Goal: Contribute content: Contribute content

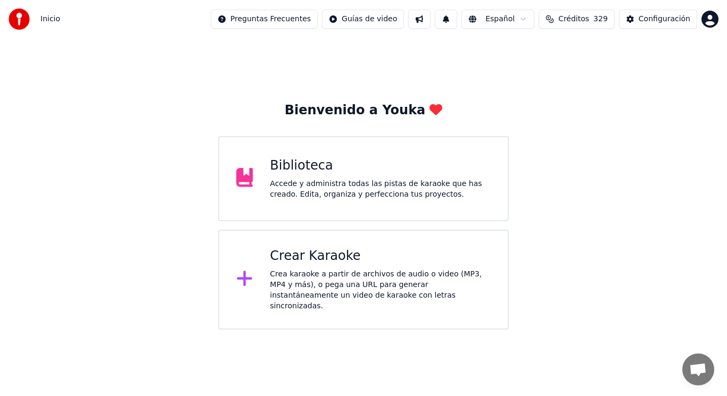
click at [361, 189] on div "Accede y administra todas las pistas de karaoke que has creado. Edita, organiza…" at bounding box center [380, 189] width 221 height 21
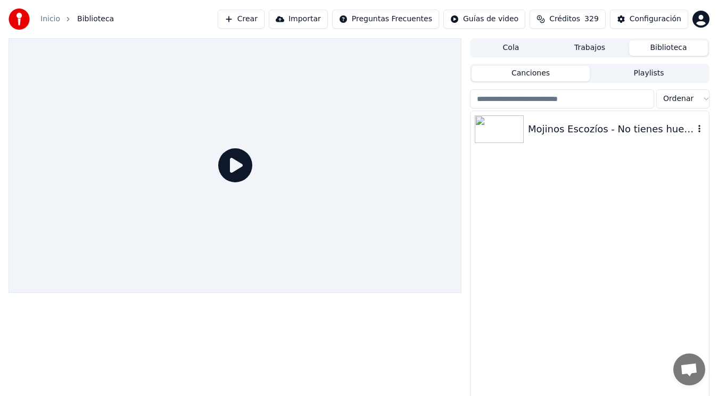
click at [577, 129] on div "Mojinos Escozíos - No tienes huevos" at bounding box center [611, 129] width 166 height 15
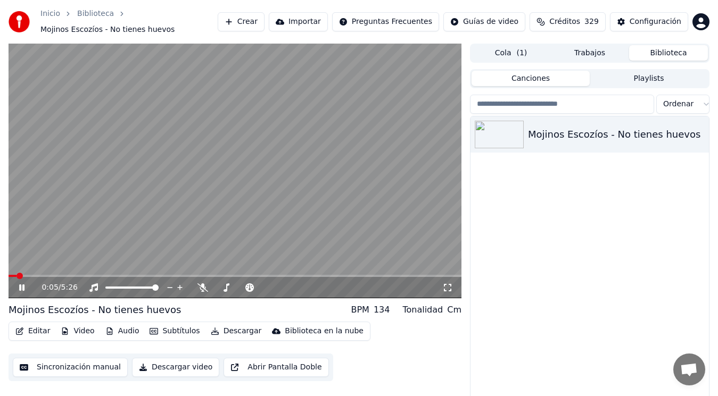
click at [21, 287] on icon at bounding box center [21, 288] width 5 height 6
click at [31, 329] on button "Editar" at bounding box center [32, 331] width 43 height 15
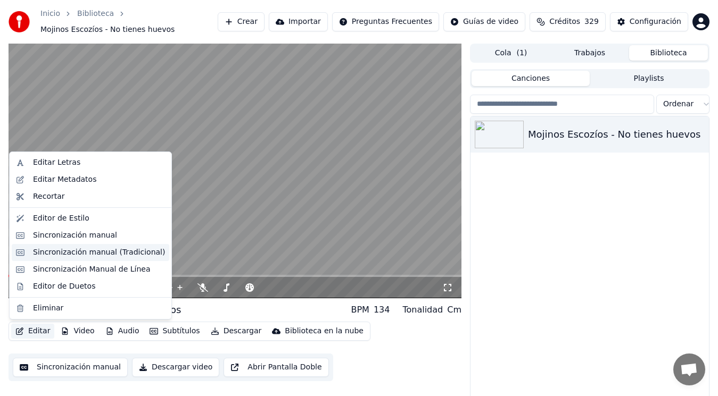
click at [85, 254] on div "Sincronización manual (Tradicional)" at bounding box center [99, 252] width 132 height 11
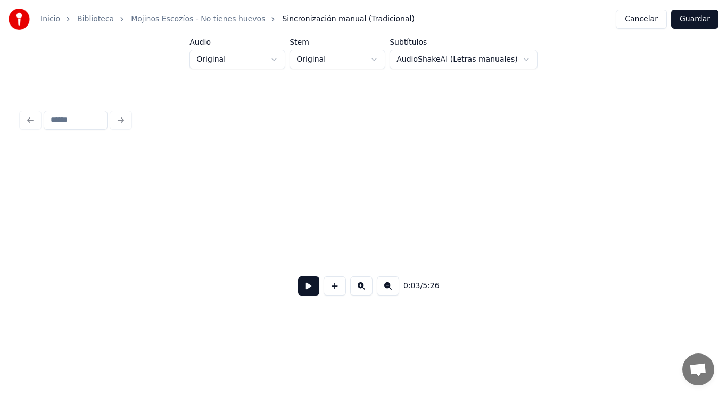
click at [302, 287] on button at bounding box center [308, 286] width 21 height 19
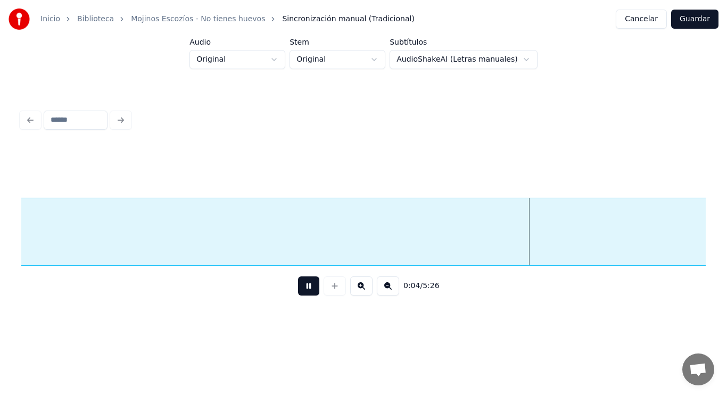
click at [302, 287] on button at bounding box center [308, 286] width 21 height 19
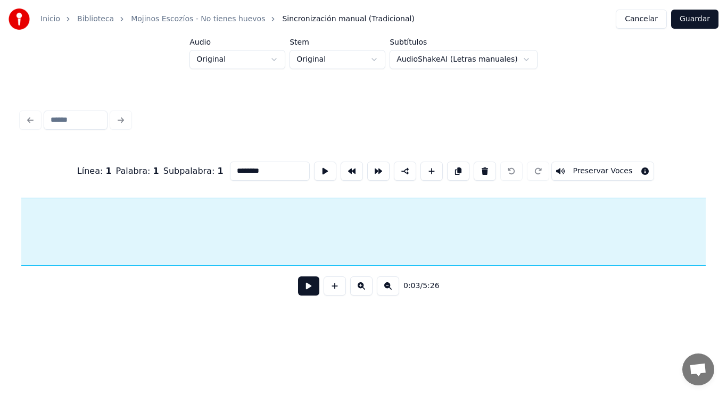
scroll to position [0, 2771]
click at [298, 284] on button at bounding box center [308, 286] width 21 height 19
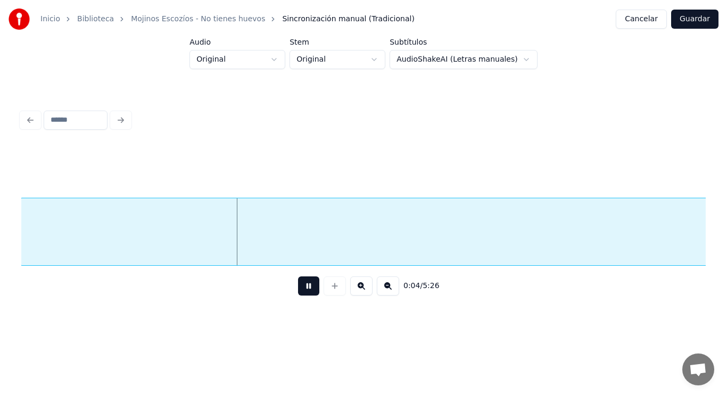
click at [298, 284] on button at bounding box center [308, 286] width 21 height 19
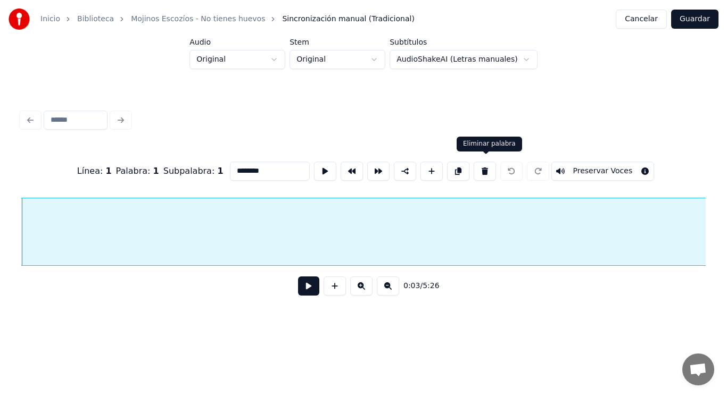
click at [482, 171] on button at bounding box center [484, 171] width 22 height 19
type input "****"
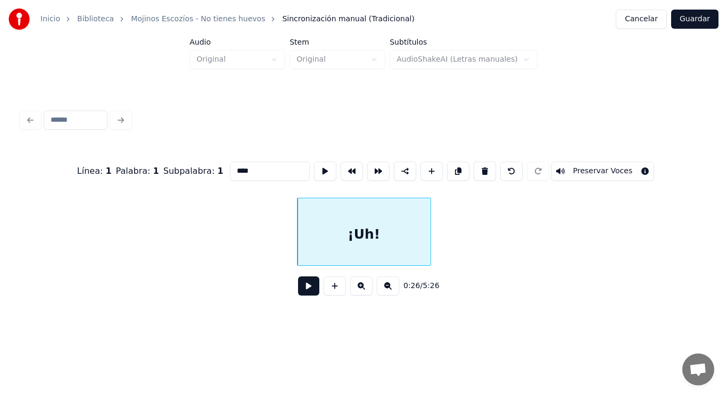
scroll to position [0, 19378]
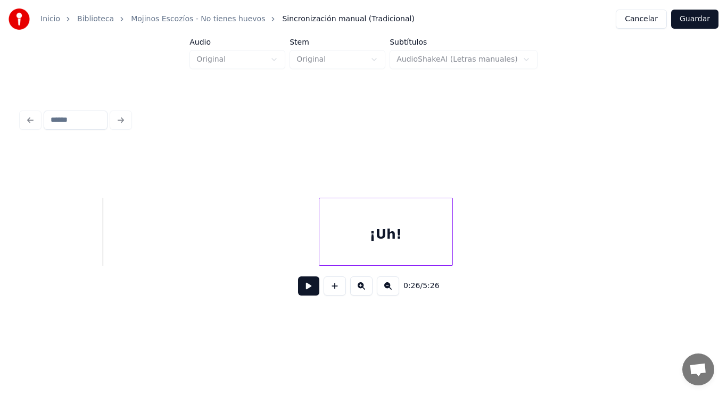
click at [298, 284] on button at bounding box center [308, 286] width 21 height 19
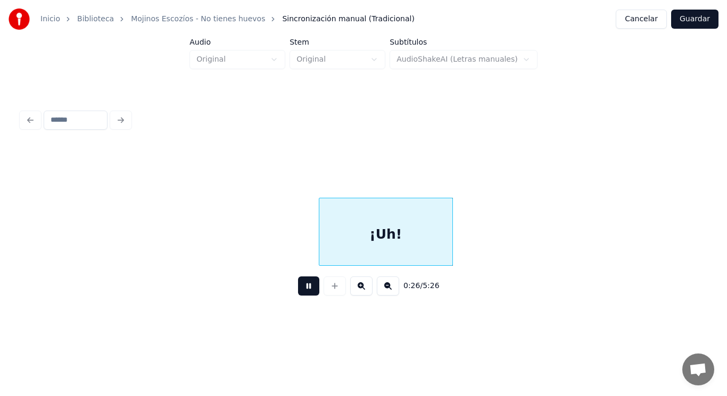
click at [298, 284] on button at bounding box center [308, 286] width 21 height 19
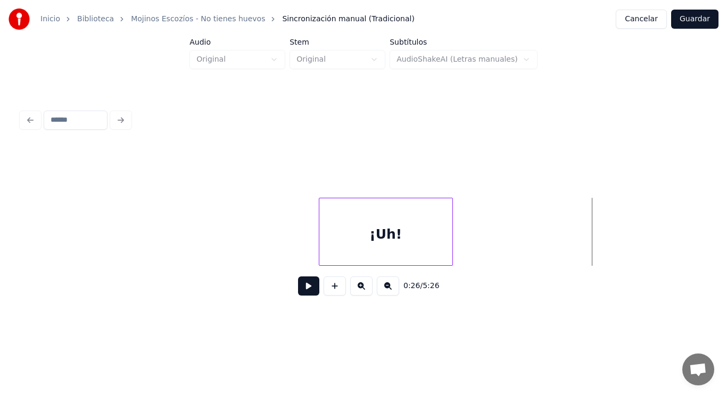
click at [345, 246] on div "¡Uh!" at bounding box center [385, 234] width 133 height 72
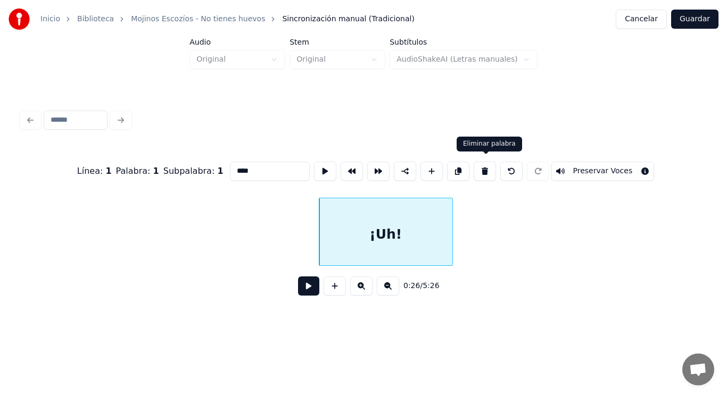
click at [480, 170] on button at bounding box center [484, 171] width 22 height 19
type input "*******"
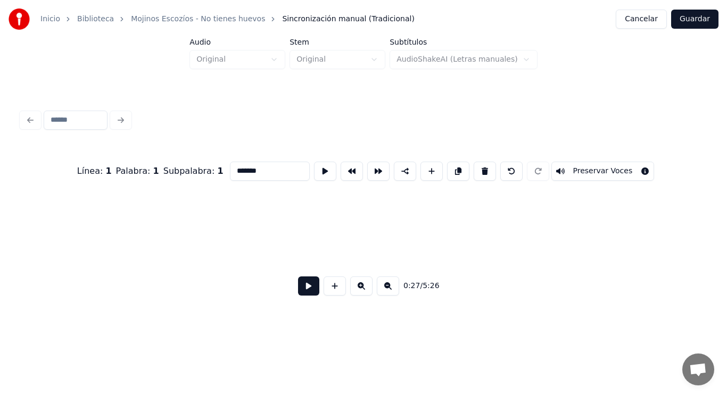
scroll to position [0, 20793]
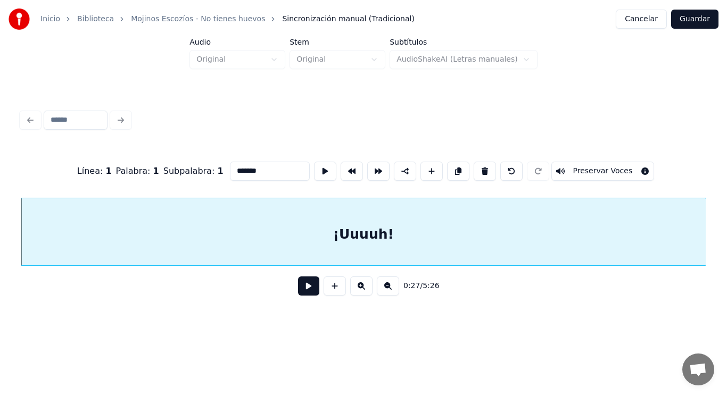
click at [306, 294] on button at bounding box center [308, 286] width 21 height 19
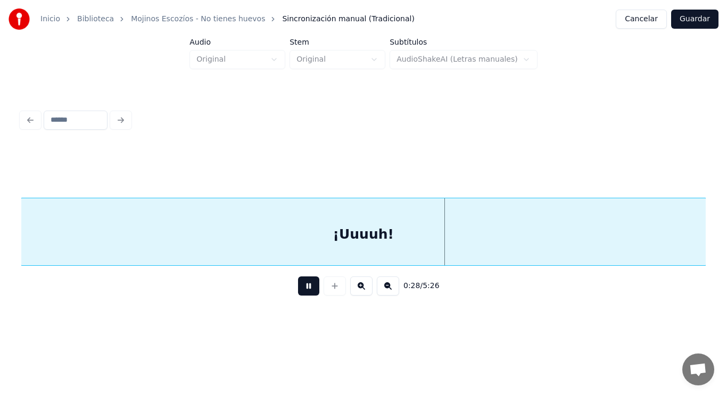
click at [306, 294] on button at bounding box center [308, 286] width 21 height 19
click at [304, 251] on div "¡Uuuuh!" at bounding box center [363, 234] width 684 height 72
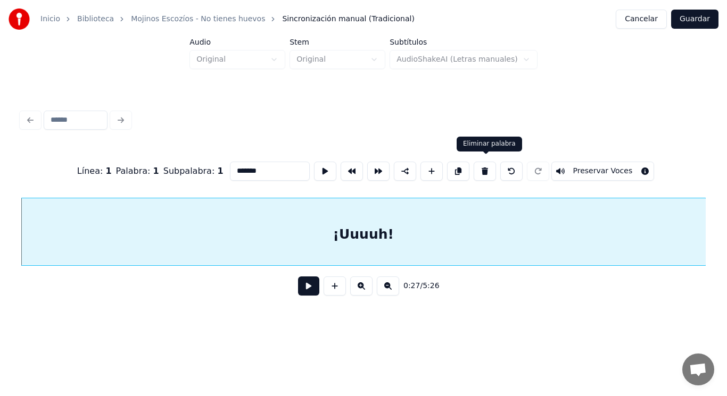
click at [480, 171] on button at bounding box center [484, 171] width 22 height 19
type input "****"
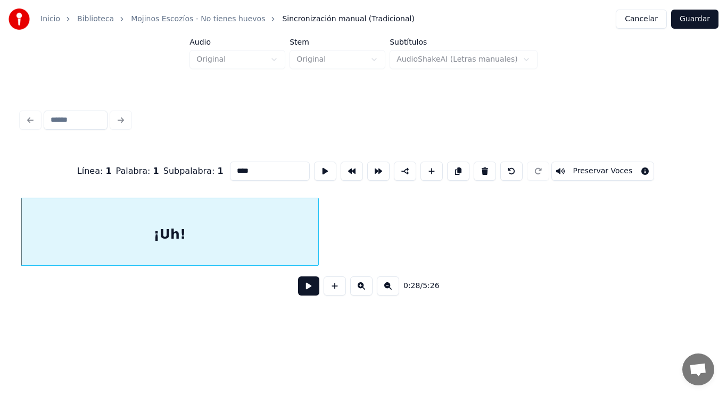
click at [304, 294] on button at bounding box center [308, 286] width 21 height 19
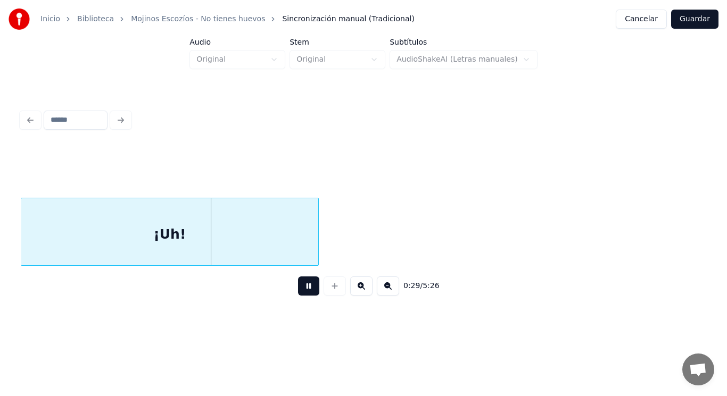
click at [304, 294] on button at bounding box center [308, 286] width 21 height 19
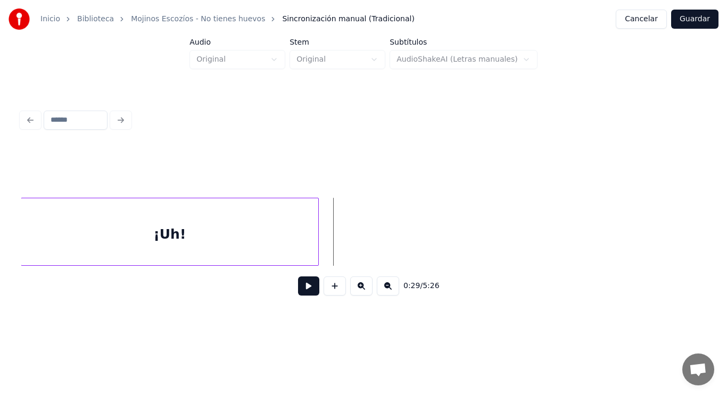
click at [264, 225] on div "¡Uh!" at bounding box center [169, 234] width 297 height 72
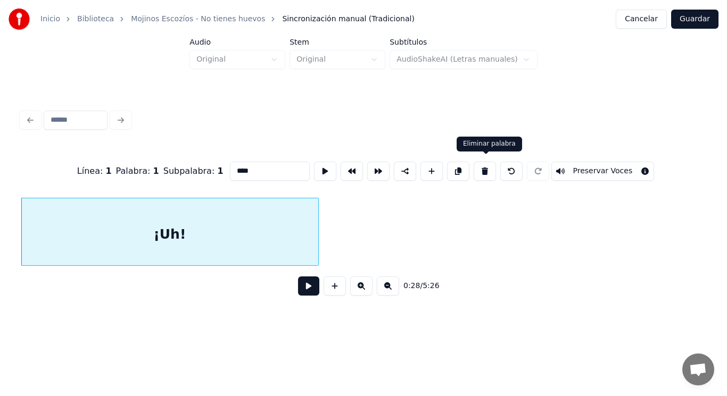
click at [485, 167] on button at bounding box center [484, 171] width 22 height 19
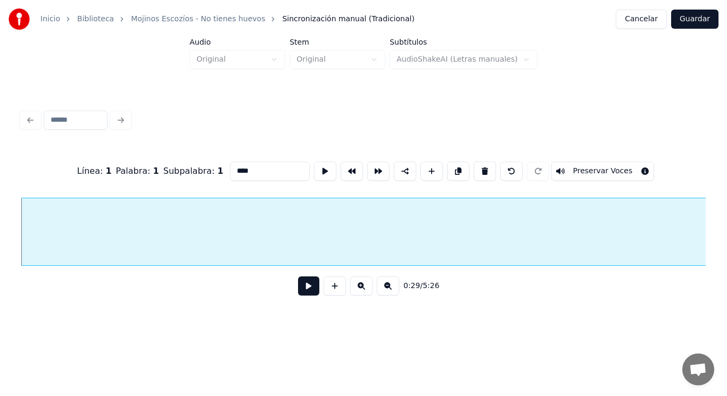
click at [303, 288] on button at bounding box center [308, 286] width 21 height 19
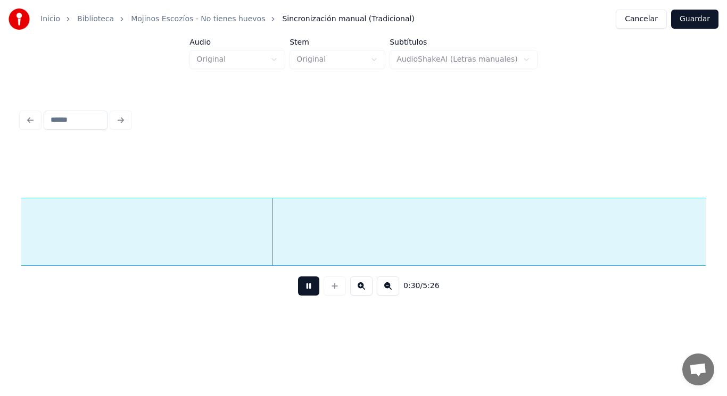
click at [303, 288] on button at bounding box center [308, 286] width 21 height 19
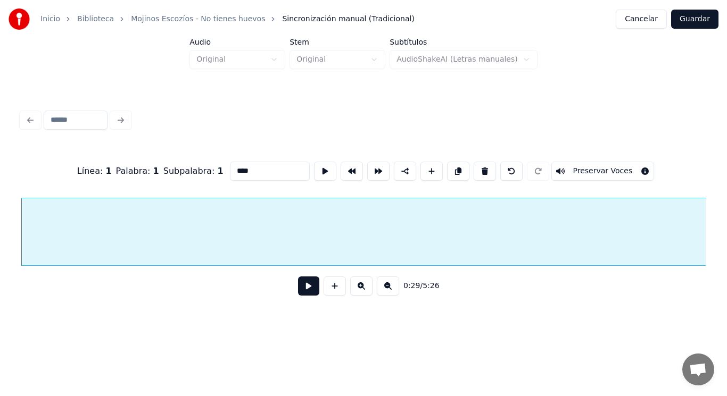
click at [488, 169] on button at bounding box center [484, 171] width 22 height 19
type input "********"
click at [301, 290] on button at bounding box center [308, 286] width 21 height 19
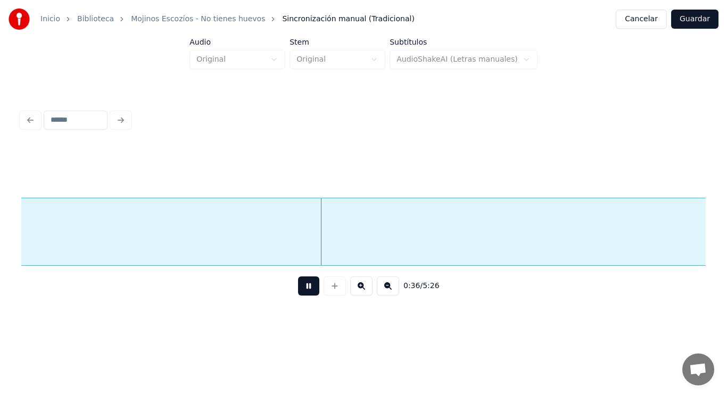
click at [301, 290] on button at bounding box center [308, 286] width 21 height 19
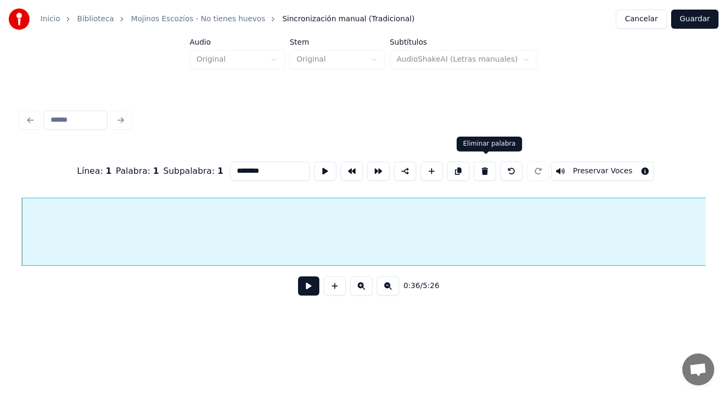
click at [485, 171] on button at bounding box center [484, 171] width 22 height 19
type input "****"
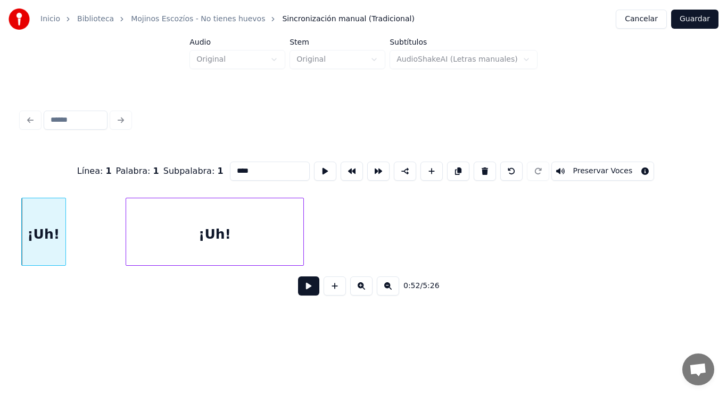
click at [301, 291] on button at bounding box center [308, 286] width 21 height 19
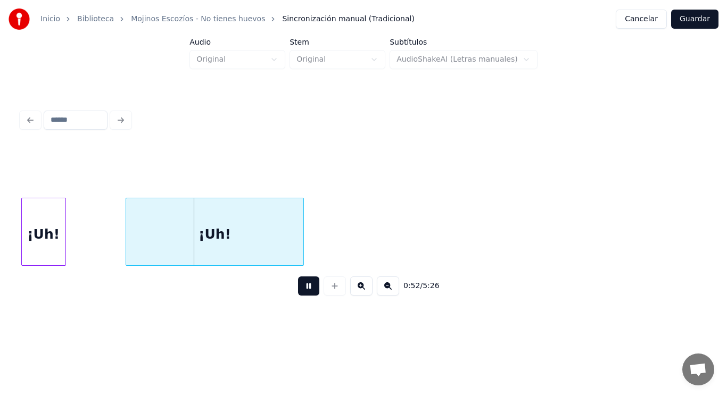
click at [301, 291] on button at bounding box center [308, 286] width 21 height 19
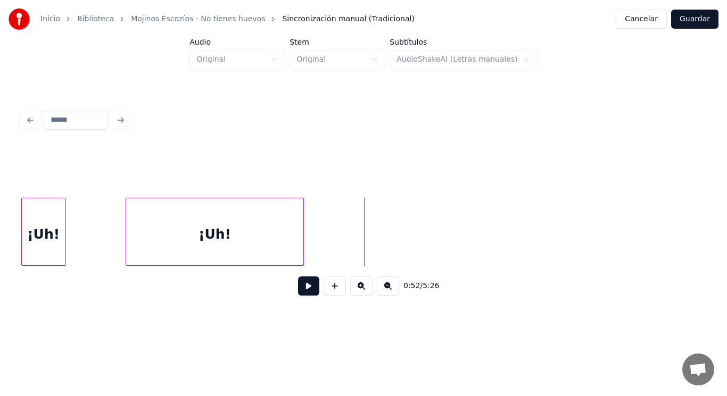
click at [46, 233] on div "¡Uh!" at bounding box center [44, 234] width 44 height 72
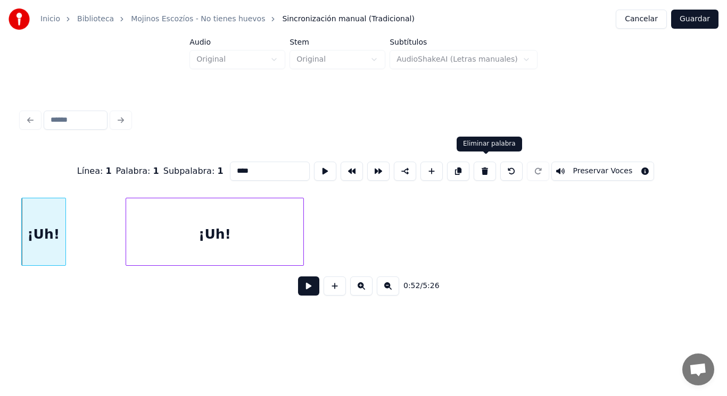
click at [489, 168] on button at bounding box center [484, 171] width 22 height 19
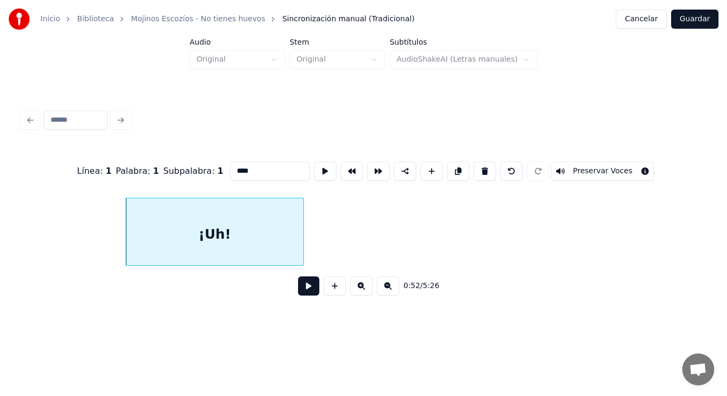
click at [489, 168] on button at bounding box center [484, 171] width 22 height 19
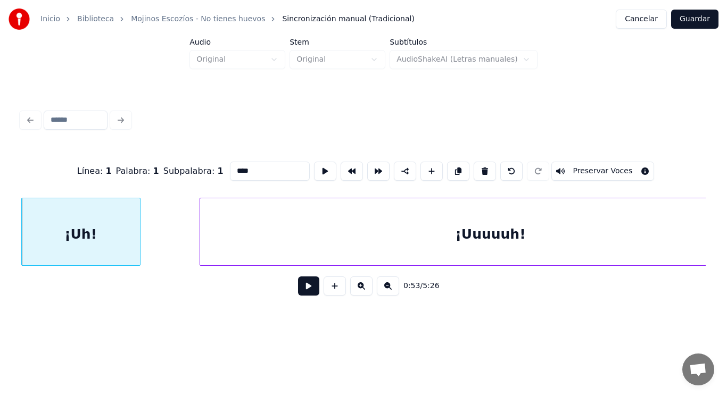
click at [302, 286] on button at bounding box center [308, 286] width 21 height 19
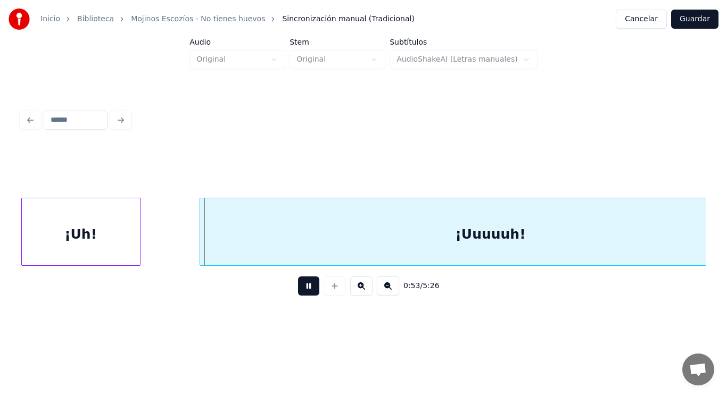
click at [302, 286] on button at bounding box center [308, 286] width 21 height 19
click at [94, 234] on div "¡Uh!" at bounding box center [81, 234] width 118 height 72
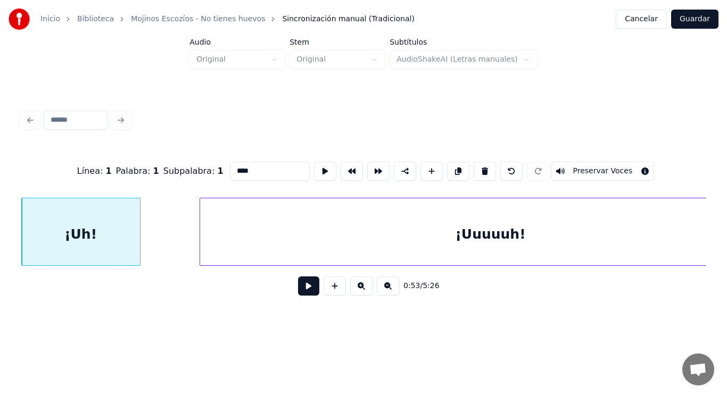
click at [460, 249] on div "¡Uuuuuh!" at bounding box center [490, 234] width 580 height 72
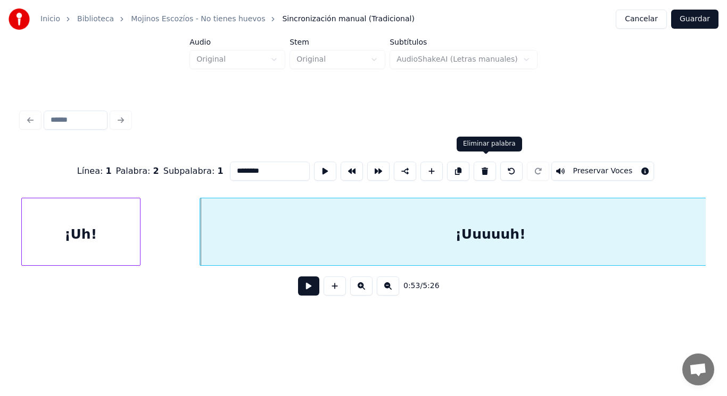
click at [486, 170] on button at bounding box center [484, 171] width 22 height 19
type input "****"
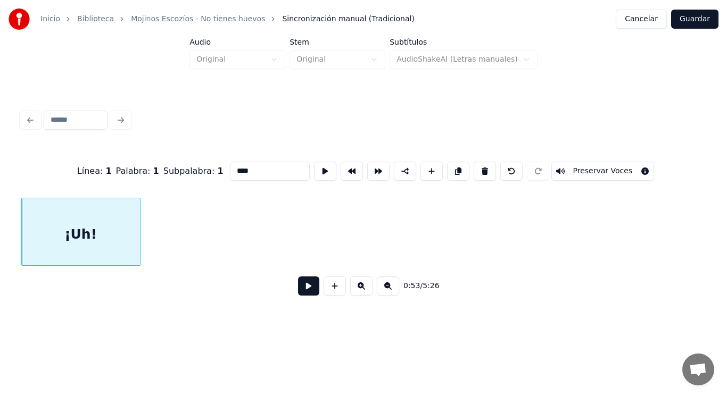
click at [102, 235] on div "¡Uh!" at bounding box center [81, 234] width 118 height 72
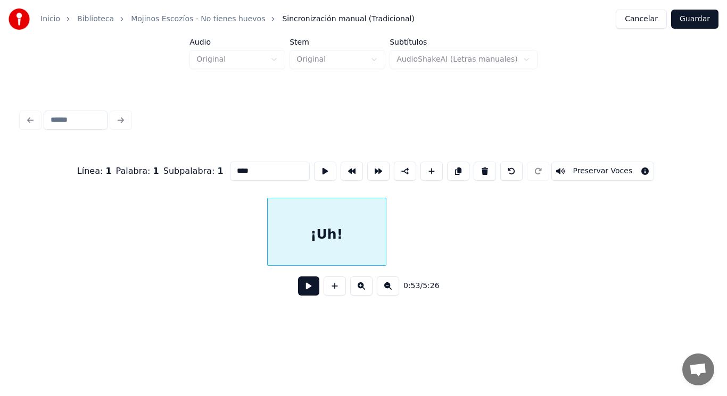
scroll to position [0, 39454]
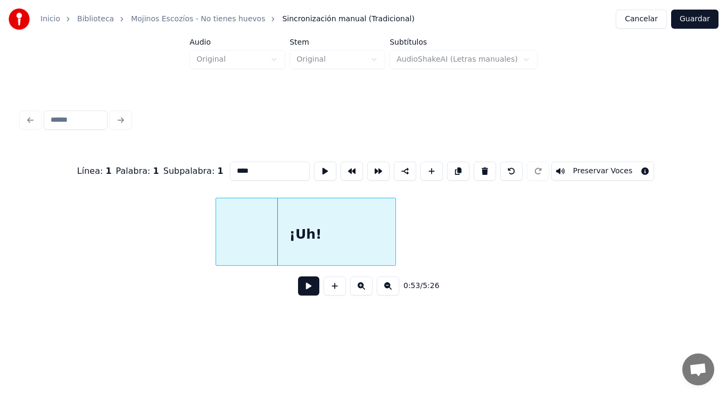
click at [218, 244] on div at bounding box center [217, 231] width 3 height 67
click at [303, 293] on button at bounding box center [308, 286] width 21 height 19
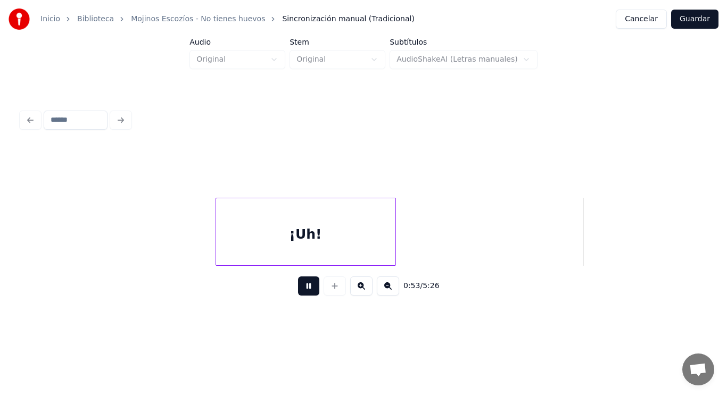
click at [303, 293] on button at bounding box center [308, 286] width 21 height 19
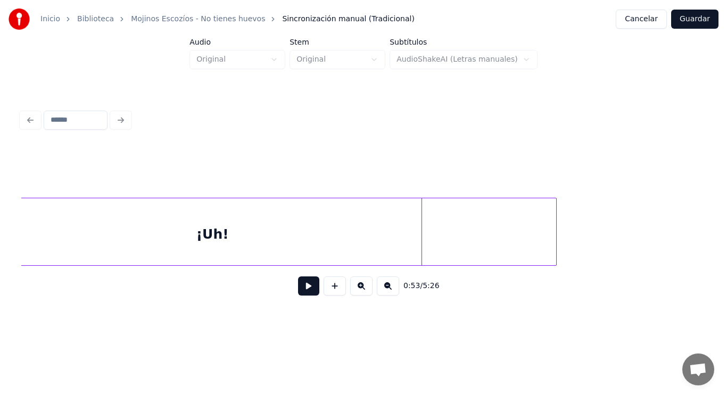
click at [553, 223] on div at bounding box center [554, 231] width 3 height 67
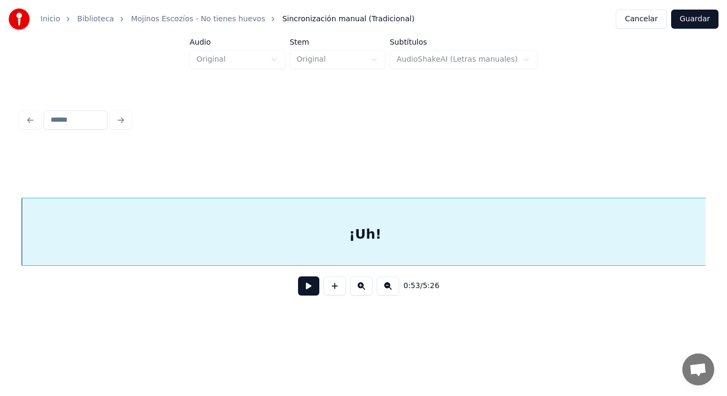
click at [303, 289] on button at bounding box center [308, 286] width 21 height 19
click at [316, 249] on div "¡Uh!" at bounding box center [365, 234] width 687 height 72
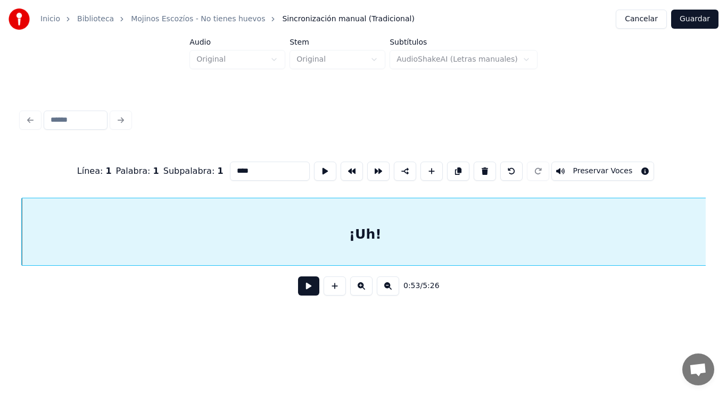
click at [230, 165] on input "****" at bounding box center [270, 171] width 80 height 19
type input "********"
click at [302, 290] on button at bounding box center [308, 286] width 21 height 19
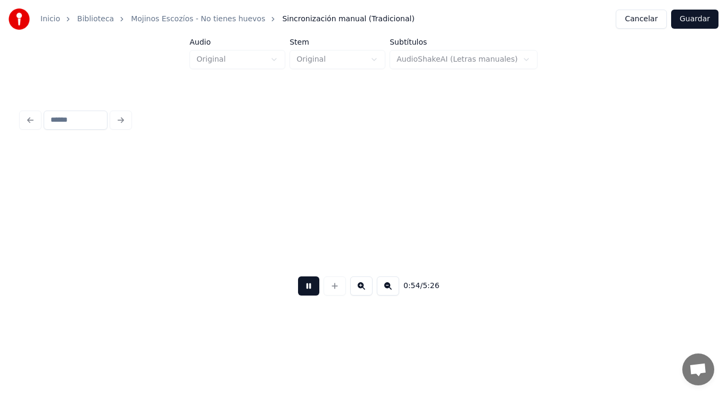
click at [302, 290] on button at bounding box center [308, 286] width 21 height 19
click at [262, 234] on div at bounding box center [261, 231] width 3 height 67
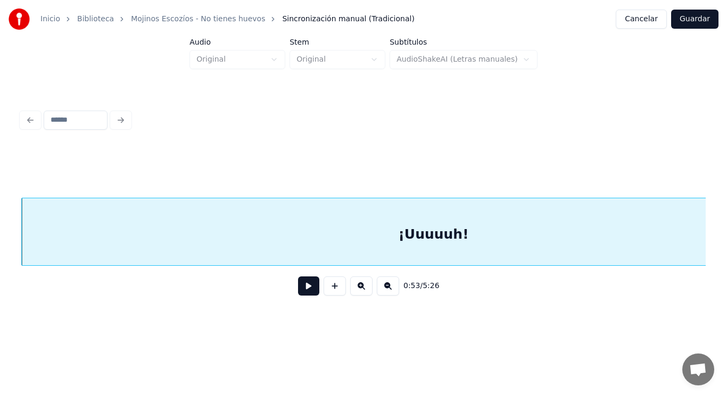
click at [298, 292] on button at bounding box center [308, 286] width 21 height 19
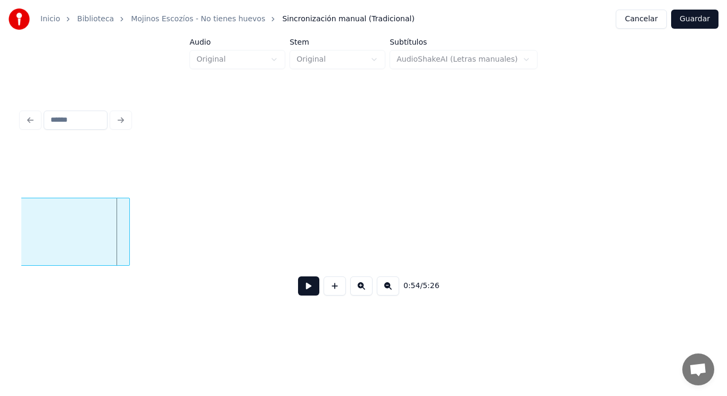
click at [127, 240] on div at bounding box center [127, 231] width 3 height 67
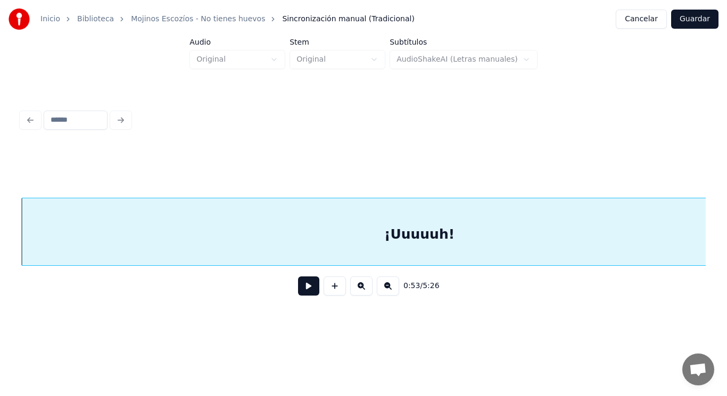
click at [298, 288] on button at bounding box center [308, 286] width 21 height 19
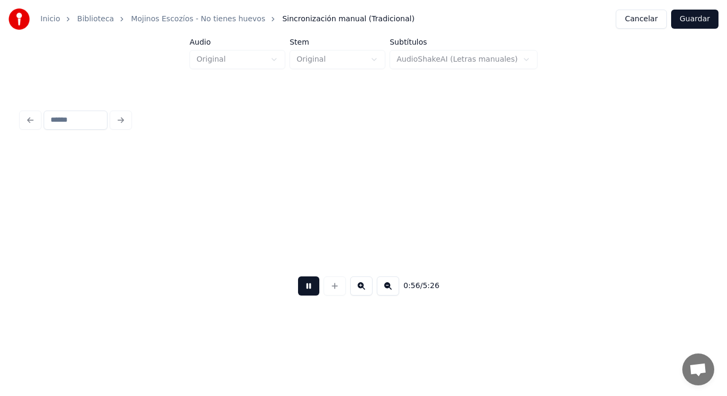
scroll to position [0, 41734]
click at [298, 288] on button at bounding box center [308, 286] width 21 height 19
click at [330, 291] on button at bounding box center [334, 286] width 22 height 19
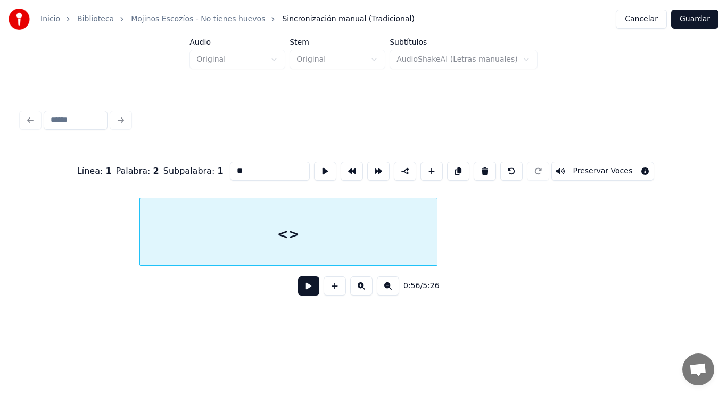
click at [230, 166] on input "**" at bounding box center [270, 171] width 80 height 19
type input "*"
type input "****"
click at [303, 289] on button at bounding box center [308, 286] width 21 height 19
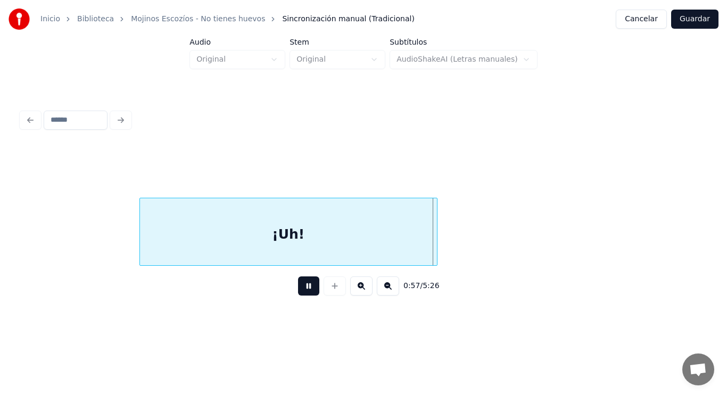
click at [303, 289] on button at bounding box center [308, 286] width 21 height 19
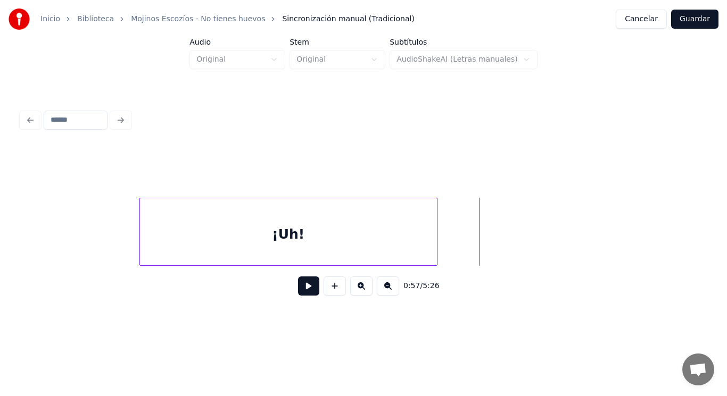
click at [270, 252] on div "¡Uh!" at bounding box center [288, 234] width 297 height 72
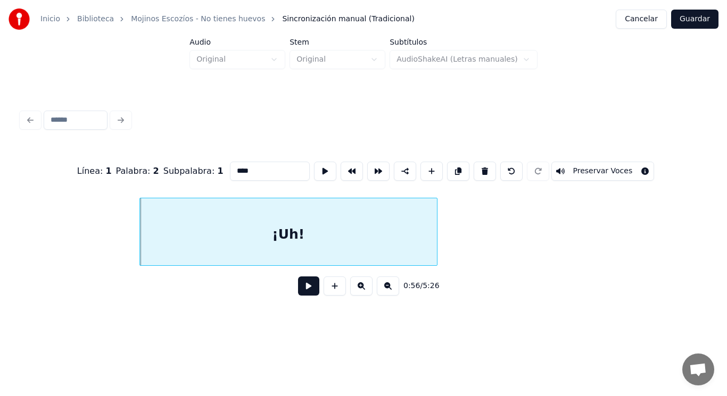
click at [298, 289] on button at bounding box center [308, 286] width 21 height 19
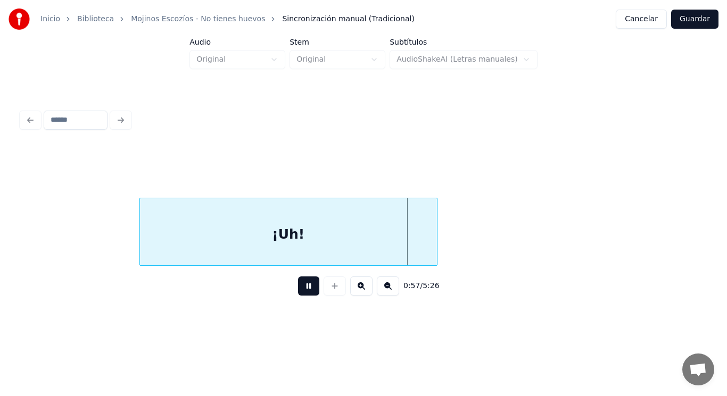
click at [298, 289] on button at bounding box center [308, 286] width 21 height 19
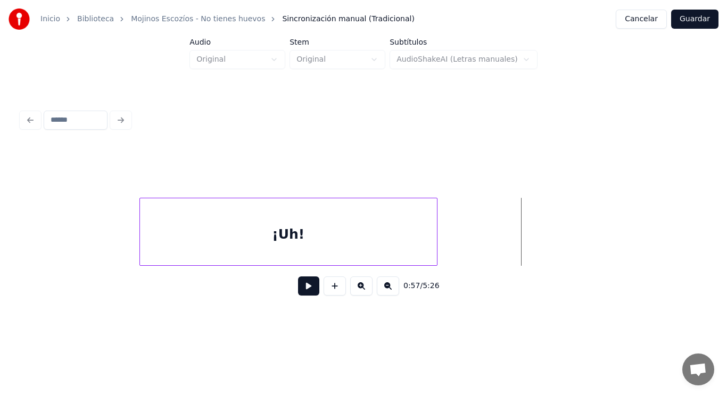
click at [290, 244] on div "¡Uh!" at bounding box center [288, 234] width 297 height 72
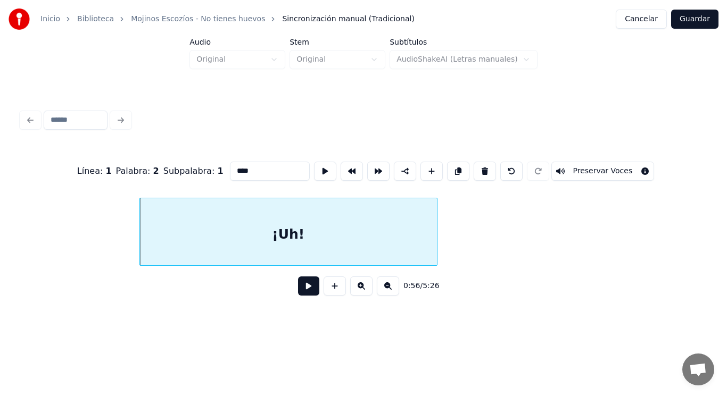
click at [301, 292] on button at bounding box center [308, 286] width 21 height 19
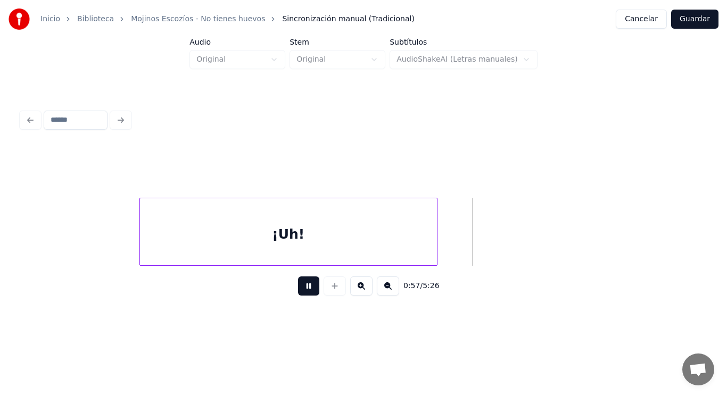
click at [301, 292] on button at bounding box center [308, 286] width 21 height 19
click at [332, 292] on button at bounding box center [334, 286] width 22 height 19
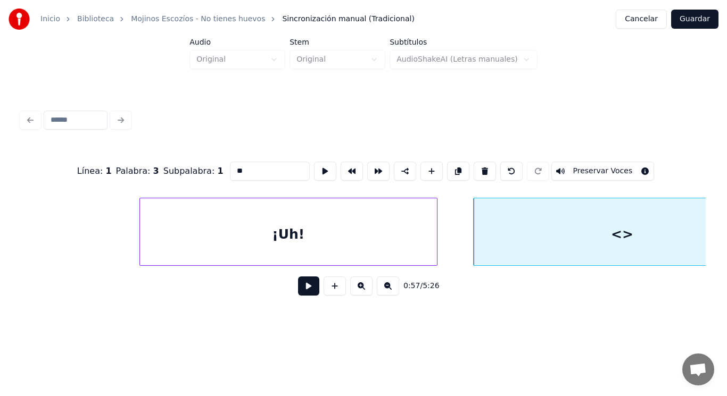
drag, startPoint x: 229, startPoint y: 166, endPoint x: 181, endPoint y: 170, distance: 47.5
click at [181, 170] on div "Línea : 1 Palabra : 3 Subpalabra : 1 ** Preservar Voces" at bounding box center [363, 171] width 684 height 53
click at [205, 232] on div "¡Uh!" at bounding box center [288, 234] width 297 height 72
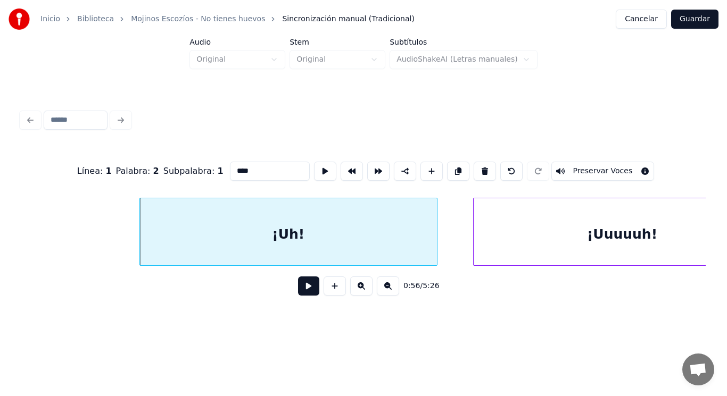
type input "****"
click at [302, 289] on button at bounding box center [308, 286] width 21 height 19
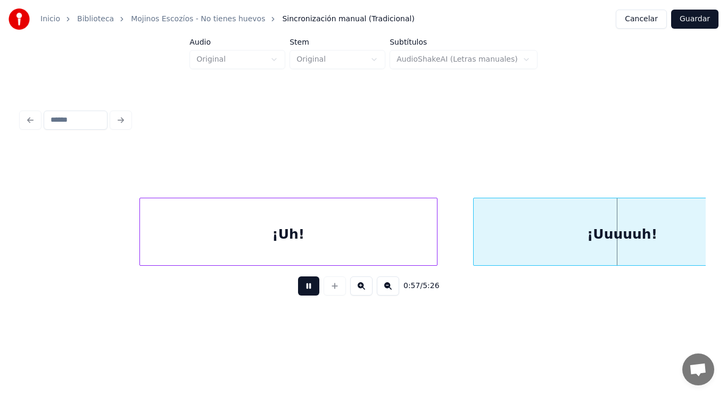
scroll to position [0, 42832]
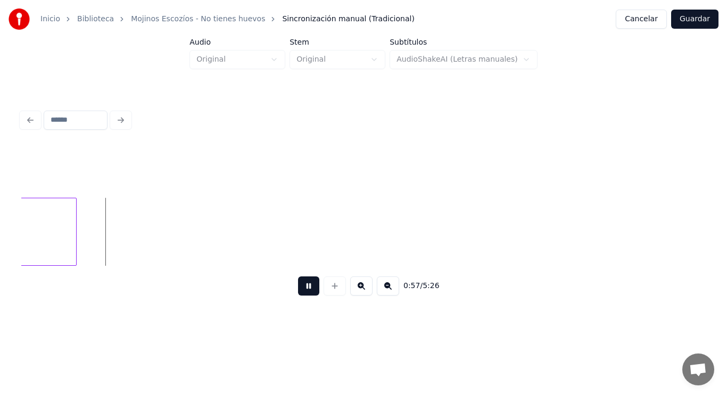
click at [302, 289] on button at bounding box center [308, 286] width 21 height 19
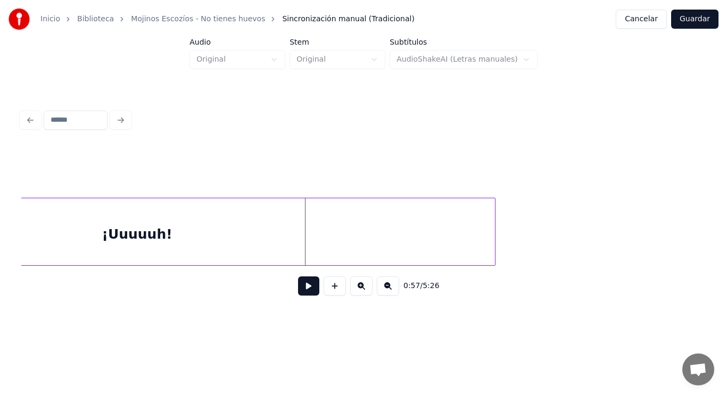
click at [494, 223] on div at bounding box center [493, 231] width 3 height 67
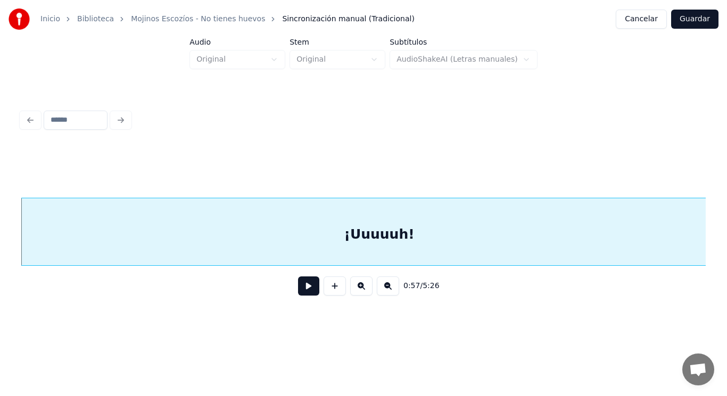
click at [298, 290] on button at bounding box center [308, 286] width 21 height 19
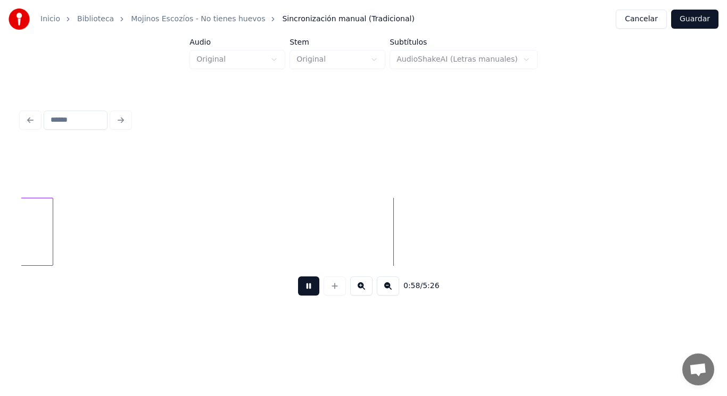
click at [298, 290] on button at bounding box center [308, 286] width 21 height 19
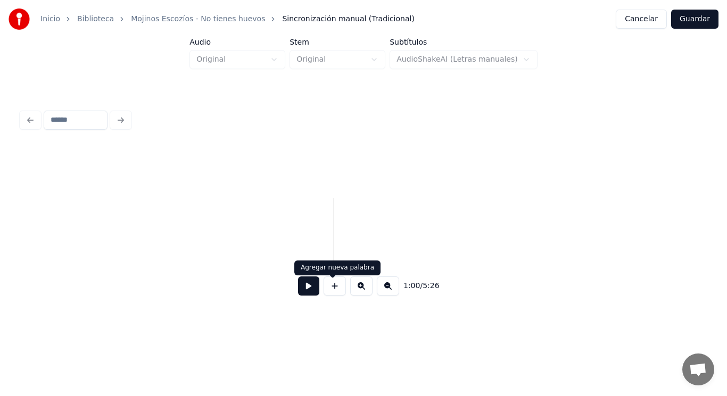
click at [333, 290] on button at bounding box center [334, 286] width 22 height 19
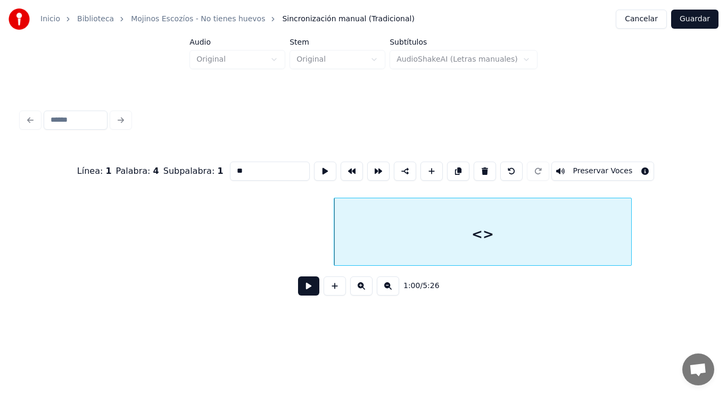
drag, startPoint x: 224, startPoint y: 167, endPoint x: 139, endPoint y: 169, distance: 84.6
click at [139, 169] on div "Línea : 1 Palabra : 4 Subpalabra : 1 ** Preservar Voces" at bounding box center [363, 171] width 684 height 53
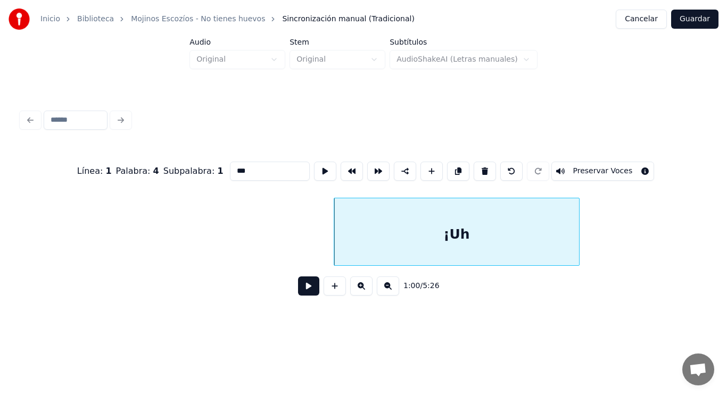
click at [577, 238] on div at bounding box center [577, 231] width 3 height 67
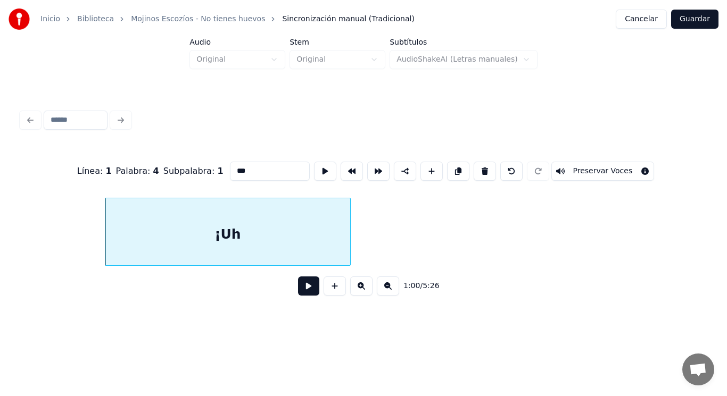
scroll to position [0, 44901]
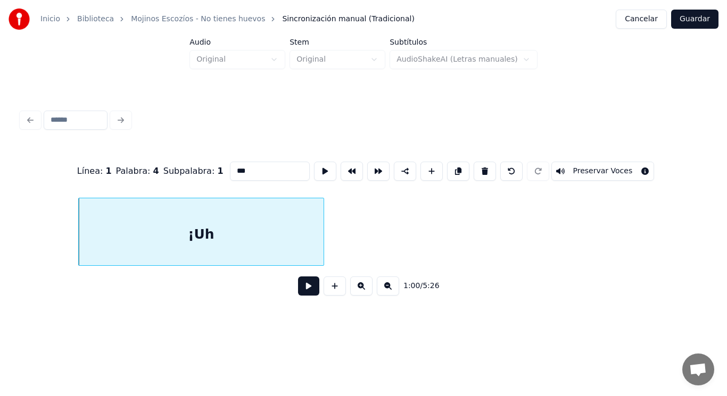
type input "***"
click at [304, 293] on button at bounding box center [308, 286] width 21 height 19
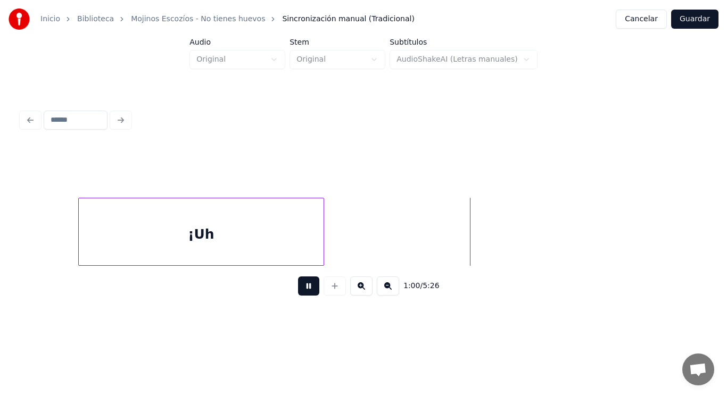
click at [304, 293] on button at bounding box center [308, 286] width 21 height 19
click at [335, 287] on button at bounding box center [334, 286] width 22 height 19
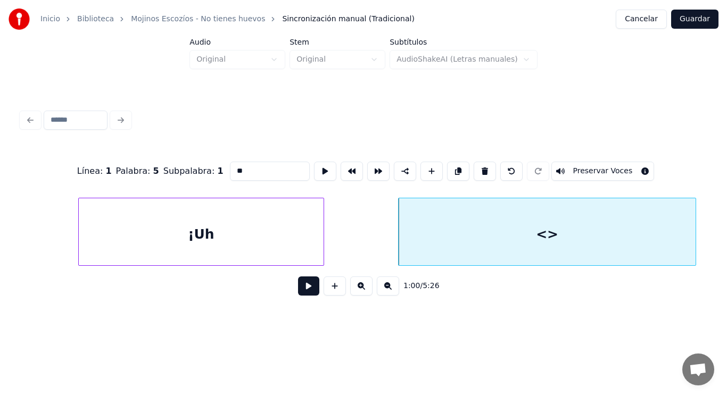
drag, startPoint x: 220, startPoint y: 165, endPoint x: 161, endPoint y: 171, distance: 59.4
click at [161, 171] on div "Línea : 1 Palabra : 5 Subpalabra : 1 ** Preservar Voces" at bounding box center [363, 171] width 684 height 53
click at [659, 249] on div at bounding box center [657, 231] width 3 height 67
click at [279, 255] on div "¡Uh" at bounding box center [201, 234] width 245 height 72
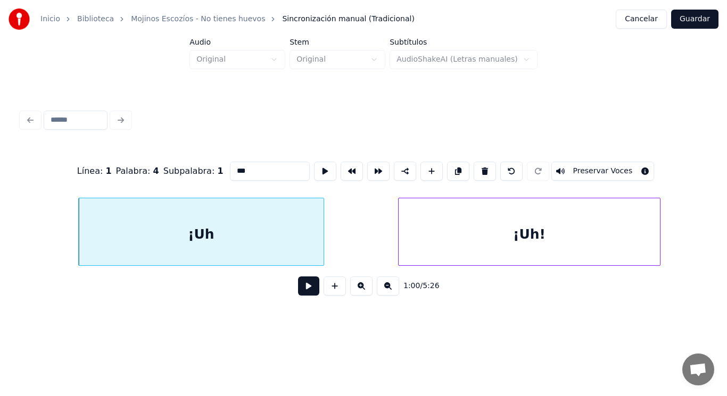
type input "***"
click at [299, 289] on button at bounding box center [308, 286] width 21 height 19
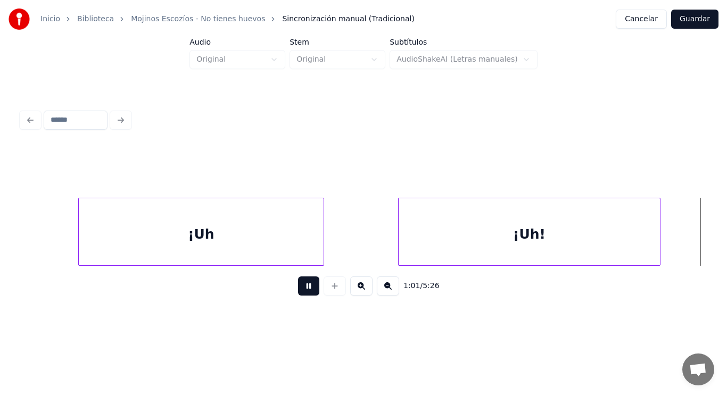
scroll to position [0, 45586]
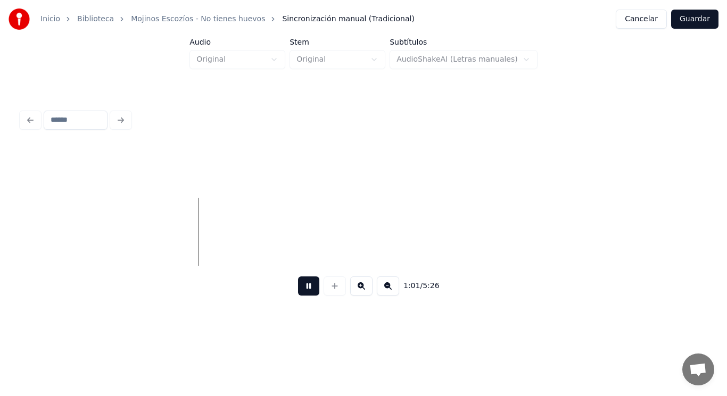
click at [299, 289] on button at bounding box center [308, 286] width 21 height 19
click at [330, 291] on button at bounding box center [334, 286] width 22 height 19
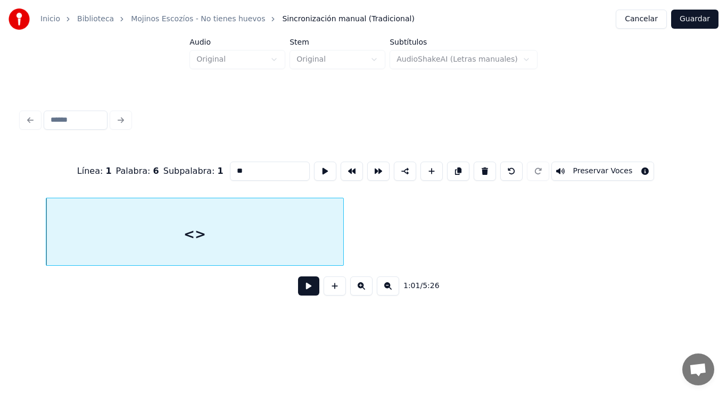
drag, startPoint x: 227, startPoint y: 166, endPoint x: 157, endPoint y: 168, distance: 69.7
click at [157, 168] on div "Línea : 1 Palabra : 6 Subpalabra : 1 ** Preservar Voces" at bounding box center [363, 171] width 684 height 53
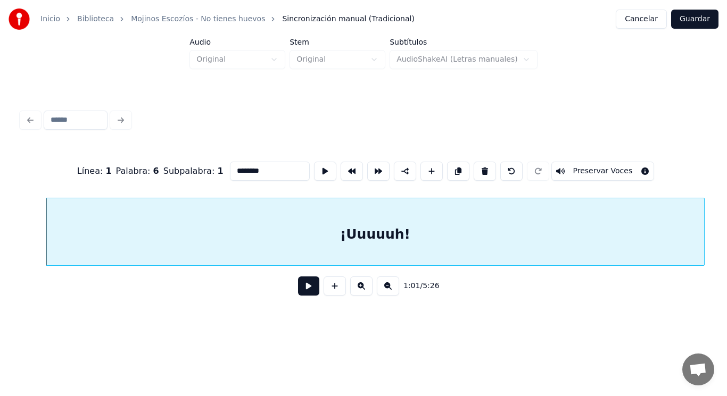
click at [702, 230] on div at bounding box center [702, 231] width 3 height 67
type input "********"
click at [307, 292] on button at bounding box center [308, 286] width 21 height 19
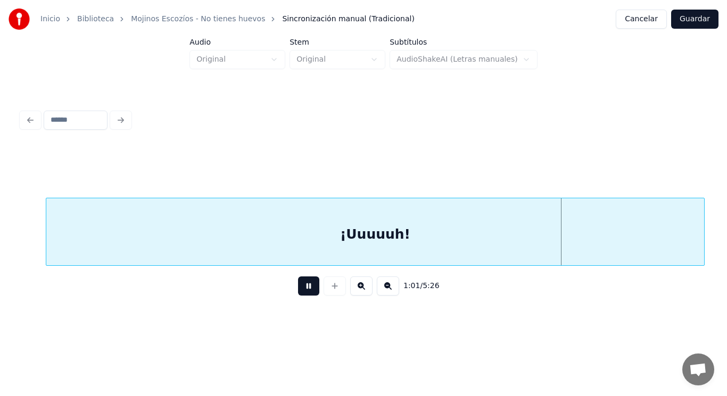
click at [307, 292] on button at bounding box center [308, 286] width 21 height 19
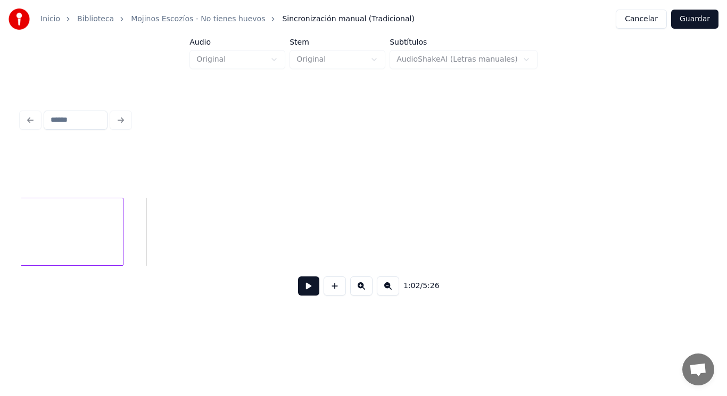
scroll to position [0, 46144]
click at [205, 233] on div at bounding box center [204, 231] width 3 height 67
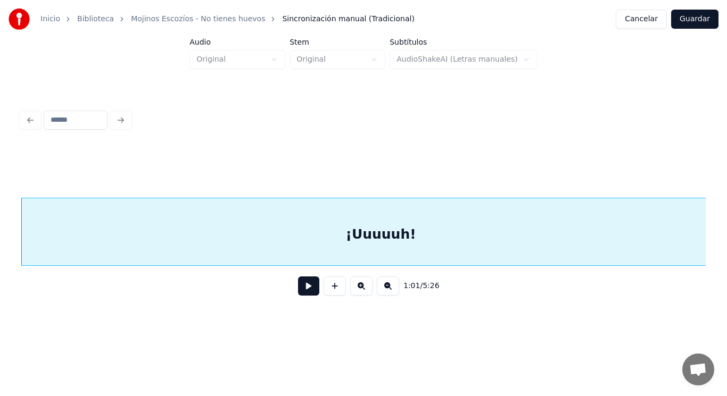
click at [301, 293] on button at bounding box center [308, 286] width 21 height 19
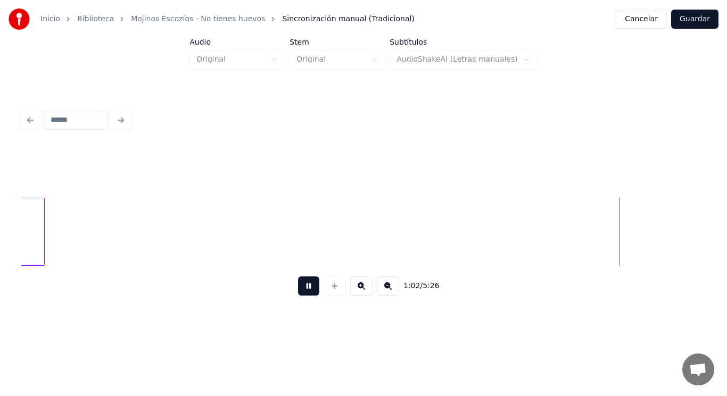
scroll to position [0, 47000]
click at [301, 293] on button at bounding box center [308, 286] width 21 height 19
click at [332, 290] on button at bounding box center [334, 286] width 22 height 19
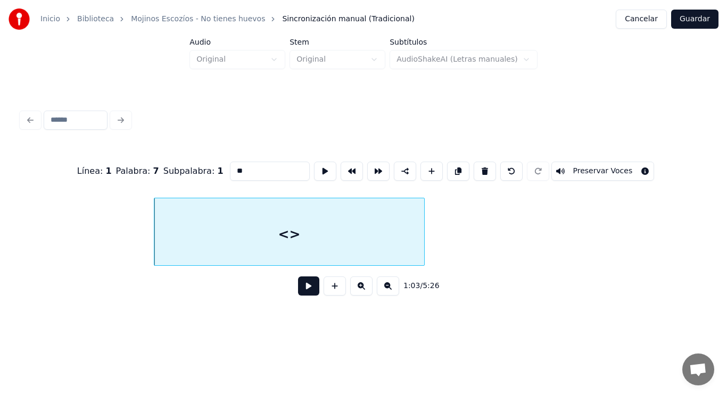
click at [423, 248] on div at bounding box center [422, 231] width 3 height 67
drag, startPoint x: 227, startPoint y: 163, endPoint x: 153, endPoint y: 169, distance: 73.6
click at [153, 169] on div "Línea : 1 Palabra : 7 Subpalabra : 1 ** Preservar Voces" at bounding box center [363, 171] width 684 height 53
type input "****"
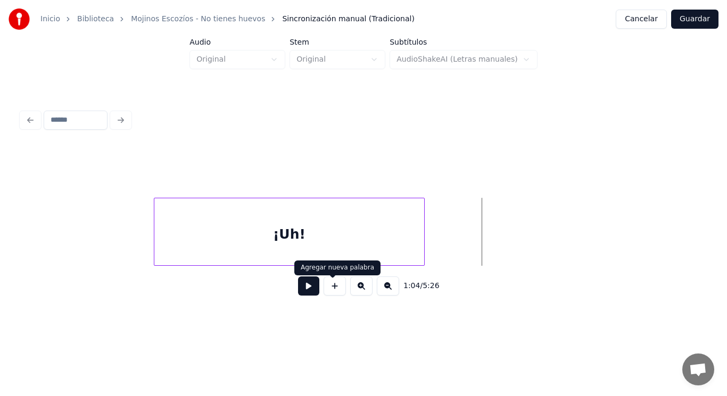
click at [331, 290] on button at bounding box center [334, 286] width 22 height 19
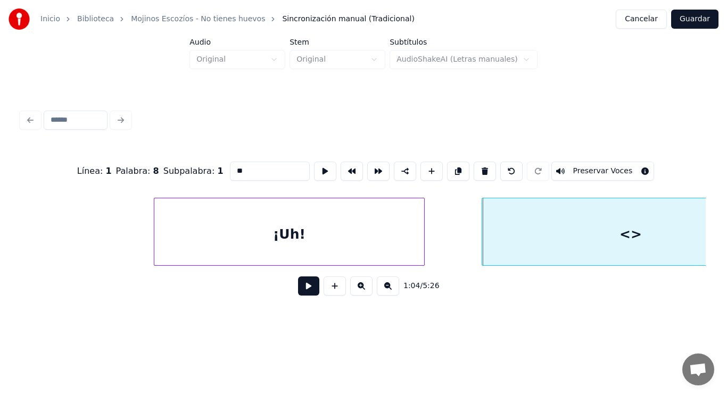
drag, startPoint x: 225, startPoint y: 164, endPoint x: 163, endPoint y: 177, distance: 63.5
click at [163, 177] on div "Línea : 1 Palabra : 8 Subpalabra : 1 ** Preservar Voces" at bounding box center [363, 171] width 684 height 53
click at [262, 236] on div "¡Uh!" at bounding box center [289, 234] width 270 height 72
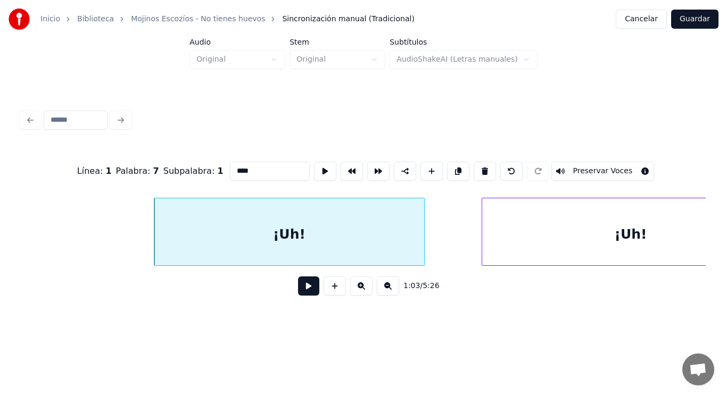
type input "****"
click at [302, 293] on button at bounding box center [308, 286] width 21 height 19
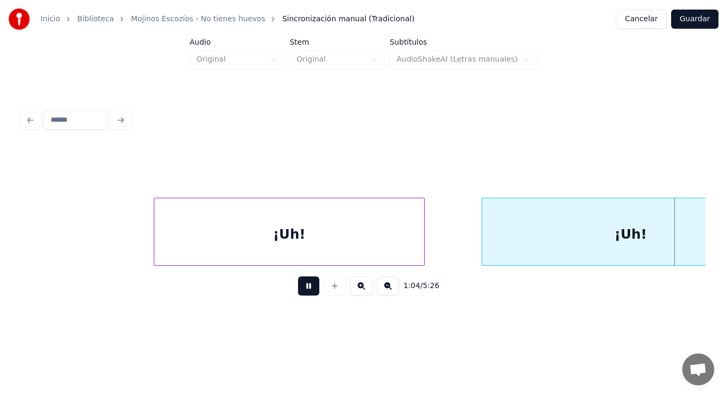
scroll to position [0, 48177]
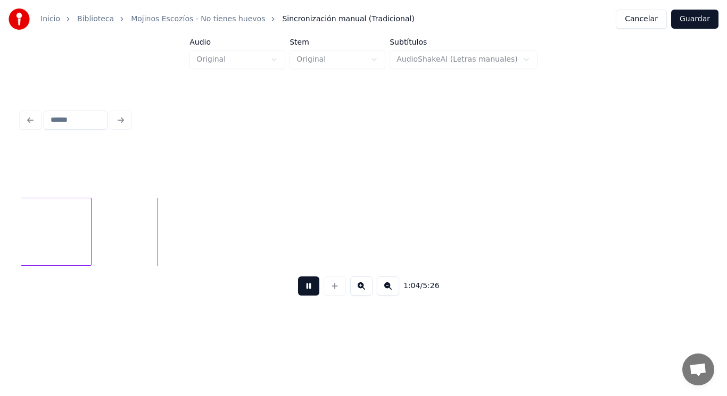
click at [302, 293] on button at bounding box center [308, 286] width 21 height 19
click at [65, 239] on div at bounding box center [64, 231] width 3 height 67
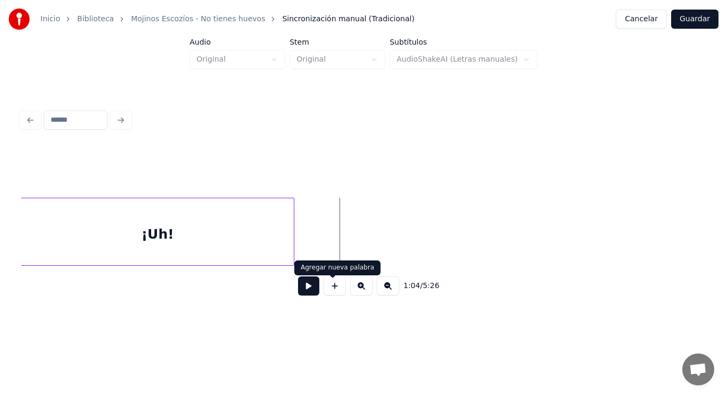
click at [331, 286] on button at bounding box center [334, 286] width 22 height 19
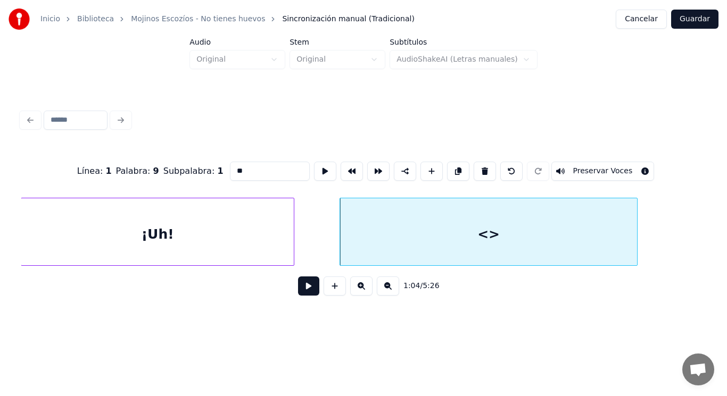
drag, startPoint x: 226, startPoint y: 167, endPoint x: 190, endPoint y: 169, distance: 35.2
click at [190, 169] on div "Línea : 1 Palabra : 9 Subpalabra : 1 ** Preservar Voces" at bounding box center [363, 171] width 684 height 53
click at [614, 232] on div at bounding box center [614, 231] width 3 height 67
click at [259, 232] on div "¡Uh!" at bounding box center [157, 234] width 272 height 72
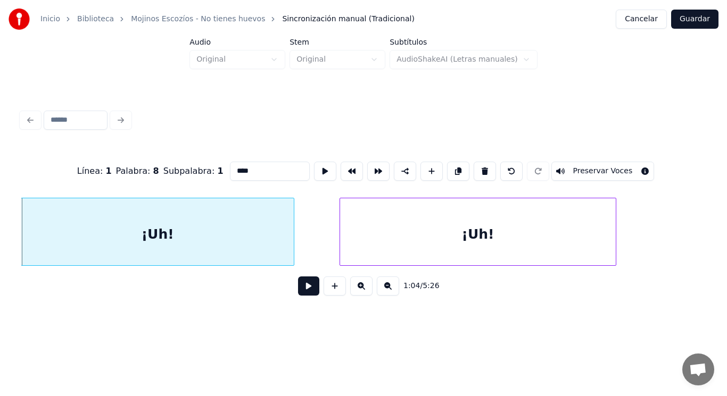
type input "****"
click at [301, 290] on button at bounding box center [308, 286] width 21 height 19
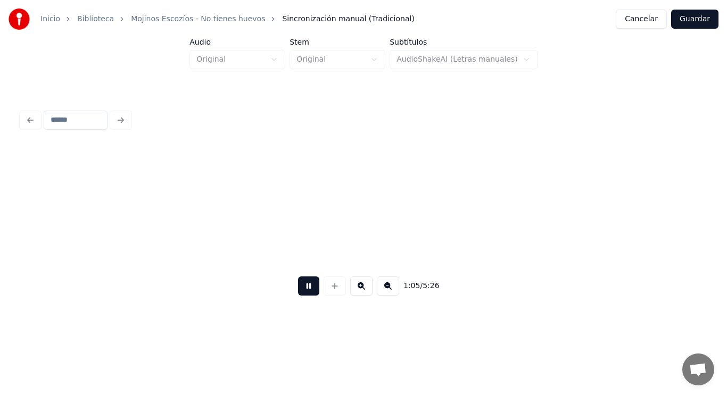
scroll to position [0, 48640]
click at [301, 290] on button at bounding box center [308, 286] width 21 height 19
click at [334, 291] on button at bounding box center [334, 286] width 22 height 19
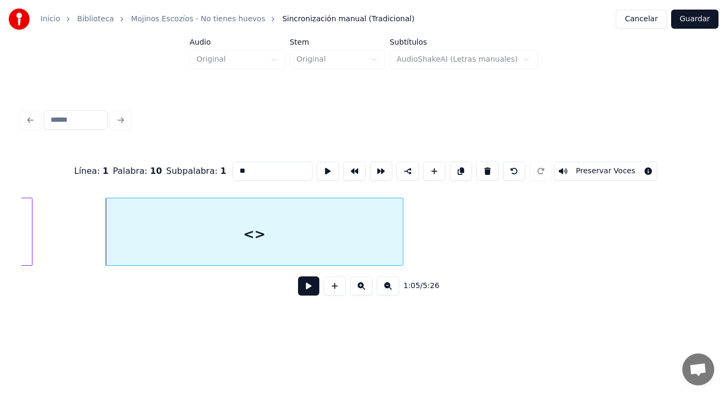
drag, startPoint x: 228, startPoint y: 168, endPoint x: 163, endPoint y: 171, distance: 65.0
click at [163, 171] on div "Línea : 1 Palabra : 10 Subpalabra : 1 ** Preservar Voces" at bounding box center [363, 171] width 684 height 53
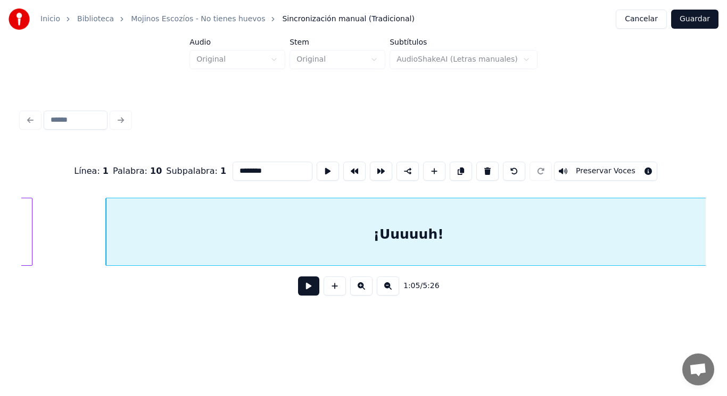
click at [709, 228] on div "Línea : 1 Palabra : 10 Subpalabra : 1 ******** Preservar Voces 1:05 / 5:26" at bounding box center [363, 205] width 693 height 211
type input "********"
click at [307, 288] on button at bounding box center [308, 286] width 21 height 19
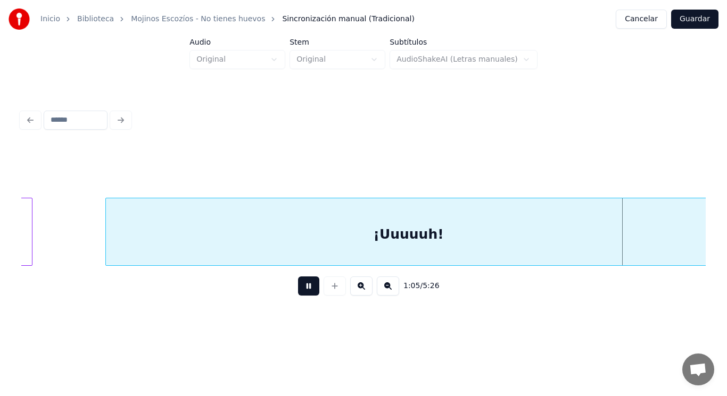
scroll to position [0, 49217]
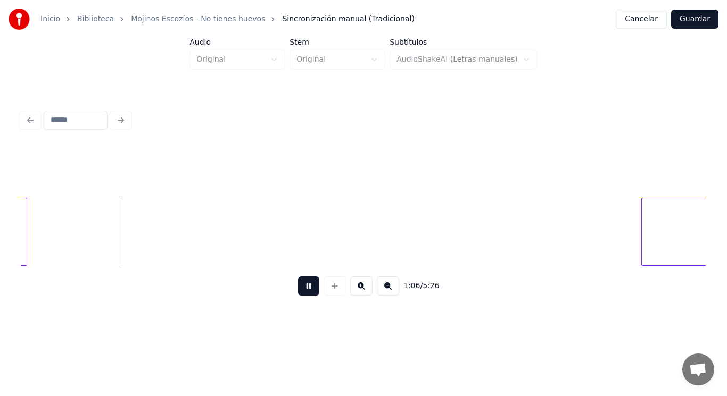
click at [307, 288] on button at bounding box center [308, 286] width 21 height 19
click at [168, 228] on div at bounding box center [167, 231] width 3 height 67
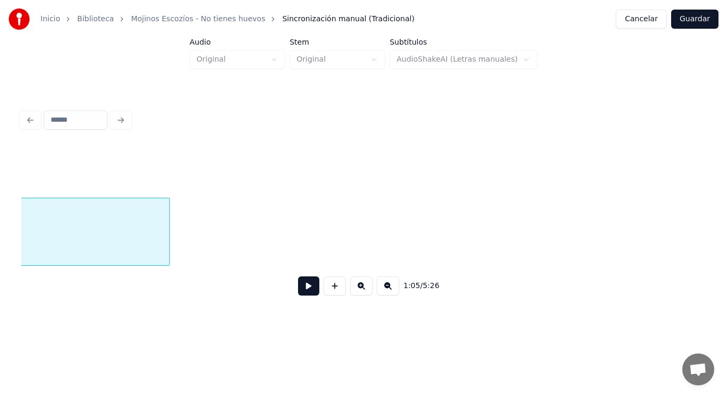
scroll to position [0, 48618]
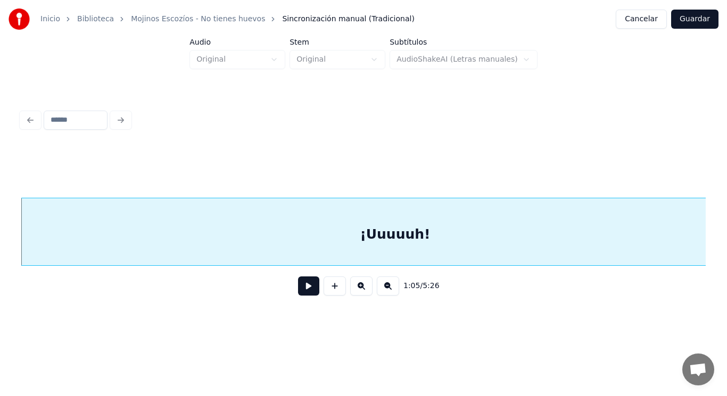
click at [301, 288] on button at bounding box center [308, 286] width 21 height 19
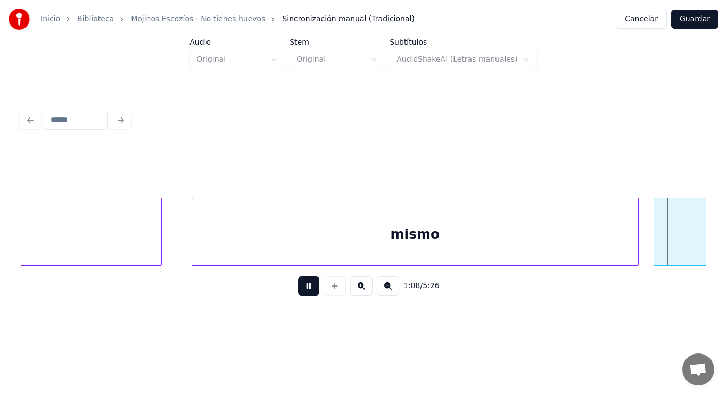
scroll to position [0, 51381]
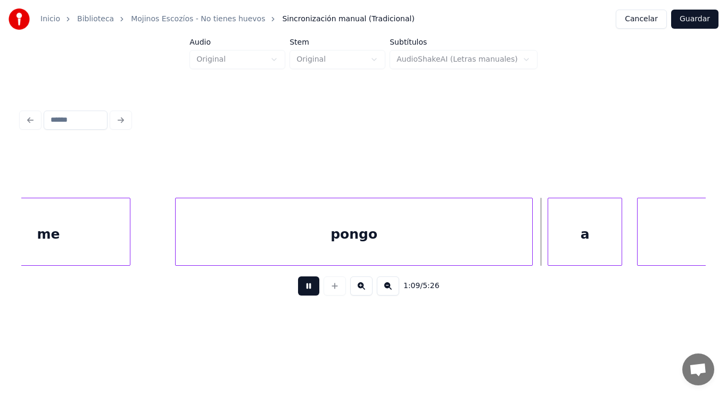
click at [301, 288] on button at bounding box center [308, 286] width 21 height 19
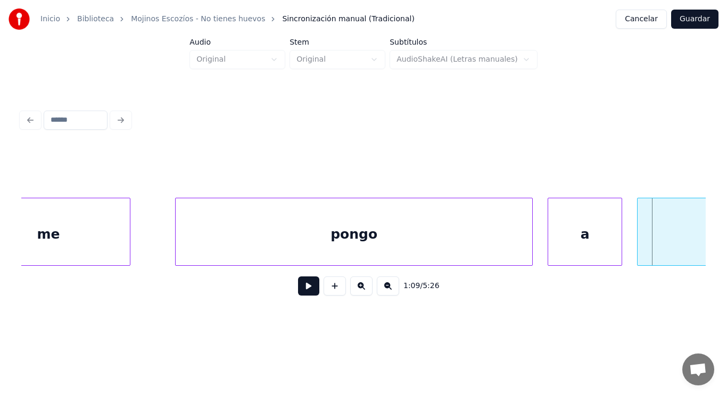
click at [327, 238] on div "pongo" at bounding box center [354, 234] width 356 height 72
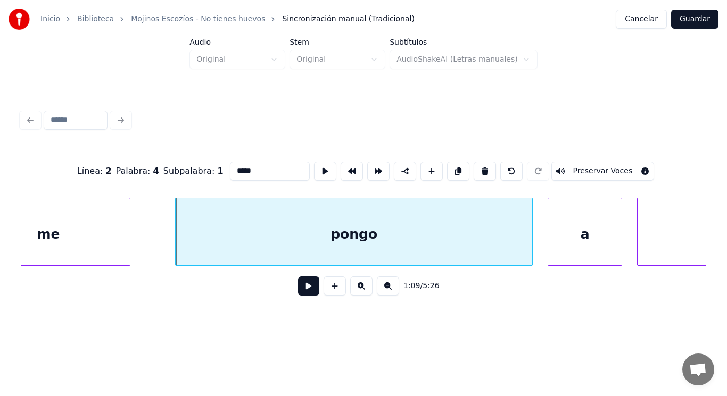
click at [301, 289] on button at bounding box center [308, 286] width 21 height 19
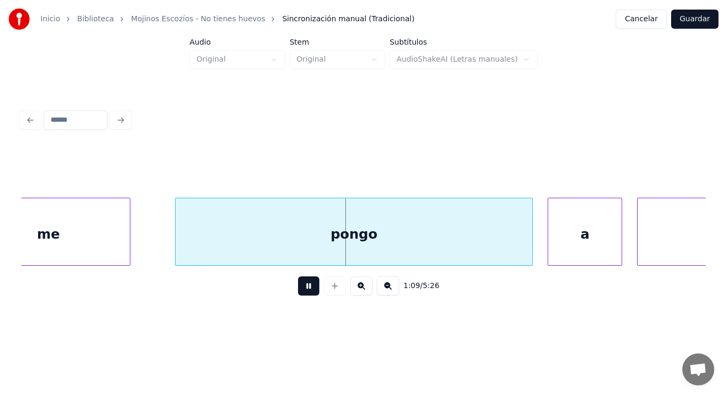
click at [301, 289] on button at bounding box center [308, 286] width 21 height 19
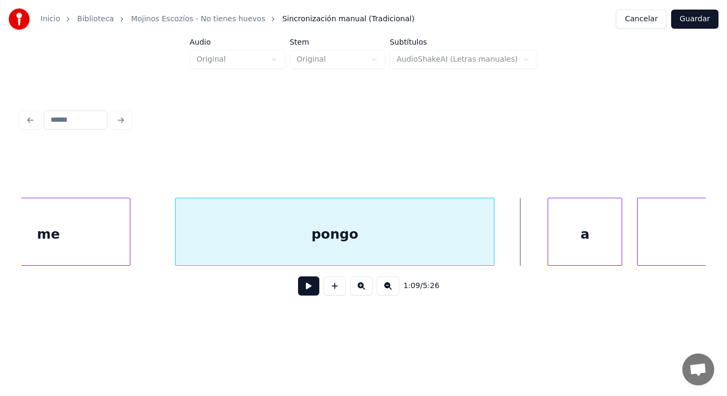
click at [494, 249] on div at bounding box center [491, 231] width 3 height 67
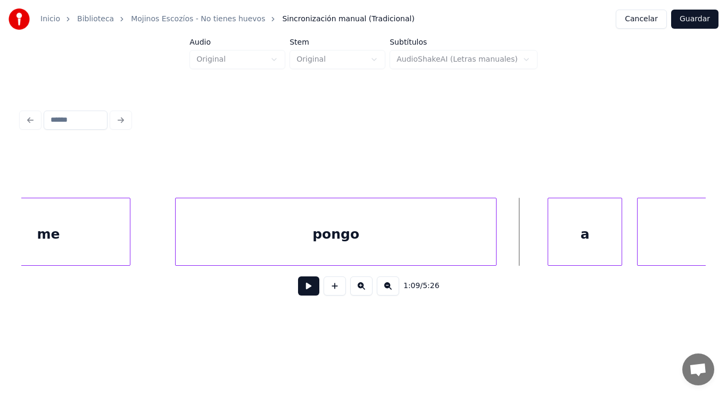
click at [307, 287] on button at bounding box center [308, 286] width 21 height 19
click at [539, 247] on div at bounding box center [537, 231] width 3 height 67
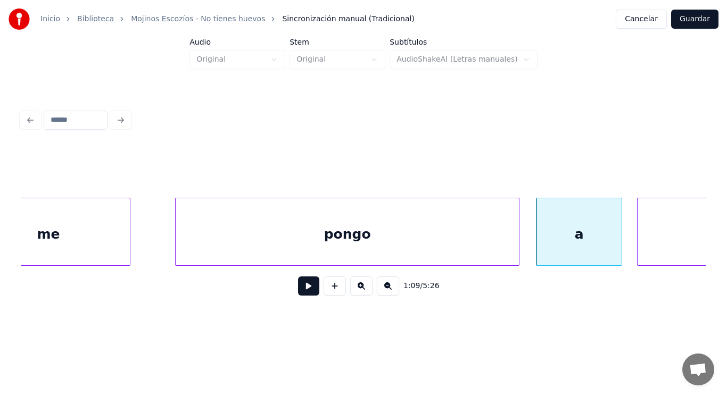
click at [518, 243] on div at bounding box center [516, 231] width 3 height 67
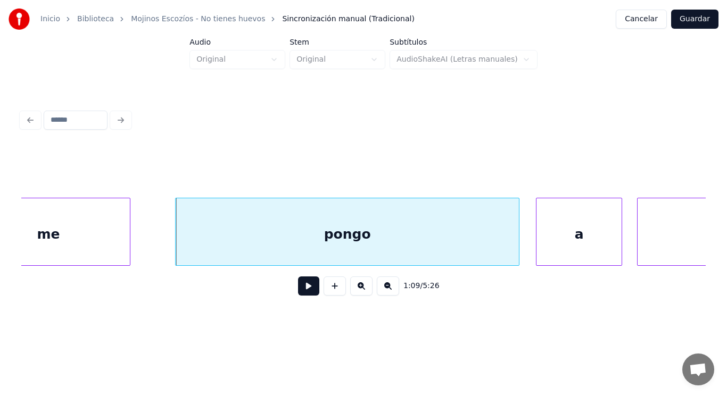
click at [302, 288] on button at bounding box center [308, 286] width 21 height 19
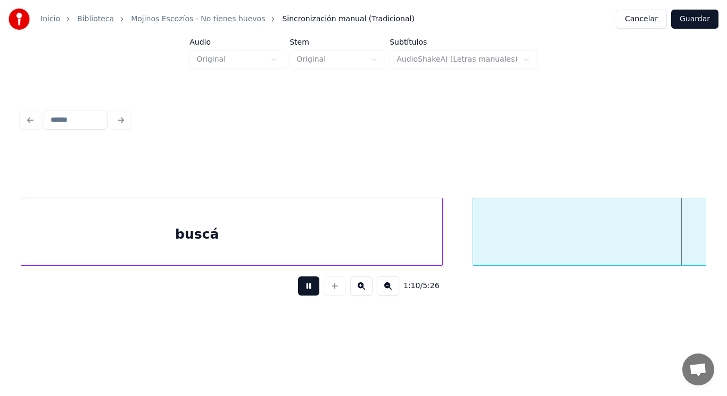
scroll to position [0, 52754]
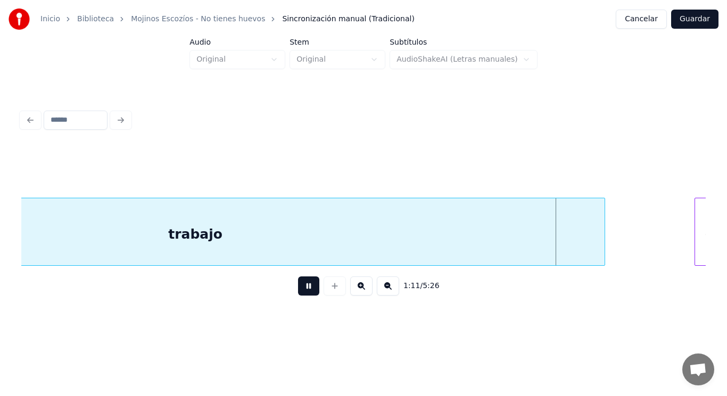
click at [302, 288] on button at bounding box center [308, 286] width 21 height 19
click at [443, 235] on div "trabajo" at bounding box center [195, 234] width 818 height 72
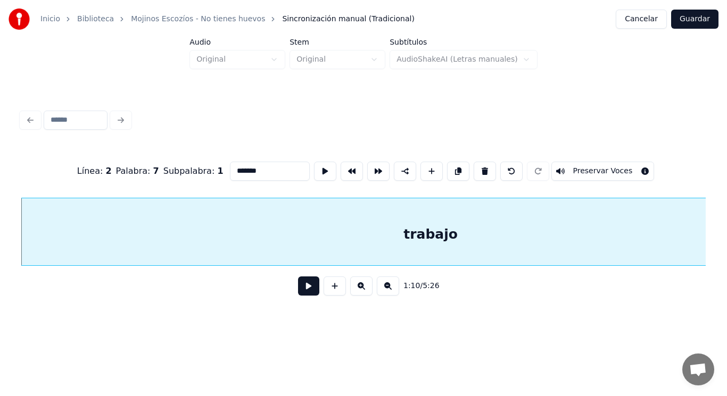
click at [305, 288] on button at bounding box center [308, 286] width 21 height 19
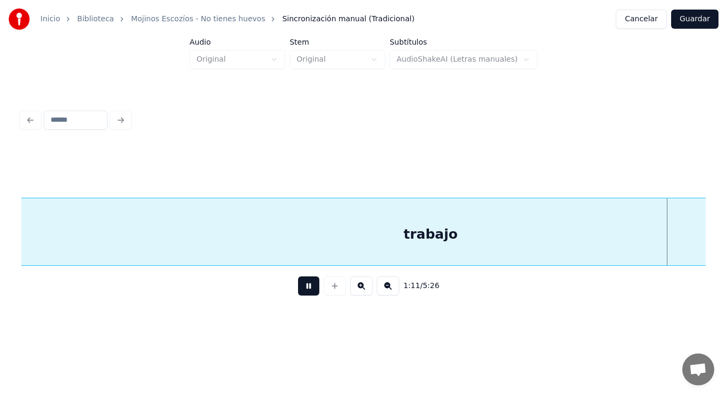
scroll to position [0, 53214]
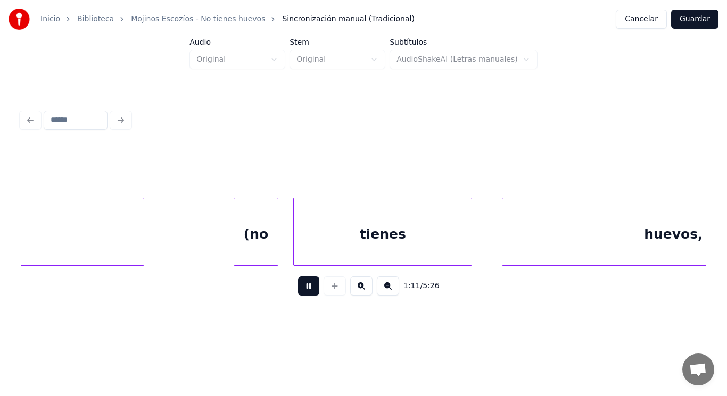
click at [305, 288] on button at bounding box center [308, 286] width 21 height 19
click at [164, 243] on div at bounding box center [163, 231] width 3 height 67
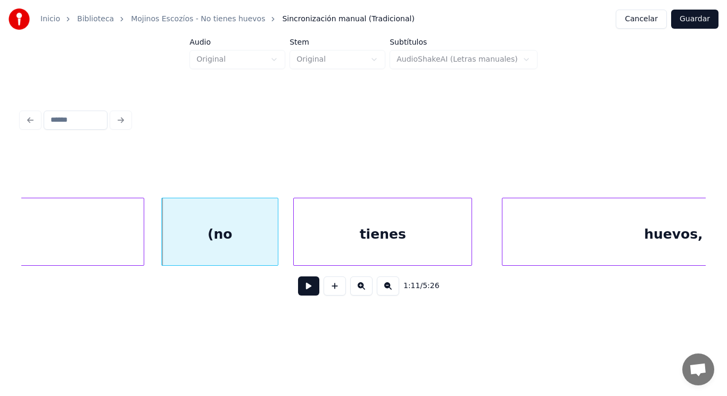
click at [303, 292] on button at bounding box center [308, 286] width 21 height 19
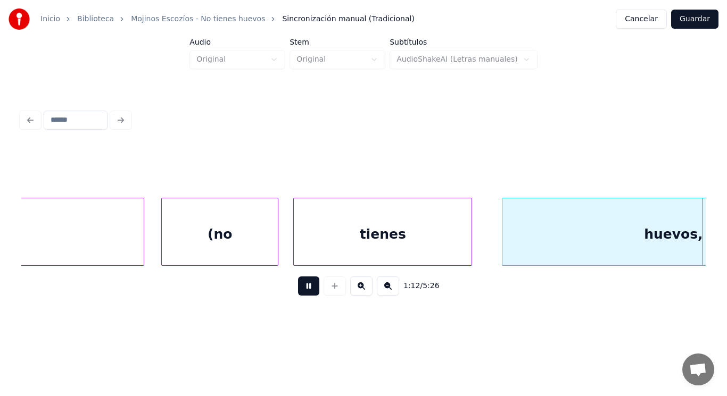
scroll to position [0, 53904]
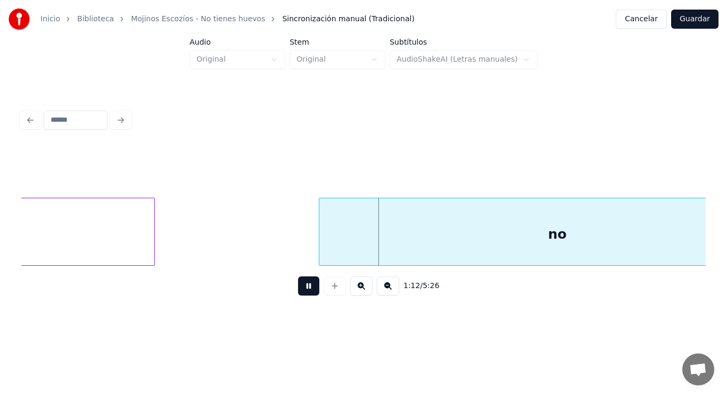
click at [303, 292] on button at bounding box center [308, 286] width 21 height 19
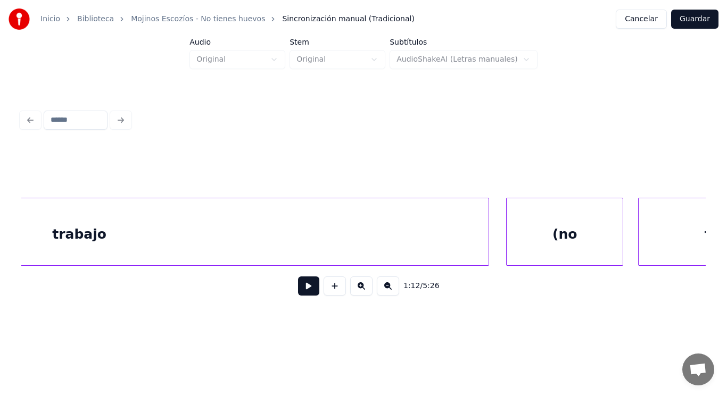
scroll to position [0, 52861]
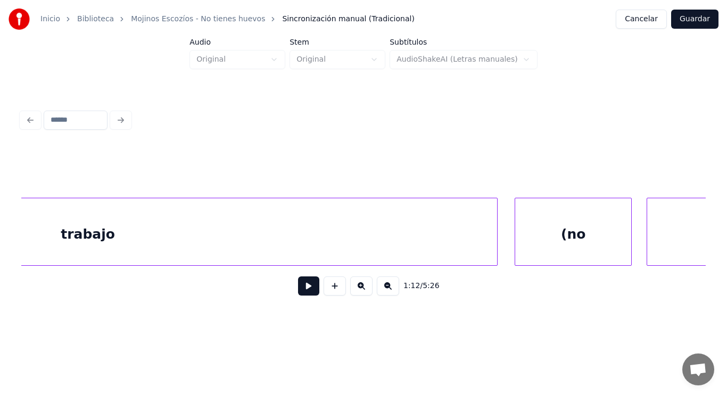
click at [295, 253] on div "trabajo" at bounding box center [88, 234] width 818 height 72
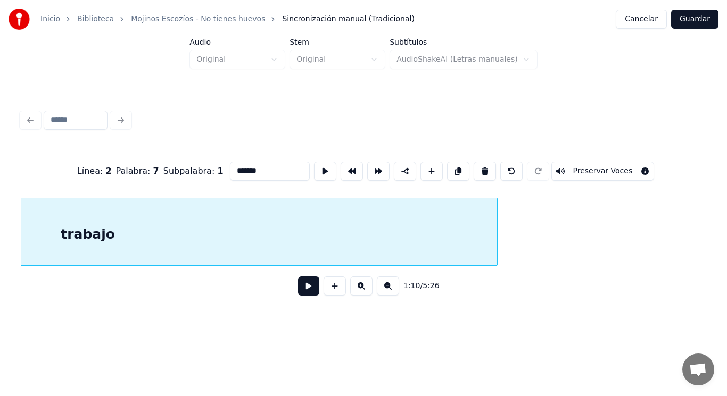
scroll to position [0, 52518]
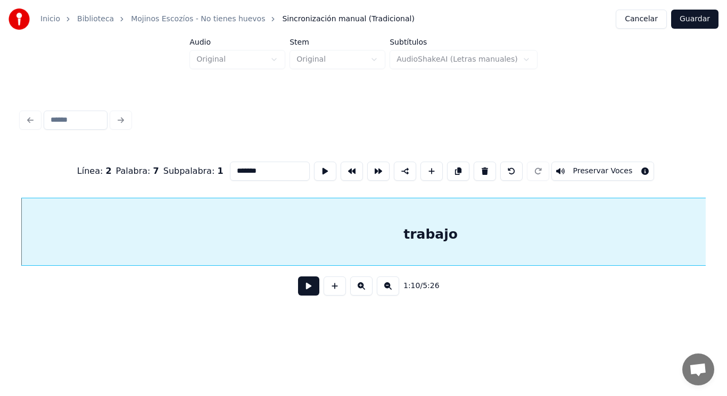
click at [300, 286] on button at bounding box center [308, 286] width 21 height 19
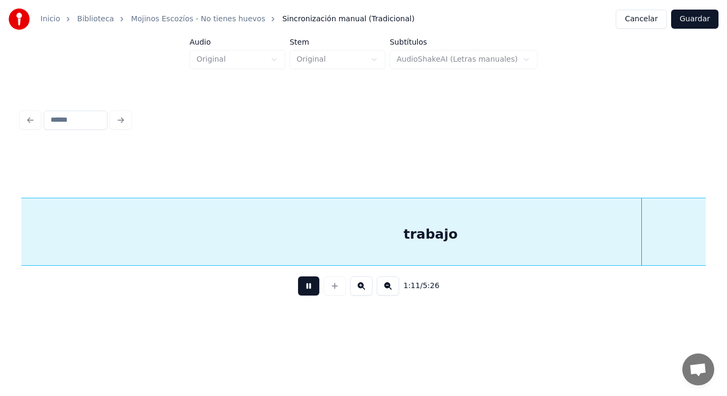
click at [300, 286] on button at bounding box center [308, 286] width 21 height 19
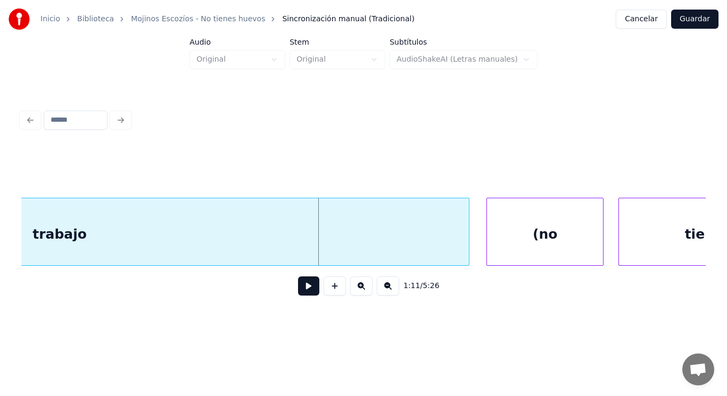
scroll to position [0, 52901]
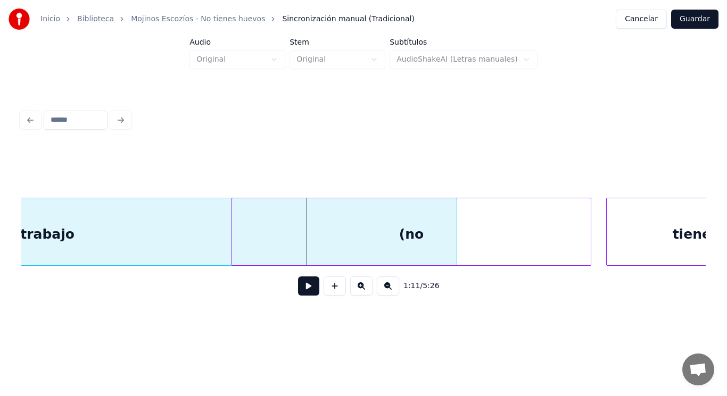
click at [234, 247] on div at bounding box center [233, 231] width 3 height 67
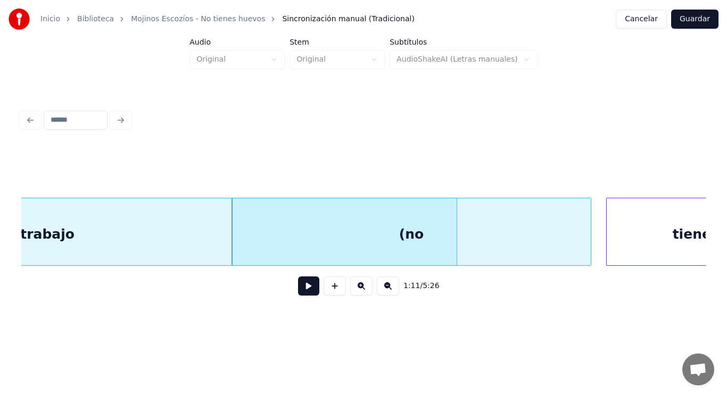
click at [299, 296] on button at bounding box center [308, 286] width 21 height 19
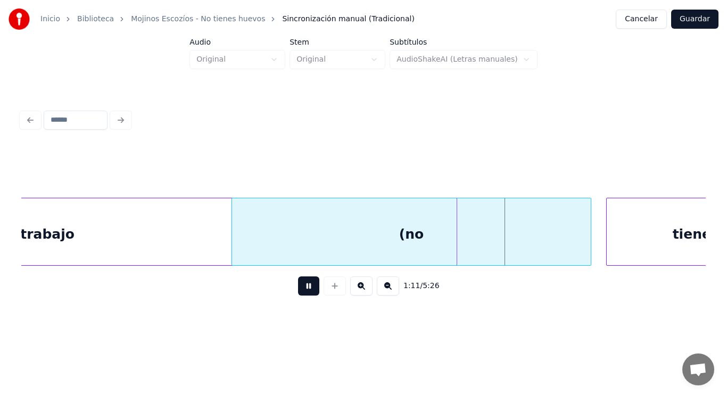
click at [299, 296] on button at bounding box center [308, 286] width 21 height 19
click at [84, 244] on div "trabajo" at bounding box center [47, 234] width 818 height 72
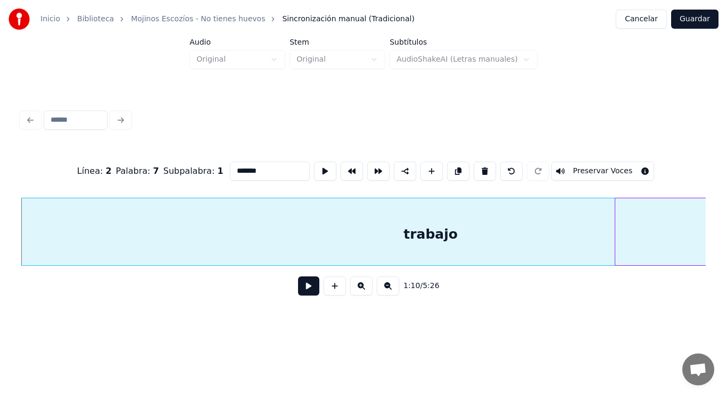
click at [298, 289] on button at bounding box center [308, 286] width 21 height 19
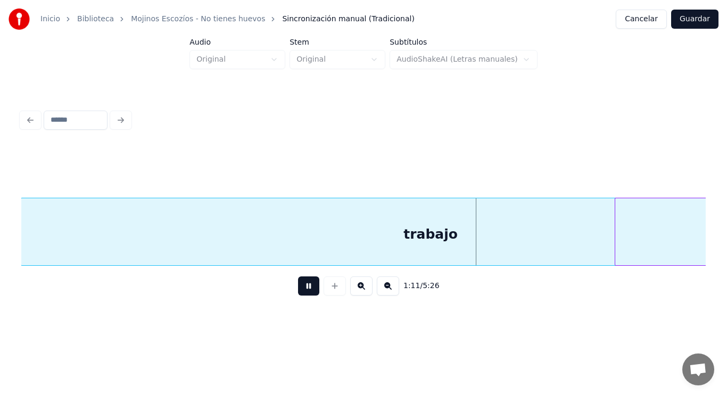
click at [298, 289] on button at bounding box center [308, 286] width 21 height 19
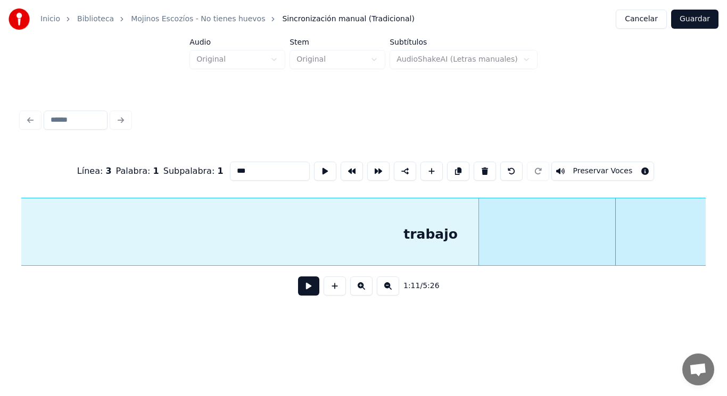
click at [480, 253] on div at bounding box center [480, 231] width 3 height 67
click at [309, 286] on button at bounding box center [308, 286] width 21 height 19
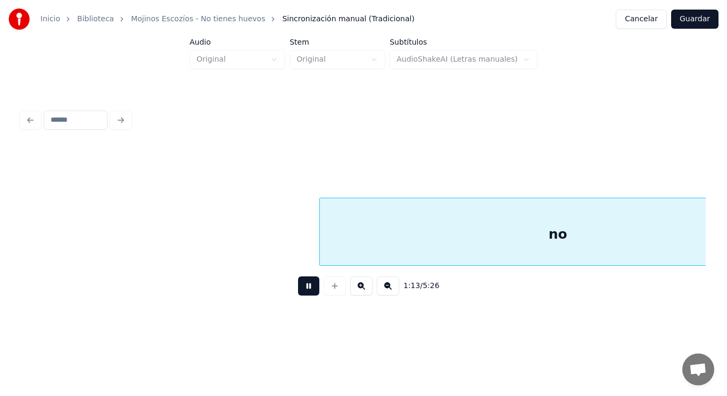
scroll to position [0, 54598]
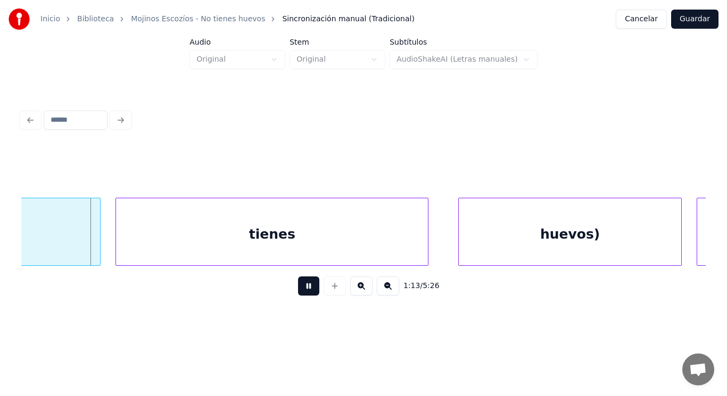
click at [309, 286] on button at bounding box center [308, 286] width 21 height 19
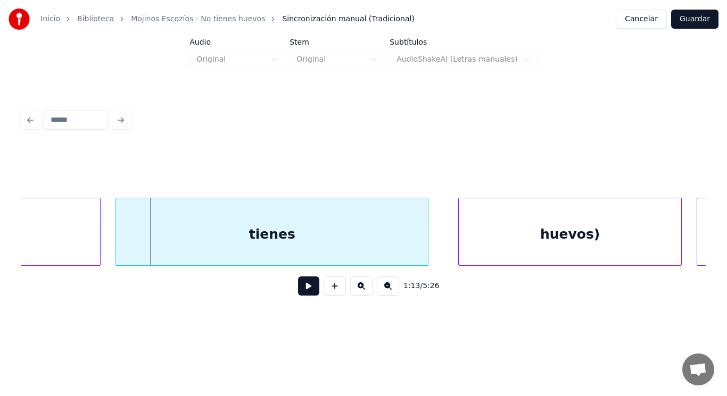
click at [698, 19] on button "Guardar" at bounding box center [694, 19] width 47 height 19
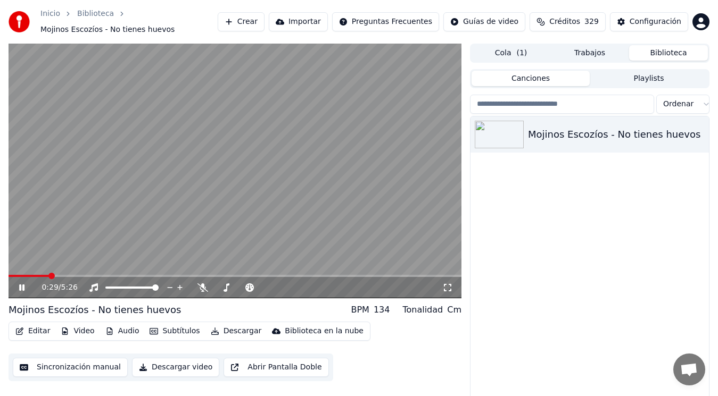
click at [49, 274] on span at bounding box center [51, 276] width 6 height 6
click at [63, 276] on span at bounding box center [64, 276] width 6 height 6
click at [79, 277] on span at bounding box center [44, 276] width 71 height 2
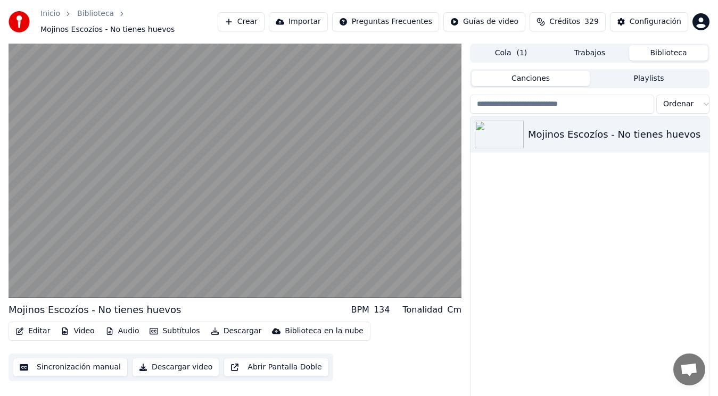
click at [196, 313] on div "Mojinos Escozíos - No tienes huevos BPM 134 Tonalidad Cm" at bounding box center [235, 310] width 453 height 15
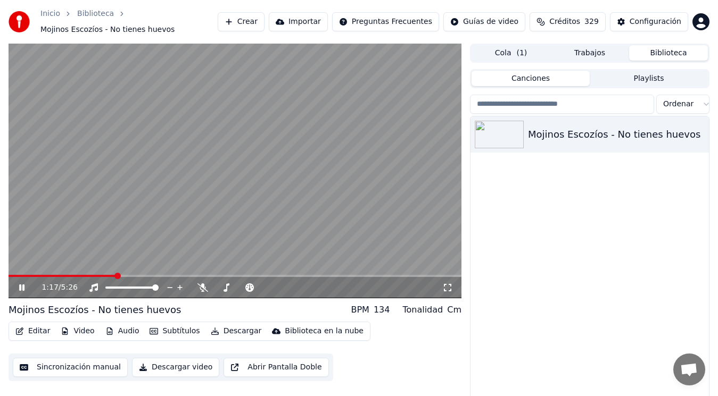
click at [17, 286] on icon at bounding box center [29, 288] width 24 height 9
click at [36, 331] on button "Editar" at bounding box center [32, 331] width 43 height 15
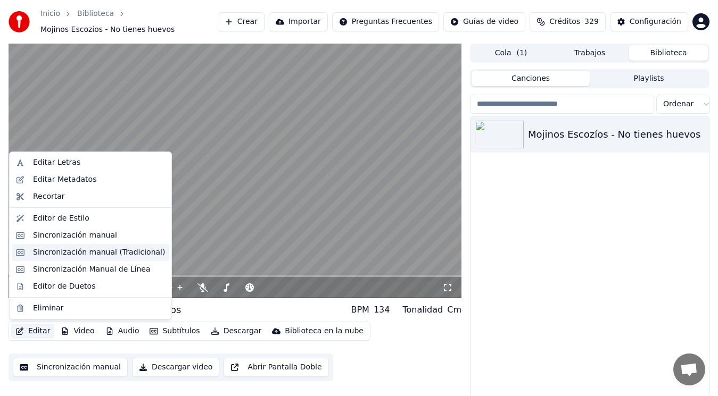
click at [84, 255] on div "Sincronización manual (Tradicional)" at bounding box center [99, 252] width 132 height 11
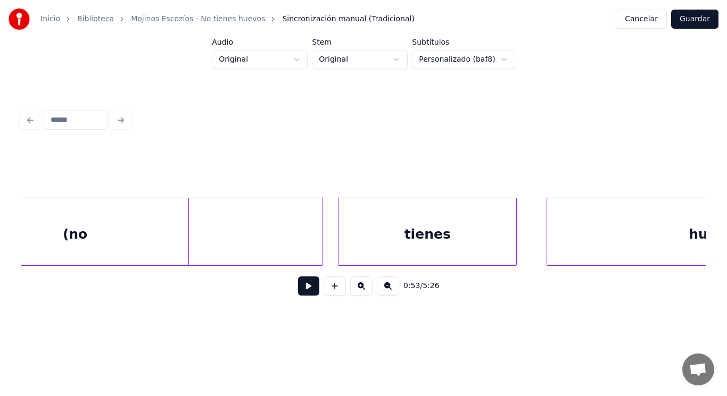
scroll to position [0, 52777]
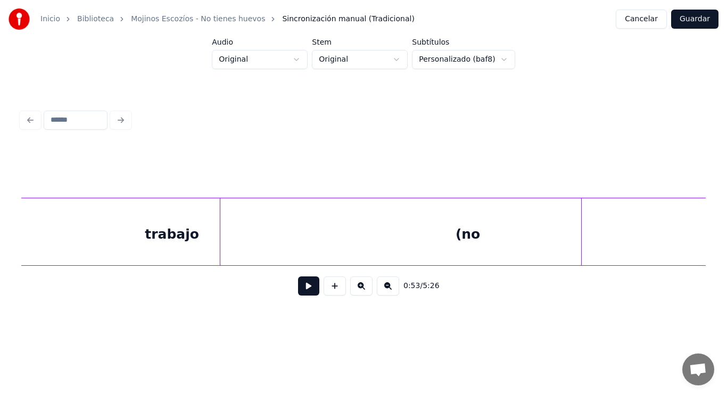
click at [157, 229] on div "trabajo" at bounding box center [172, 234] width 818 height 72
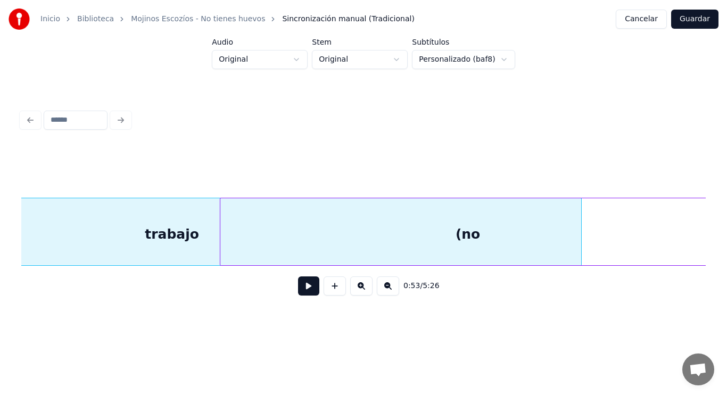
scroll to position [0, 52518]
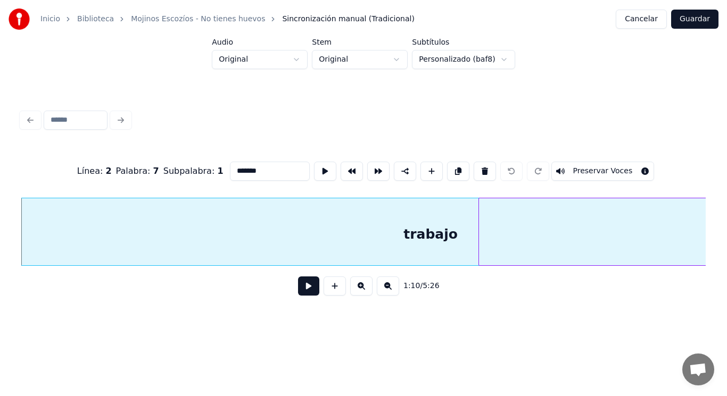
click at [302, 291] on button at bounding box center [308, 286] width 21 height 19
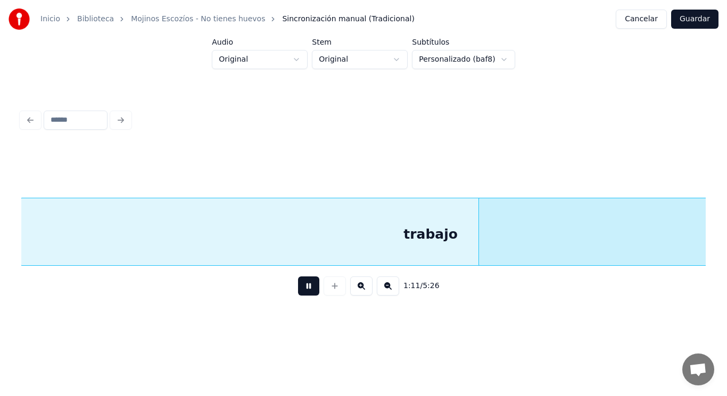
scroll to position [0, 53204]
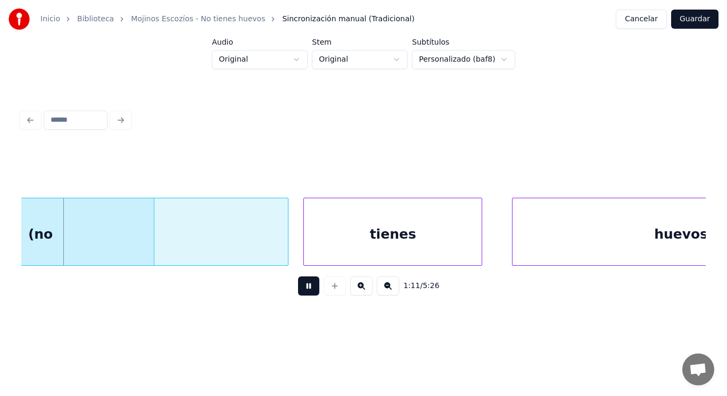
click at [302, 291] on button at bounding box center [308, 286] width 21 height 19
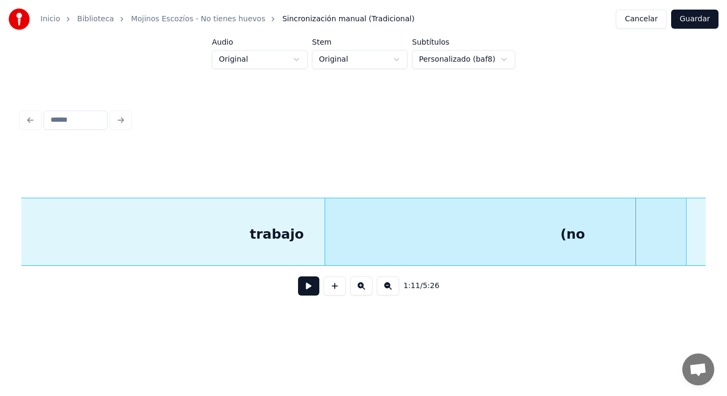
click at [145, 229] on div "trabajo" at bounding box center [277, 234] width 818 height 72
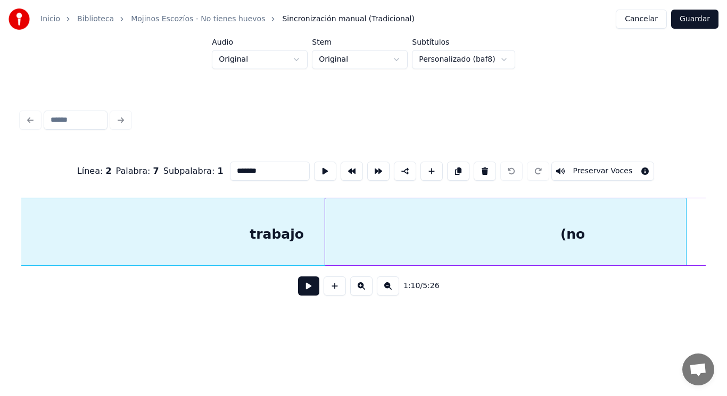
scroll to position [0, 52518]
click at [301, 293] on button at bounding box center [308, 286] width 21 height 19
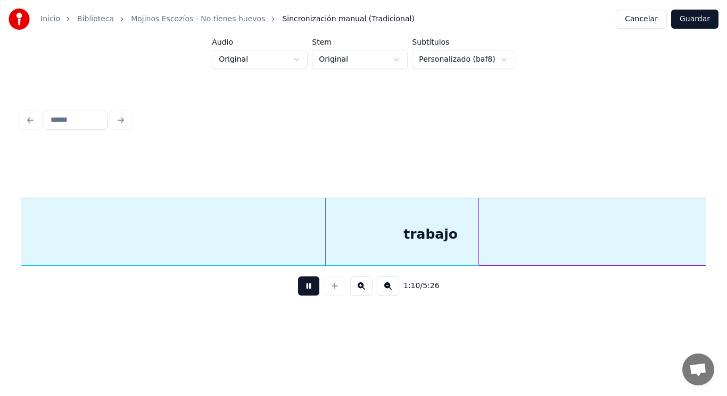
click at [301, 293] on button at bounding box center [308, 286] width 21 height 19
click at [491, 246] on div "(no" at bounding box center [726, 234] width 495 height 72
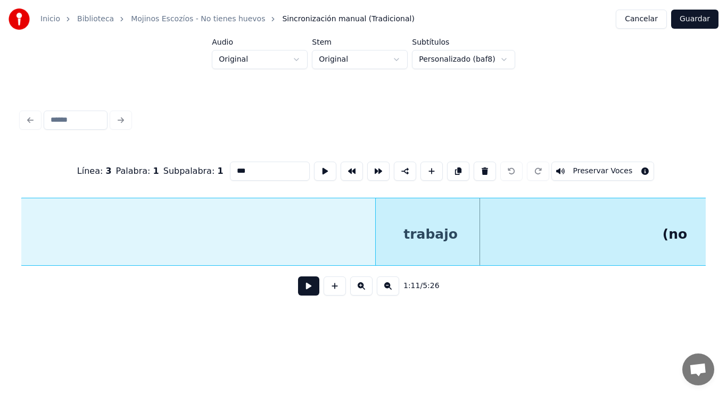
click at [377, 247] on div at bounding box center [377, 231] width 3 height 67
click at [305, 288] on button at bounding box center [308, 286] width 21 height 19
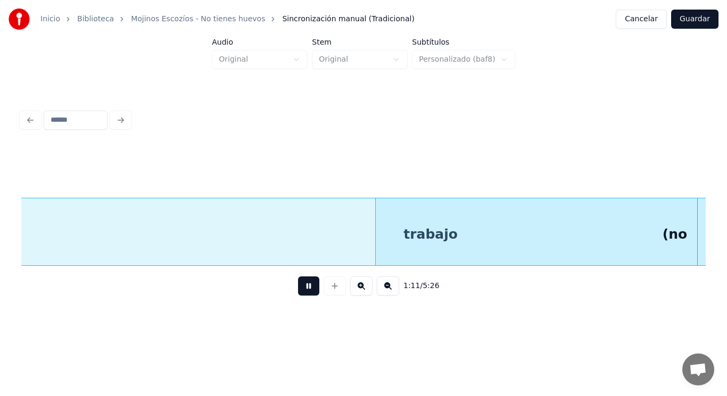
scroll to position [0, 53209]
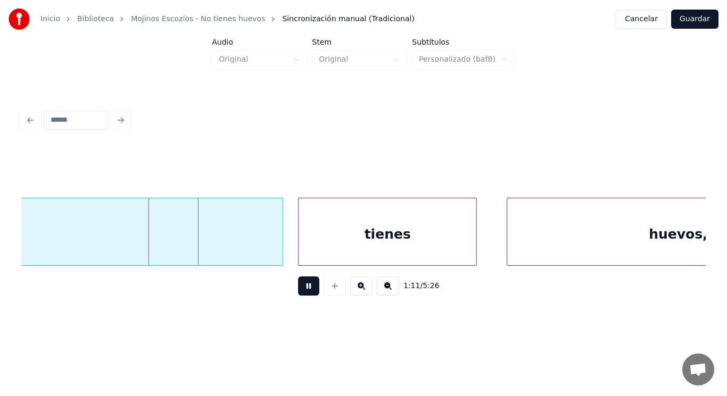
click at [305, 288] on button at bounding box center [308, 286] width 21 height 19
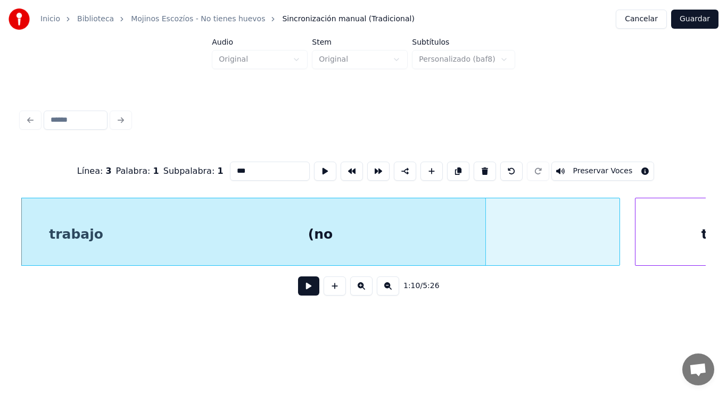
click at [303, 289] on button at bounding box center [308, 286] width 21 height 19
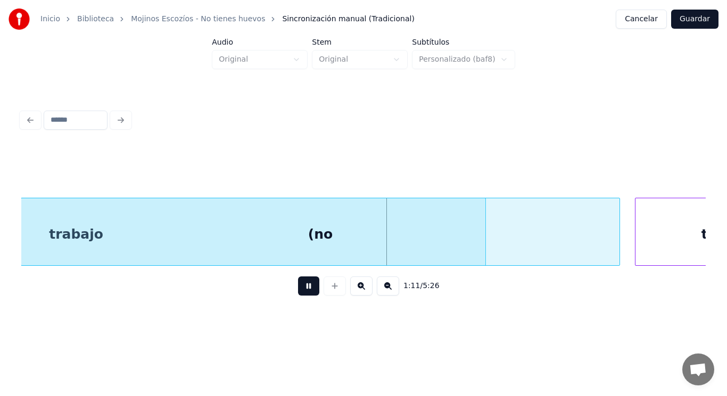
click at [303, 289] on button at bounding box center [308, 286] width 21 height 19
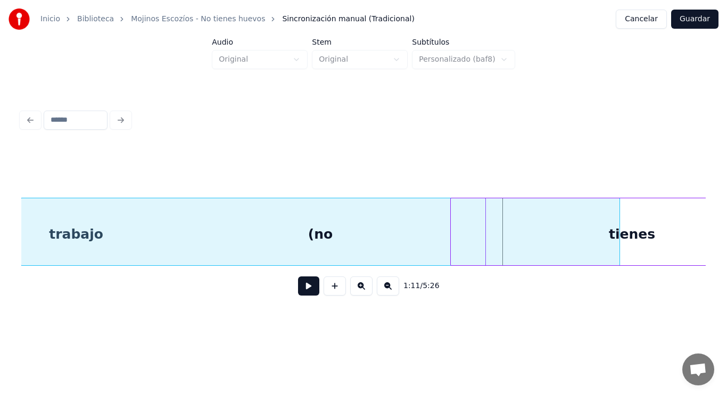
click at [452, 241] on div at bounding box center [452, 231] width 3 height 67
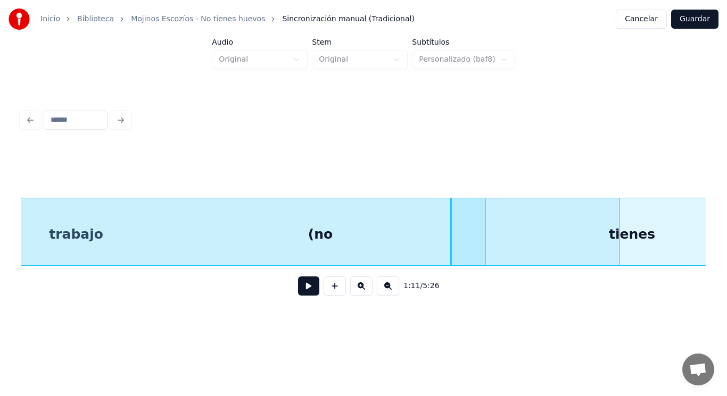
click at [298, 295] on button at bounding box center [308, 286] width 21 height 19
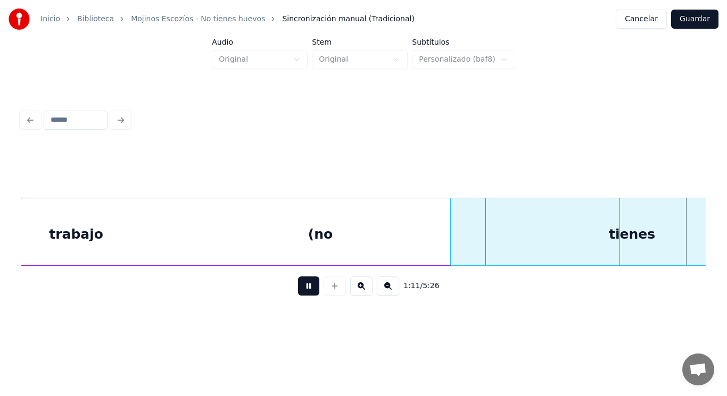
click at [298, 295] on button at bounding box center [308, 286] width 21 height 19
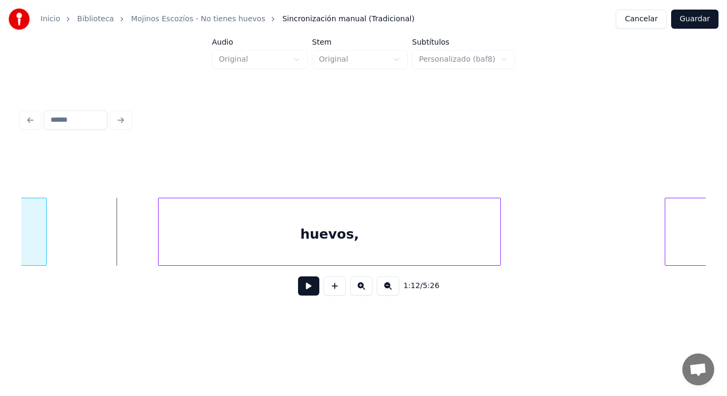
click at [44, 242] on div at bounding box center [44, 231] width 3 height 67
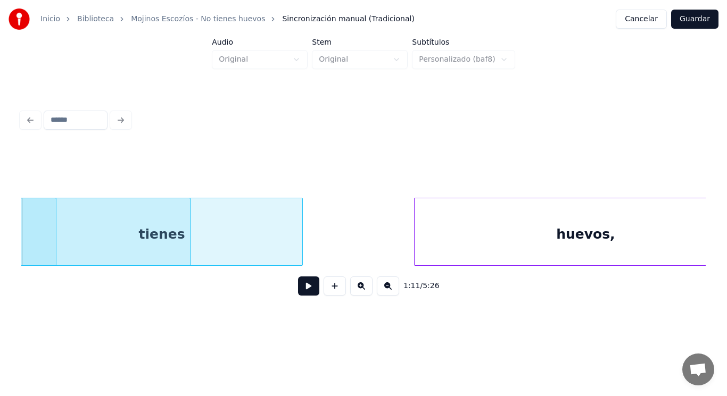
click at [299, 290] on button at bounding box center [308, 286] width 21 height 19
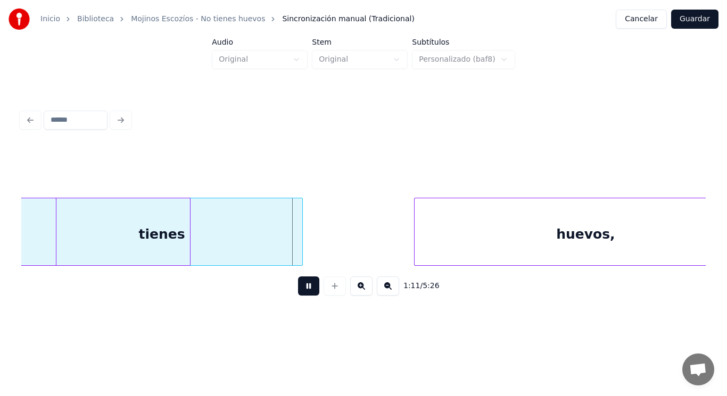
click at [299, 290] on button at bounding box center [308, 286] width 21 height 19
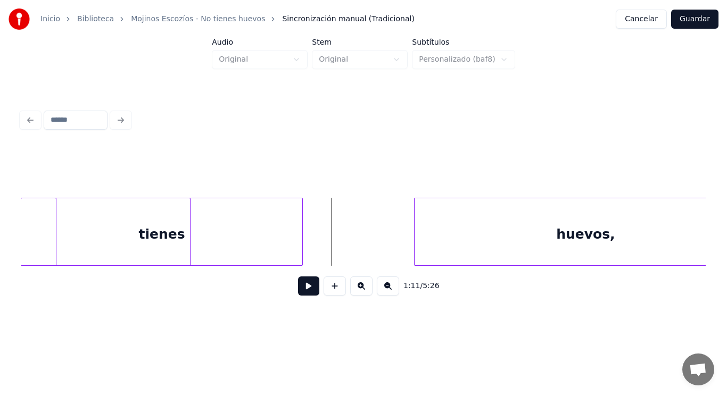
click at [297, 244] on div "tienes" at bounding box center [161, 234] width 281 height 72
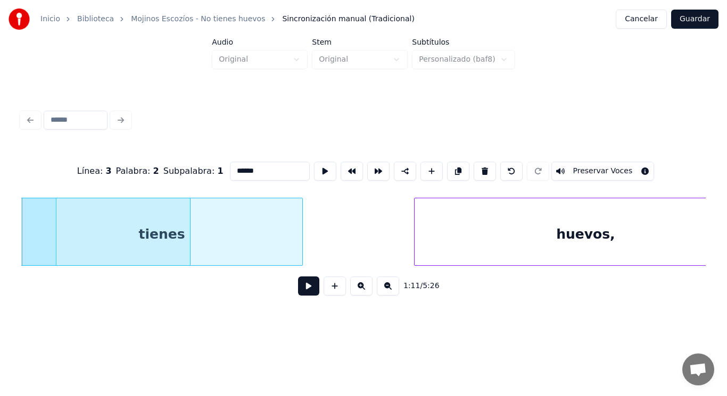
click at [303, 288] on button at bounding box center [308, 286] width 21 height 19
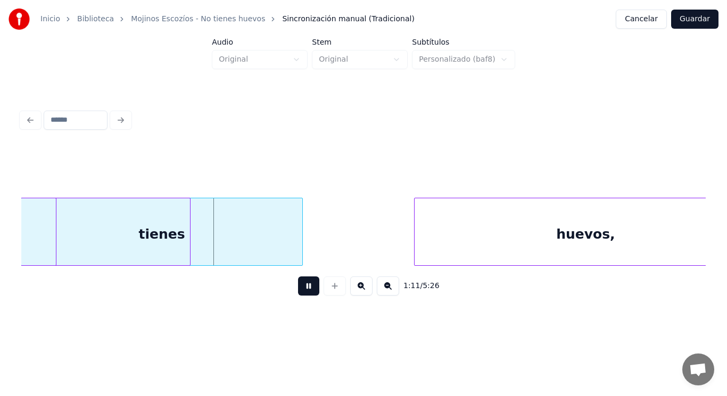
click at [303, 288] on button at bounding box center [308, 286] width 21 height 19
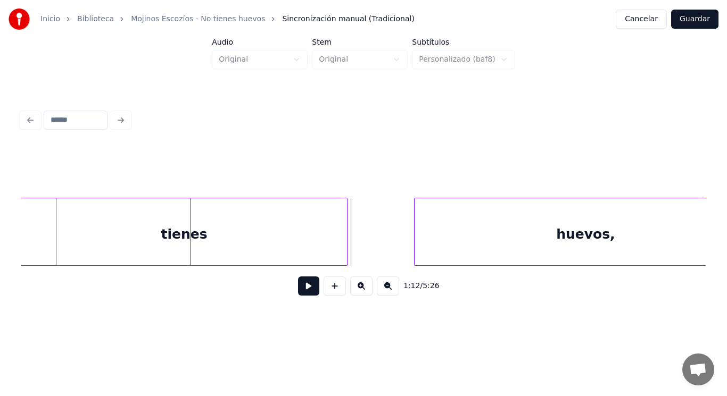
click at [347, 247] on div at bounding box center [345, 231] width 3 height 67
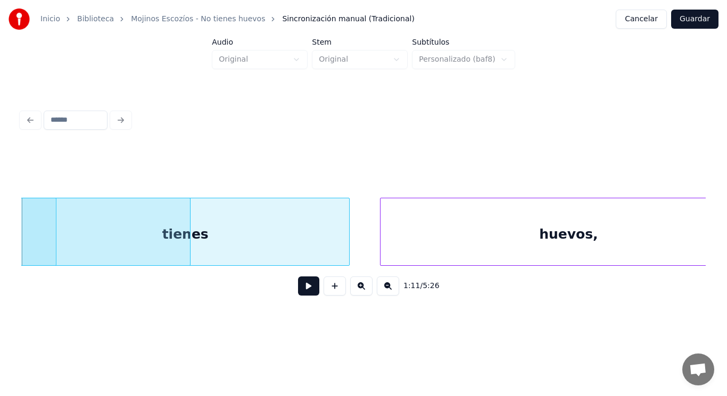
click at [382, 246] on div at bounding box center [381, 231] width 3 height 67
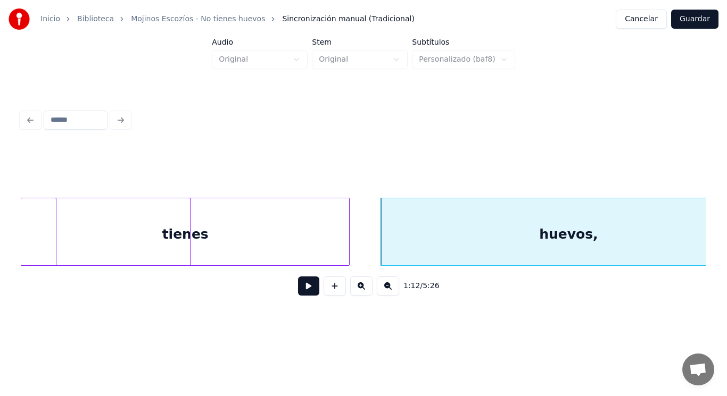
click at [306, 287] on button at bounding box center [308, 286] width 21 height 19
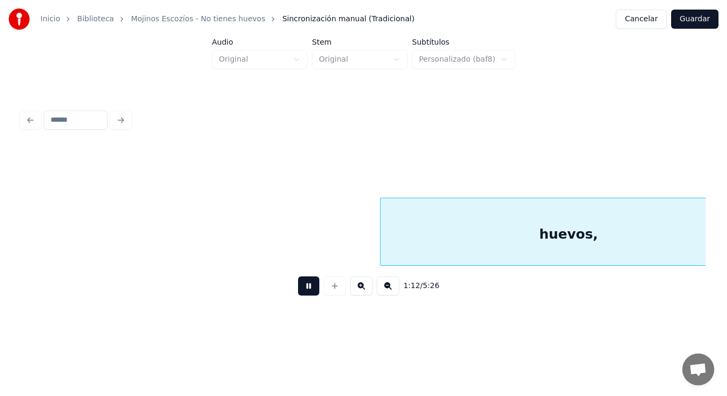
scroll to position [0, 53992]
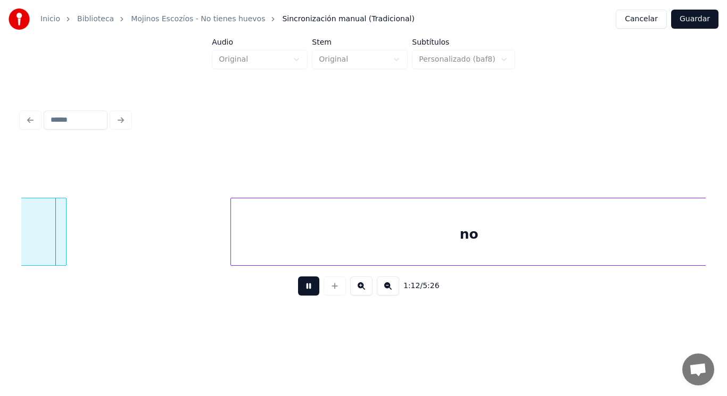
click at [306, 287] on button at bounding box center [308, 286] width 21 height 19
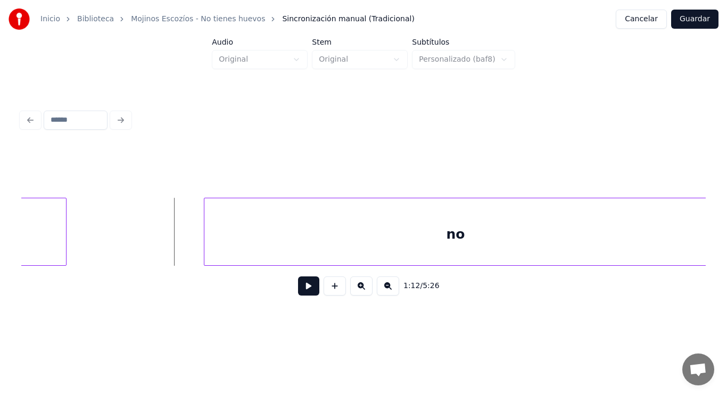
click at [204, 240] on div at bounding box center [205, 231] width 3 height 67
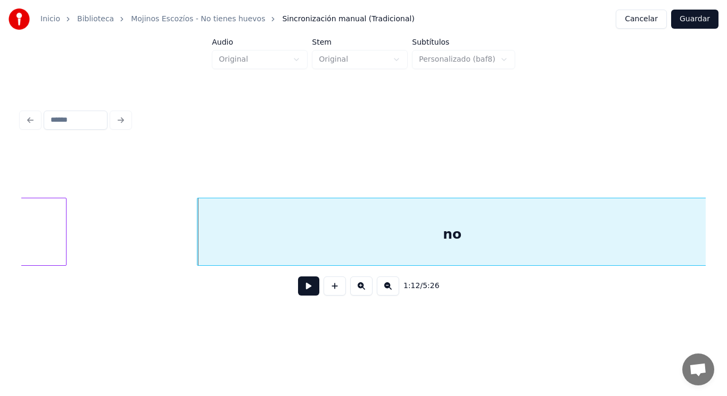
click at [303, 290] on button at bounding box center [308, 286] width 21 height 19
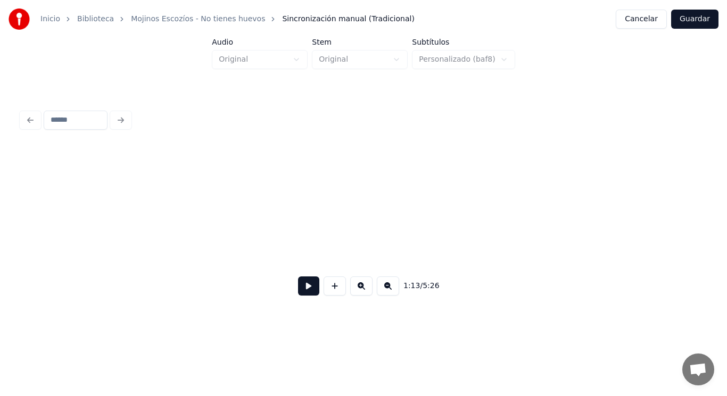
scroll to position [0, 54685]
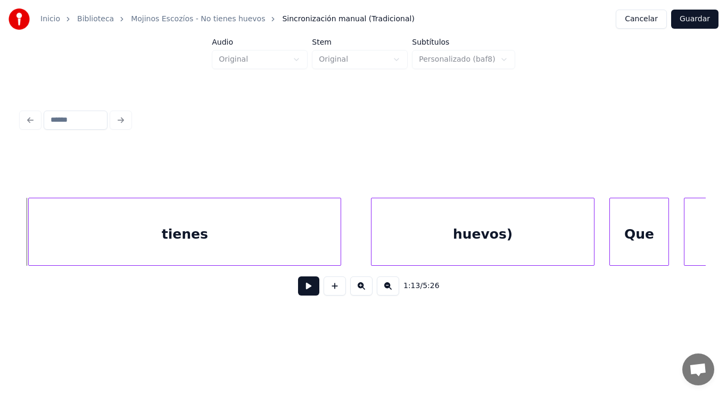
click at [300, 294] on button at bounding box center [308, 286] width 21 height 19
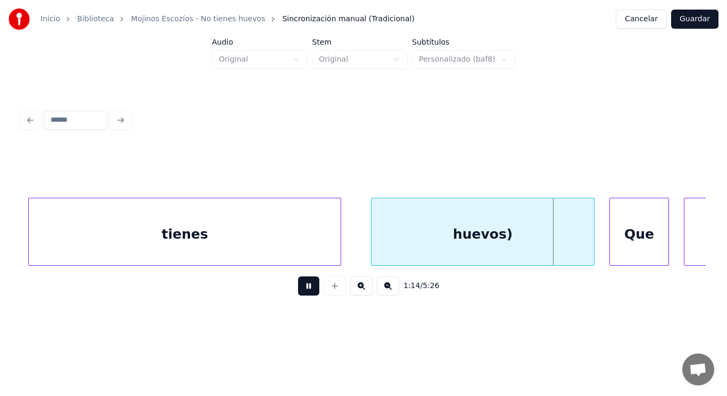
click at [300, 294] on button at bounding box center [308, 286] width 21 height 19
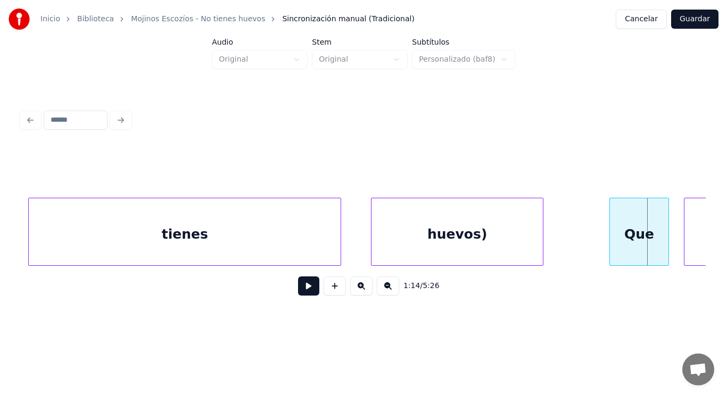
click at [540, 245] on div at bounding box center [540, 231] width 3 height 67
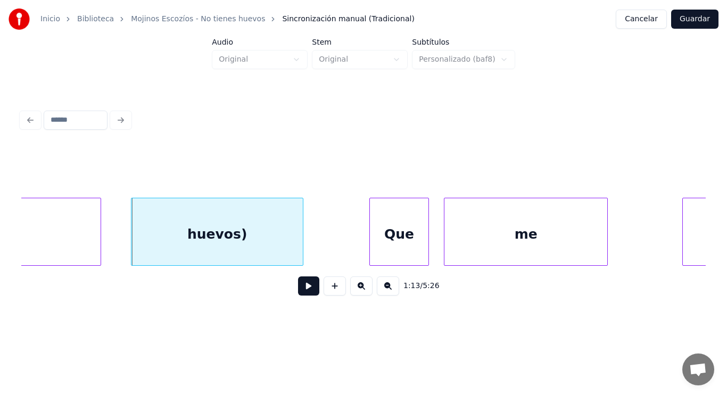
scroll to position [0, 54941]
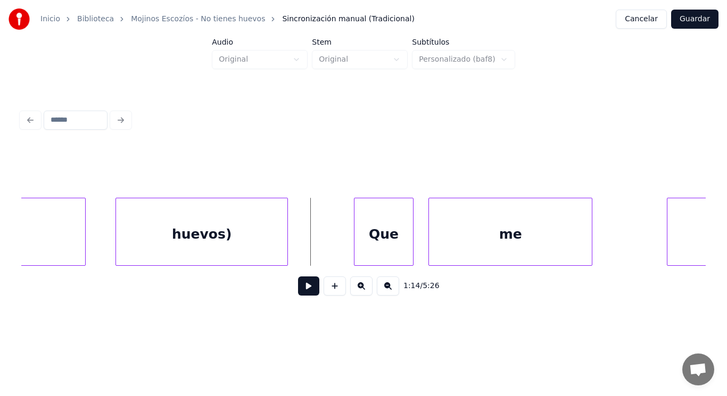
click at [302, 290] on button at bounding box center [308, 286] width 21 height 19
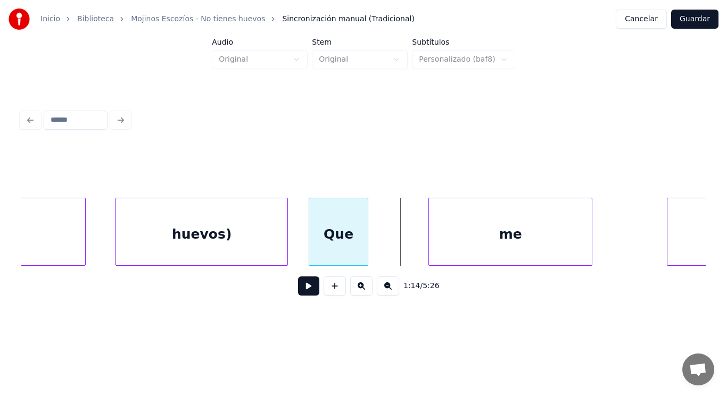
click at [327, 236] on div "Que" at bounding box center [338, 234] width 59 height 72
click at [305, 286] on button at bounding box center [308, 286] width 21 height 19
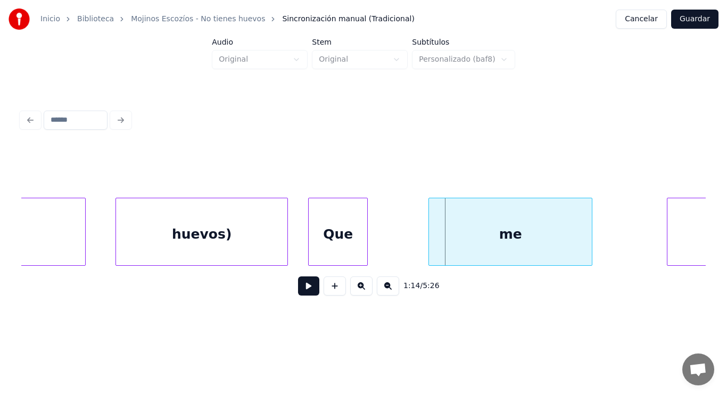
click at [431, 239] on div at bounding box center [430, 231] width 3 height 67
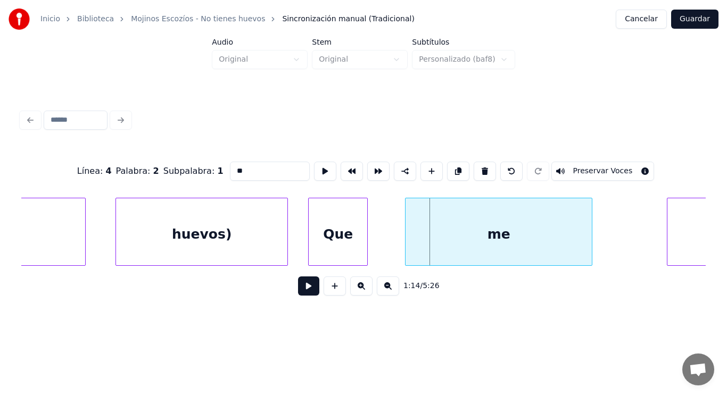
click at [407, 242] on div at bounding box center [406, 231] width 3 height 67
click at [392, 247] on div at bounding box center [393, 231] width 3 height 67
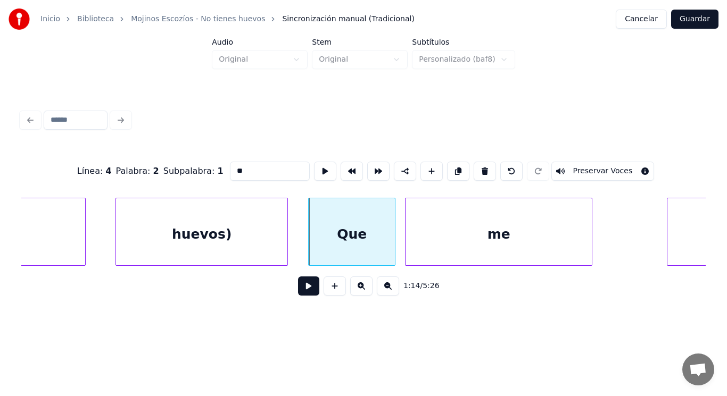
click at [306, 290] on button at bounding box center [308, 286] width 21 height 19
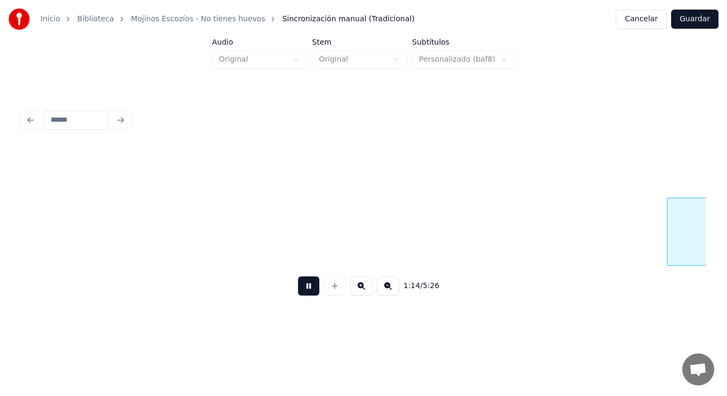
scroll to position [0, 55629]
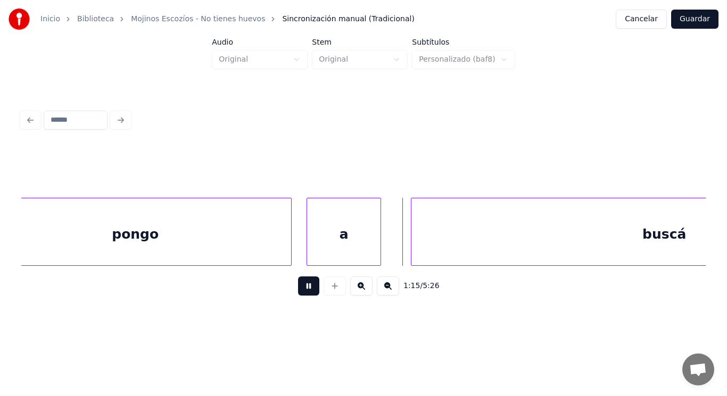
click at [306, 290] on button at bounding box center [308, 286] width 21 height 19
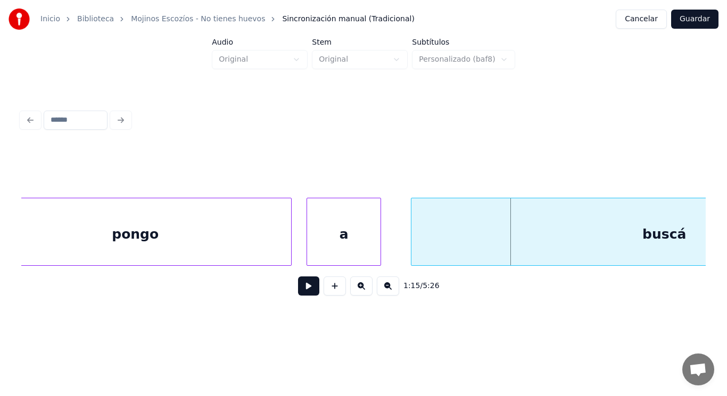
click at [327, 255] on div "a" at bounding box center [343, 234] width 73 height 72
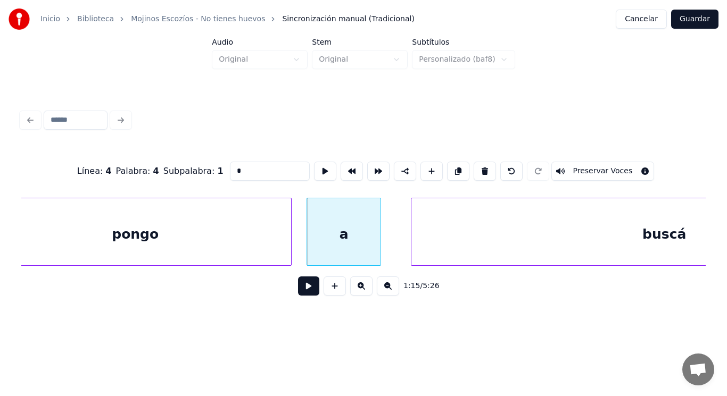
click at [304, 289] on button at bounding box center [308, 286] width 21 height 19
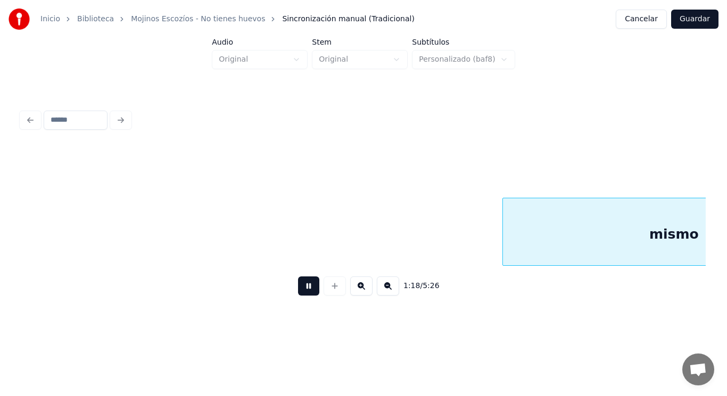
scroll to position [0, 58393]
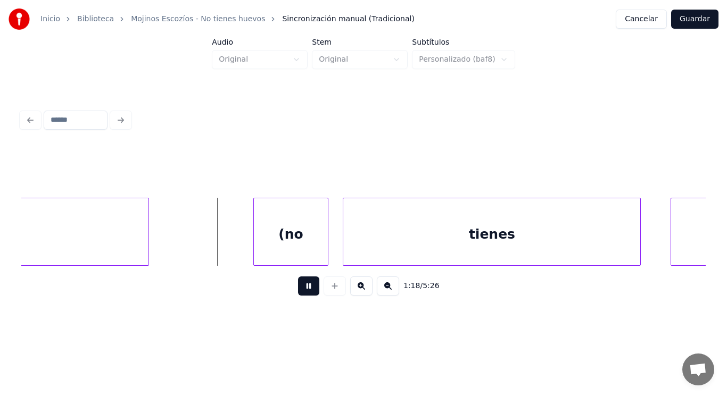
click at [304, 289] on button at bounding box center [308, 286] width 21 height 19
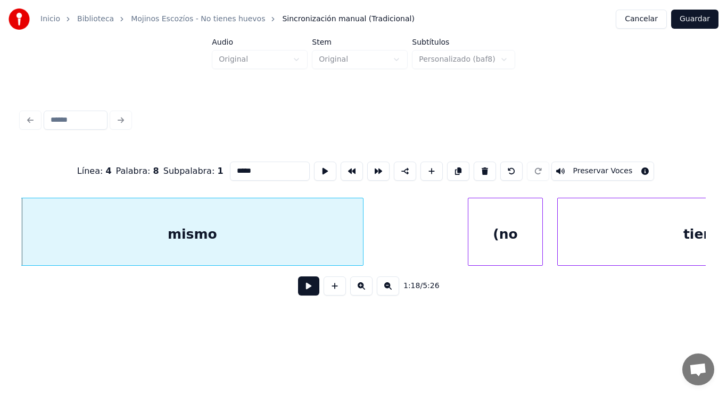
click at [300, 295] on button at bounding box center [308, 286] width 21 height 19
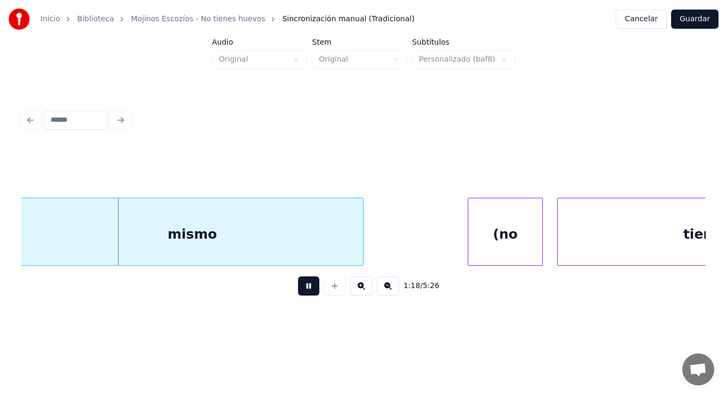
click at [300, 295] on button at bounding box center [308, 286] width 21 height 19
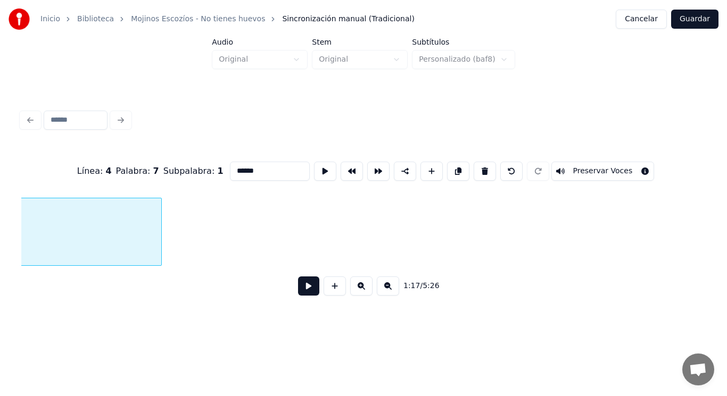
scroll to position [0, 57389]
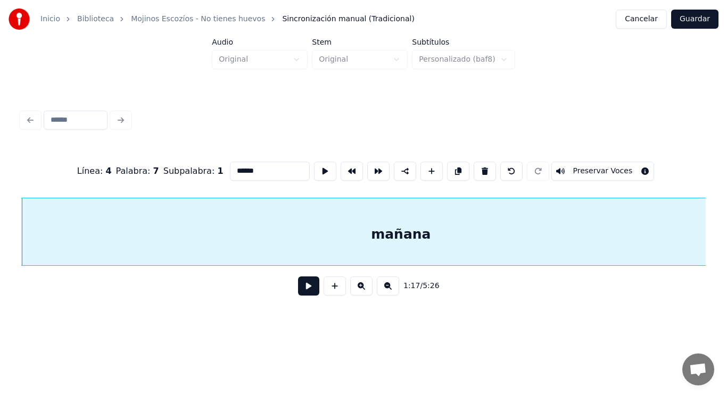
click at [304, 294] on button at bounding box center [308, 286] width 21 height 19
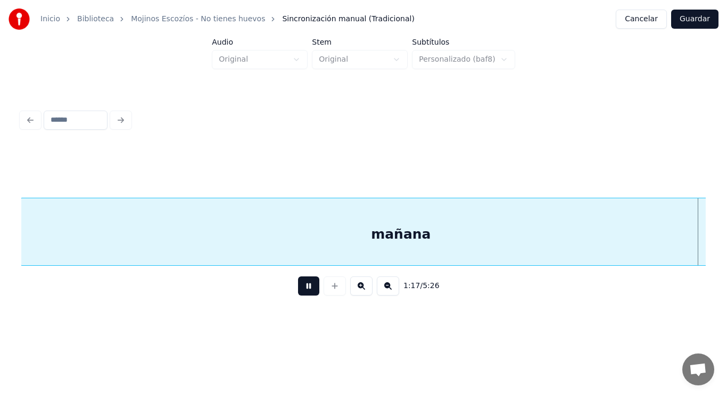
scroll to position [0, 58080]
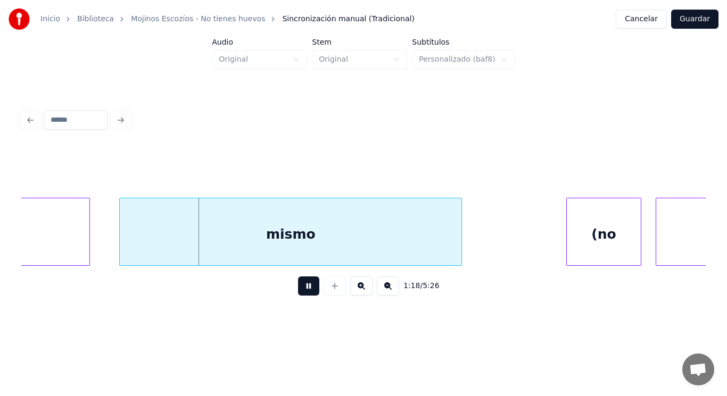
click at [304, 294] on button at bounding box center [308, 286] width 21 height 19
click at [188, 246] on div at bounding box center [188, 231] width 3 height 67
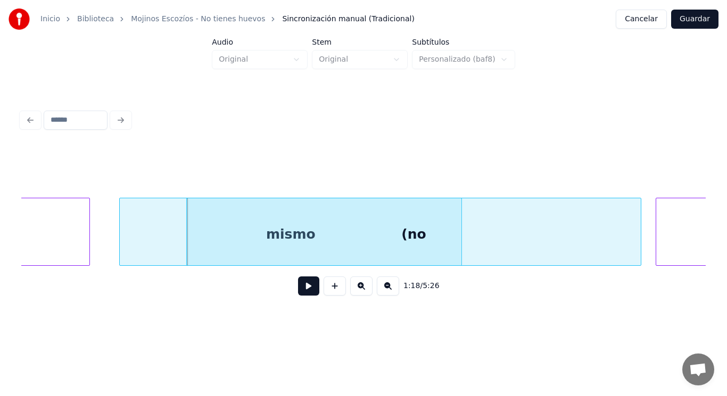
click at [301, 290] on button at bounding box center [308, 286] width 21 height 19
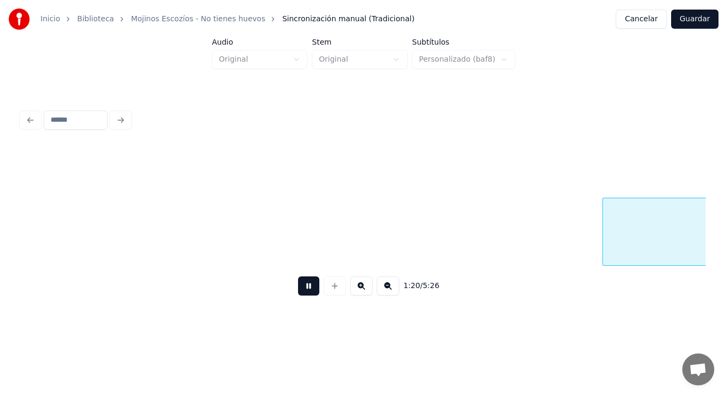
scroll to position [0, 60145]
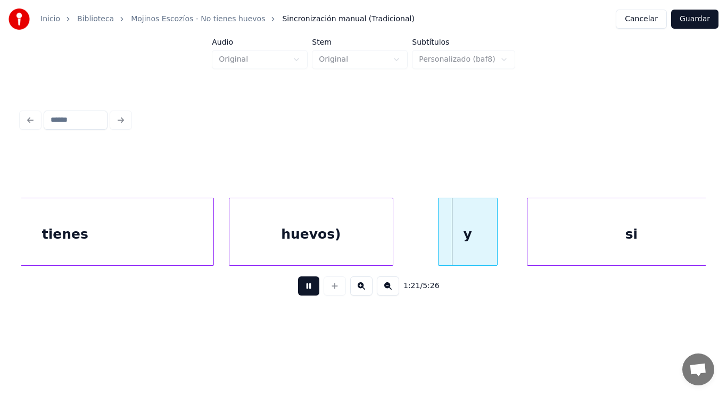
click at [301, 290] on button at bounding box center [308, 286] width 21 height 19
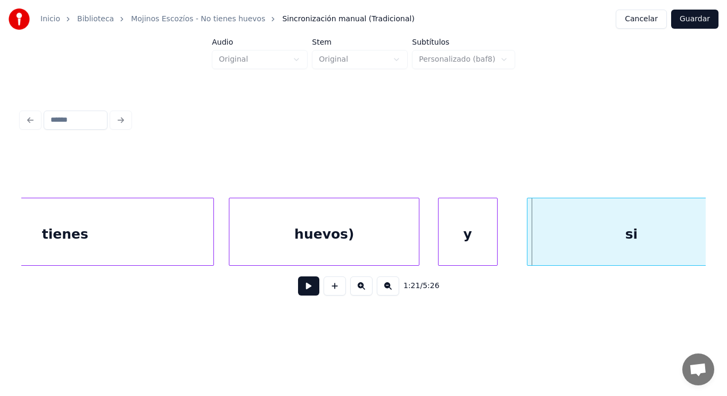
click at [417, 252] on div at bounding box center [416, 231] width 3 height 67
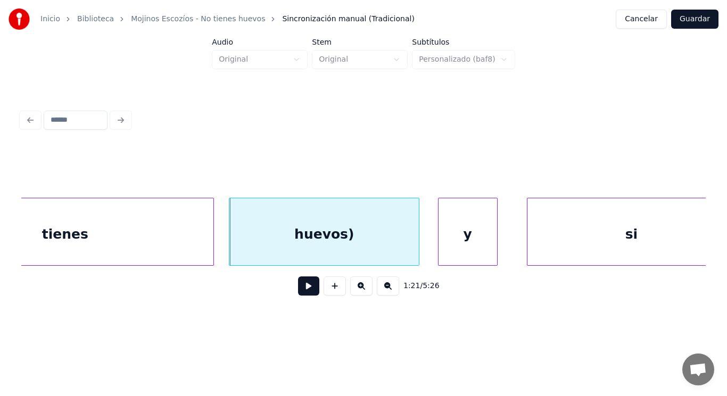
click at [463, 252] on div "y" at bounding box center [467, 234] width 59 height 72
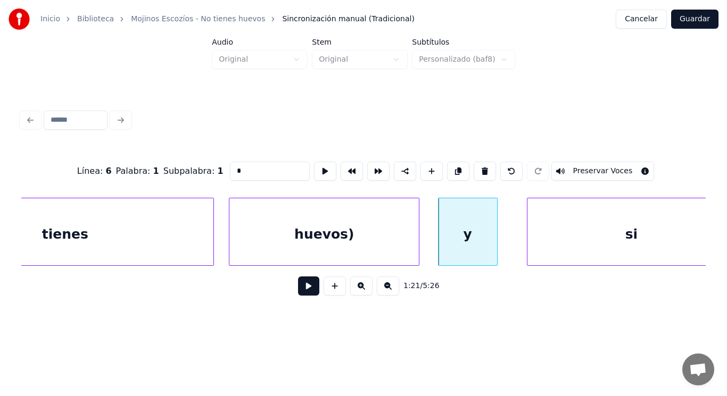
click at [369, 242] on div "huevos)" at bounding box center [323, 234] width 189 height 72
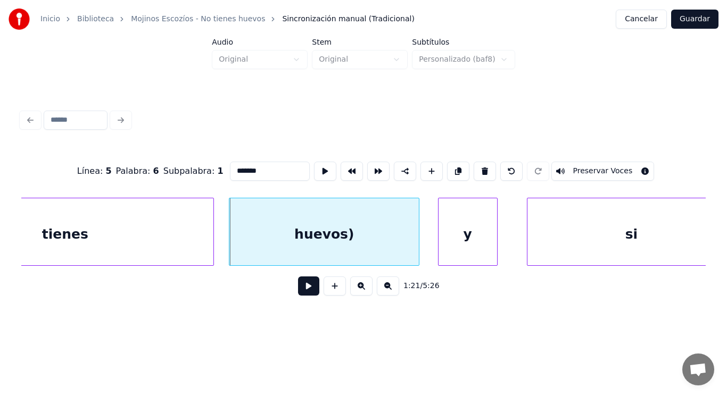
click at [470, 246] on div "y" at bounding box center [467, 234] width 59 height 72
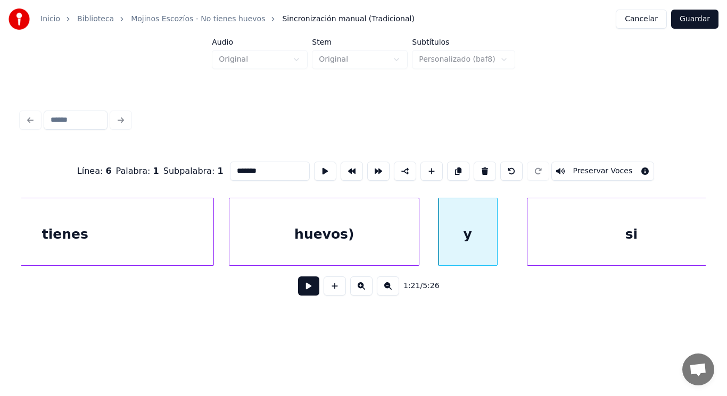
type input "*"
click at [230, 166] on input "*" at bounding box center [270, 171] width 80 height 19
click at [302, 235] on div "huevos)" at bounding box center [323, 234] width 189 height 72
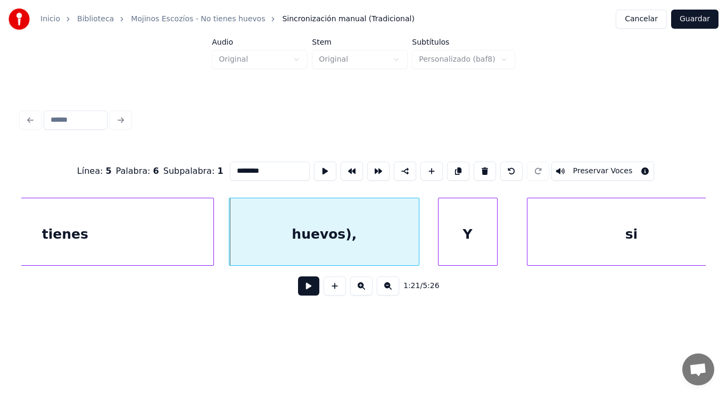
click at [470, 239] on div "Y" at bounding box center [467, 234] width 59 height 72
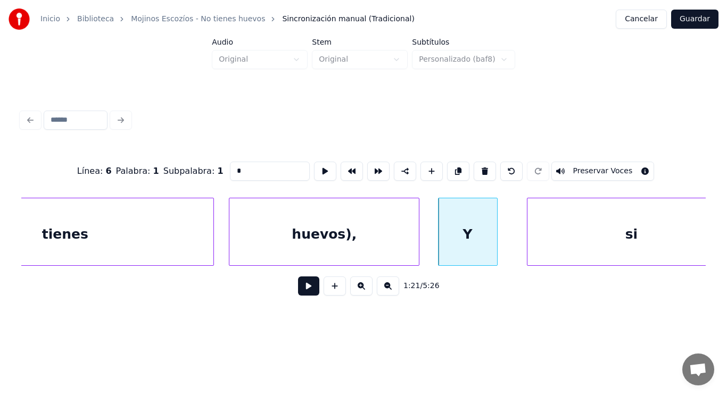
type input "*"
click at [298, 289] on button at bounding box center [308, 286] width 21 height 19
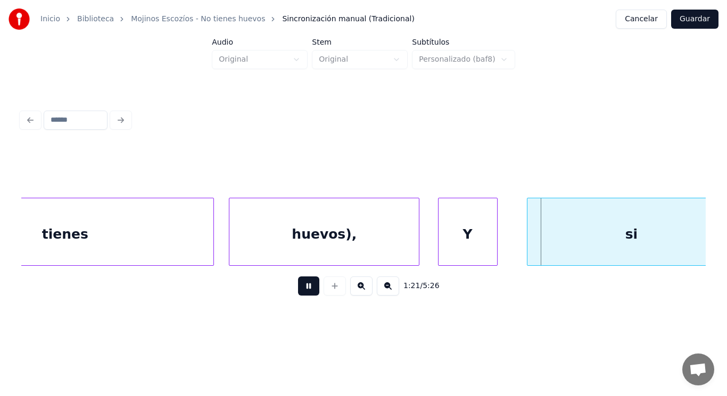
click at [298, 289] on button at bounding box center [308, 286] width 21 height 19
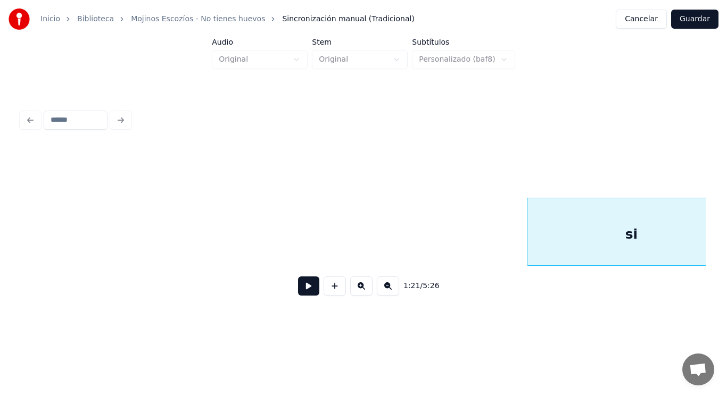
scroll to position [0, 60837]
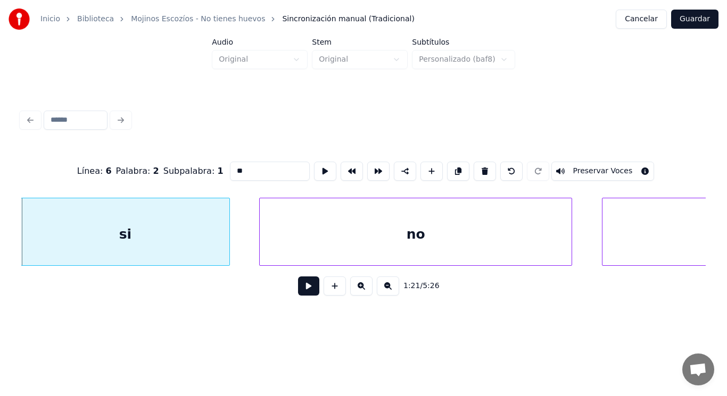
click at [304, 290] on button at bounding box center [308, 286] width 21 height 19
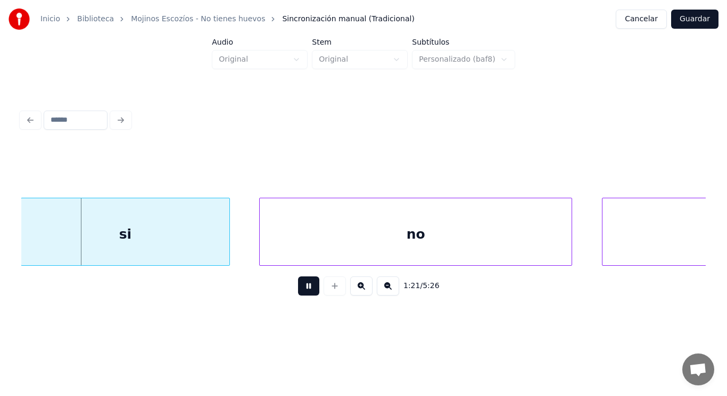
click at [304, 290] on button at bounding box center [308, 286] width 21 height 19
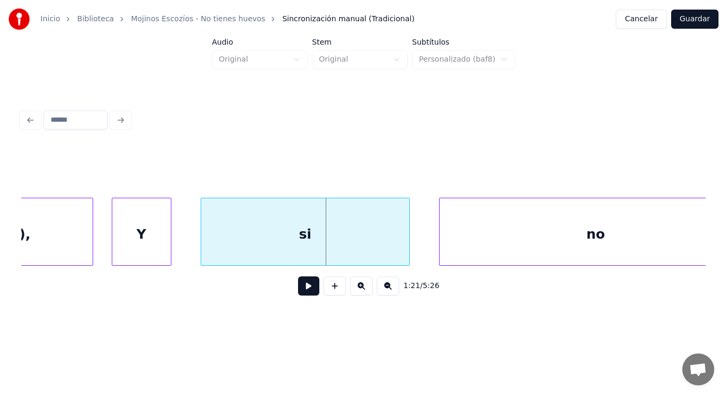
scroll to position [0, 60459]
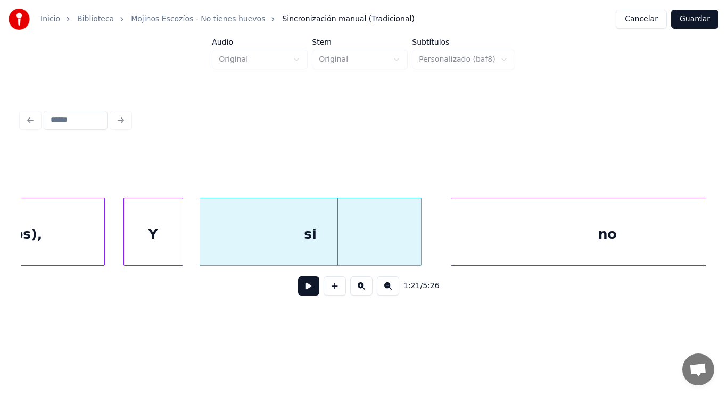
click at [201, 255] on div at bounding box center [201, 231] width 3 height 67
click at [298, 290] on button at bounding box center [308, 286] width 21 height 19
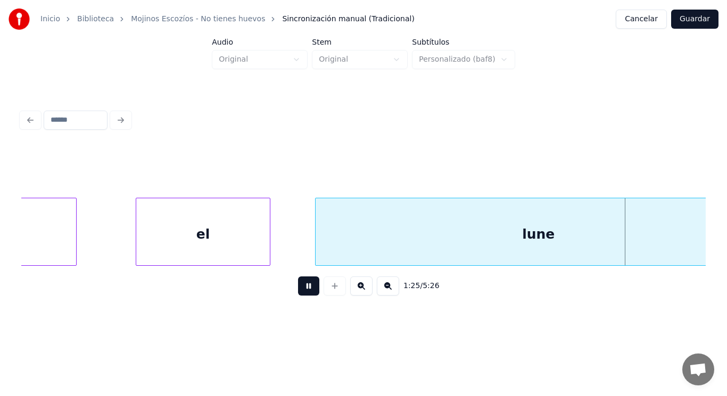
scroll to position [0, 63927]
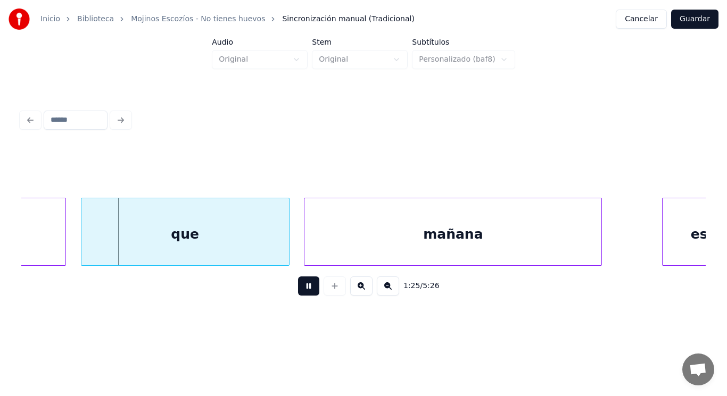
click at [298, 290] on button at bounding box center [308, 286] width 21 height 19
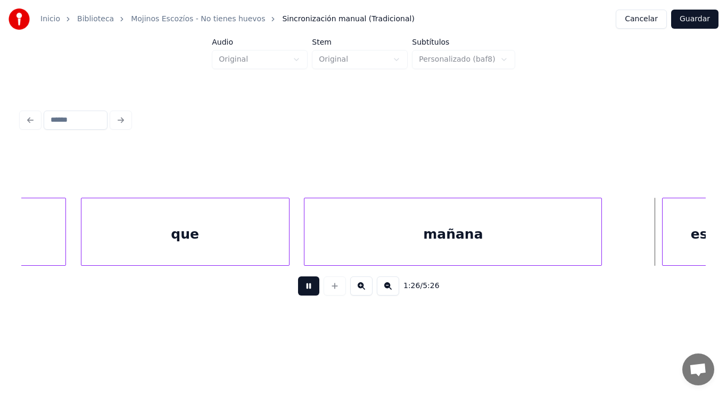
scroll to position [0, 64623]
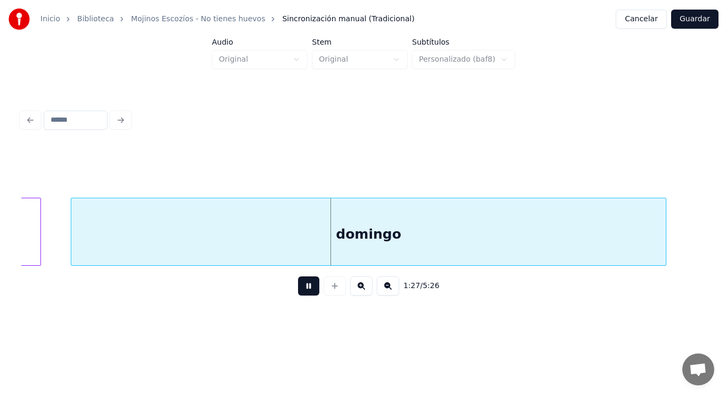
click at [298, 290] on button at bounding box center [308, 286] width 21 height 19
click at [286, 242] on div "domingo" at bounding box center [368, 234] width 595 height 72
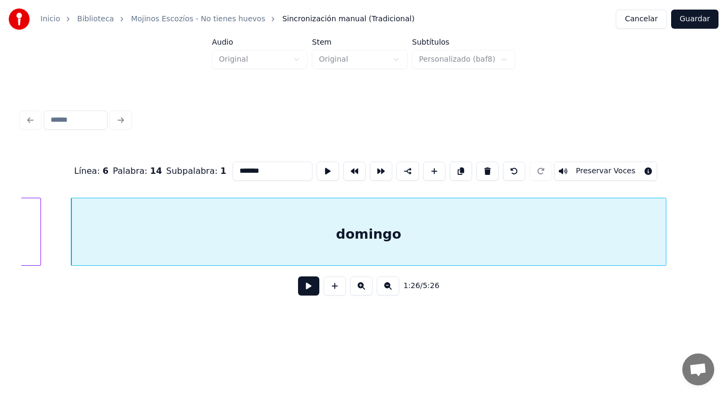
click at [301, 291] on button at bounding box center [308, 286] width 21 height 19
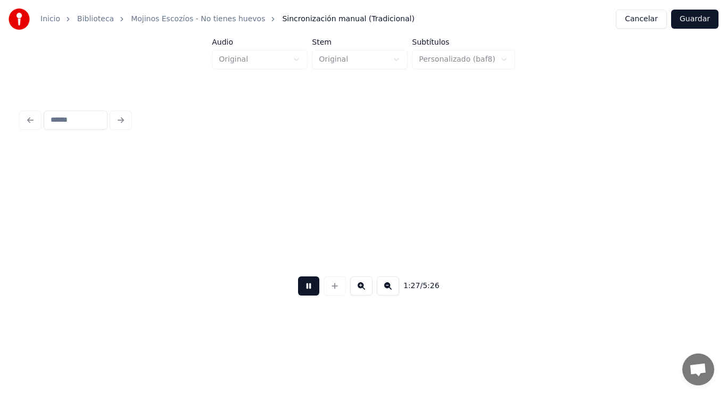
scroll to position [0, 65312]
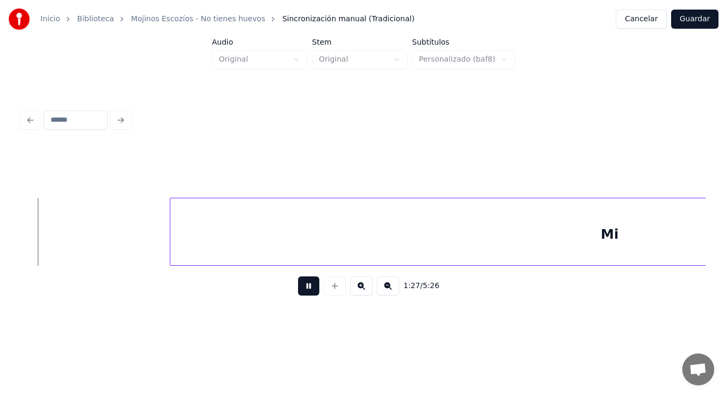
click at [301, 291] on button at bounding box center [308, 286] width 21 height 19
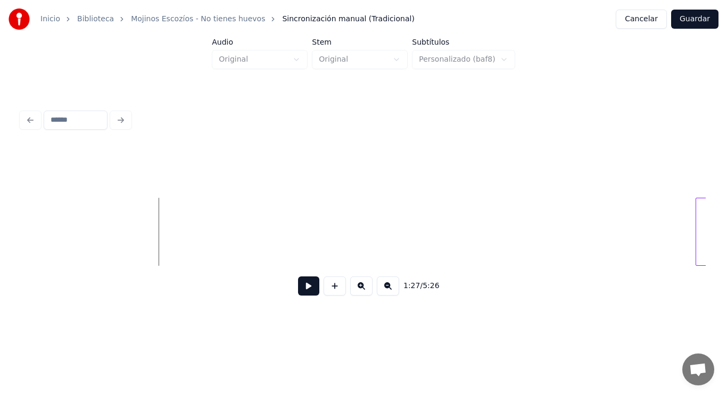
click at [697, 222] on div at bounding box center [697, 231] width 3 height 67
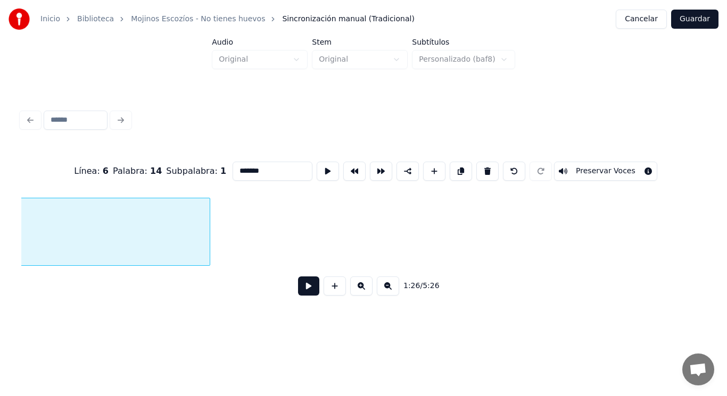
scroll to position [0, 64672]
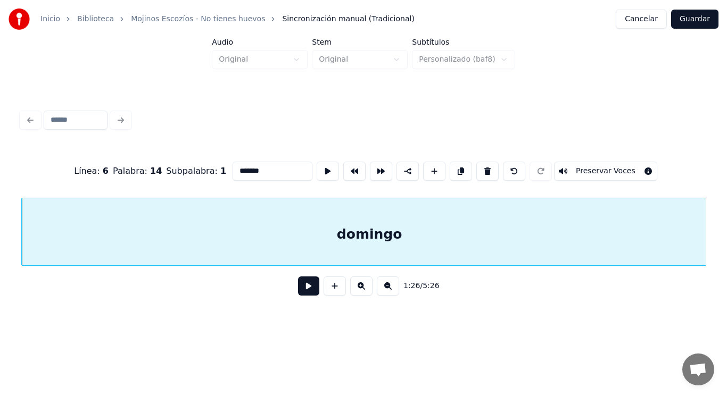
click at [715, 237] on div "Inicio Biblioteca Mojinos Escozíos - No tienes huevos Sincronización manual (Tr…" at bounding box center [363, 162] width 727 height 324
click at [302, 293] on button at bounding box center [308, 286] width 21 height 19
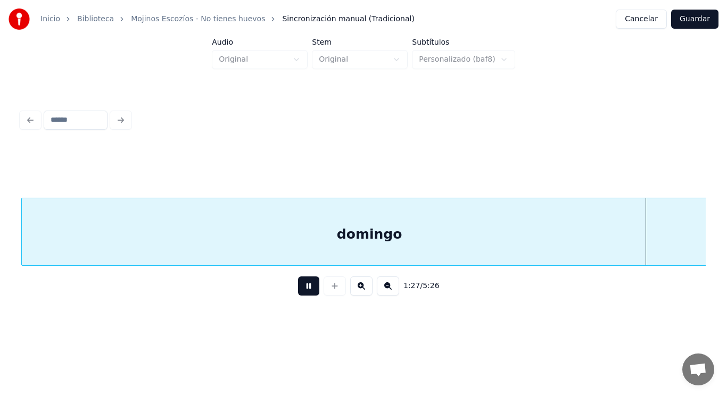
scroll to position [0, 65359]
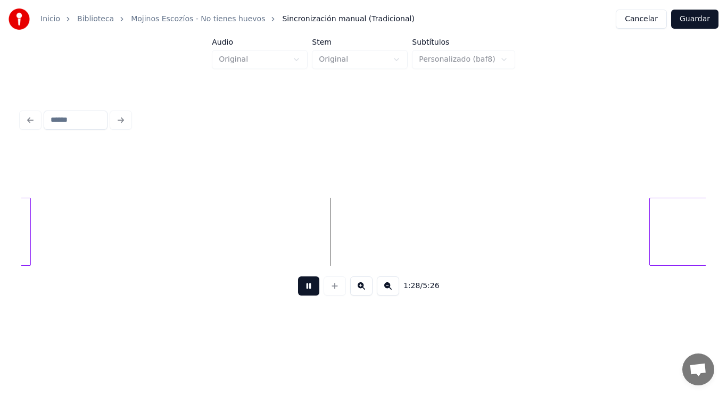
click at [302, 293] on button at bounding box center [308, 286] width 21 height 19
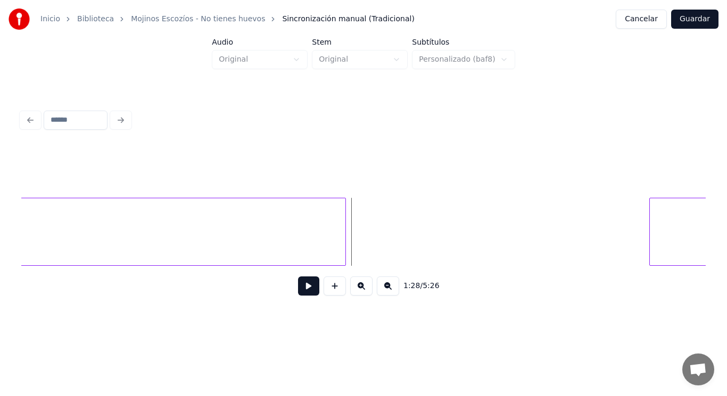
click at [343, 238] on div at bounding box center [343, 231] width 3 height 67
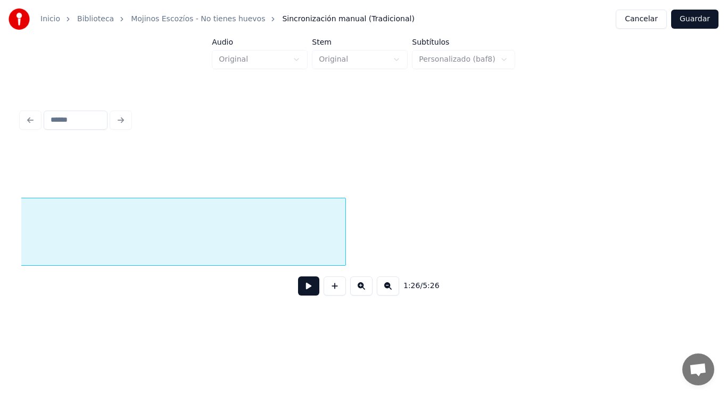
scroll to position [0, 64672]
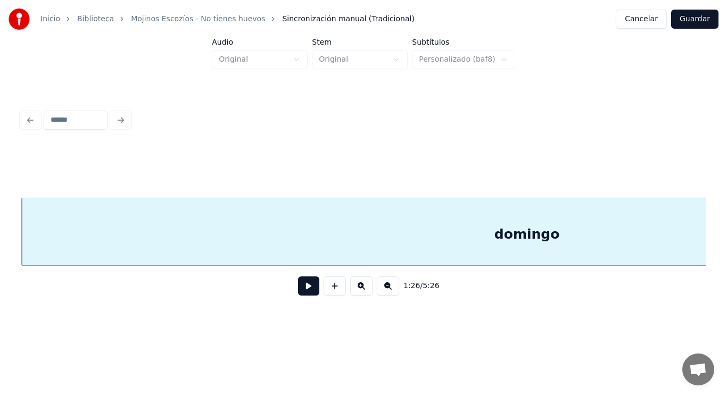
click at [302, 289] on button at bounding box center [308, 286] width 21 height 19
click at [309, 237] on div "domingo" at bounding box center [527, 234] width 1010 height 72
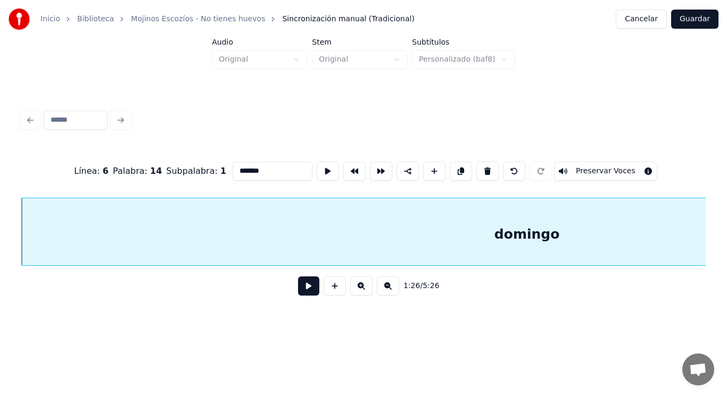
click at [254, 166] on input "*******" at bounding box center [272, 171] width 80 height 19
type input "********"
click at [302, 291] on button at bounding box center [308, 286] width 21 height 19
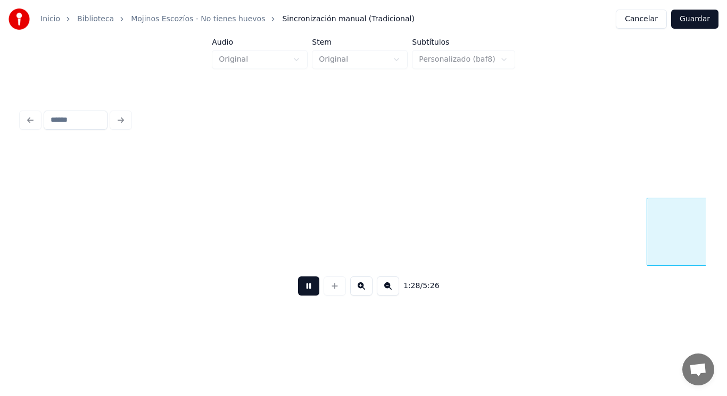
scroll to position [0, 66057]
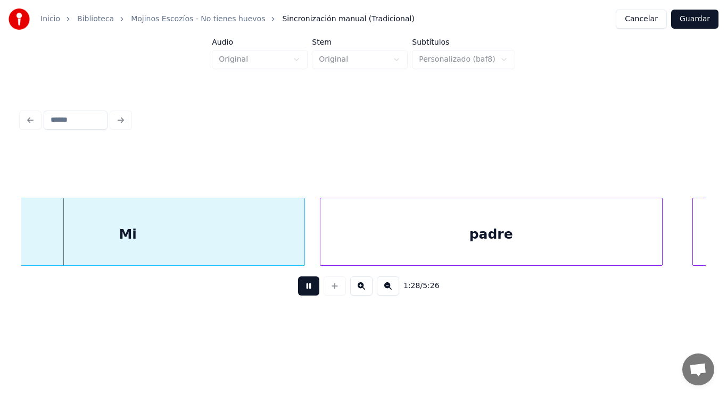
click at [302, 291] on button at bounding box center [308, 286] width 21 height 19
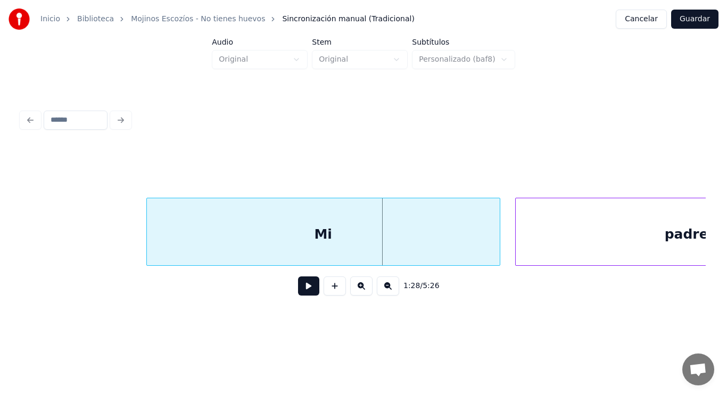
scroll to position [0, 65844]
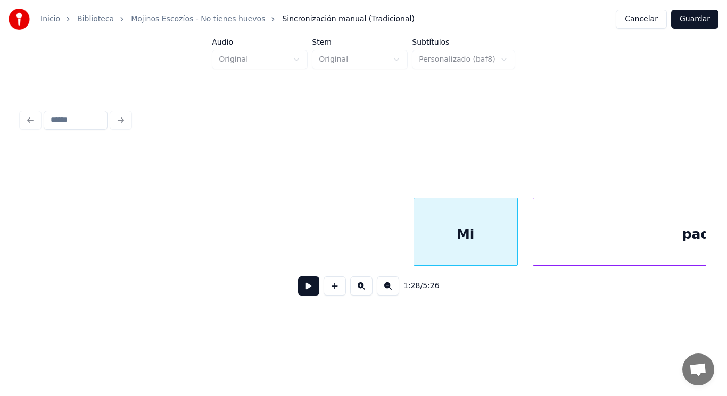
click at [414, 226] on div at bounding box center [415, 231] width 3 height 67
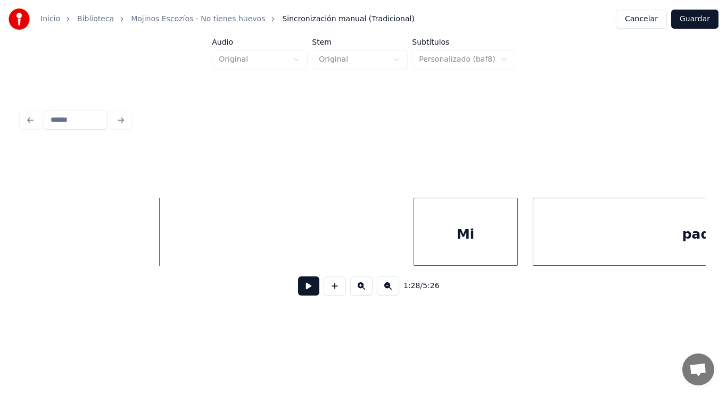
click at [302, 294] on button at bounding box center [308, 286] width 21 height 19
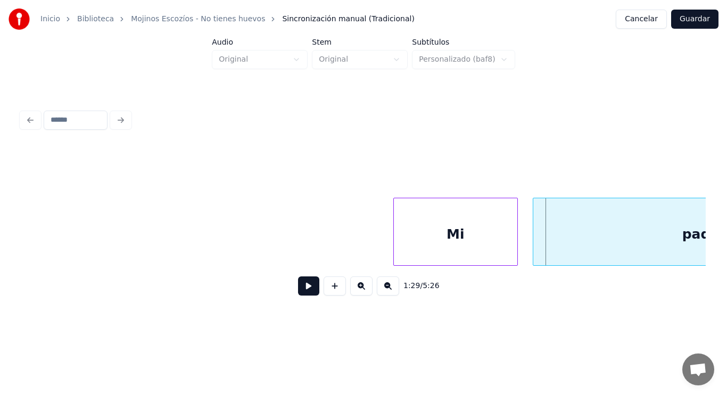
click at [395, 246] on div at bounding box center [395, 231] width 3 height 67
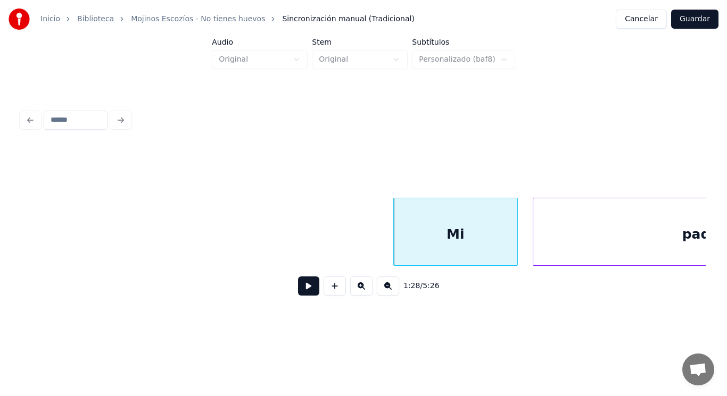
click at [429, 245] on div "Mi" at bounding box center [455, 234] width 123 height 72
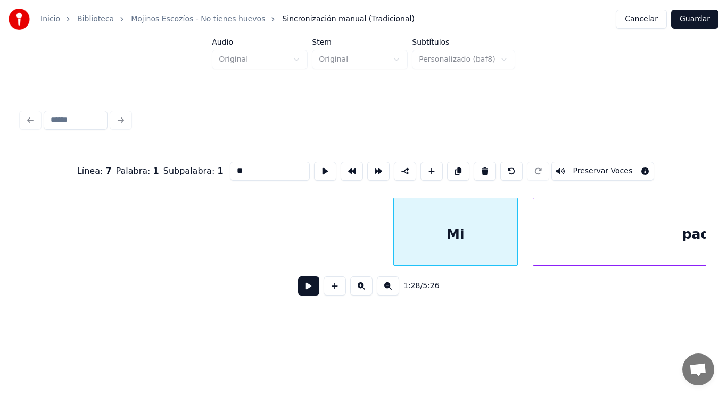
click at [298, 289] on button at bounding box center [308, 286] width 21 height 19
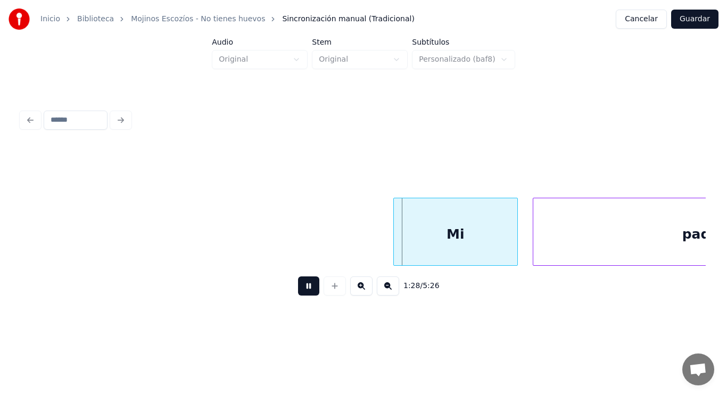
click at [298, 289] on button at bounding box center [308, 286] width 21 height 19
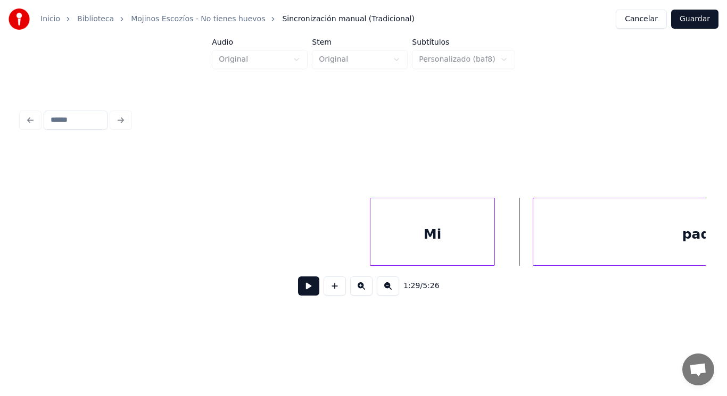
click at [404, 245] on div "Mi" at bounding box center [431, 234] width 123 height 72
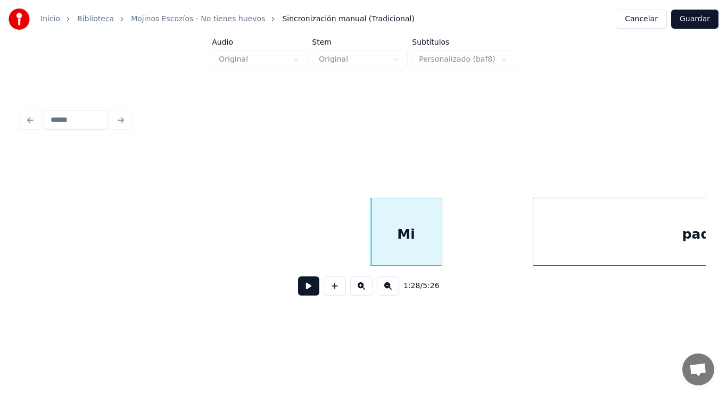
click at [439, 244] on div at bounding box center [439, 231] width 3 height 67
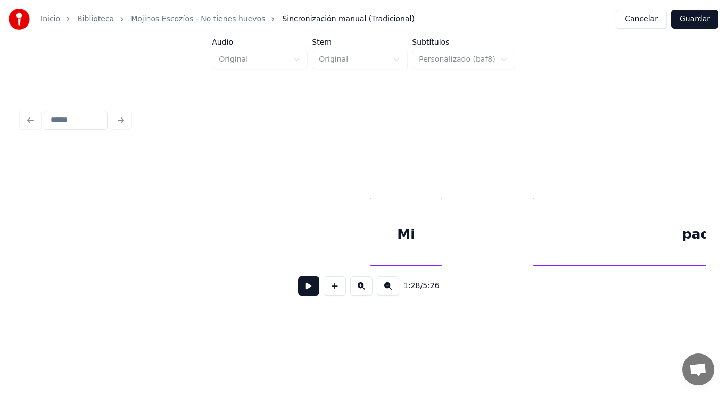
click at [298, 291] on button at bounding box center [308, 286] width 21 height 19
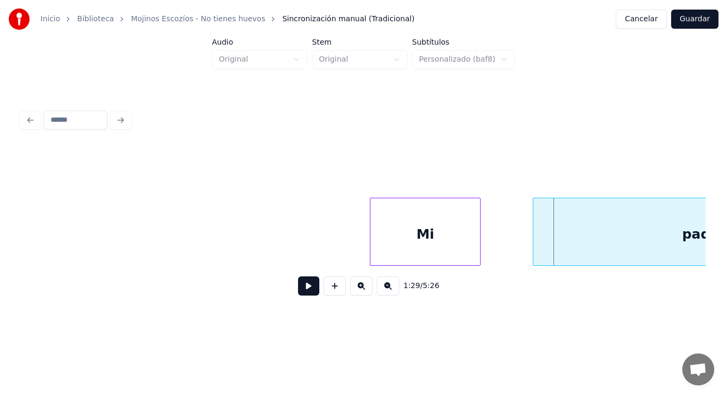
click at [477, 239] on div at bounding box center [478, 231] width 3 height 67
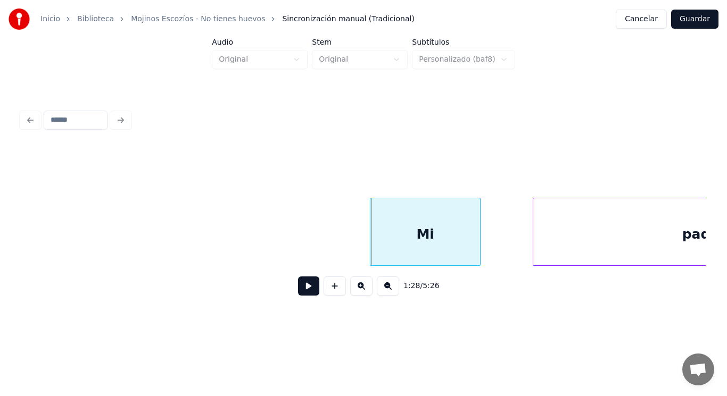
click at [298, 291] on button at bounding box center [308, 286] width 21 height 19
click at [499, 247] on div at bounding box center [500, 231] width 3 height 67
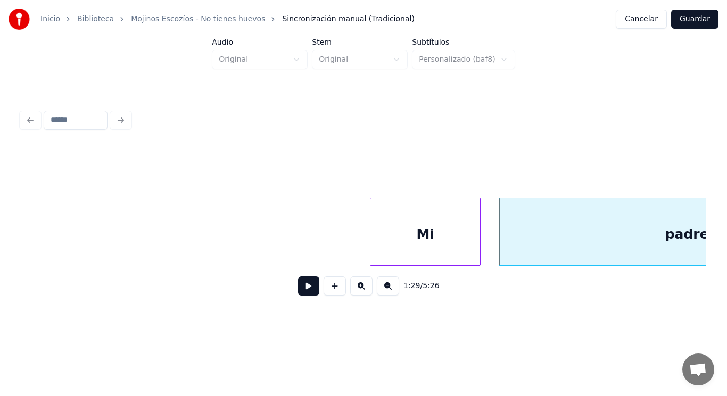
click at [301, 287] on button at bounding box center [308, 286] width 21 height 19
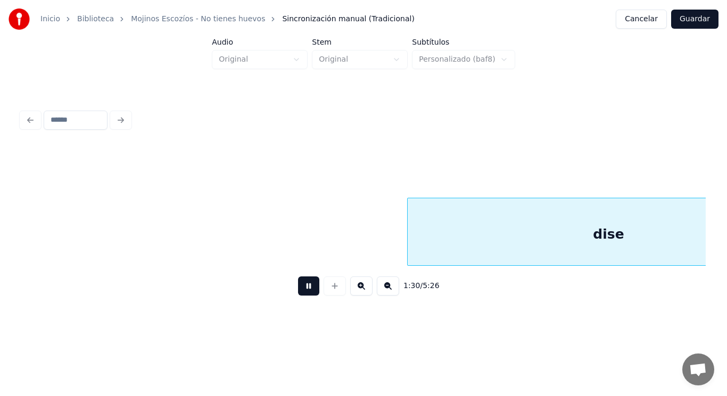
scroll to position [0, 67230]
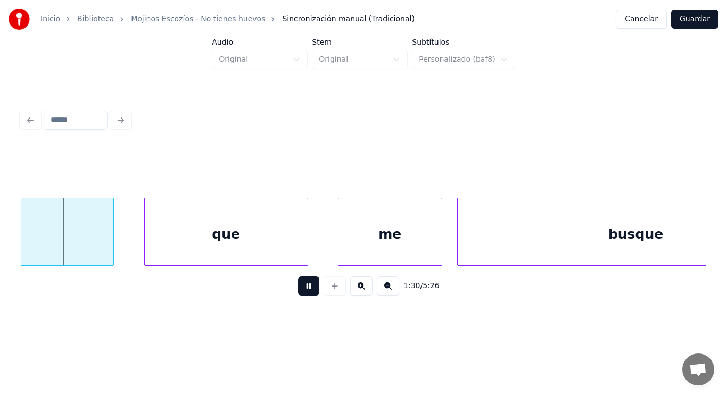
click at [301, 287] on button at bounding box center [308, 286] width 21 height 19
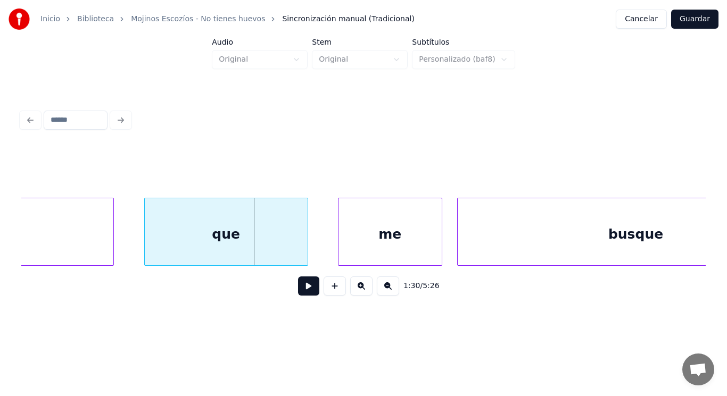
click at [301, 287] on button at bounding box center [308, 286] width 21 height 19
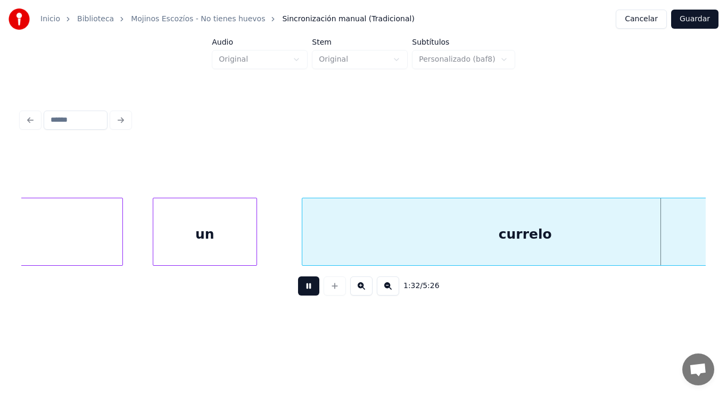
scroll to position [0, 68617]
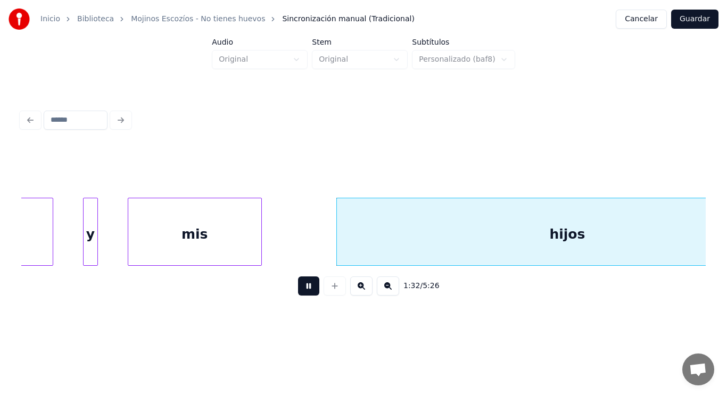
click at [301, 287] on button at bounding box center [308, 286] width 21 height 19
click at [94, 249] on div at bounding box center [95, 231] width 3 height 67
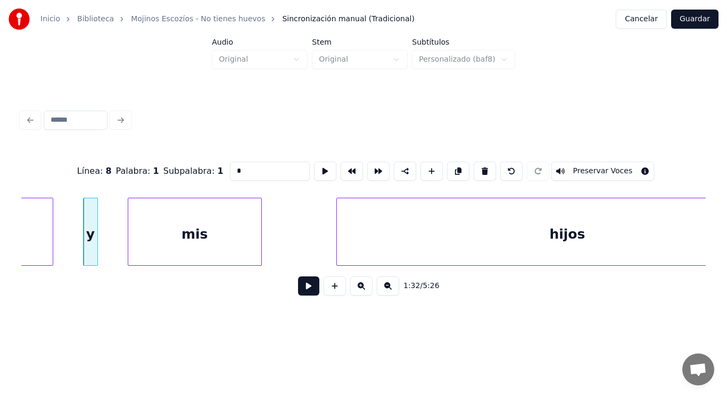
click at [300, 287] on button at bounding box center [308, 286] width 21 height 19
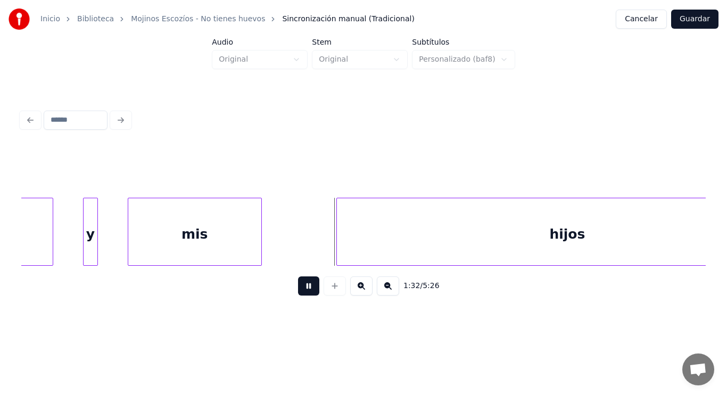
click at [300, 287] on button at bounding box center [308, 286] width 21 height 19
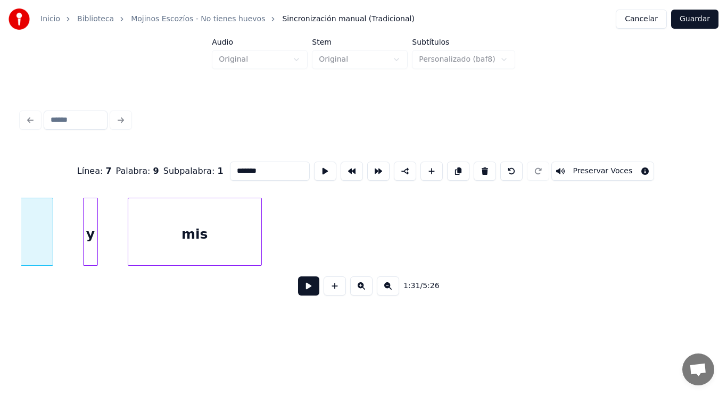
scroll to position [0, 68202]
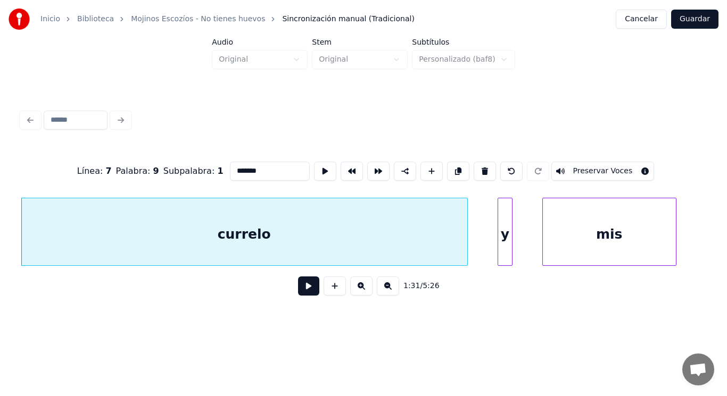
click at [300, 287] on button at bounding box center [308, 286] width 21 height 19
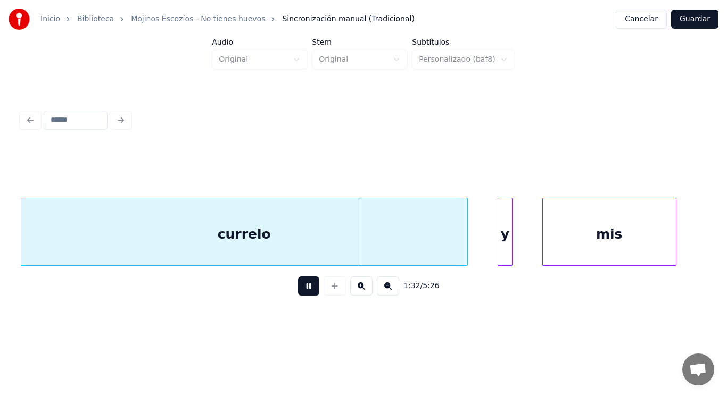
click at [300, 287] on button at bounding box center [308, 286] width 21 height 19
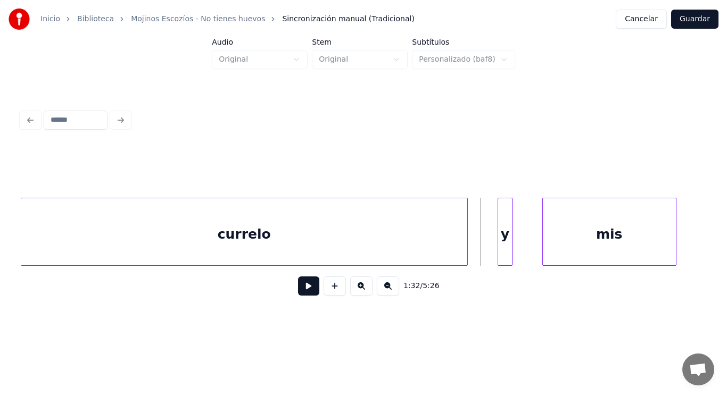
click at [332, 251] on div "currelo" at bounding box center [244, 234] width 446 height 72
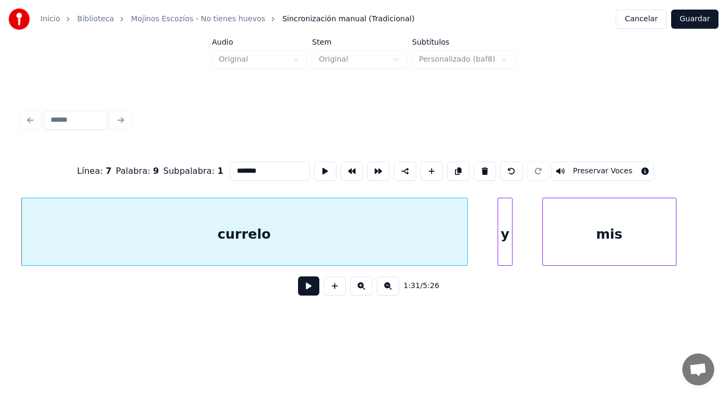
click at [306, 287] on button at bounding box center [308, 286] width 21 height 19
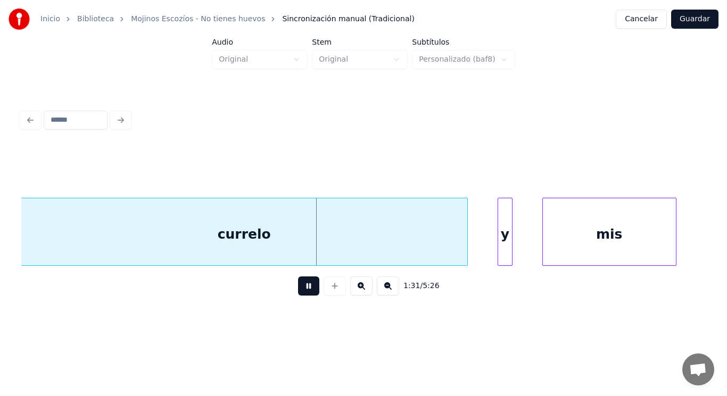
click at [306, 287] on button at bounding box center [308, 286] width 21 height 19
click at [424, 247] on div at bounding box center [424, 231] width 3 height 67
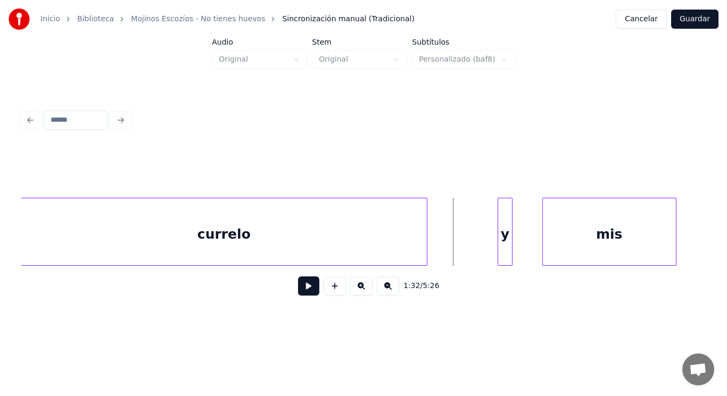
click at [307, 287] on button at bounding box center [308, 286] width 21 height 19
click at [450, 248] on div at bounding box center [449, 231] width 3 height 67
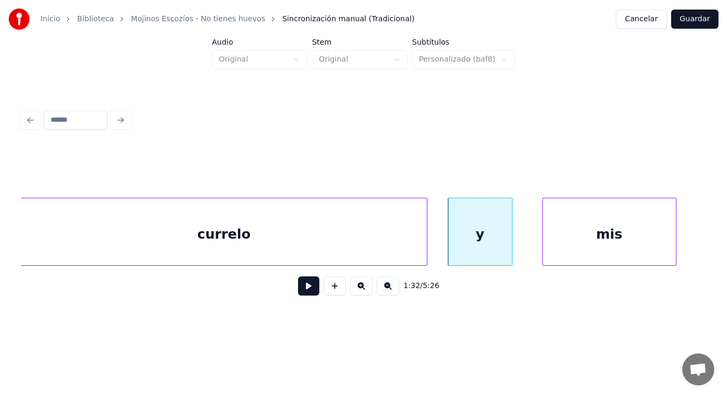
click at [298, 290] on button at bounding box center [308, 286] width 21 height 19
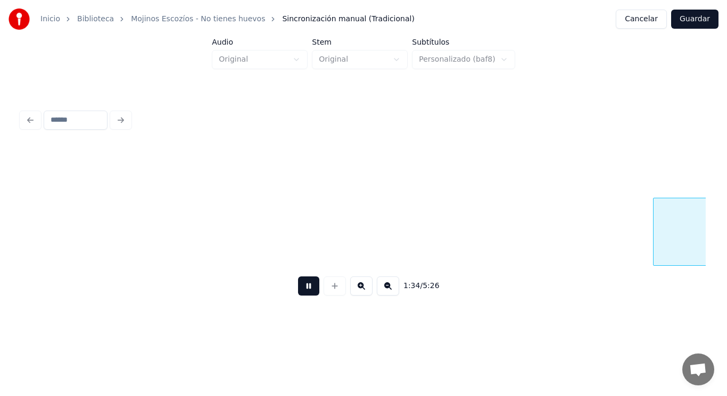
scroll to position [0, 70289]
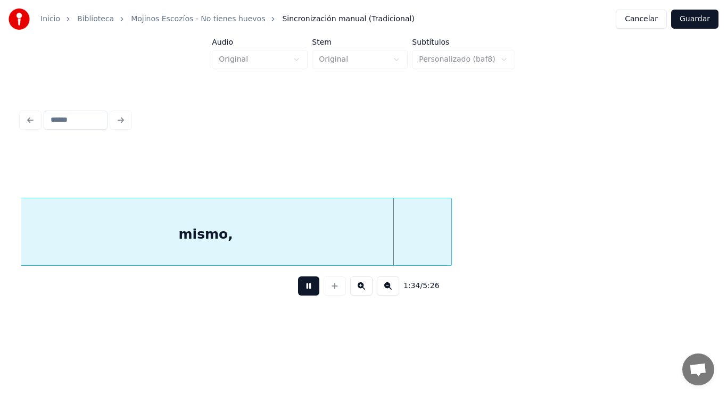
click at [298, 290] on button at bounding box center [308, 286] width 21 height 19
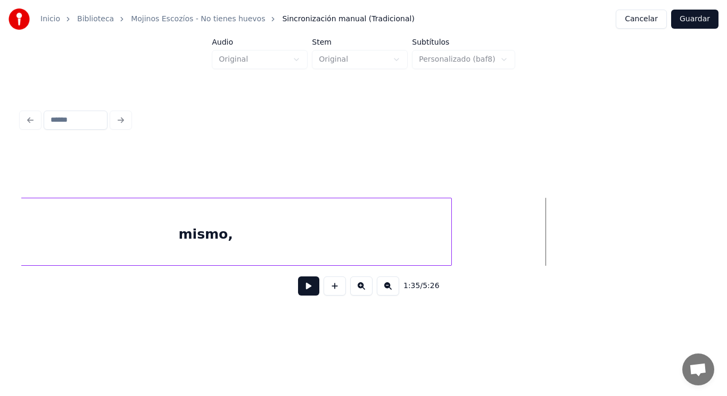
click at [298, 290] on button at bounding box center [308, 286] width 21 height 19
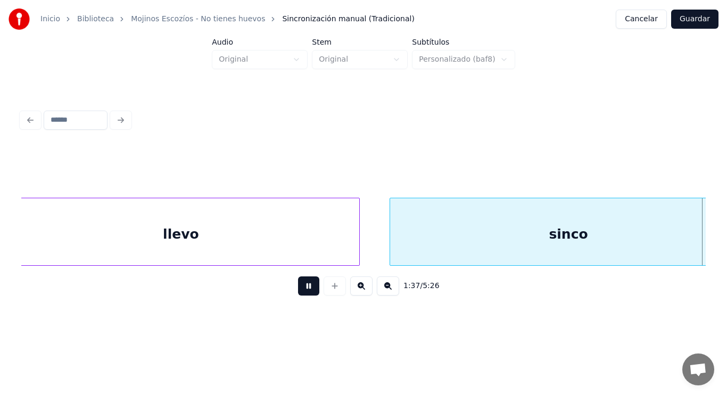
scroll to position [0, 72371]
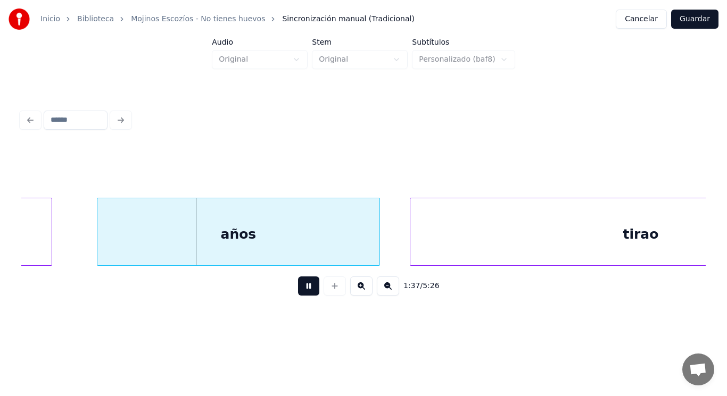
click at [298, 290] on button at bounding box center [308, 286] width 21 height 19
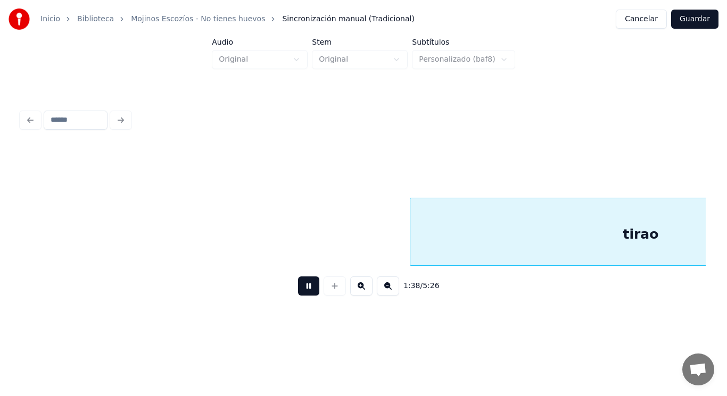
scroll to position [0, 73055]
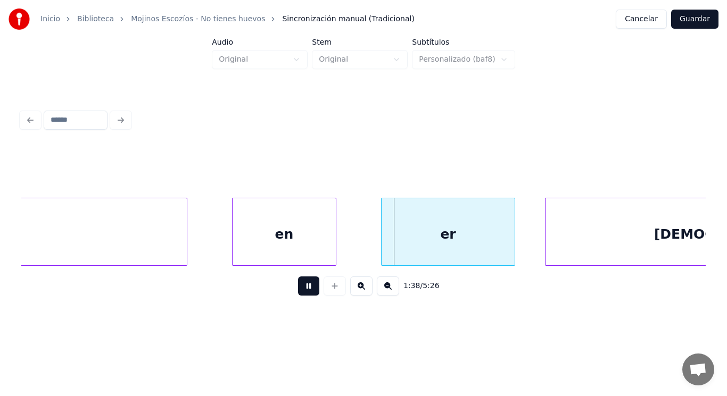
click at [298, 290] on button at bounding box center [308, 286] width 21 height 19
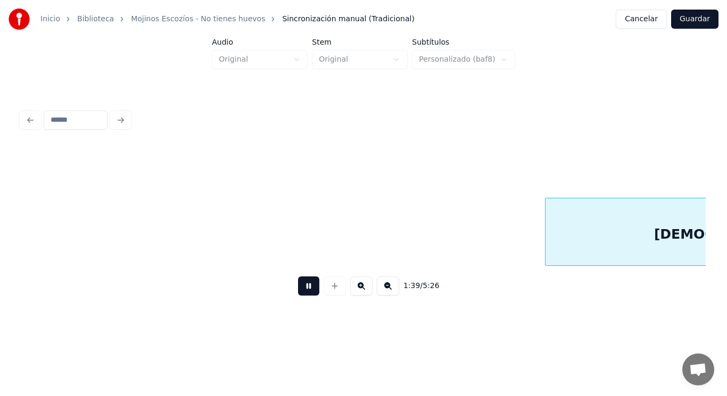
scroll to position [0, 73739]
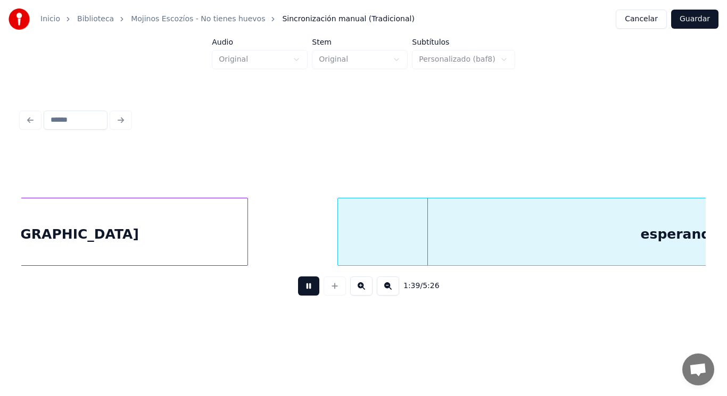
click at [298, 290] on button at bounding box center [308, 286] width 21 height 19
click at [180, 247] on div "[DEMOGRAPHIC_DATA]" at bounding box center [54, 234] width 386 height 72
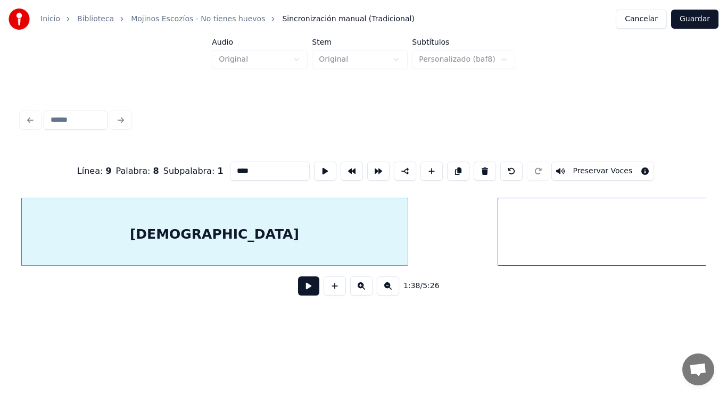
click at [299, 291] on button at bounding box center [308, 286] width 21 height 19
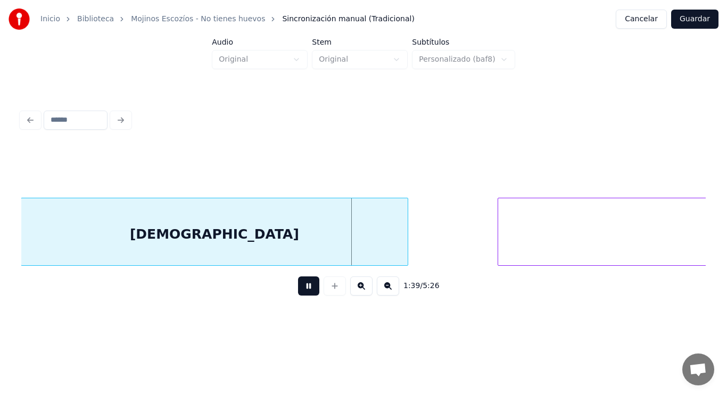
click at [299, 291] on button at bounding box center [308, 286] width 21 height 19
click at [300, 222] on div "[DEMOGRAPHIC_DATA]" at bounding box center [214, 234] width 386 height 72
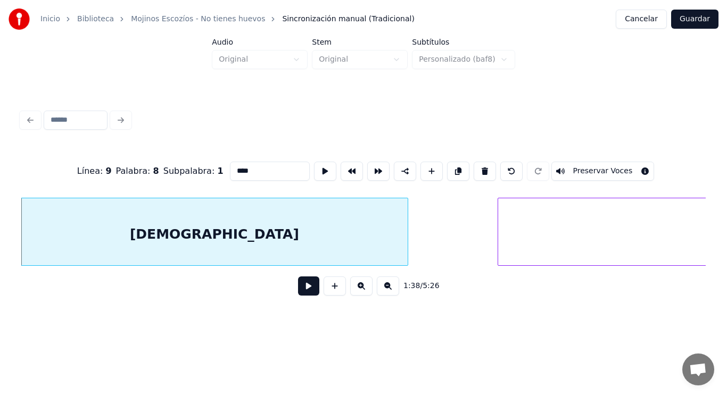
click at [301, 289] on button at bounding box center [308, 286] width 21 height 19
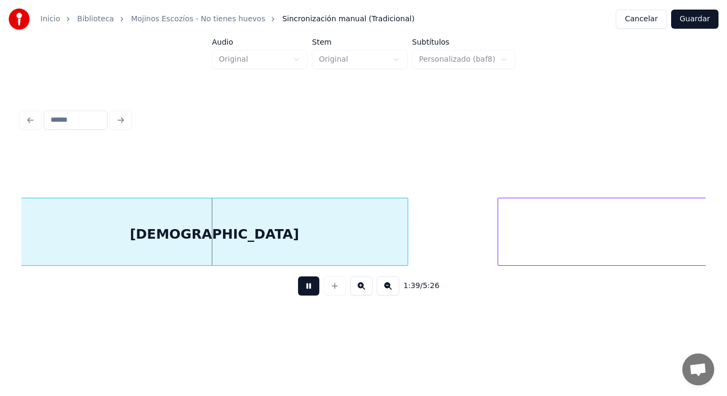
click at [301, 289] on button at bounding box center [308, 286] width 21 height 19
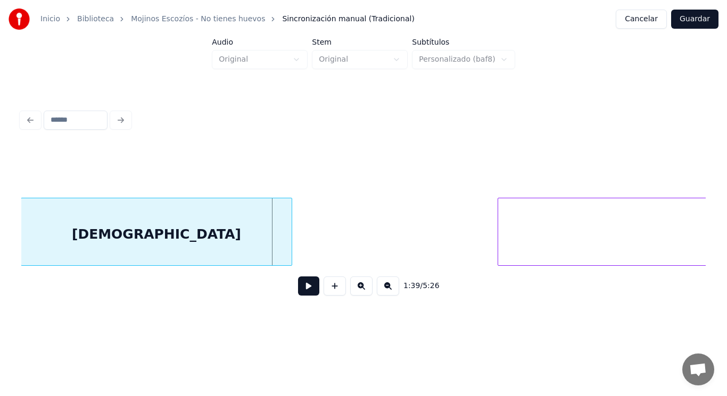
click at [291, 239] on div at bounding box center [289, 231] width 3 height 67
click at [303, 289] on button at bounding box center [308, 286] width 21 height 19
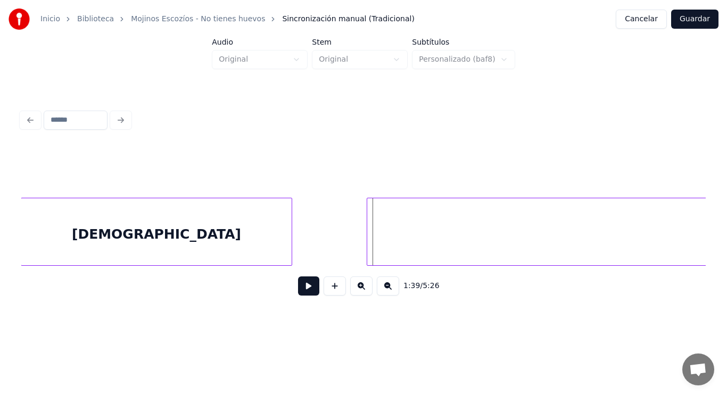
click at [369, 239] on div at bounding box center [368, 231] width 3 height 67
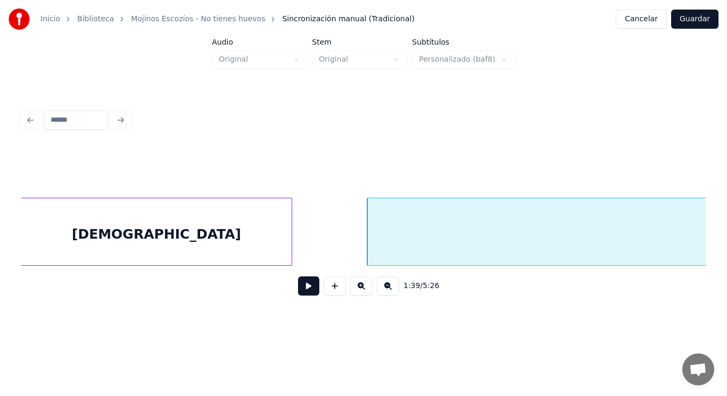
click at [299, 291] on button at bounding box center [308, 286] width 21 height 19
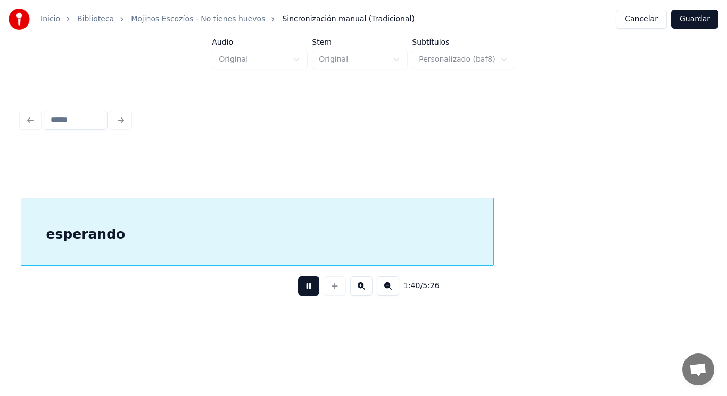
click at [299, 291] on button at bounding box center [308, 286] width 21 height 19
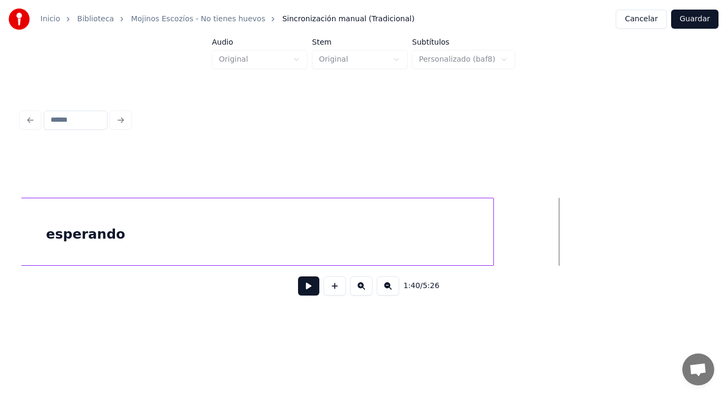
click at [324, 240] on div "esperando" at bounding box center [85, 234] width 815 height 72
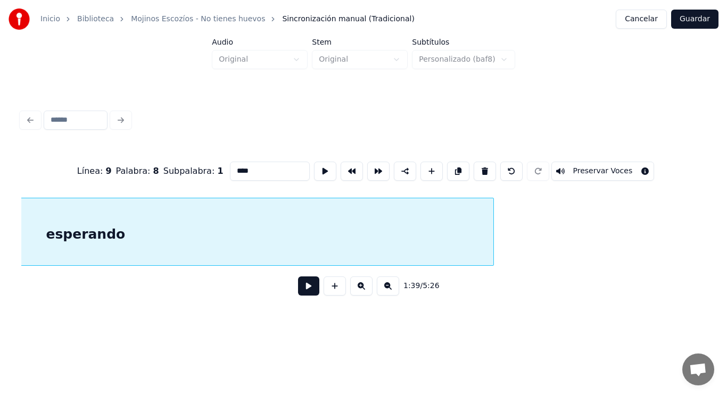
type input "*********"
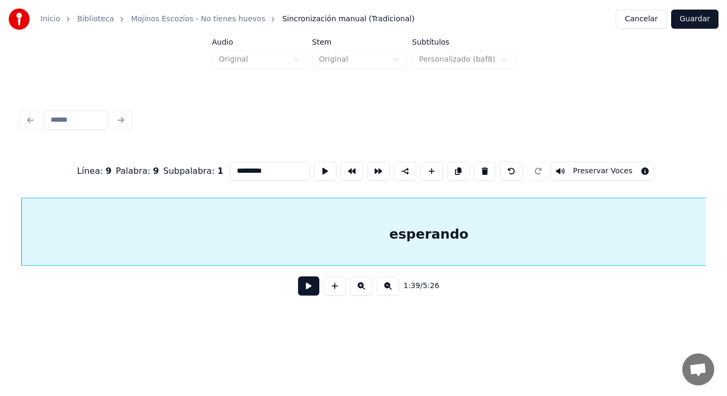
click at [303, 295] on button at bounding box center [308, 286] width 21 height 19
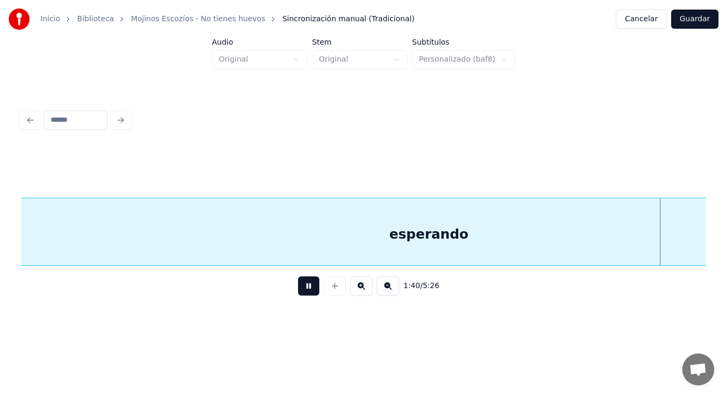
click at [303, 295] on button at bounding box center [308, 286] width 21 height 19
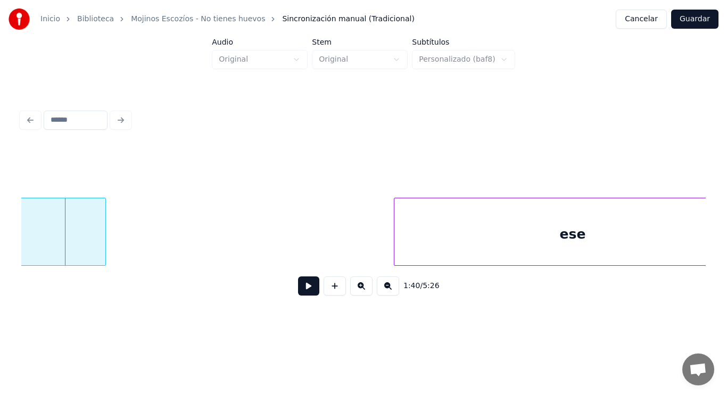
click at [103, 248] on div at bounding box center [103, 231] width 3 height 67
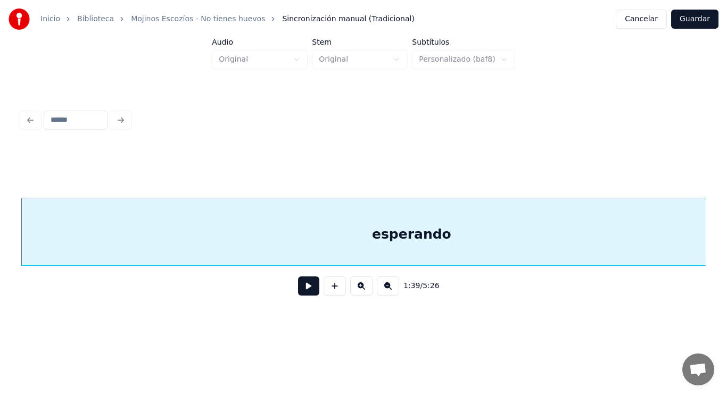
click at [299, 290] on button at bounding box center [308, 286] width 21 height 19
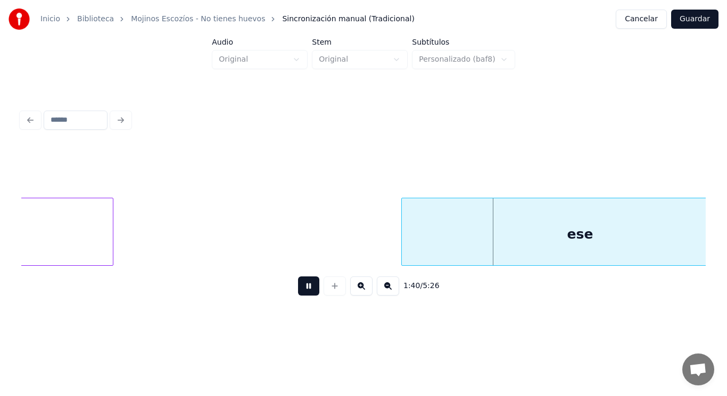
click at [299, 290] on button at bounding box center [308, 286] width 21 height 19
click at [510, 250] on div "ese" at bounding box center [580, 234] width 356 height 72
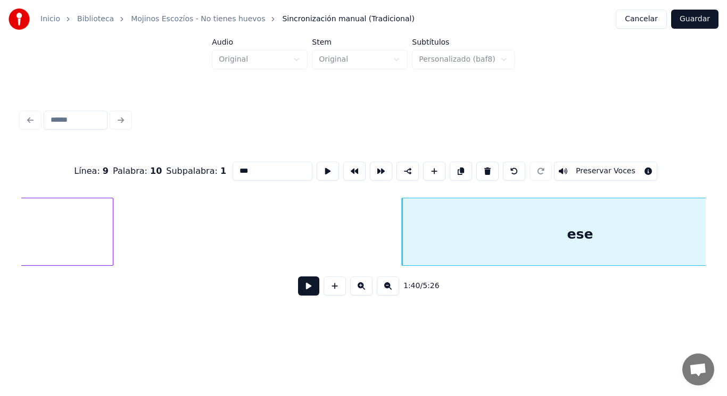
click at [298, 290] on button at bounding box center [308, 286] width 21 height 19
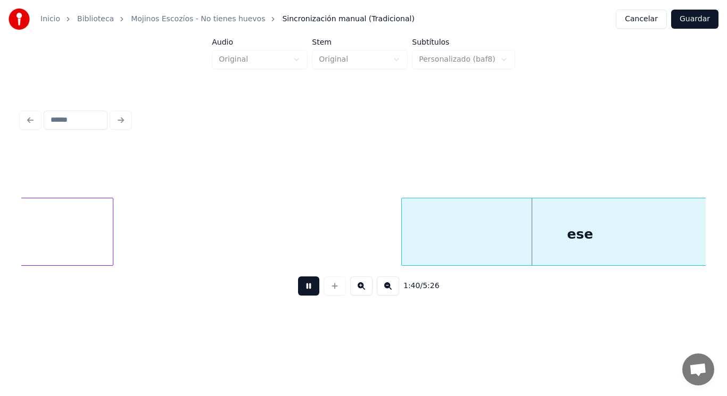
click at [298, 290] on button at bounding box center [308, 286] width 21 height 19
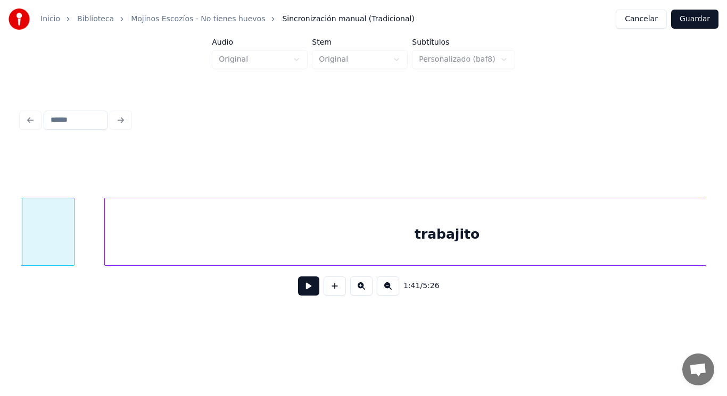
click at [298, 290] on button at bounding box center [308, 286] width 21 height 19
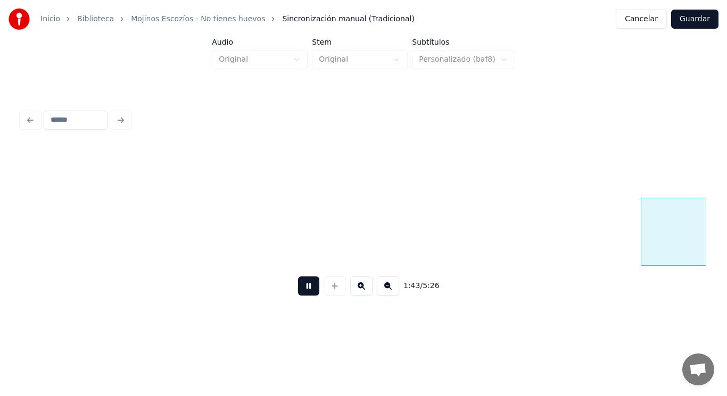
scroll to position [0, 76670]
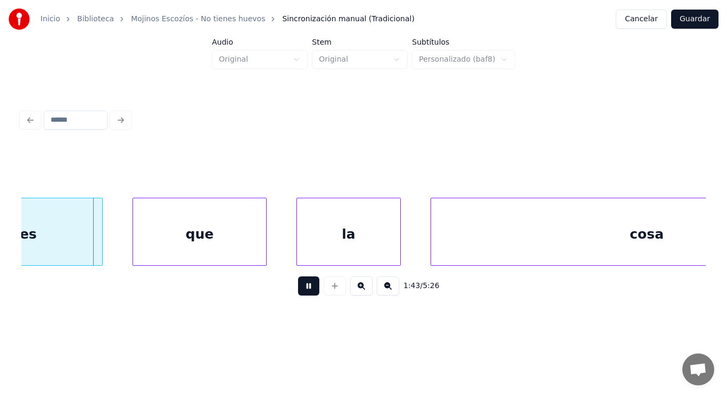
click at [298, 290] on button at bounding box center [308, 286] width 21 height 19
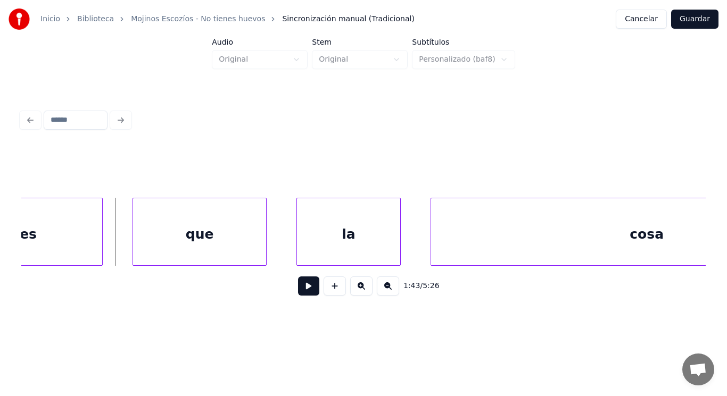
click at [47, 254] on div "es" at bounding box center [28, 234] width 148 height 72
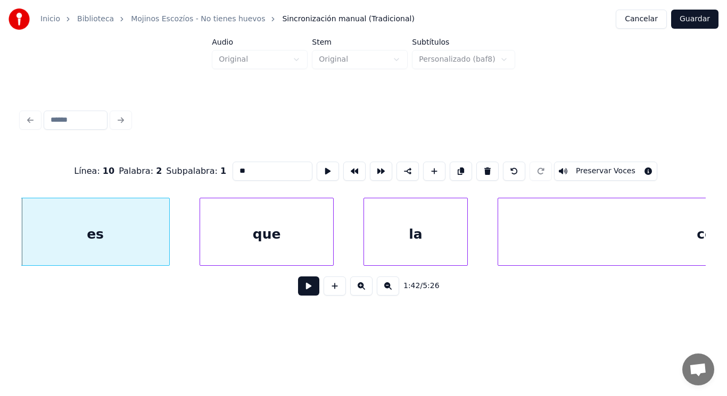
click at [301, 292] on button at bounding box center [308, 286] width 21 height 19
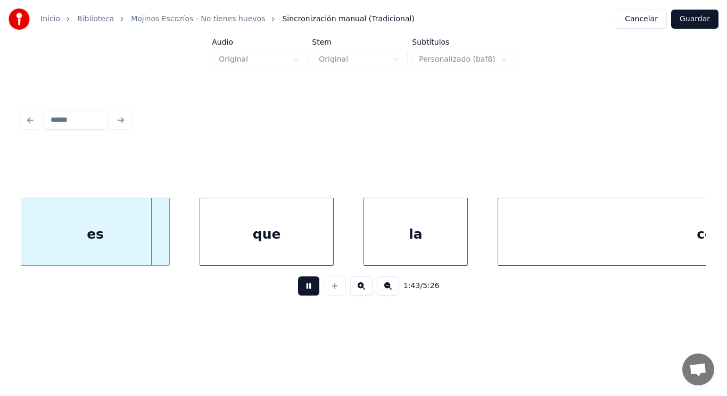
click at [301, 292] on button at bounding box center [308, 286] width 21 height 19
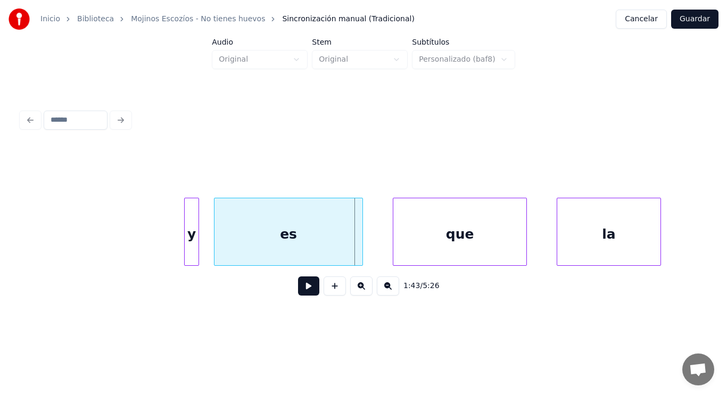
scroll to position [0, 76369]
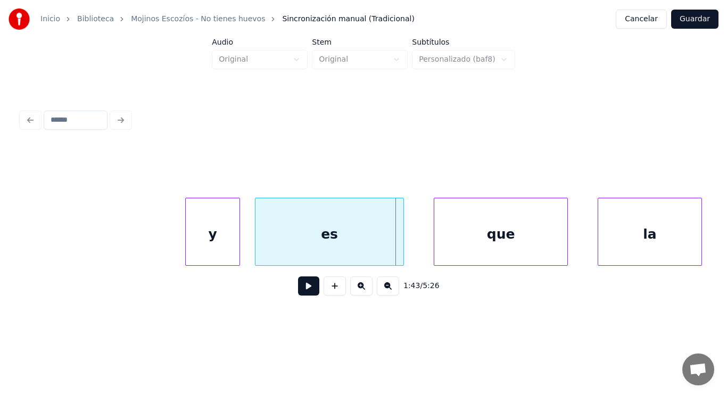
click at [187, 247] on div at bounding box center [187, 231] width 3 height 67
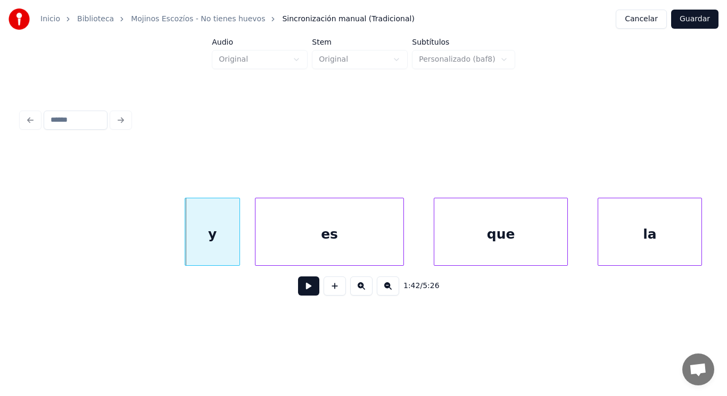
click at [307, 293] on button at bounding box center [308, 286] width 21 height 19
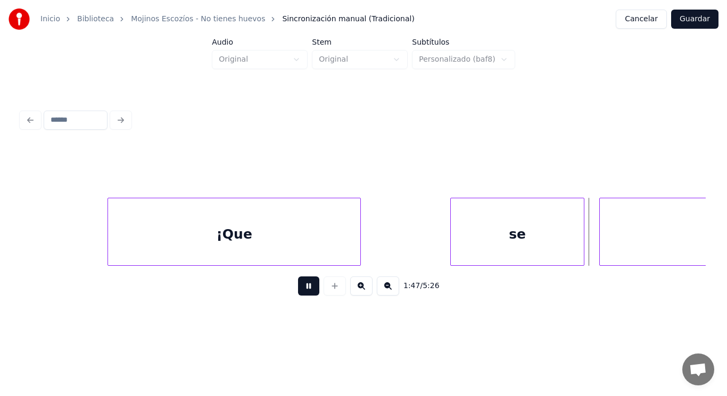
click at [307, 293] on button at bounding box center [308, 286] width 21 height 19
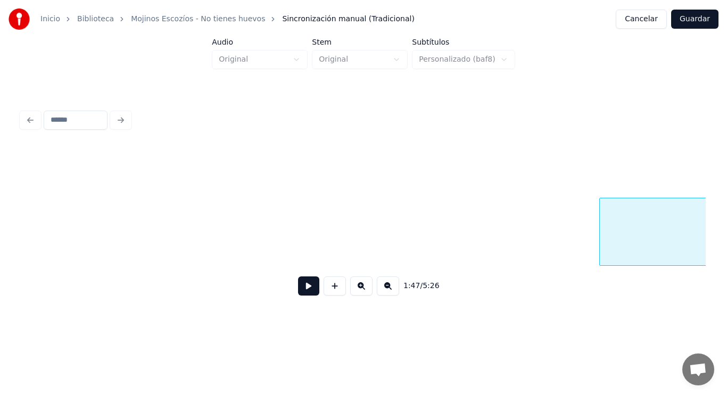
scroll to position [0, 79816]
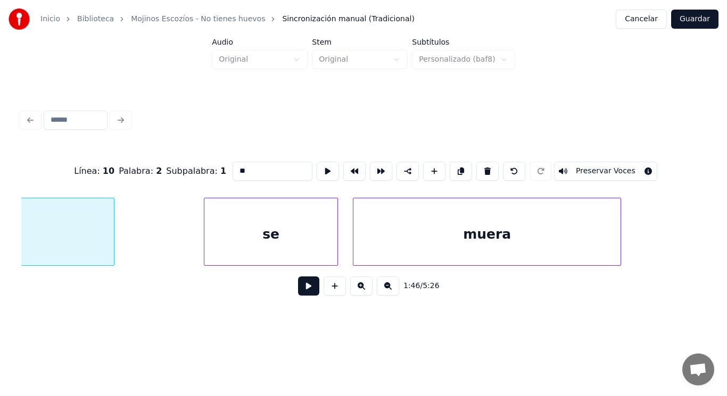
type input "****"
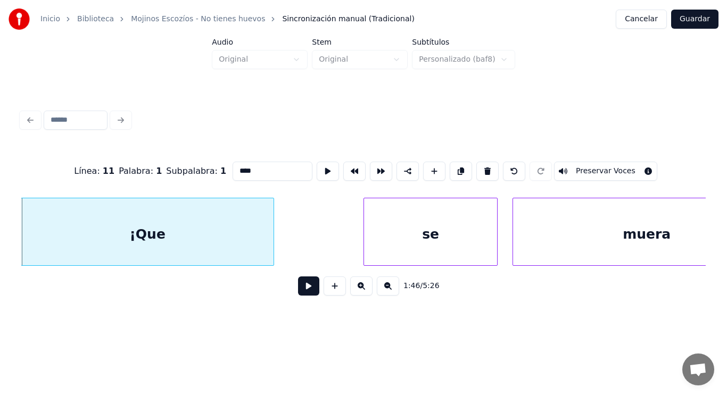
click at [303, 293] on button at bounding box center [308, 286] width 21 height 19
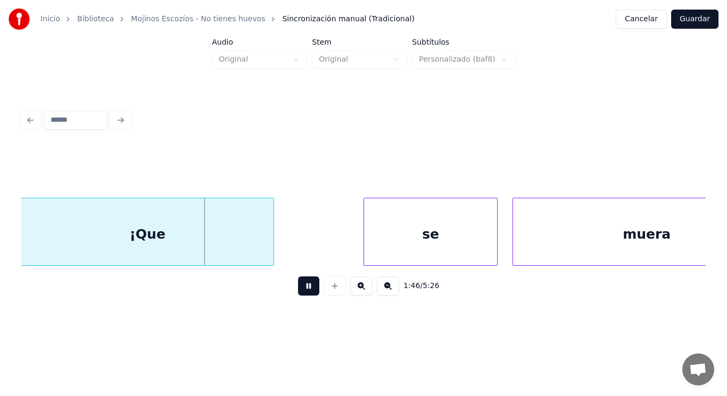
click at [303, 293] on button at bounding box center [308, 286] width 21 height 19
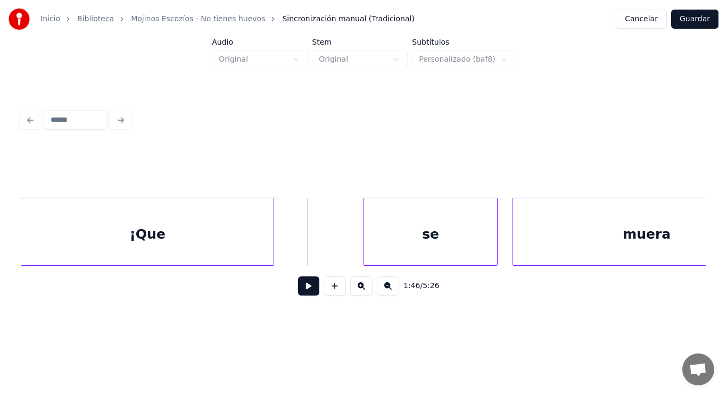
click at [259, 246] on div "¡Que" at bounding box center [147, 234] width 252 height 72
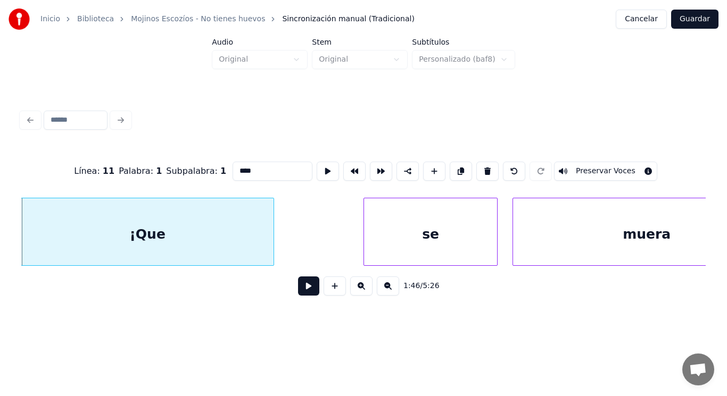
click at [305, 291] on button at bounding box center [308, 286] width 21 height 19
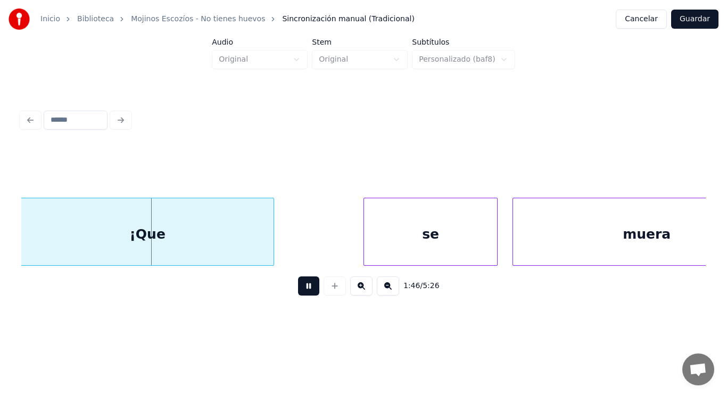
click at [305, 291] on button at bounding box center [308, 286] width 21 height 19
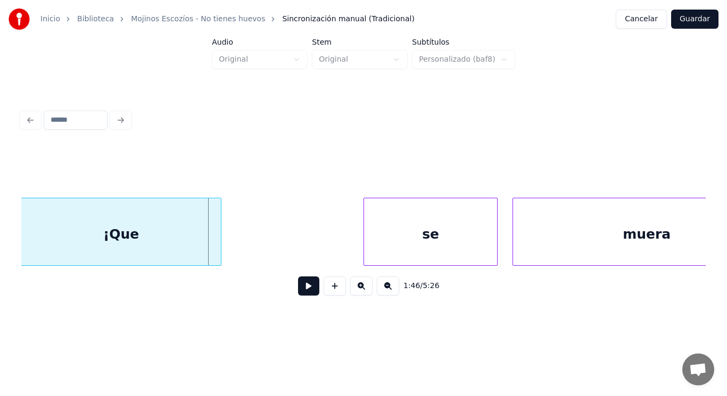
click at [220, 246] on div at bounding box center [219, 231] width 3 height 67
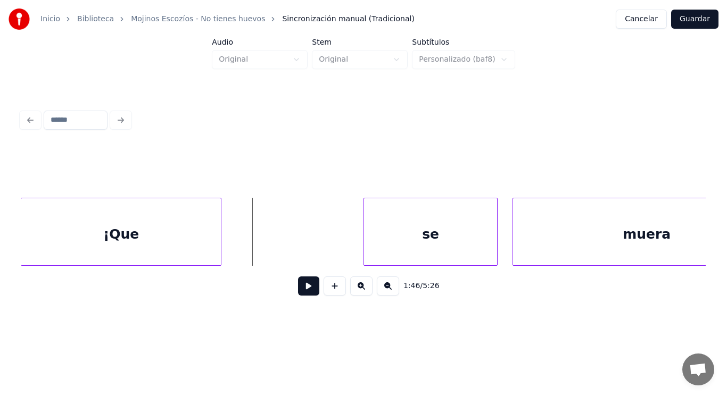
click at [303, 290] on button at bounding box center [308, 286] width 21 height 19
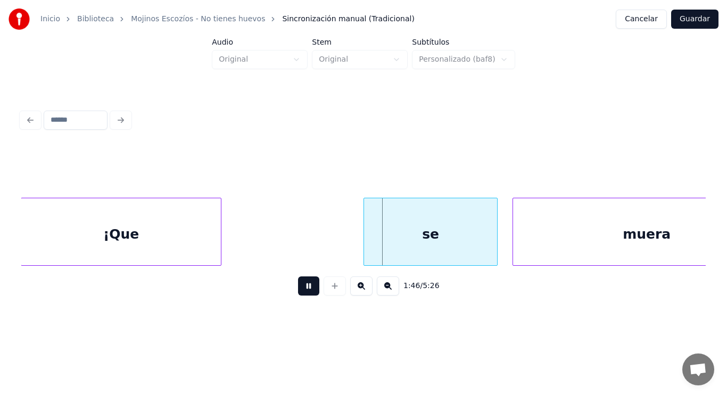
click at [303, 290] on button at bounding box center [308, 286] width 21 height 19
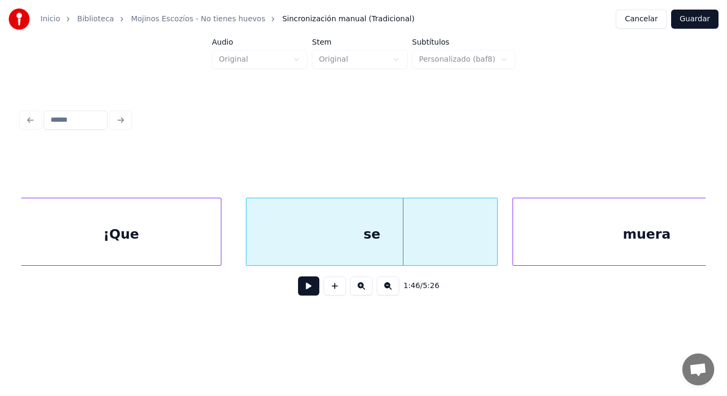
click at [247, 246] on div at bounding box center [247, 231] width 3 height 67
click at [299, 293] on button at bounding box center [308, 286] width 21 height 19
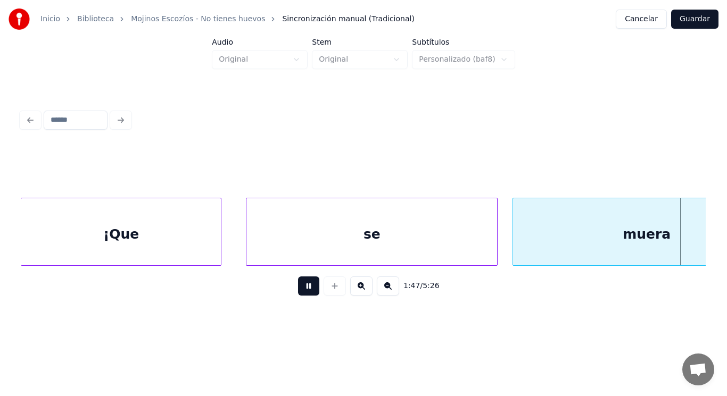
scroll to position [0, 79901]
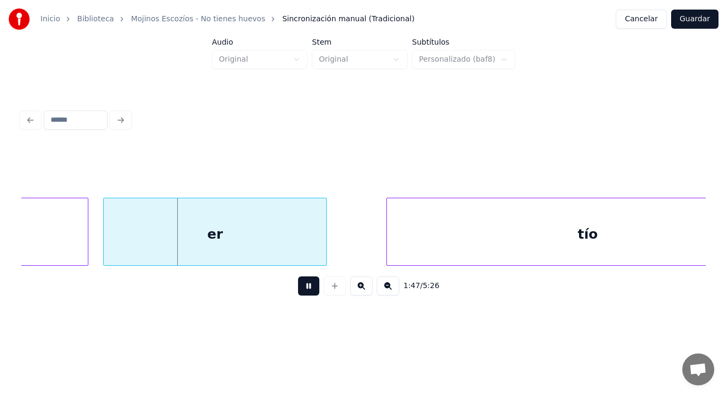
click at [299, 293] on button at bounding box center [308, 286] width 21 height 19
click at [312, 295] on button at bounding box center [308, 286] width 21 height 19
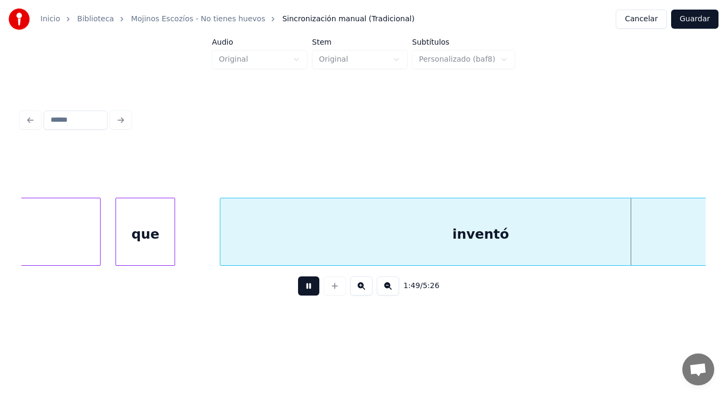
click at [312, 295] on button at bounding box center [308, 286] width 21 height 19
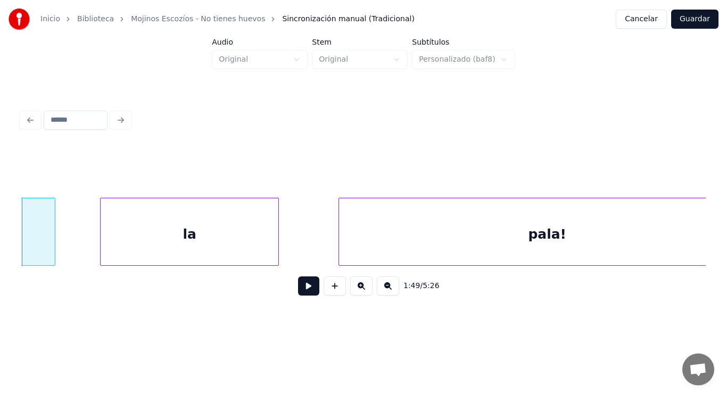
click at [312, 295] on button at bounding box center [308, 286] width 21 height 19
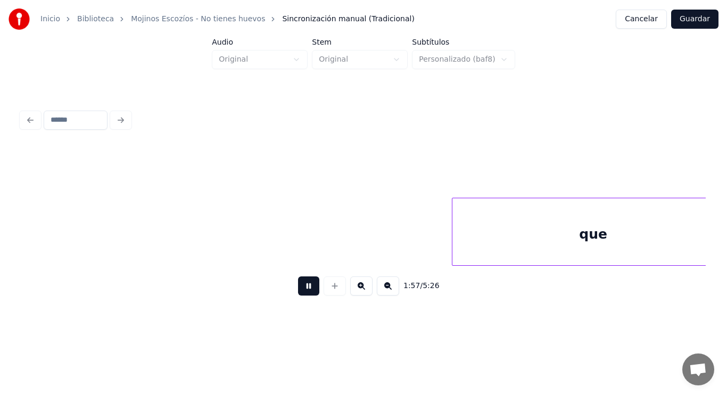
scroll to position [0, 87517]
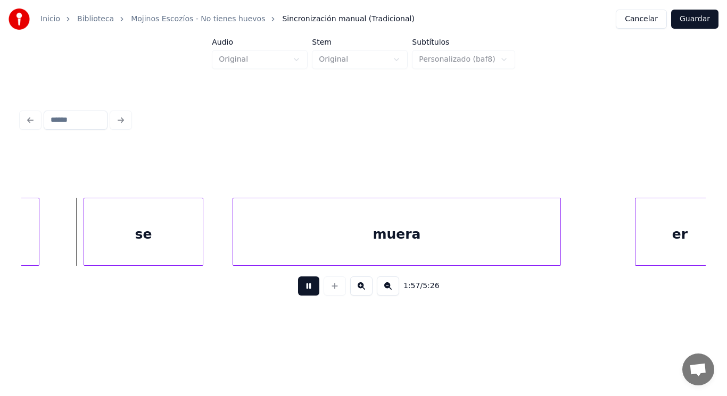
click at [312, 295] on button at bounding box center [308, 286] width 21 height 19
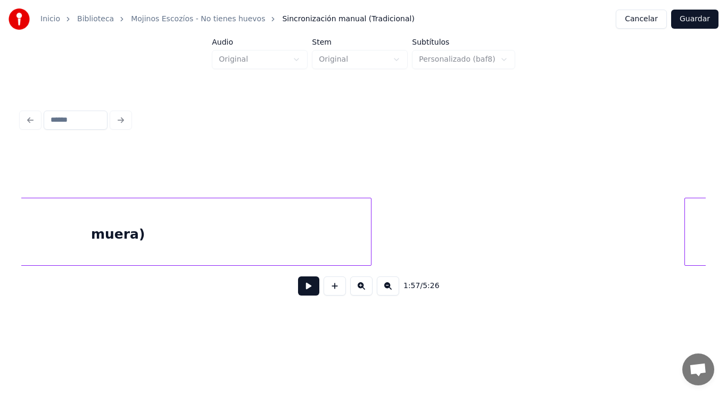
scroll to position [0, 86538]
click at [299, 291] on button at bounding box center [308, 286] width 21 height 19
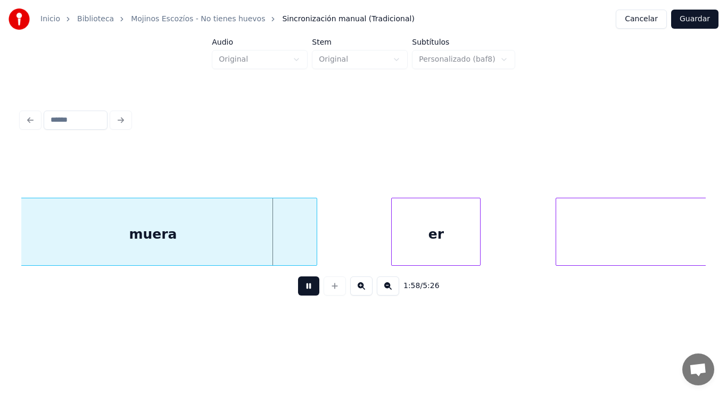
click at [299, 291] on button at bounding box center [308, 286] width 21 height 19
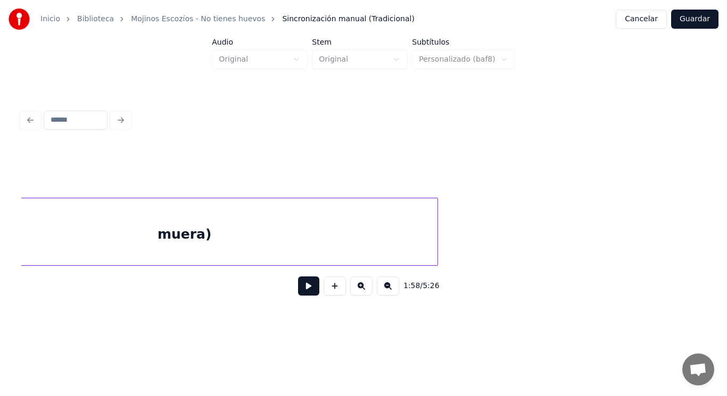
scroll to position [0, 86131]
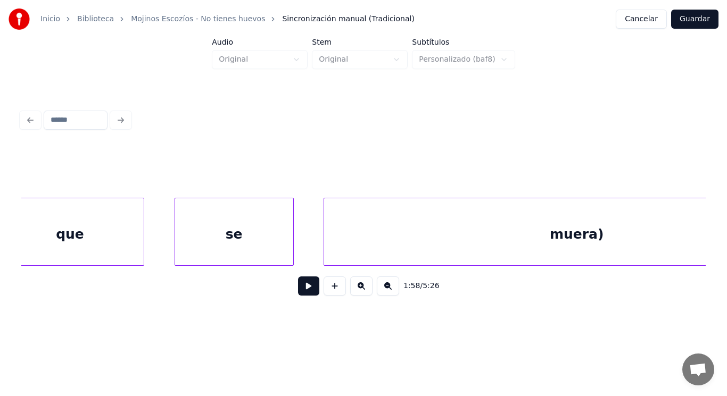
click at [110, 249] on div "que" at bounding box center [70, 234] width 148 height 72
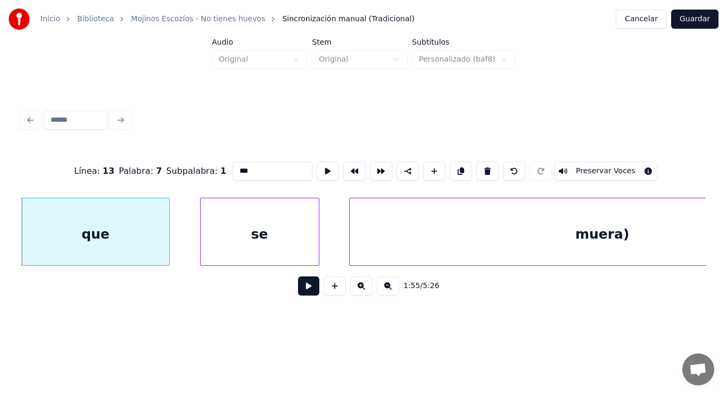
click at [307, 291] on button at bounding box center [308, 286] width 21 height 19
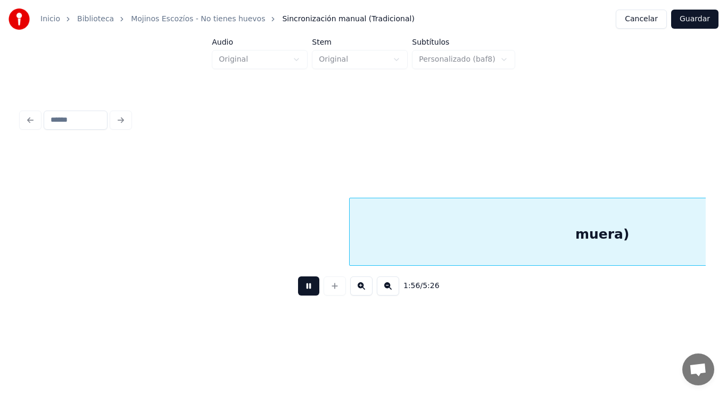
scroll to position [0, 86797]
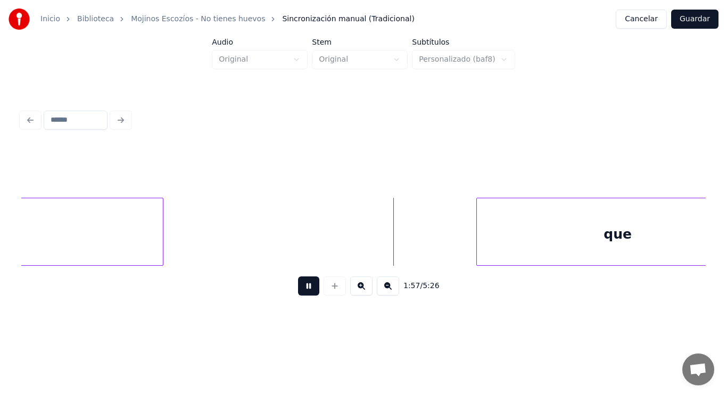
click at [307, 291] on button at bounding box center [308, 286] width 21 height 19
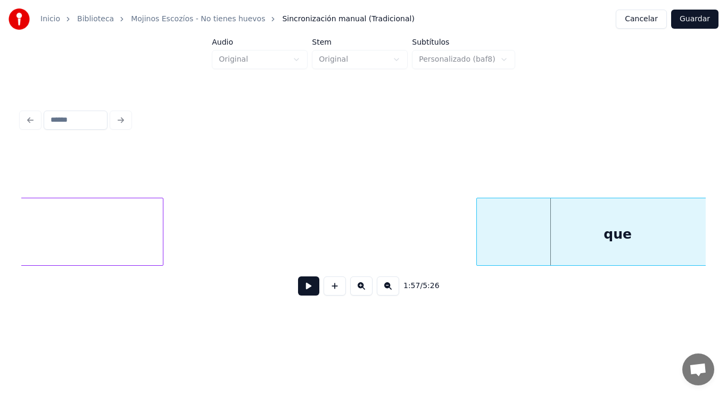
click at [517, 230] on div "que" at bounding box center [618, 234] width 282 height 72
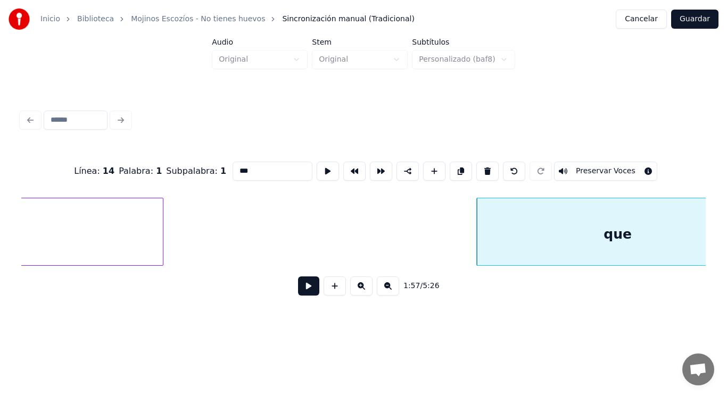
click at [232, 168] on input "***" at bounding box center [272, 171] width 80 height 19
type input "***"
click at [298, 293] on button at bounding box center [308, 286] width 21 height 19
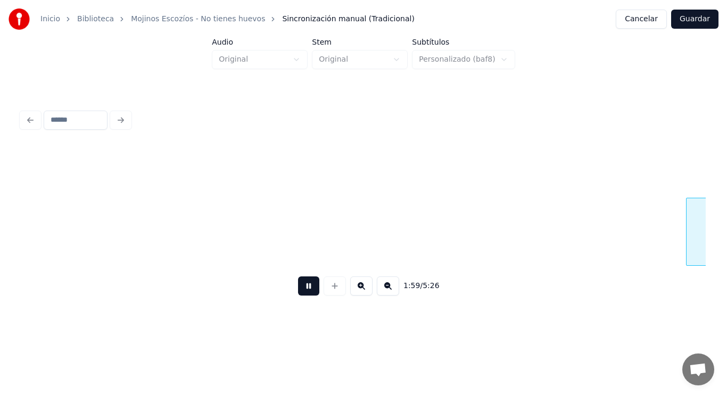
scroll to position [0, 88877]
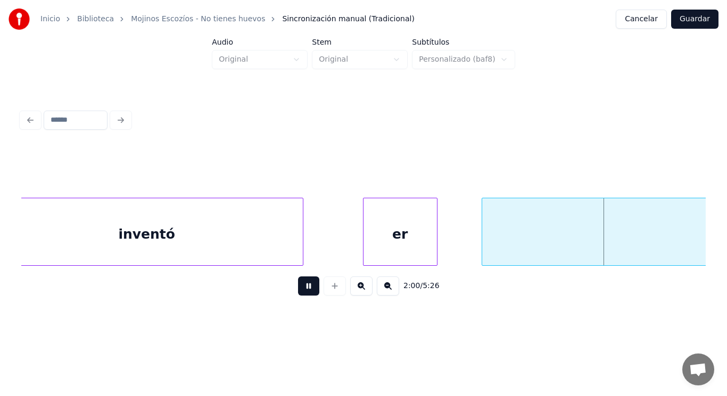
click at [298, 293] on button at bounding box center [308, 286] width 21 height 19
click at [239, 258] on div "inventó" at bounding box center [147, 234] width 312 height 72
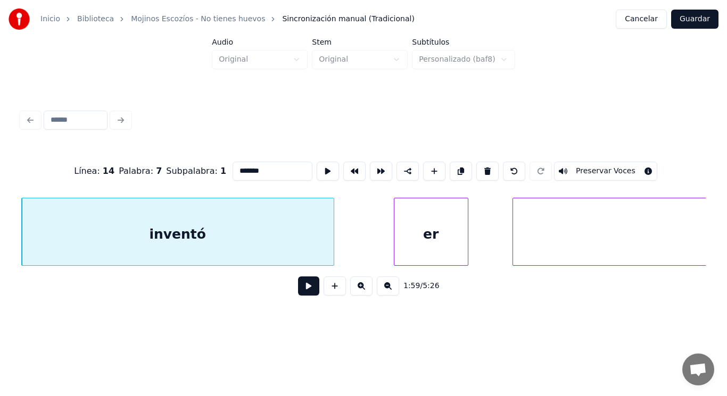
click at [298, 292] on button at bounding box center [308, 286] width 21 height 19
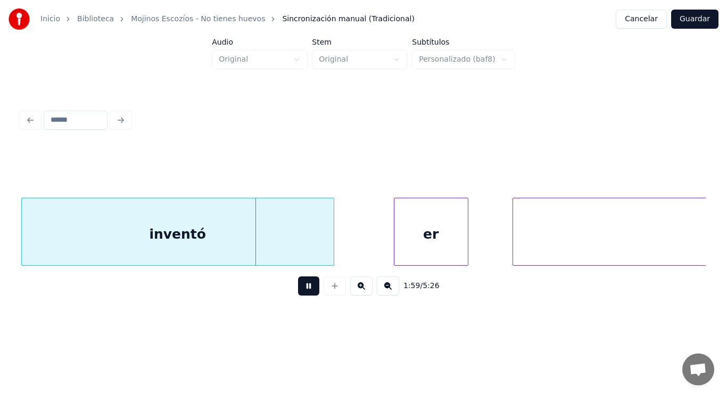
click at [298, 292] on button at bounding box center [308, 286] width 21 height 19
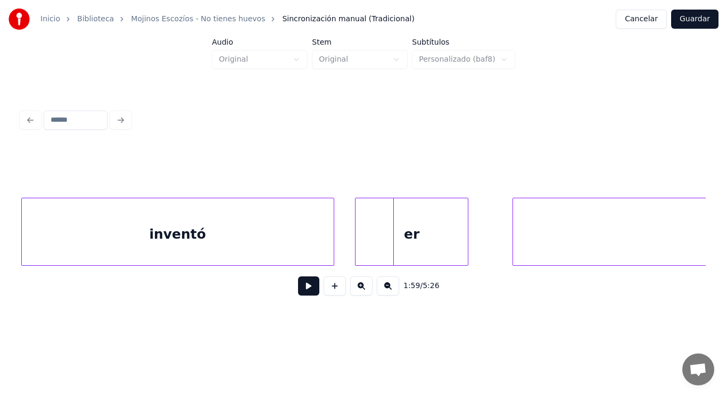
click at [358, 250] on div at bounding box center [356, 231] width 3 height 67
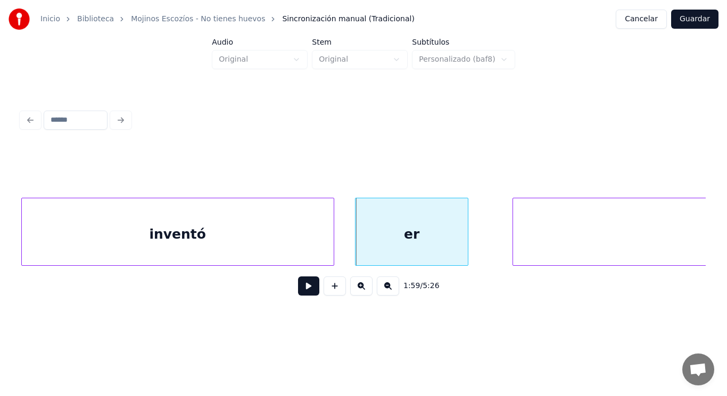
click at [306, 287] on button at bounding box center [308, 286] width 21 height 19
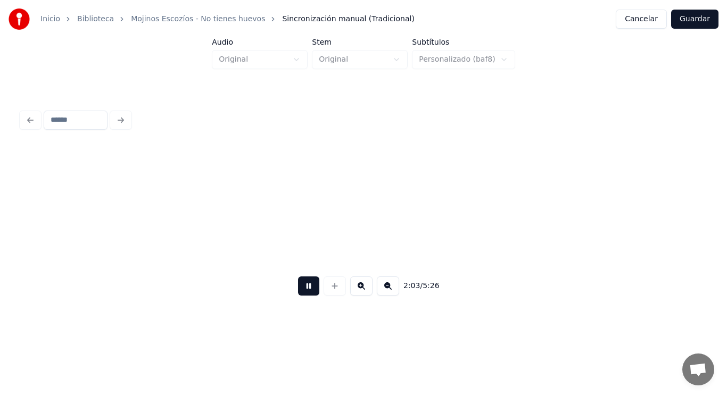
scroll to position [0, 91609]
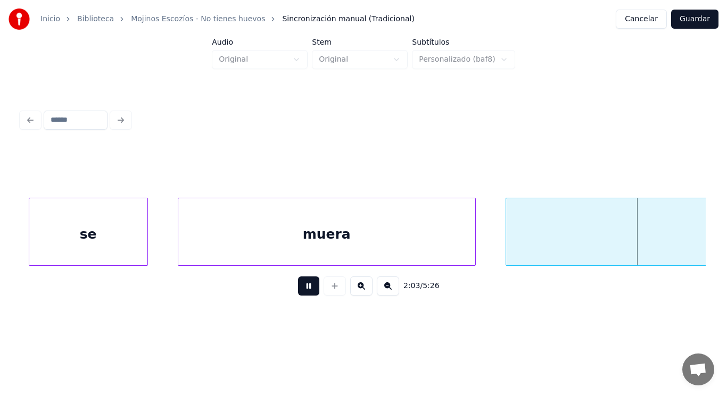
click at [306, 287] on button at bounding box center [308, 286] width 21 height 19
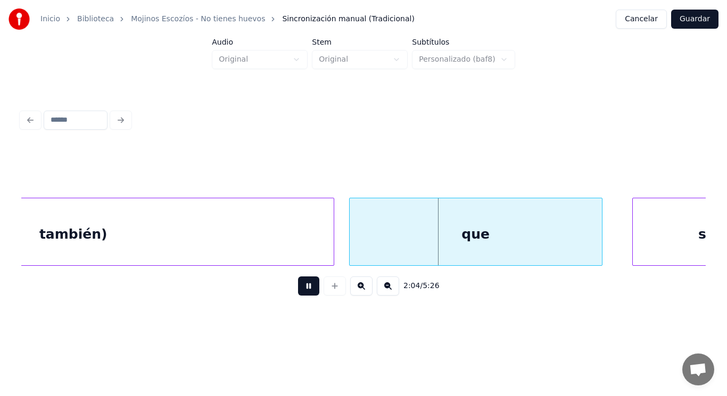
click at [306, 287] on button at bounding box center [308, 286] width 21 height 19
click at [293, 240] on div "también)" at bounding box center [73, 234] width 520 height 72
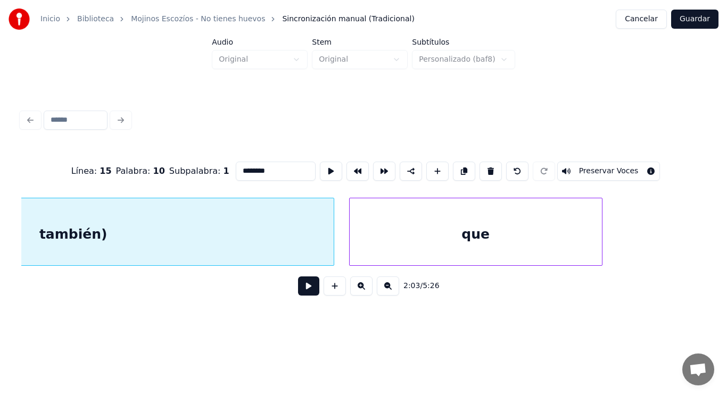
scroll to position [0, 92093]
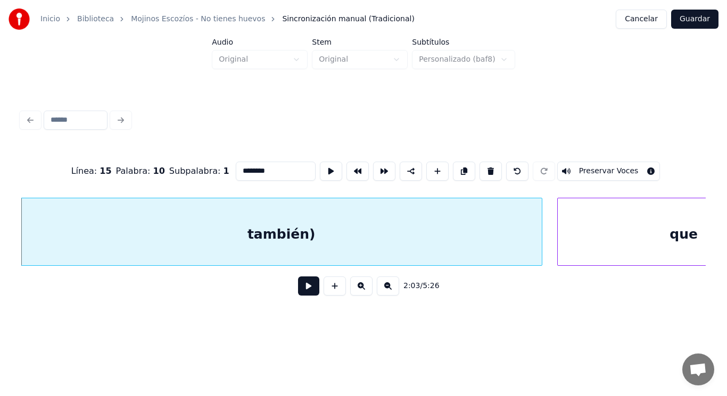
click at [253, 168] on input "********" at bounding box center [276, 171] width 80 height 19
type input "*********"
click at [298, 291] on button at bounding box center [308, 286] width 21 height 19
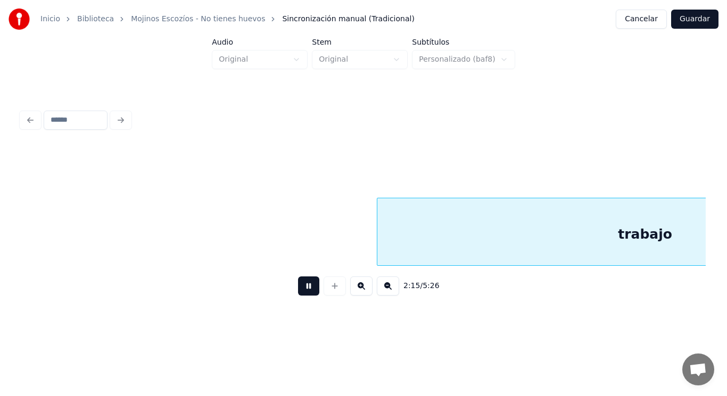
scroll to position [0, 101116]
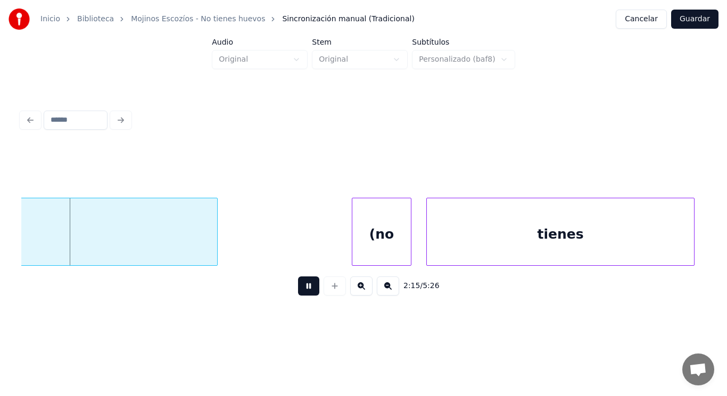
click at [298, 291] on button at bounding box center [308, 286] width 21 height 19
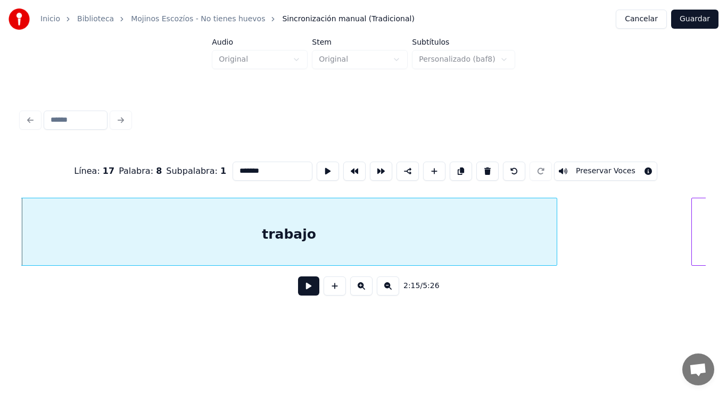
click at [299, 289] on button at bounding box center [308, 286] width 21 height 19
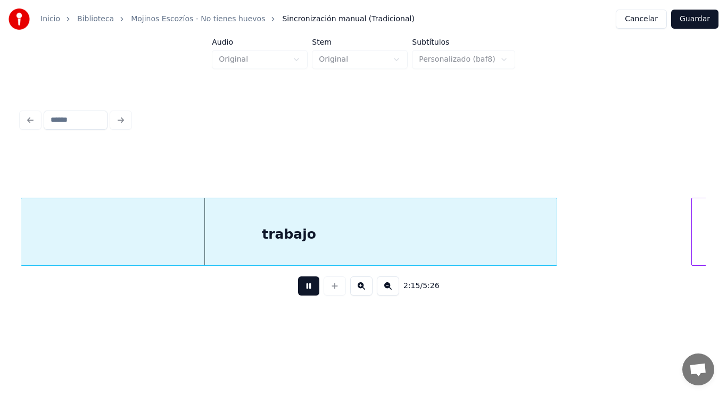
click at [299, 289] on button at bounding box center [308, 286] width 21 height 19
click at [256, 236] on div at bounding box center [254, 231] width 3 height 67
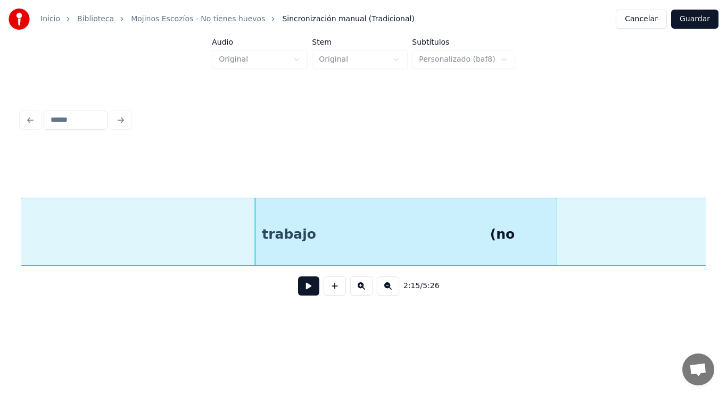
click at [309, 291] on button at bounding box center [308, 286] width 21 height 19
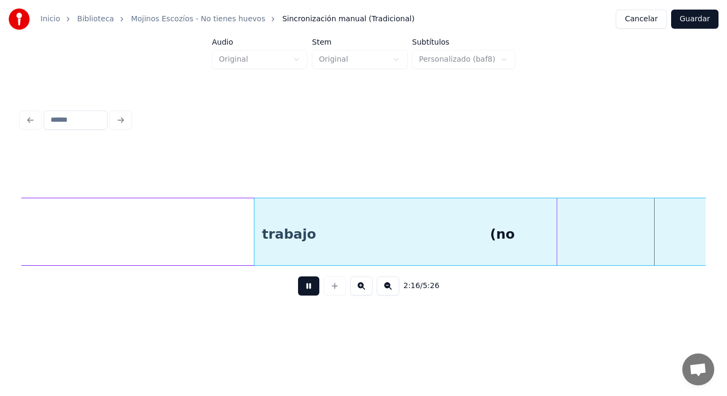
click at [309, 291] on button at bounding box center [308, 286] width 21 height 19
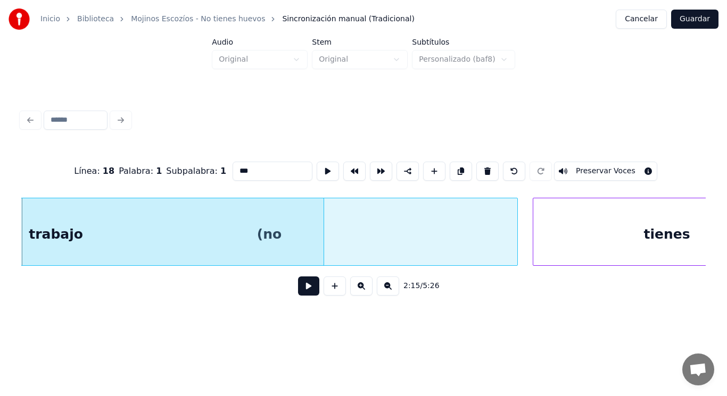
click at [304, 290] on button at bounding box center [308, 286] width 21 height 19
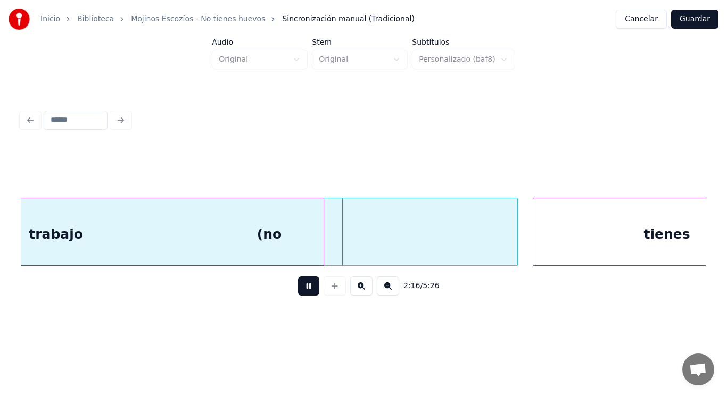
click at [304, 290] on button at bounding box center [308, 286] width 21 height 19
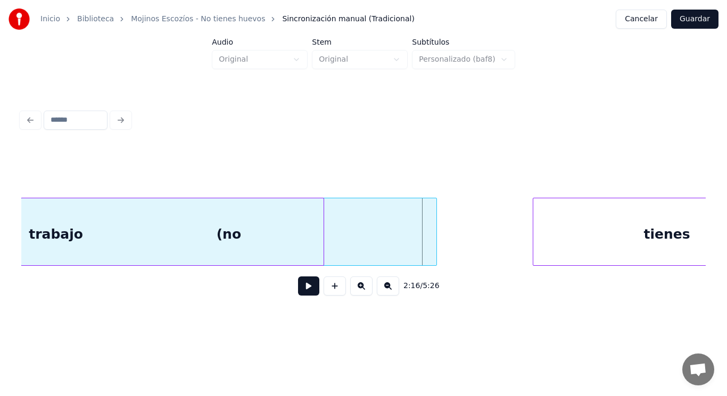
click at [436, 254] on div at bounding box center [434, 231] width 3 height 67
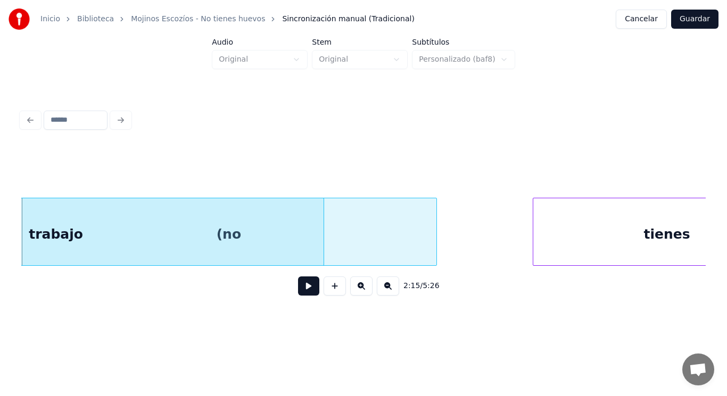
click at [302, 288] on button at bounding box center [308, 286] width 21 height 19
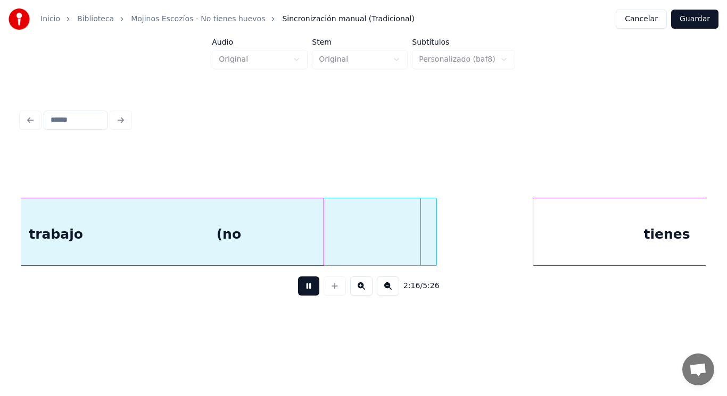
click at [302, 288] on button at bounding box center [308, 286] width 21 height 19
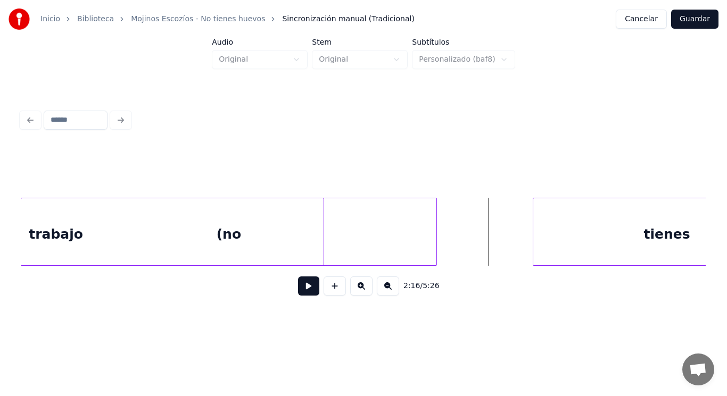
click at [306, 289] on button at bounding box center [308, 286] width 21 height 19
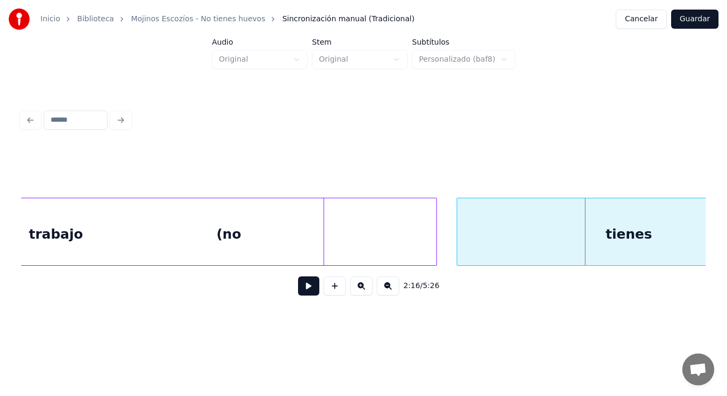
click at [458, 250] on div at bounding box center [458, 231] width 3 height 67
click at [298, 289] on button at bounding box center [308, 286] width 21 height 19
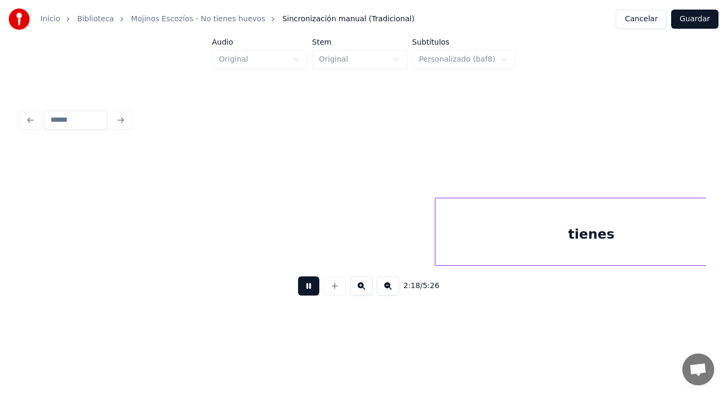
scroll to position [0, 103075]
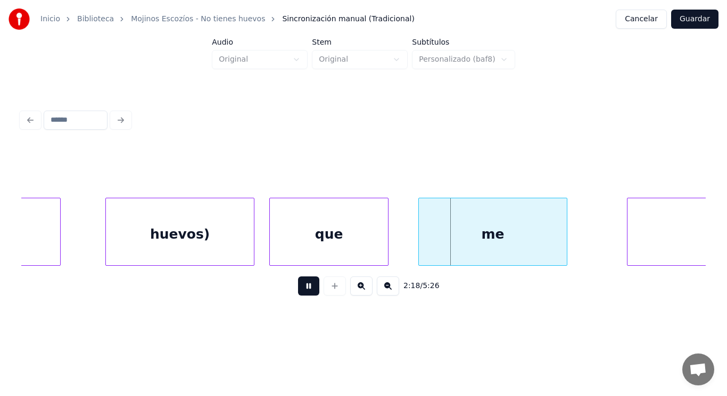
click at [298, 289] on button at bounding box center [308, 286] width 21 height 19
click at [229, 245] on div "huevos)" at bounding box center [180, 234] width 148 height 72
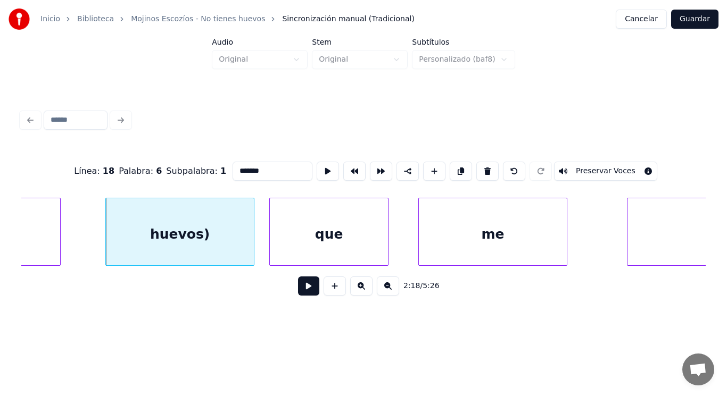
click at [298, 288] on button at bounding box center [308, 286] width 21 height 19
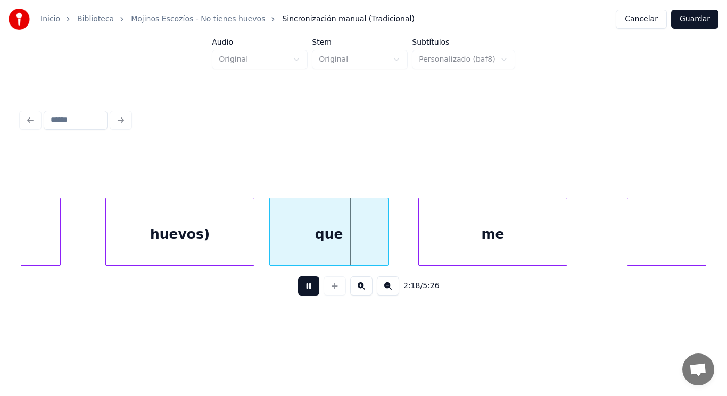
click at [298, 288] on button at bounding box center [308, 286] width 21 height 19
click at [291, 249] on div "que" at bounding box center [329, 234] width 118 height 72
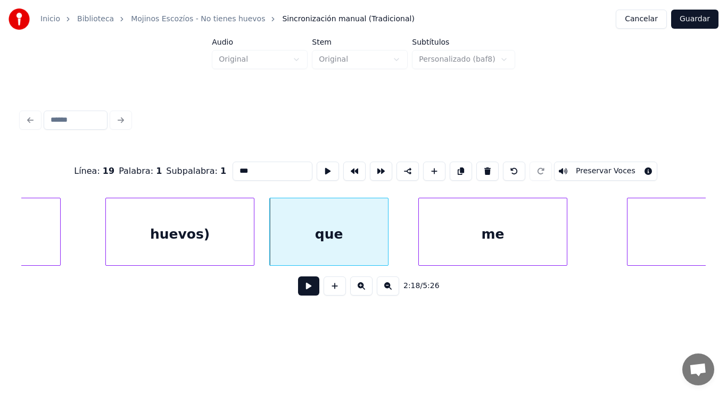
click at [299, 295] on button at bounding box center [308, 286] width 21 height 19
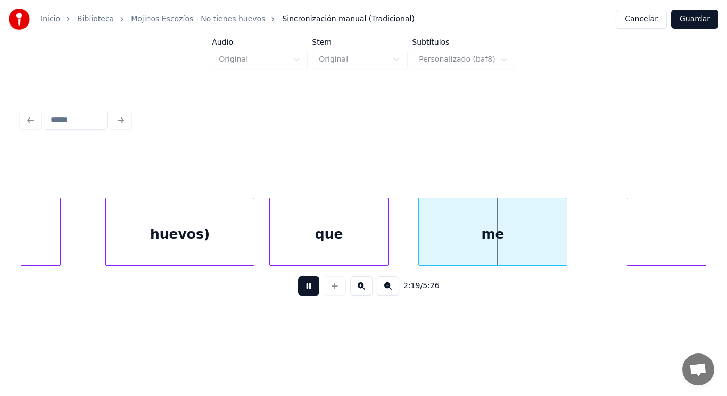
click at [299, 295] on button at bounding box center [308, 286] width 21 height 19
click at [94, 236] on div at bounding box center [95, 231] width 3 height 67
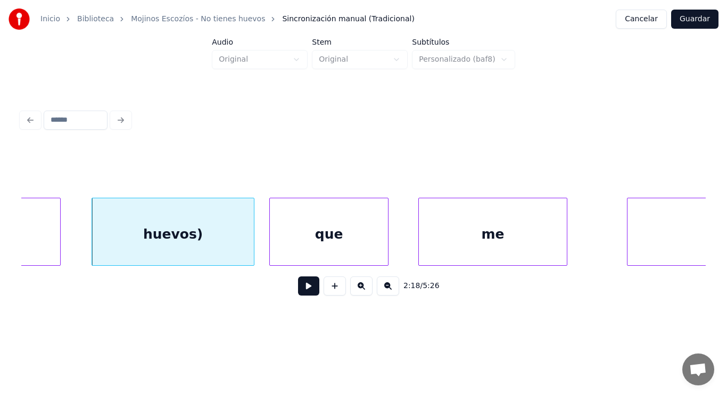
click at [293, 246] on div "que" at bounding box center [329, 234] width 118 height 72
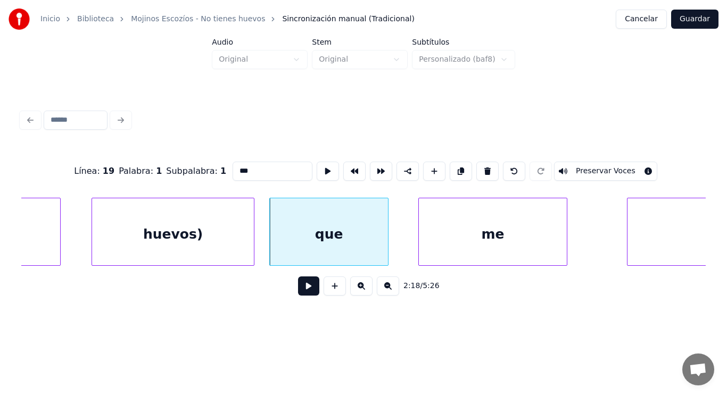
click at [211, 238] on div "huevos)" at bounding box center [173, 234] width 162 height 72
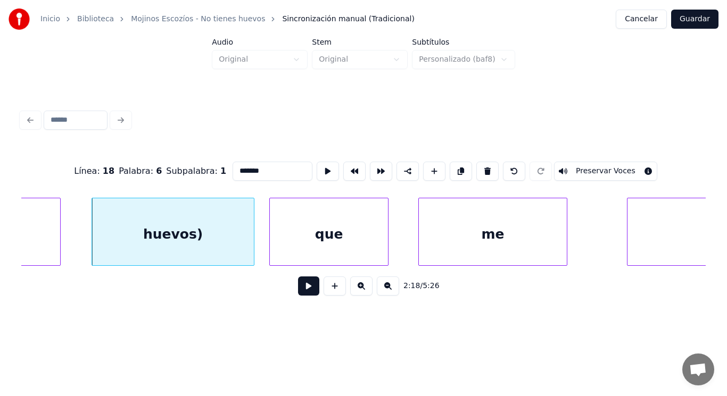
click at [245, 166] on input "*******" at bounding box center [272, 171] width 80 height 19
click at [306, 246] on div "que" at bounding box center [329, 234] width 118 height 72
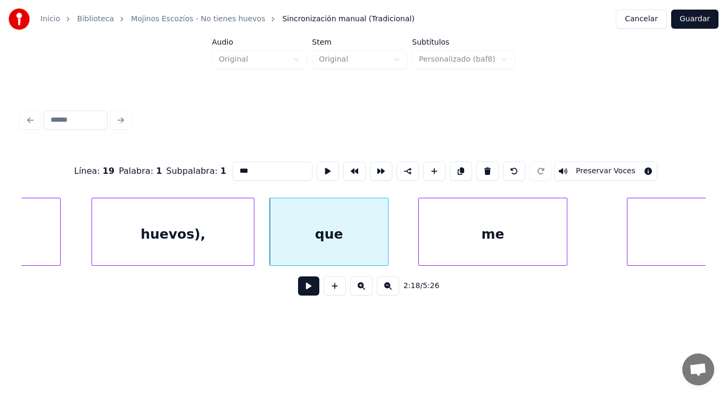
type input "***"
click at [303, 290] on button at bounding box center [308, 286] width 21 height 19
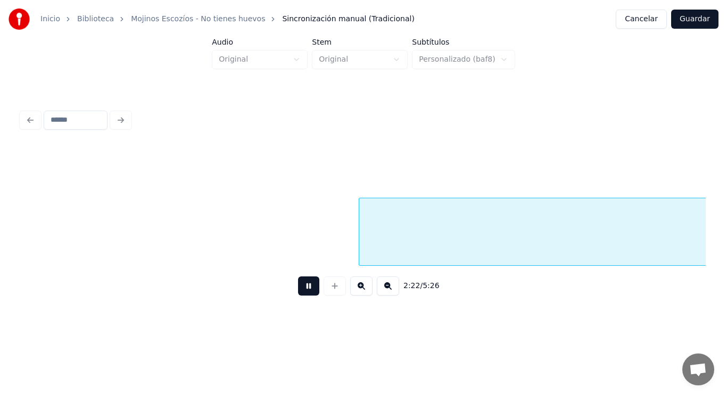
scroll to position [0, 105856]
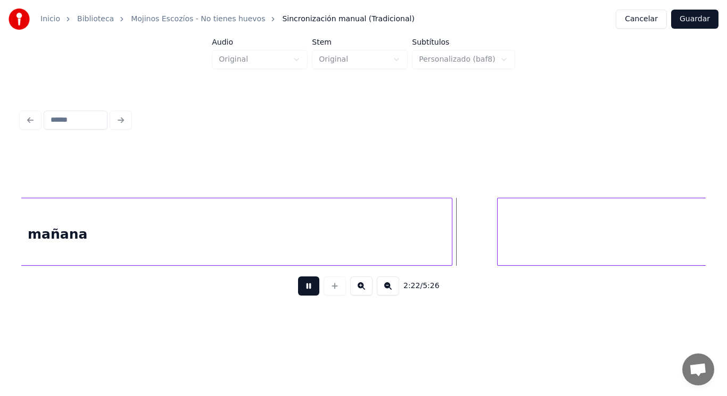
click at [303, 290] on button at bounding box center [308, 286] width 21 height 19
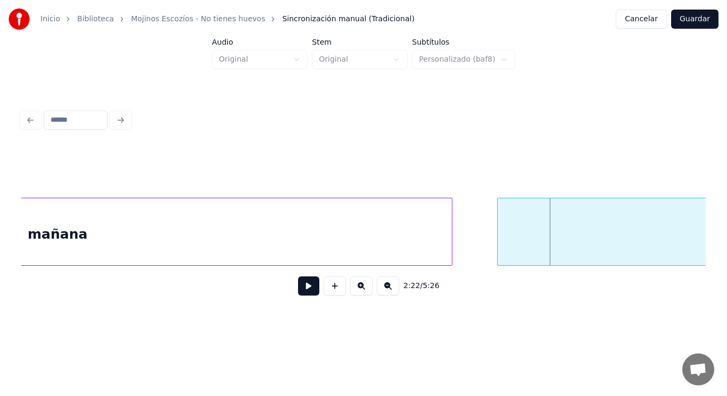
click at [374, 240] on div "mañana" at bounding box center [57, 234] width 788 height 72
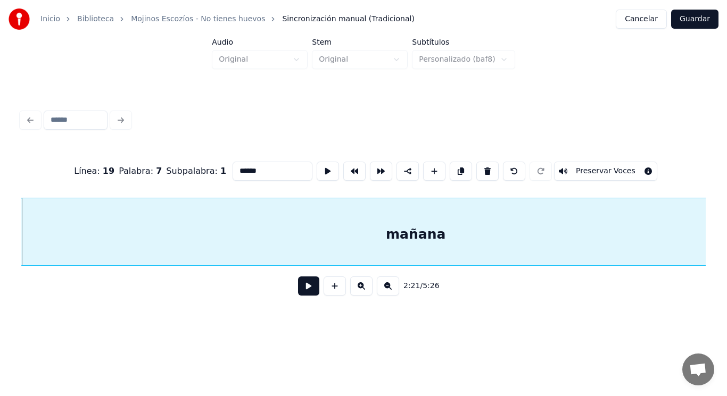
click at [302, 286] on button at bounding box center [308, 286] width 21 height 19
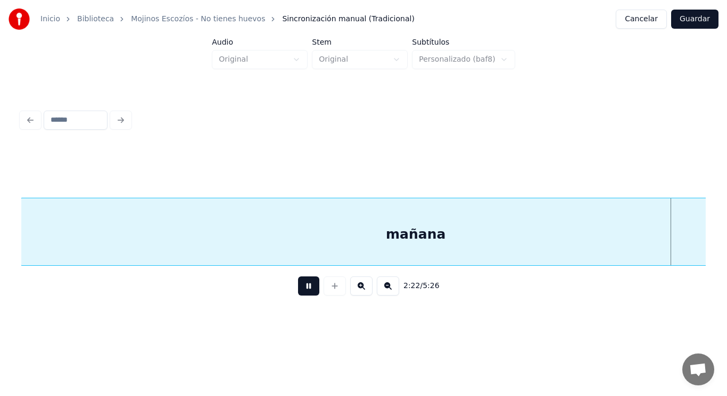
scroll to position [0, 106183]
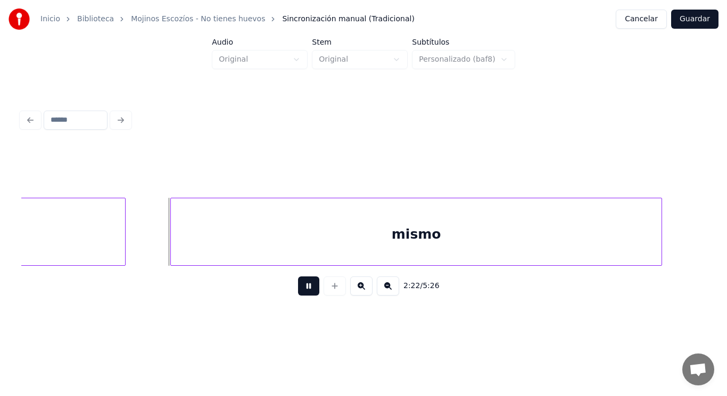
click at [302, 286] on button at bounding box center [308, 286] width 21 height 19
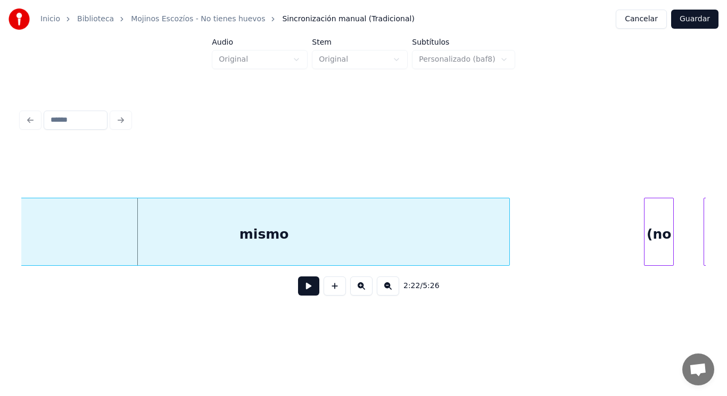
scroll to position [0, 106353]
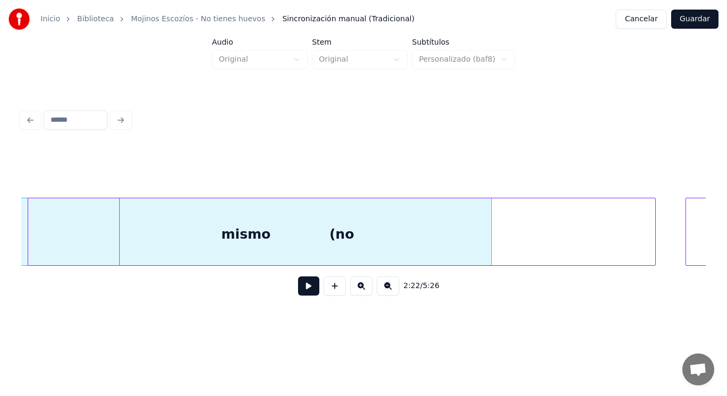
click at [30, 248] on div at bounding box center [29, 231] width 3 height 67
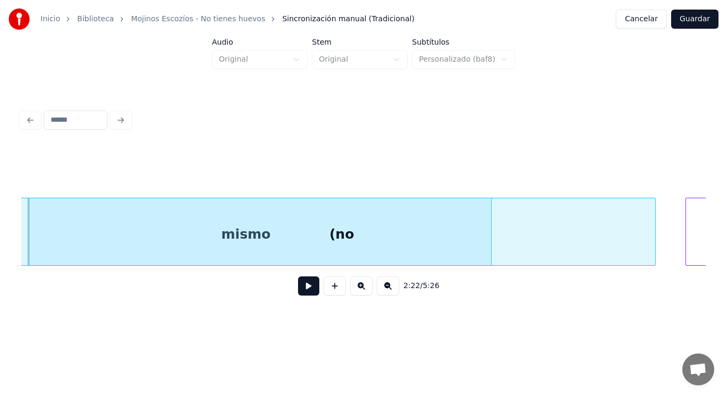
click at [301, 291] on button at bounding box center [308, 286] width 21 height 19
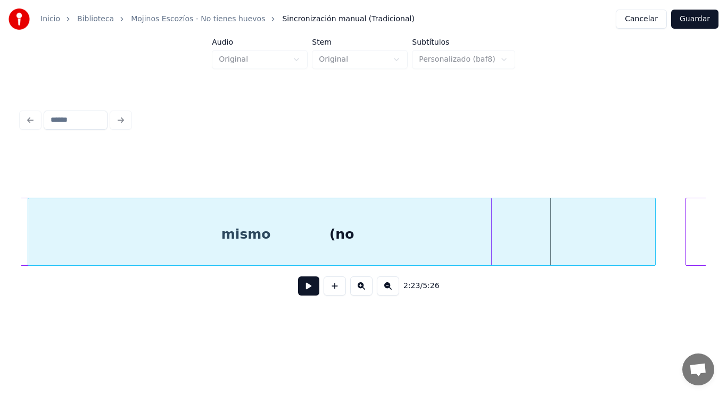
click at [650, 235] on div "(no" at bounding box center [341, 234] width 627 height 72
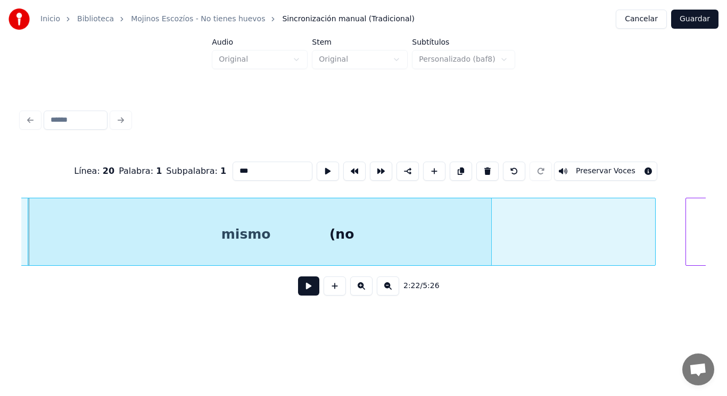
click at [303, 288] on button at bounding box center [308, 286] width 21 height 19
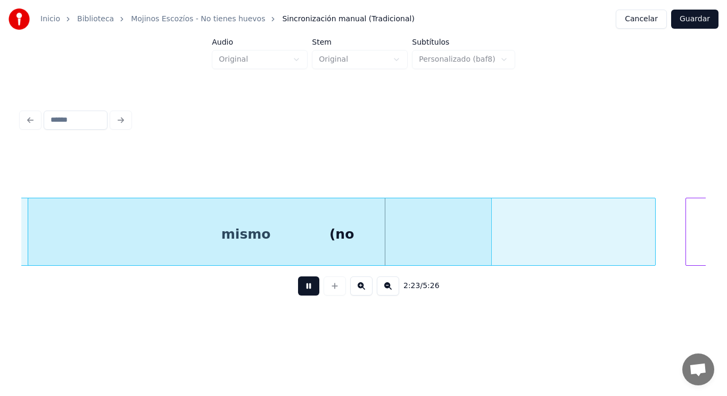
click at [303, 288] on button at bounding box center [308, 286] width 21 height 19
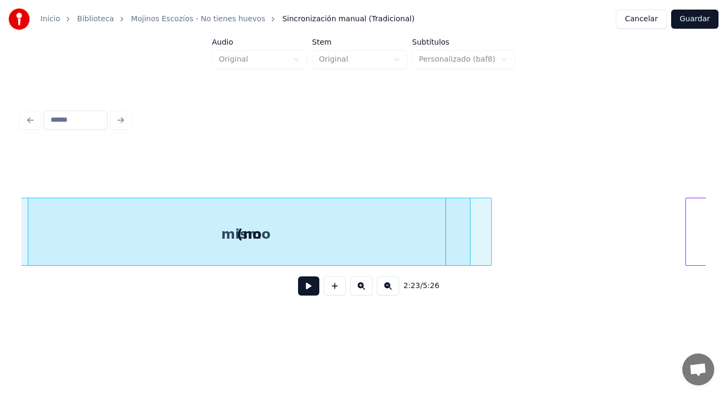
click at [469, 255] on div at bounding box center [468, 231] width 3 height 67
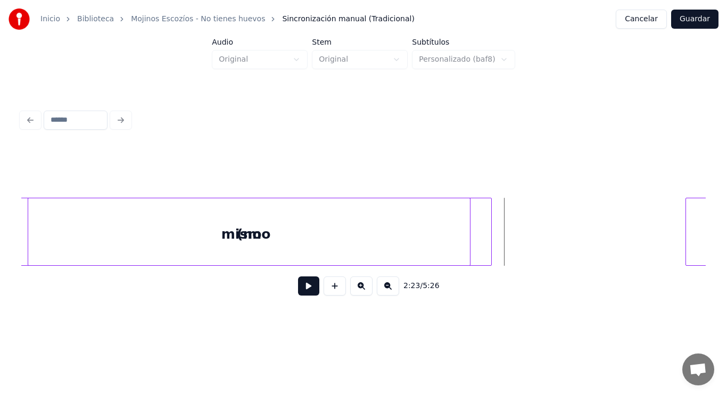
click at [300, 294] on button at bounding box center [308, 286] width 21 height 19
drag, startPoint x: 300, startPoint y: 294, endPoint x: 342, endPoint y: 279, distance: 44.1
click at [302, 293] on button at bounding box center [308, 286] width 21 height 19
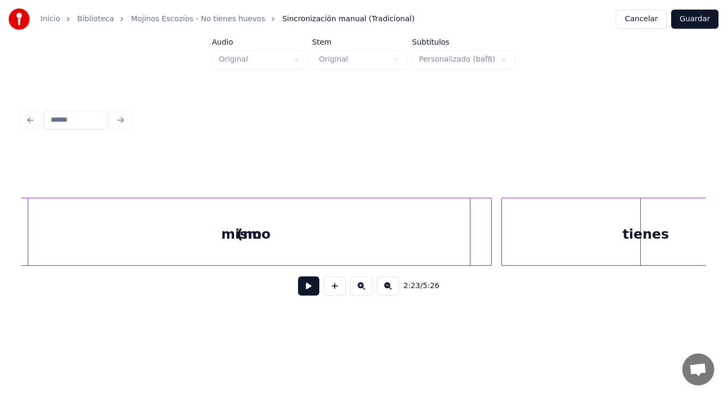
click at [503, 253] on div at bounding box center [503, 231] width 3 height 67
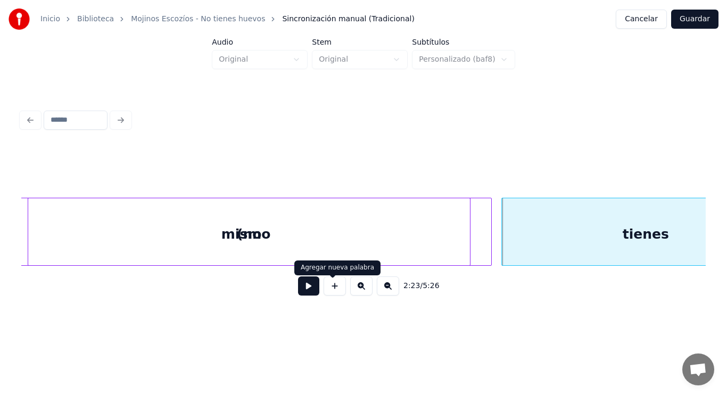
click at [303, 289] on button at bounding box center [308, 286] width 21 height 19
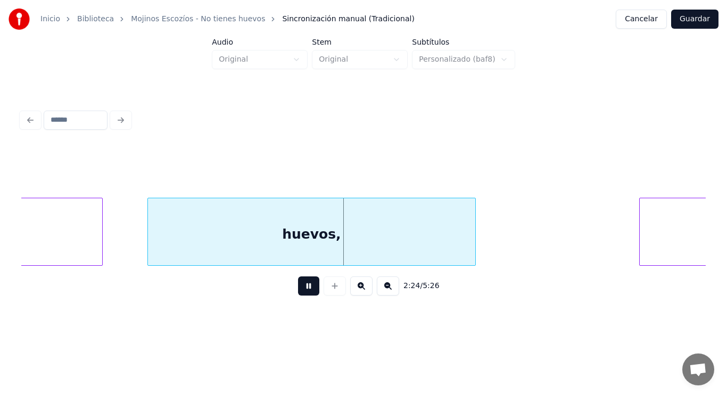
click at [303, 289] on button at bounding box center [308, 286] width 21 height 19
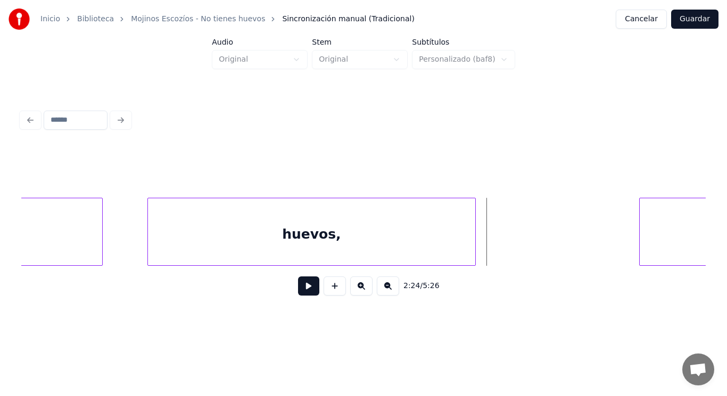
click at [302, 253] on div "huevos," at bounding box center [311, 234] width 327 height 72
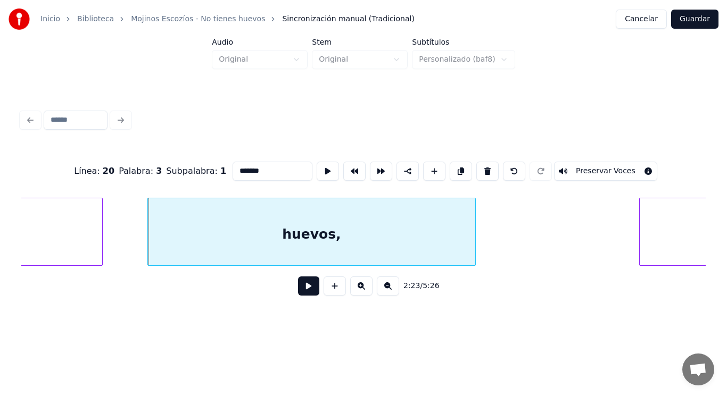
click at [302, 286] on button at bounding box center [308, 286] width 21 height 19
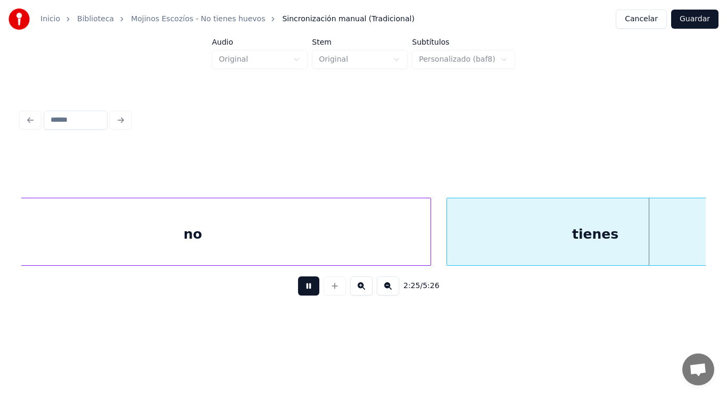
scroll to position [0, 108417]
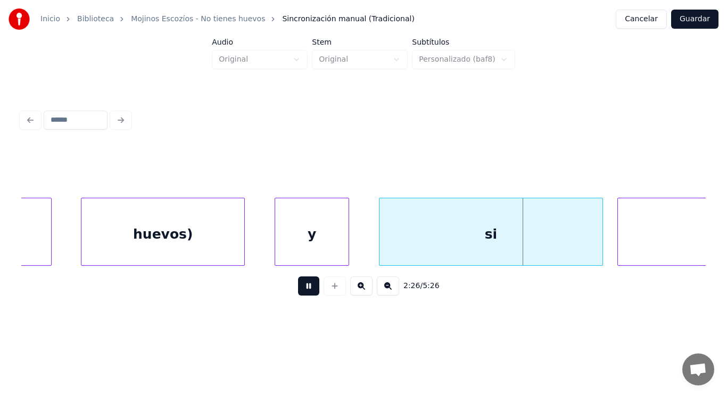
click at [302, 286] on button at bounding box center [308, 286] width 21 height 19
click at [210, 243] on div "huevos)" at bounding box center [162, 234] width 163 height 72
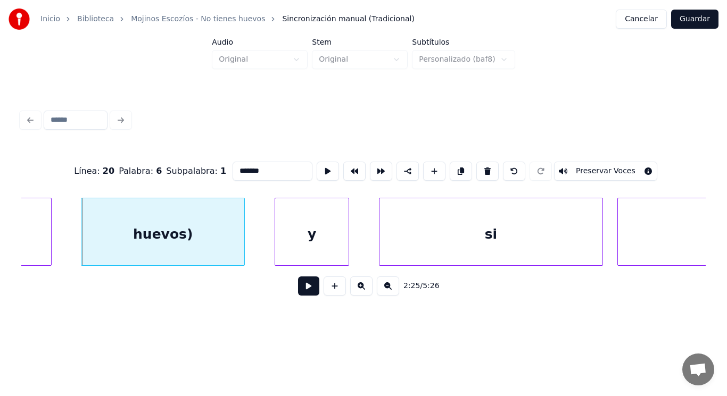
click at [245, 168] on input "*******" at bounding box center [272, 171] width 80 height 19
type input "********"
click at [303, 294] on button at bounding box center [308, 286] width 21 height 19
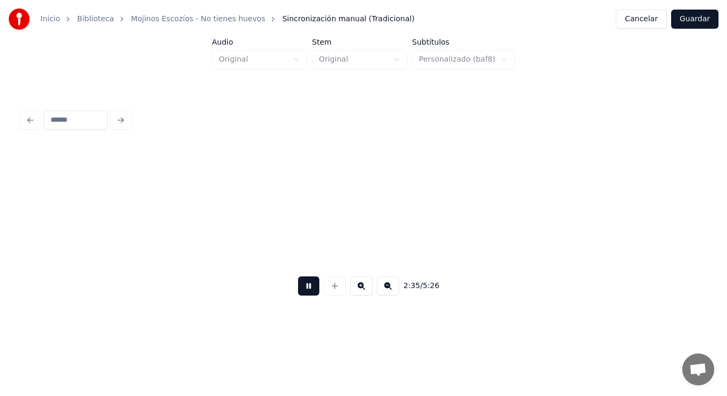
scroll to position [0, 116044]
click at [303, 294] on button at bounding box center [308, 286] width 21 height 19
click at [305, 293] on button at bounding box center [308, 286] width 21 height 19
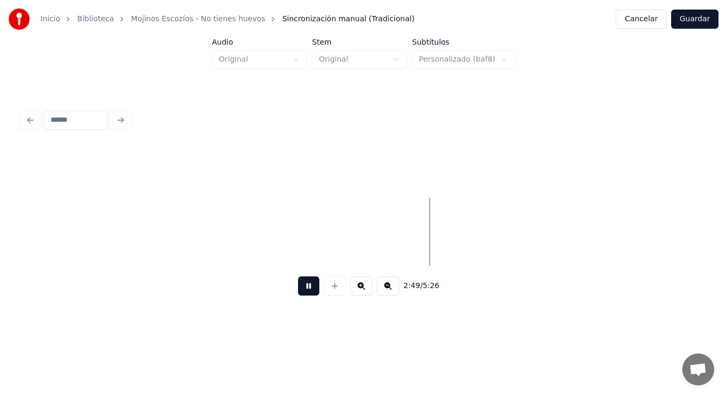
click at [305, 293] on button at bounding box center [308, 286] width 21 height 19
click at [307, 285] on button at bounding box center [308, 286] width 21 height 19
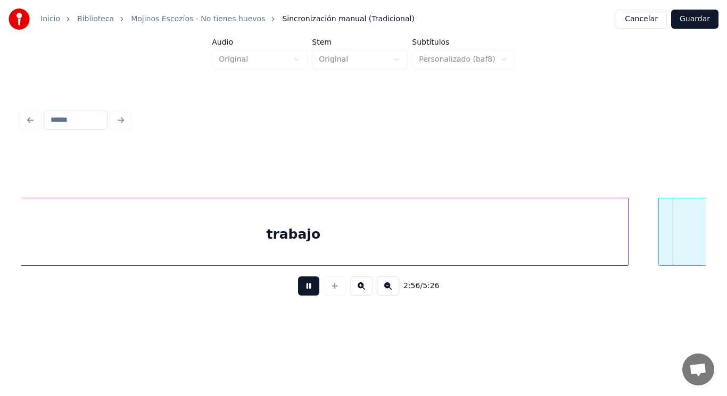
scroll to position [0, 131606]
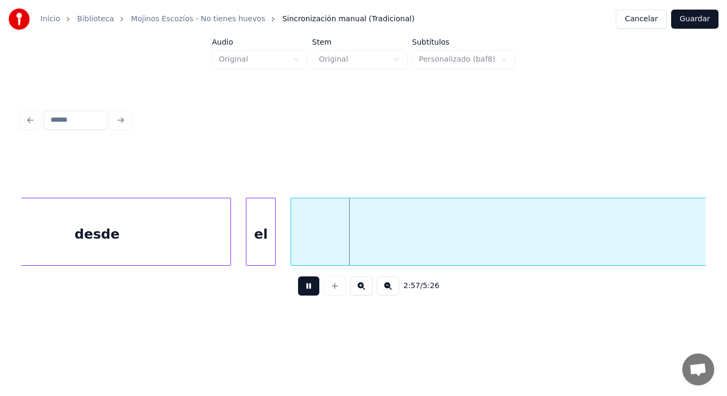
click at [307, 290] on button at bounding box center [308, 286] width 21 height 19
click at [183, 233] on div "desde" at bounding box center [96, 234] width 267 height 72
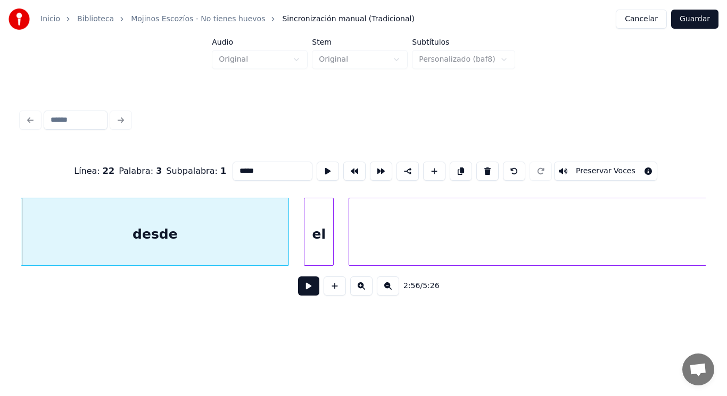
click at [299, 289] on button at bounding box center [308, 286] width 21 height 19
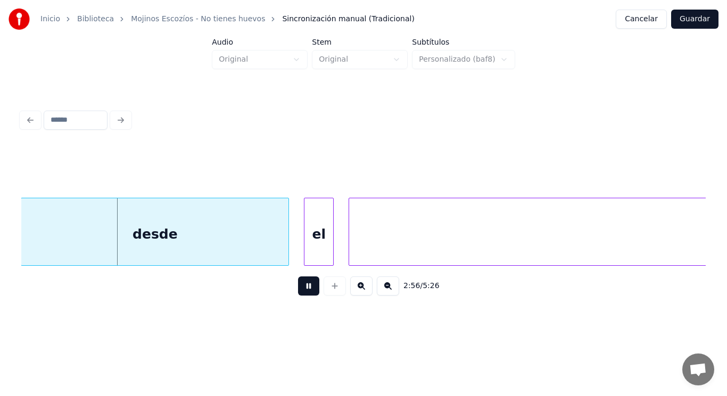
click at [299, 289] on button at bounding box center [308, 286] width 21 height 19
click at [287, 251] on div at bounding box center [286, 231] width 3 height 67
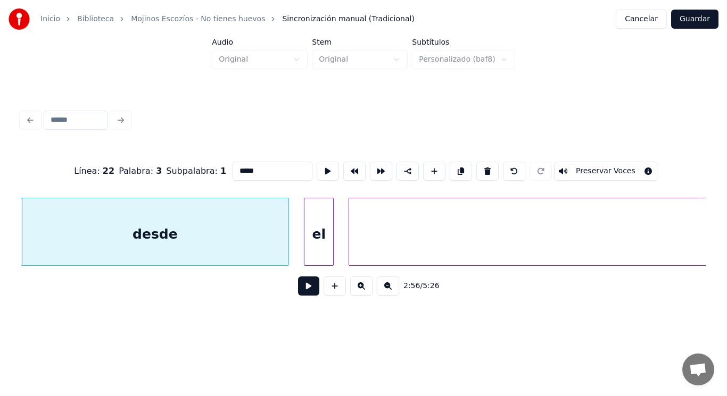
click at [298, 286] on button at bounding box center [308, 286] width 21 height 19
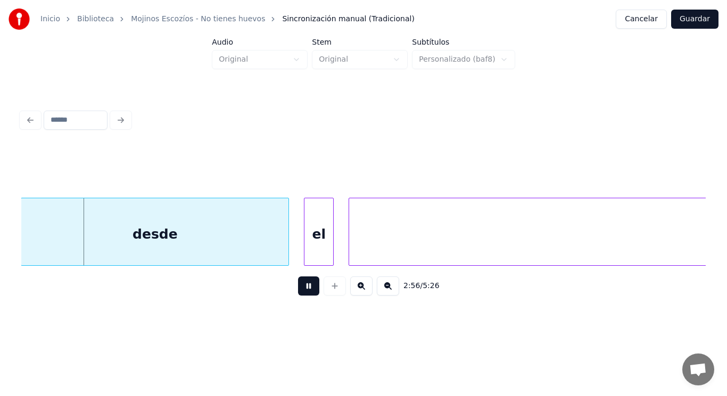
click at [298, 286] on button at bounding box center [308, 286] width 21 height 19
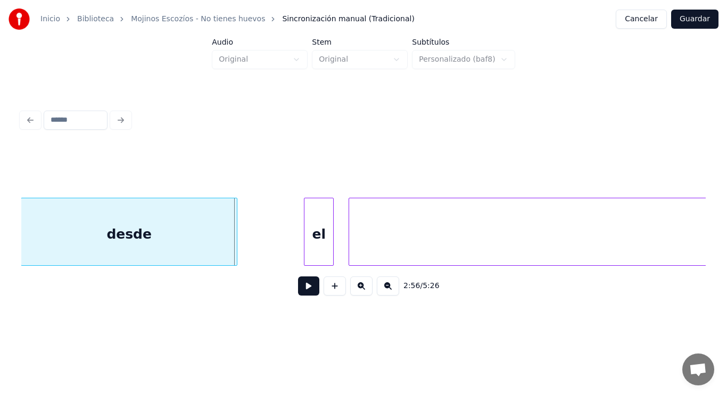
click at [237, 245] on div at bounding box center [235, 231] width 3 height 67
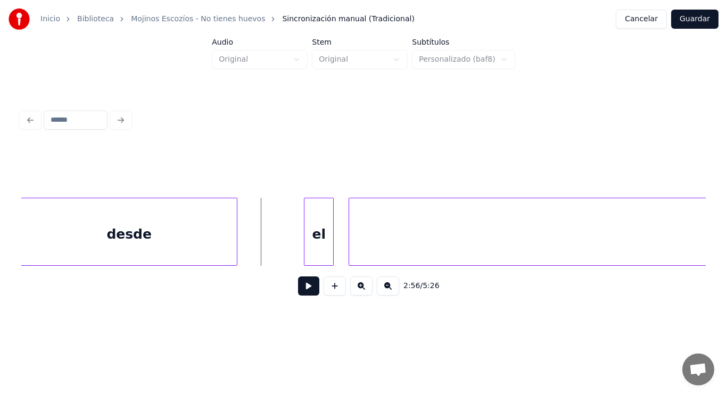
click at [303, 293] on button at bounding box center [308, 286] width 21 height 19
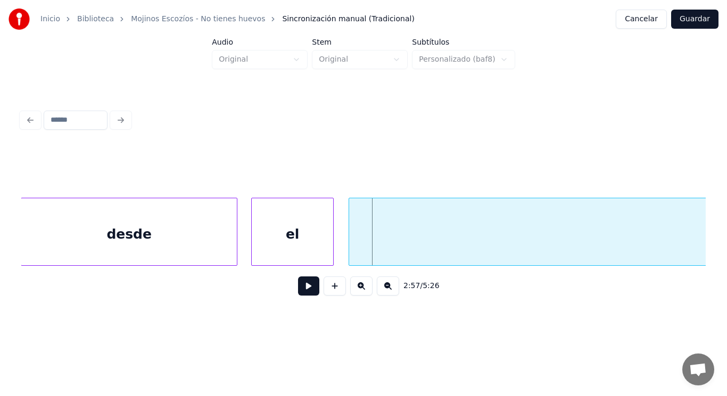
click at [253, 247] on div at bounding box center [253, 231] width 3 height 67
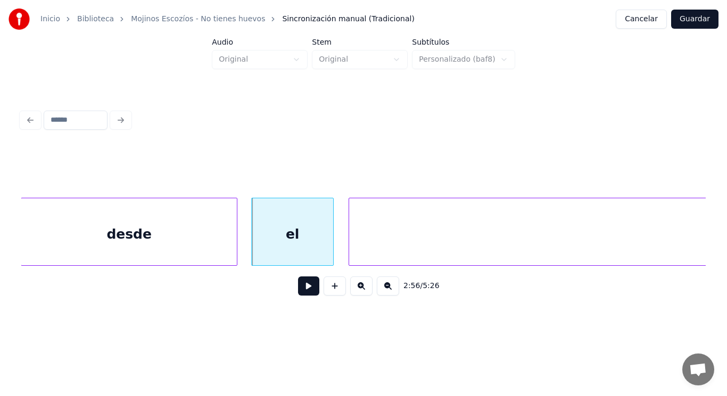
click at [301, 290] on button at bounding box center [308, 286] width 21 height 19
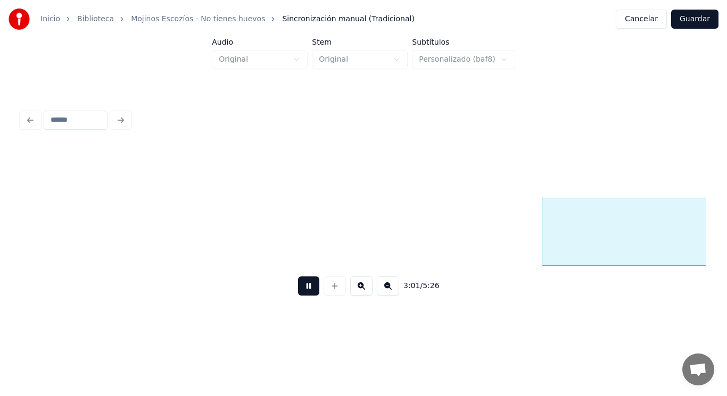
scroll to position [0, 135002]
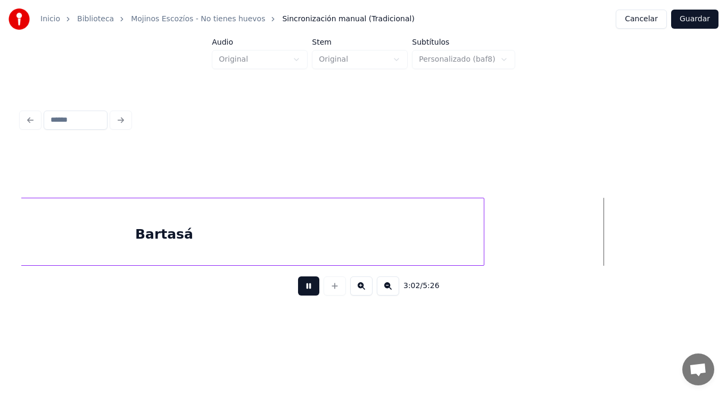
click at [301, 290] on button at bounding box center [308, 286] width 21 height 19
click at [214, 220] on div "Bartasá" at bounding box center [164, 234] width 639 height 72
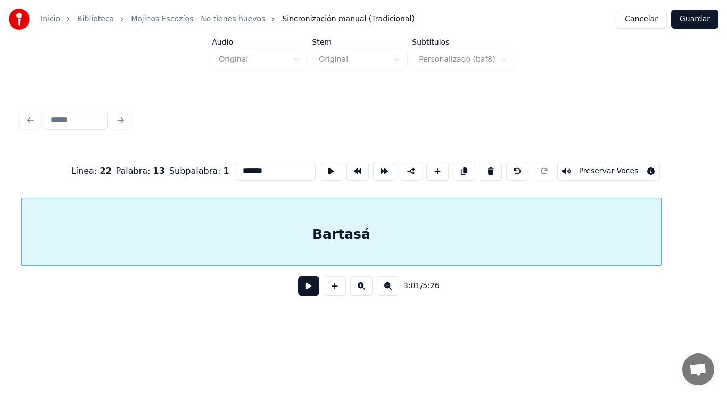
click at [236, 169] on input "*******" at bounding box center [276, 171] width 80 height 19
click at [264, 170] on input "*******" at bounding box center [276, 171] width 80 height 19
type input "********"
click at [299, 287] on button at bounding box center [308, 286] width 21 height 19
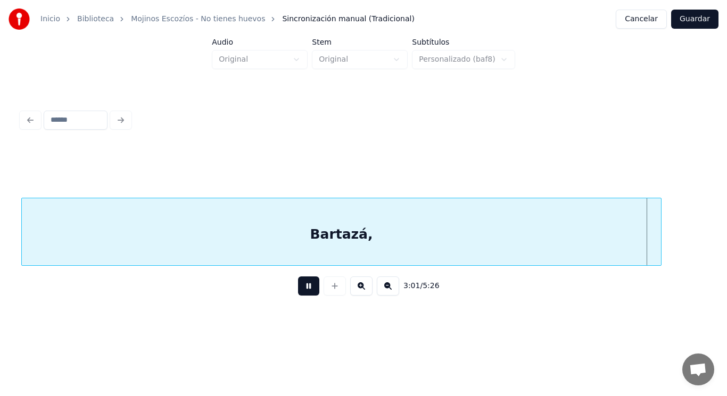
scroll to position [0, 135512]
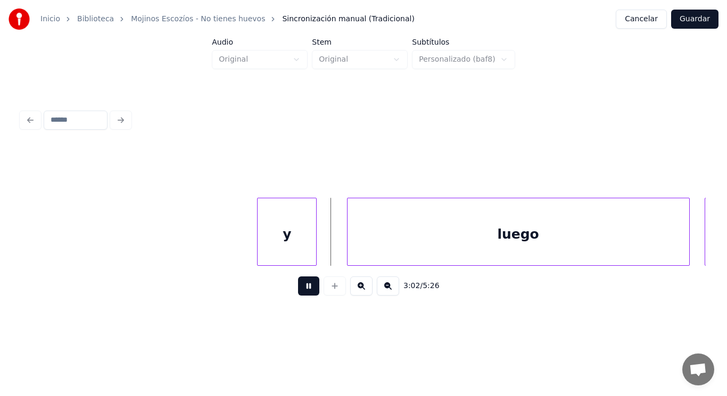
click at [299, 287] on button at bounding box center [308, 286] width 21 height 19
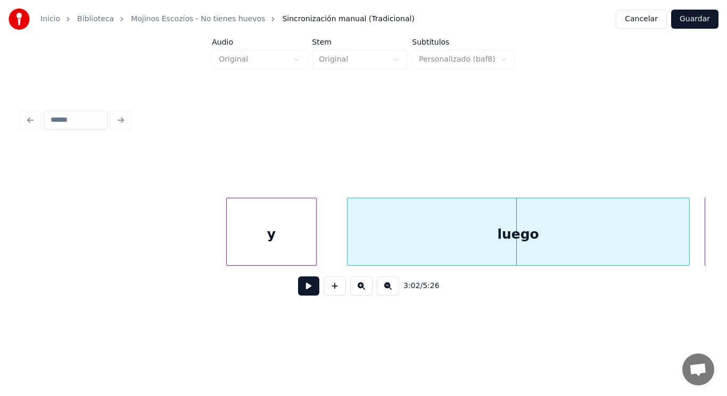
click at [227, 240] on div at bounding box center [228, 231] width 3 height 67
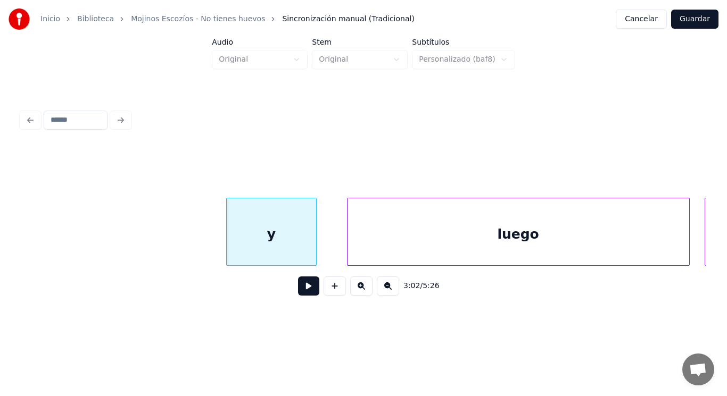
click at [301, 289] on button at bounding box center [308, 286] width 21 height 19
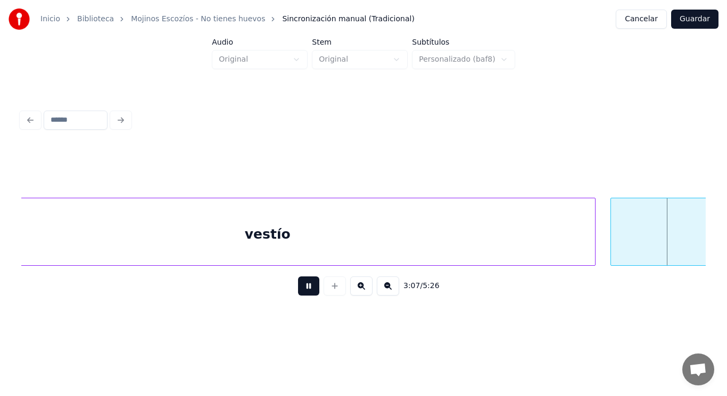
scroll to position [0, 139659]
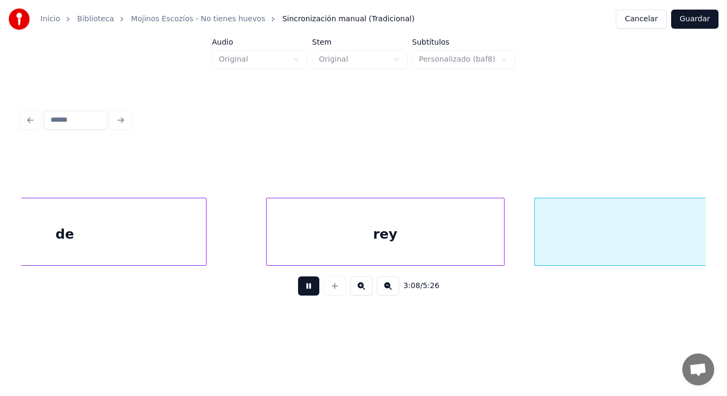
click at [301, 289] on button at bounding box center [308, 286] width 21 height 19
click at [174, 239] on div "de" at bounding box center [65, 234] width 282 height 72
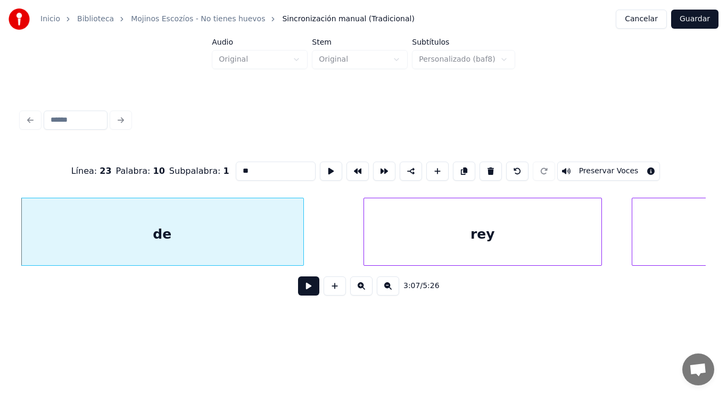
click at [303, 291] on button at bounding box center [308, 286] width 21 height 19
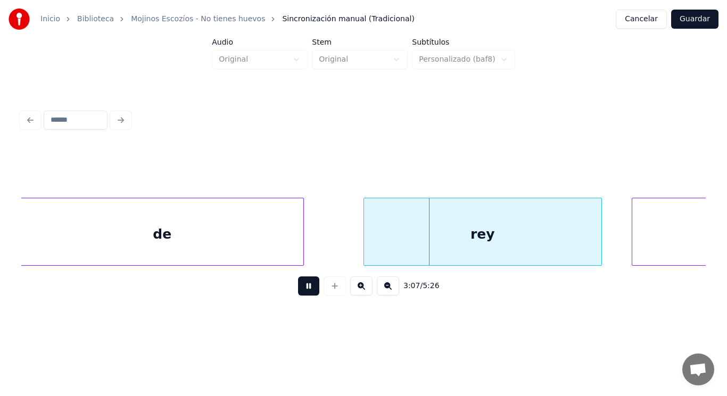
click at [303, 291] on button at bounding box center [308, 286] width 21 height 19
click at [274, 243] on div "de" at bounding box center [162, 234] width 282 height 72
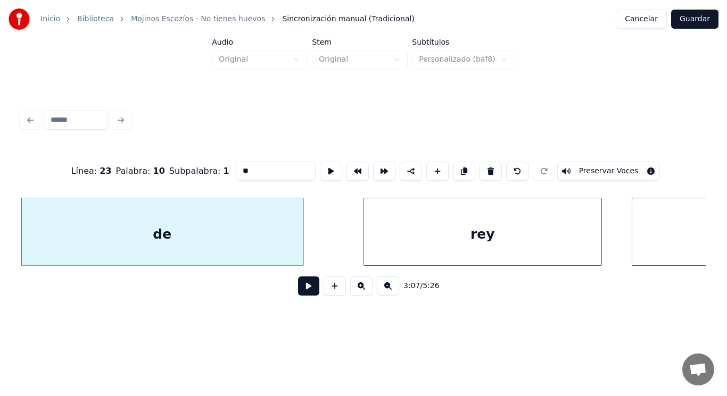
click at [299, 289] on button at bounding box center [308, 286] width 21 height 19
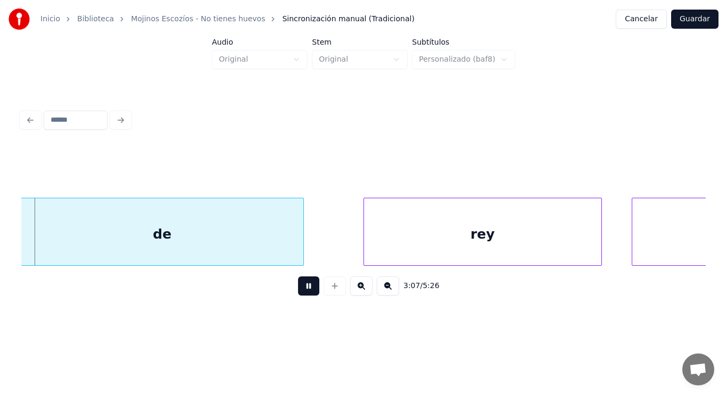
click at [299, 289] on button at bounding box center [308, 286] width 21 height 19
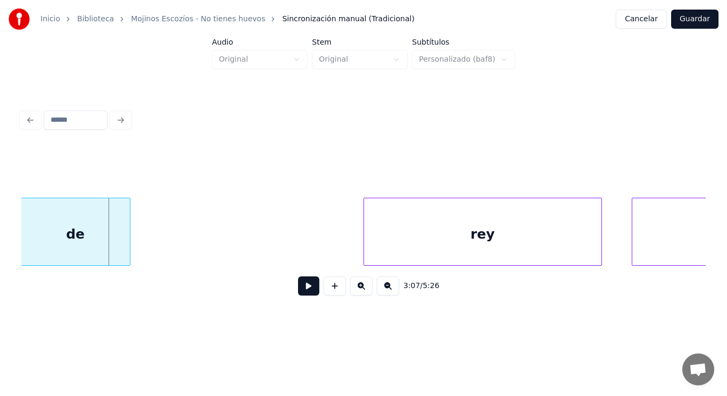
click at [128, 234] on div at bounding box center [128, 231] width 3 height 67
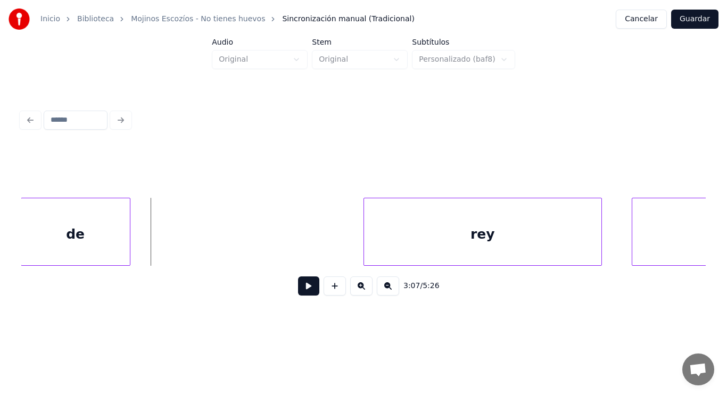
click at [302, 293] on button at bounding box center [308, 286] width 21 height 19
click at [151, 232] on div at bounding box center [149, 231] width 3 height 67
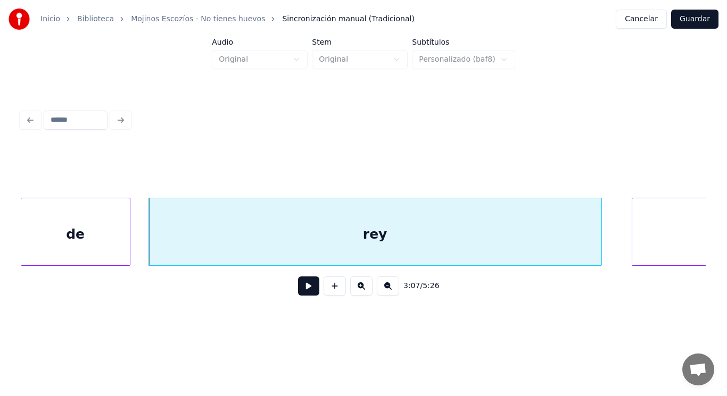
click at [303, 289] on button at bounding box center [308, 286] width 21 height 19
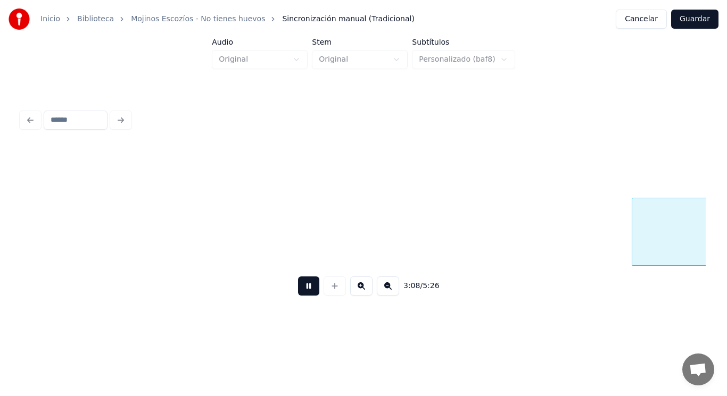
scroll to position [0, 140249]
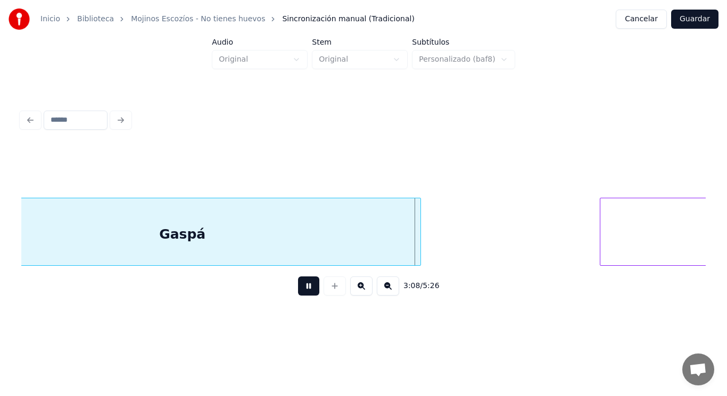
click at [303, 289] on button at bounding box center [308, 286] width 21 height 19
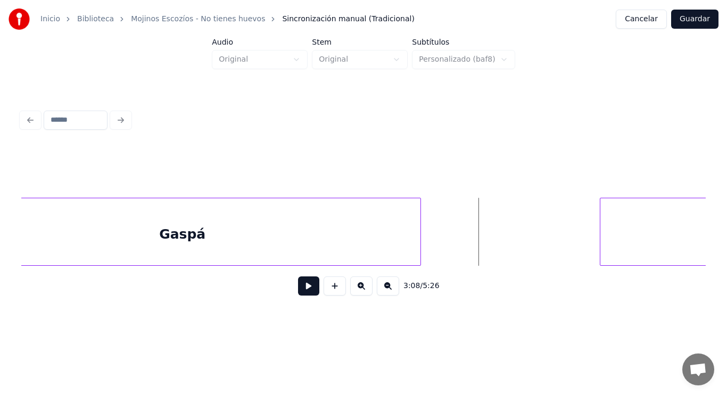
click at [288, 225] on div "Gaspá" at bounding box center [183, 234] width 476 height 72
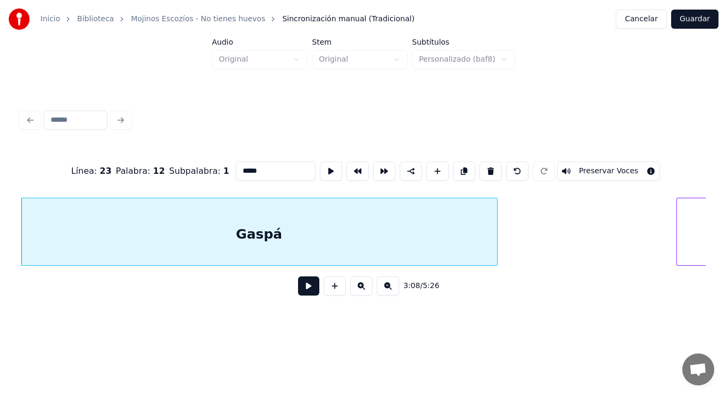
click at [256, 166] on input "*****" at bounding box center [276, 171] width 80 height 19
type input "******"
click at [302, 291] on button at bounding box center [308, 286] width 21 height 19
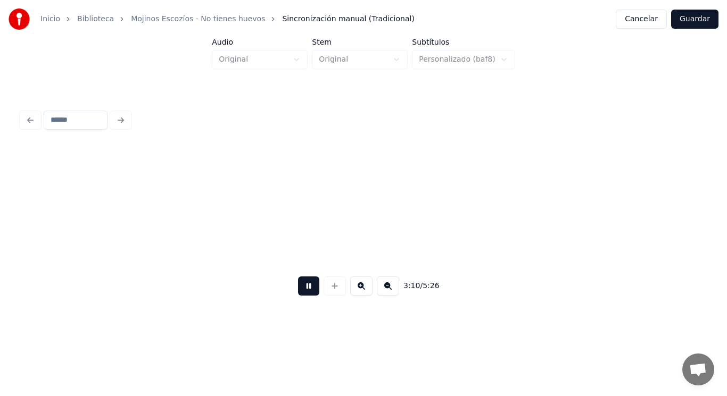
scroll to position [0, 141555]
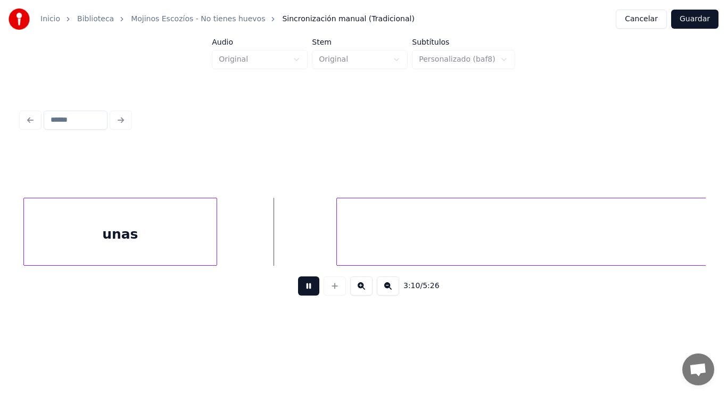
click at [302, 291] on button at bounding box center [308, 286] width 21 height 19
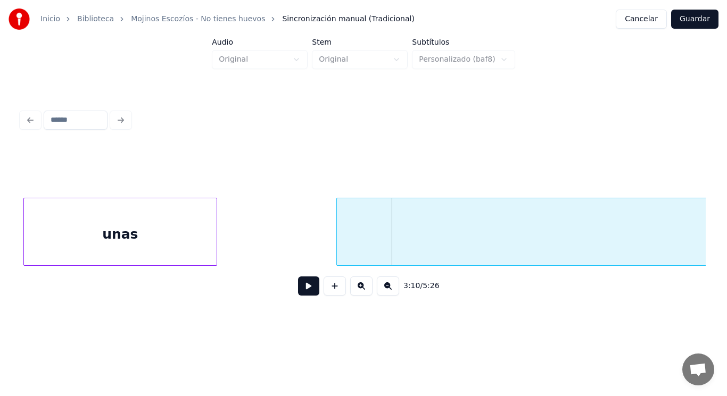
scroll to position [0, 140870]
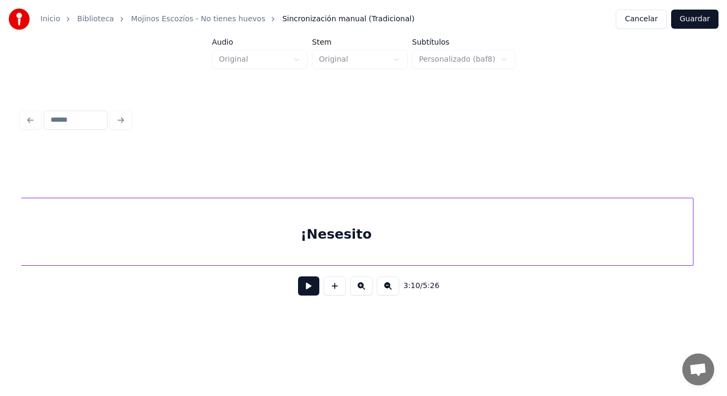
click at [315, 244] on div "¡Nesesito" at bounding box center [336, 234] width 714 height 72
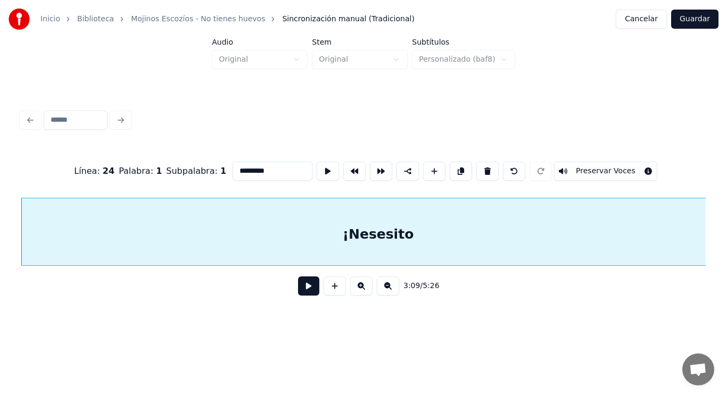
click at [301, 289] on button at bounding box center [308, 286] width 21 height 19
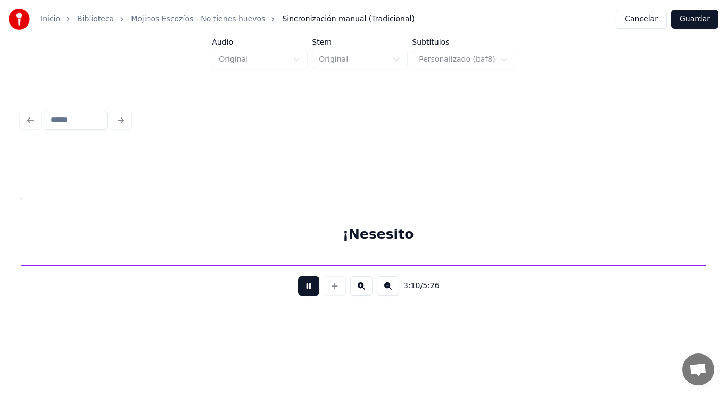
scroll to position [0, 141513]
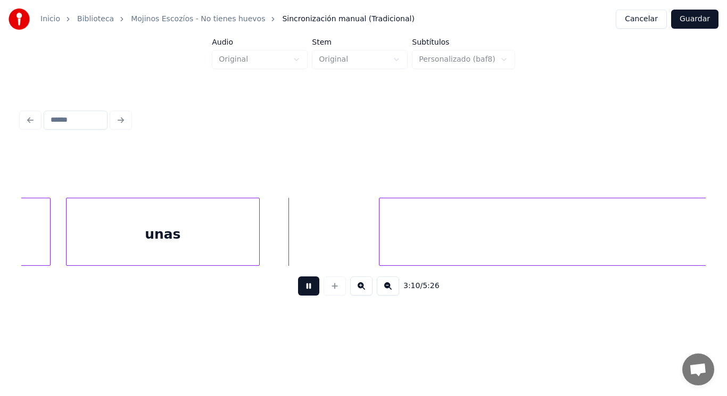
click at [301, 289] on button at bounding box center [308, 286] width 21 height 19
click at [210, 243] on div "unas" at bounding box center [162, 234] width 193 height 72
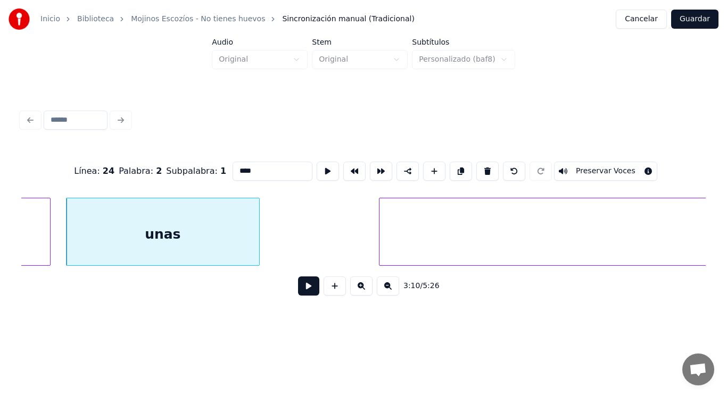
click at [304, 296] on button at bounding box center [308, 286] width 21 height 19
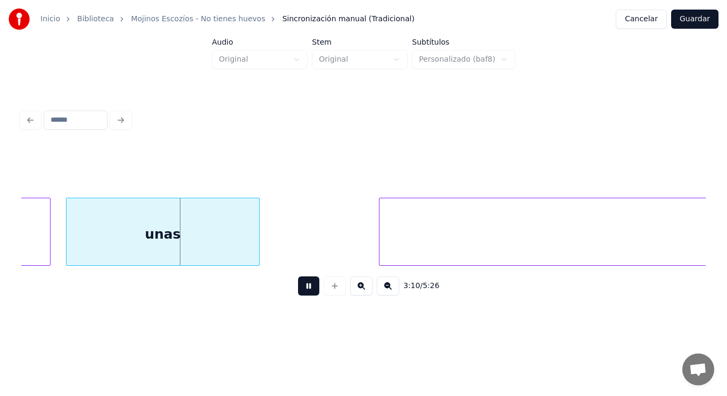
click at [304, 296] on button at bounding box center [308, 286] width 21 height 19
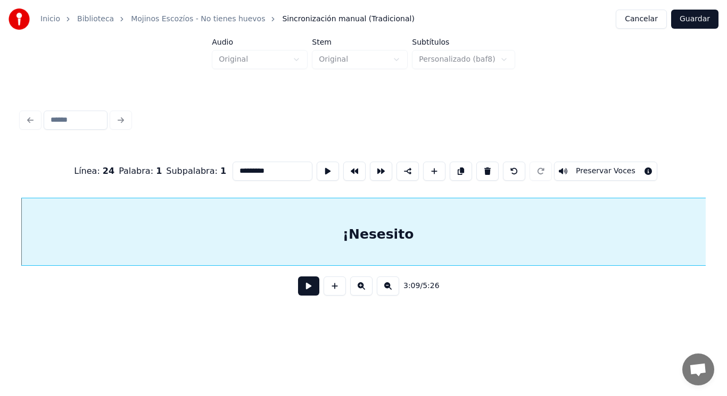
click at [303, 288] on button at bounding box center [308, 286] width 21 height 19
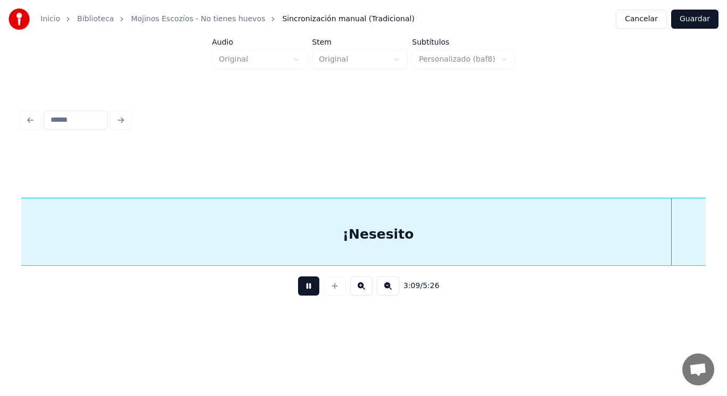
click at [303, 288] on button at bounding box center [308, 286] width 21 height 19
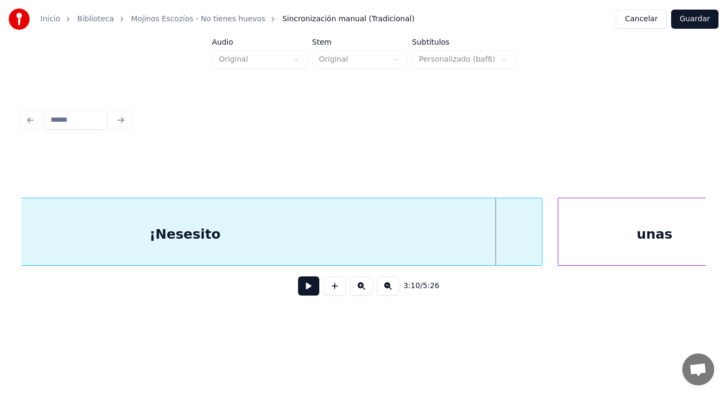
scroll to position [0, 141062]
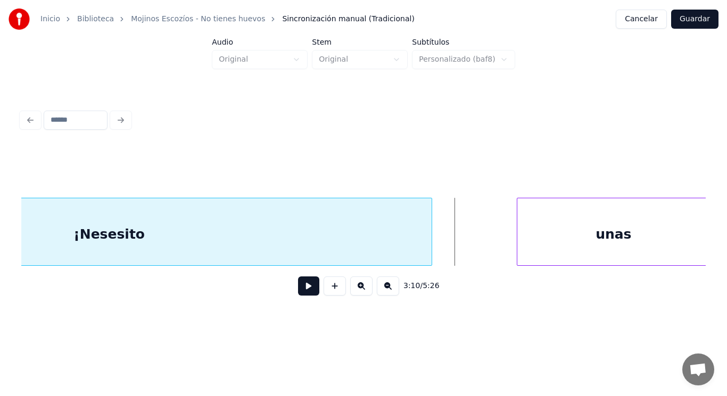
click at [429, 239] on div at bounding box center [429, 231] width 3 height 67
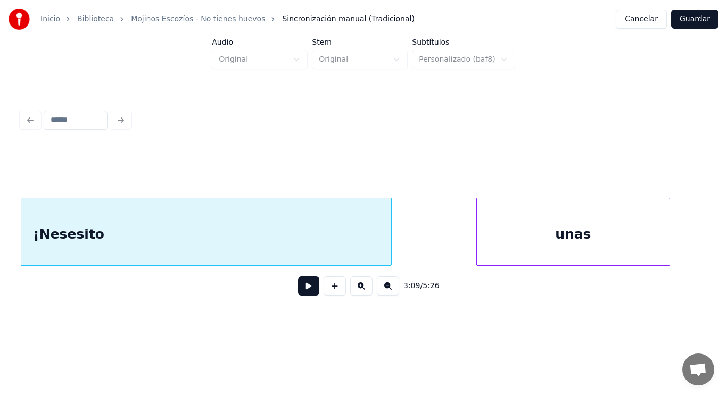
scroll to position [0, 141105]
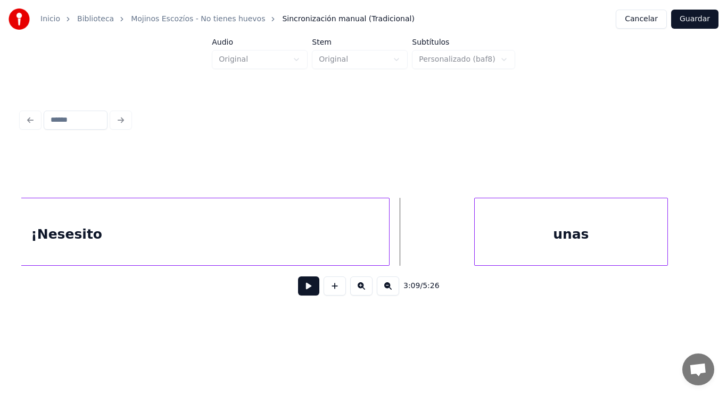
click at [307, 288] on button at bounding box center [308, 286] width 21 height 19
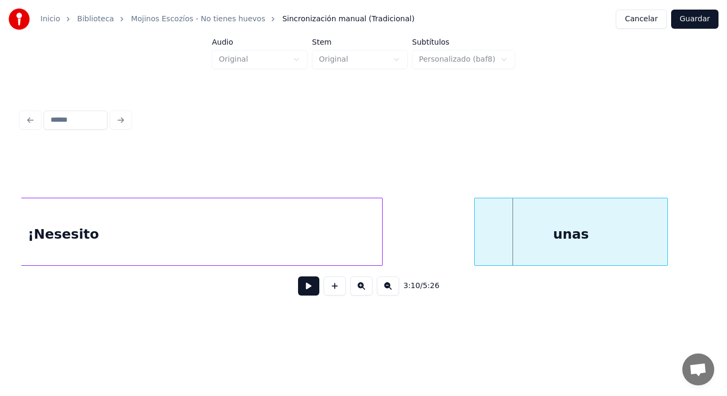
click at [382, 248] on div at bounding box center [380, 231] width 3 height 67
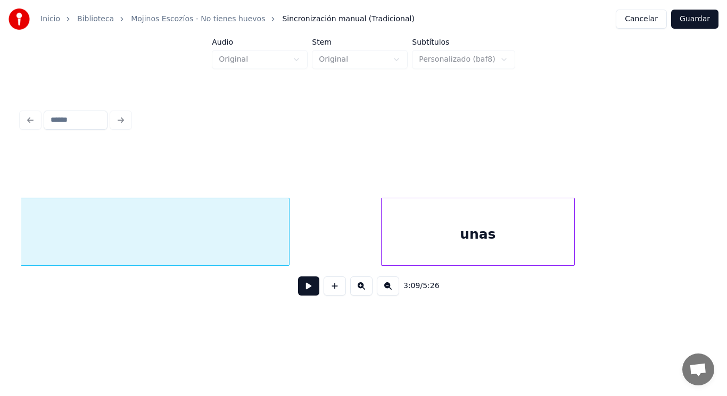
scroll to position [0, 141211]
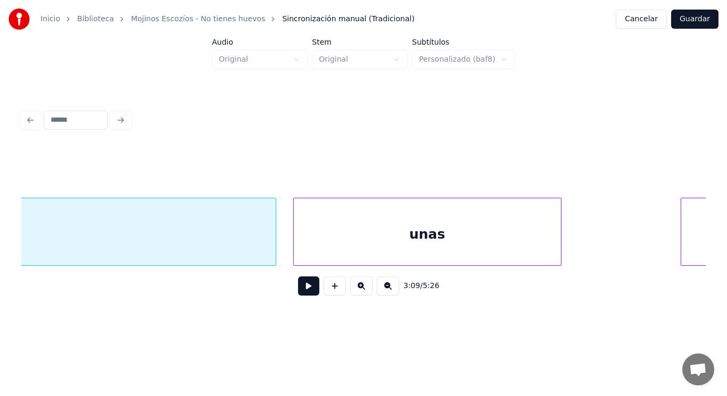
click at [294, 249] on div at bounding box center [295, 231] width 3 height 67
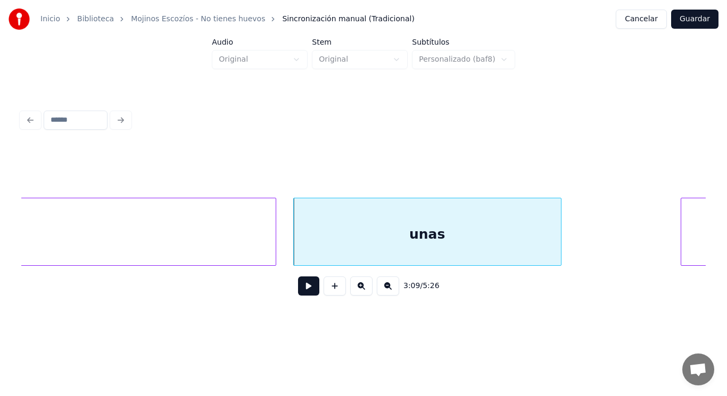
click at [302, 289] on button at bounding box center [308, 286] width 21 height 19
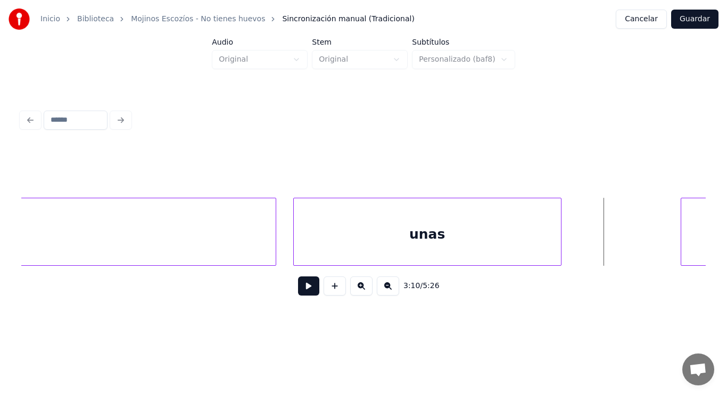
click at [492, 252] on div "unas" at bounding box center [427, 234] width 267 height 72
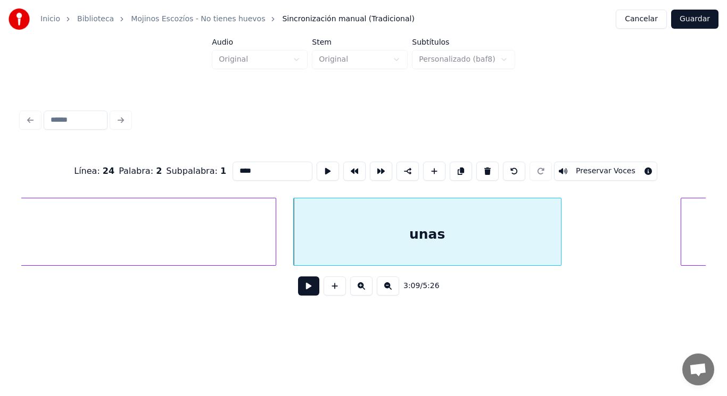
click at [302, 288] on button at bounding box center [308, 286] width 21 height 19
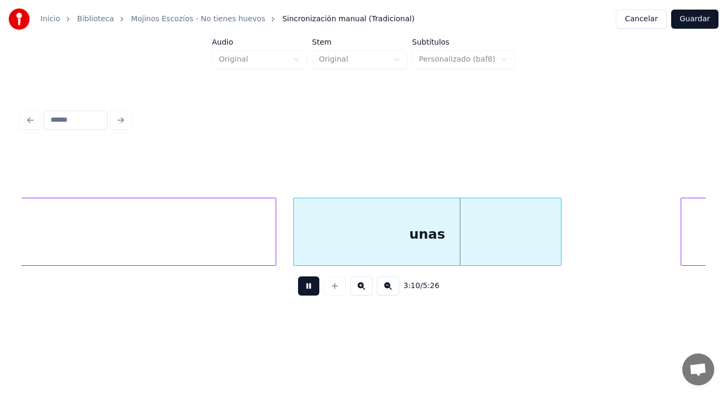
click at [302, 288] on button at bounding box center [308, 286] width 21 height 19
click at [532, 247] on div at bounding box center [533, 231] width 3 height 67
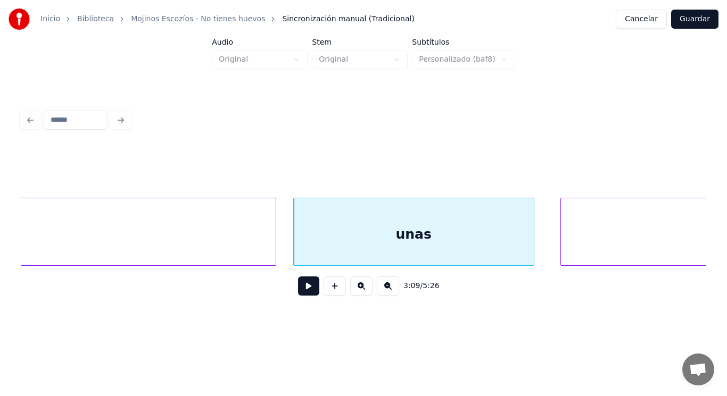
click at [562, 240] on div at bounding box center [562, 231] width 3 height 67
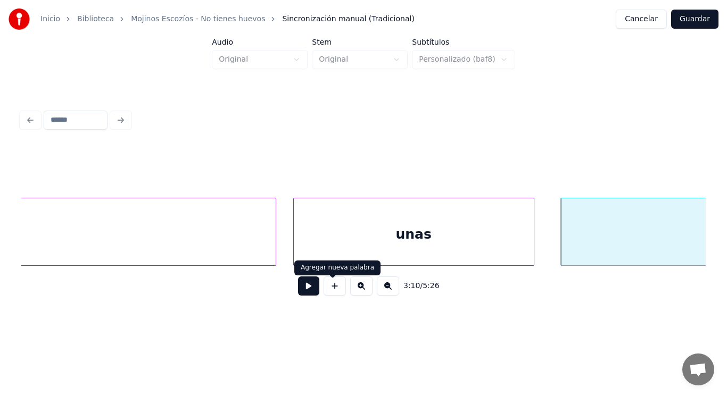
click at [301, 289] on button at bounding box center [308, 286] width 21 height 19
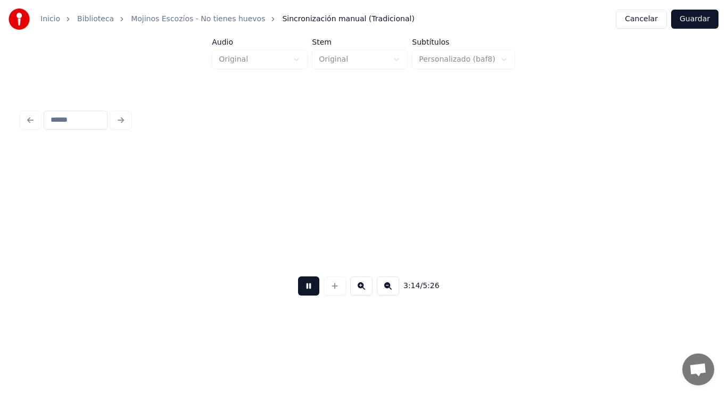
scroll to position [0, 144665]
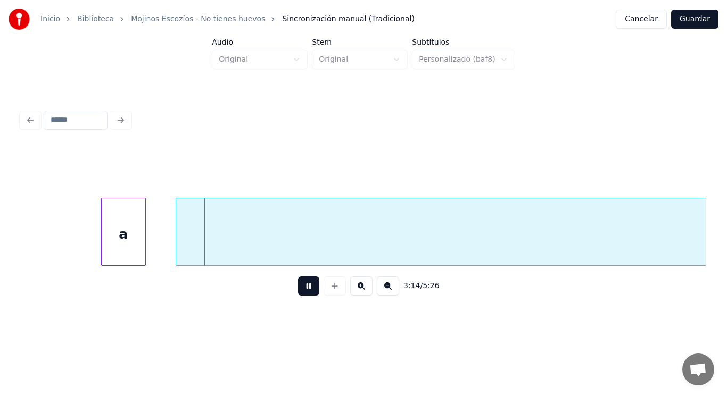
click at [301, 289] on button at bounding box center [308, 286] width 21 height 19
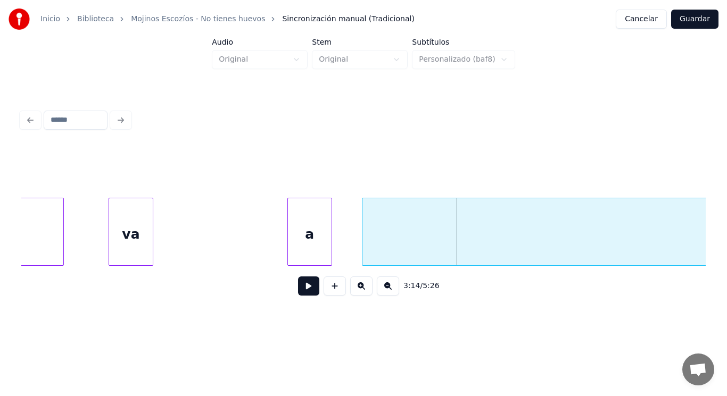
scroll to position [0, 144473]
click at [132, 240] on div "va" at bounding box center [136, 234] width 44 height 72
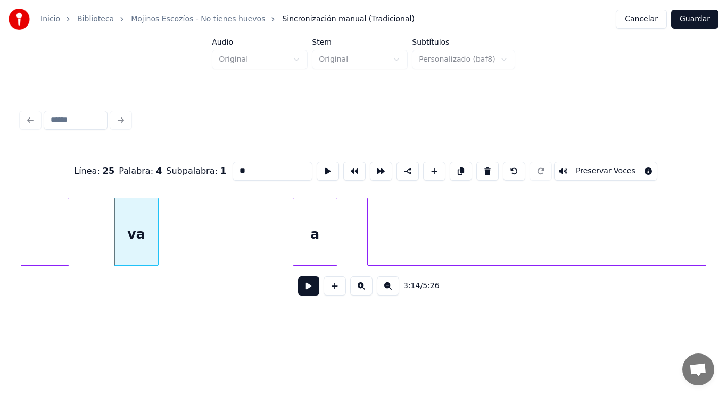
click at [307, 288] on button at bounding box center [308, 286] width 21 height 19
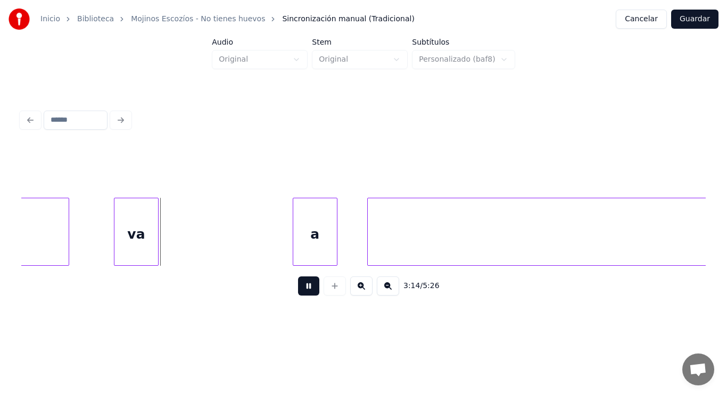
click at [307, 288] on button at bounding box center [308, 286] width 21 height 19
click at [267, 246] on div at bounding box center [266, 231] width 3 height 67
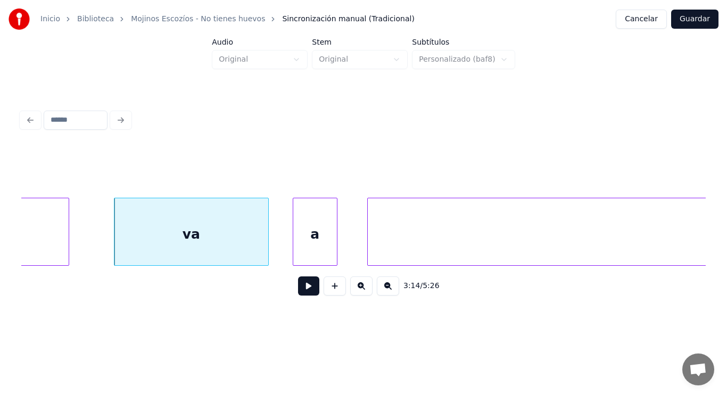
click at [299, 289] on button at bounding box center [308, 286] width 21 height 19
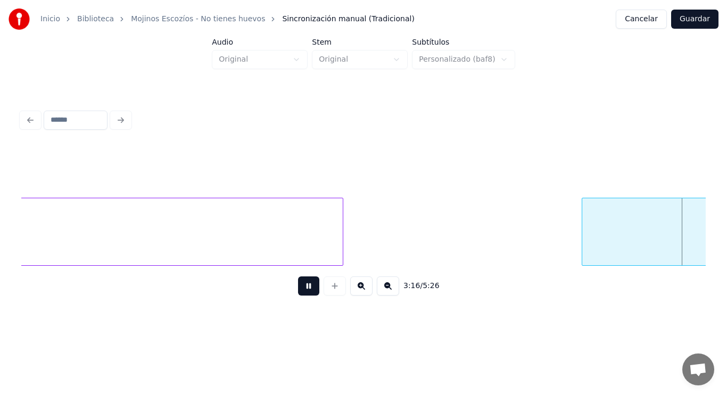
scroll to position [0, 146548]
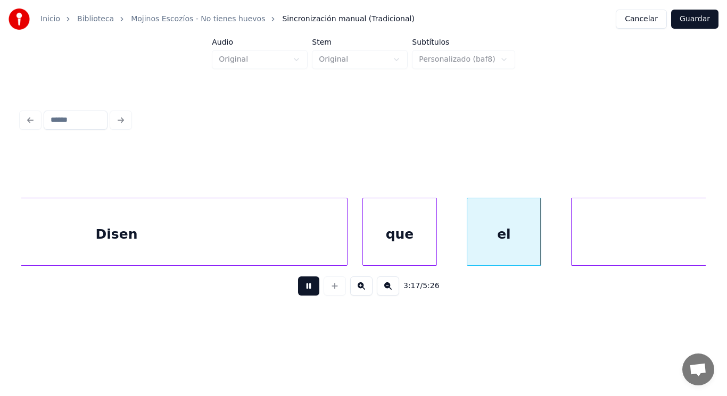
click at [299, 289] on button at bounding box center [308, 286] width 21 height 19
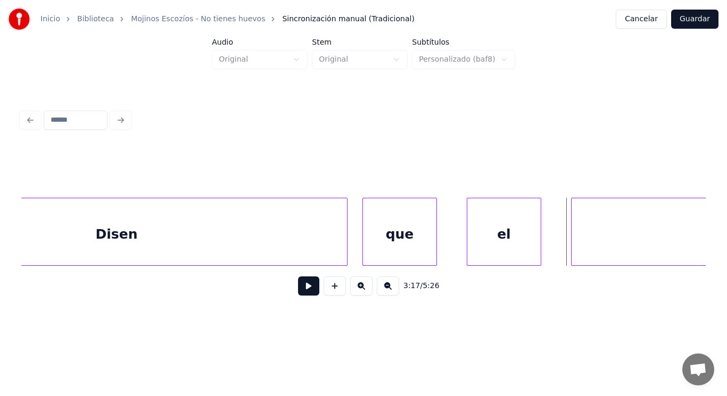
click at [281, 236] on div "Disen" at bounding box center [116, 234] width 461 height 72
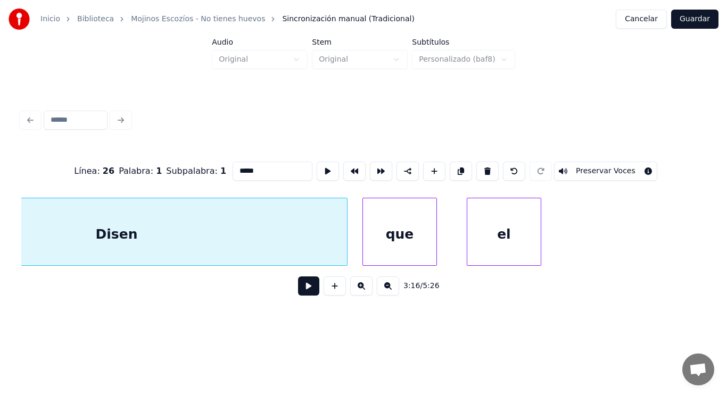
scroll to position [0, 146413]
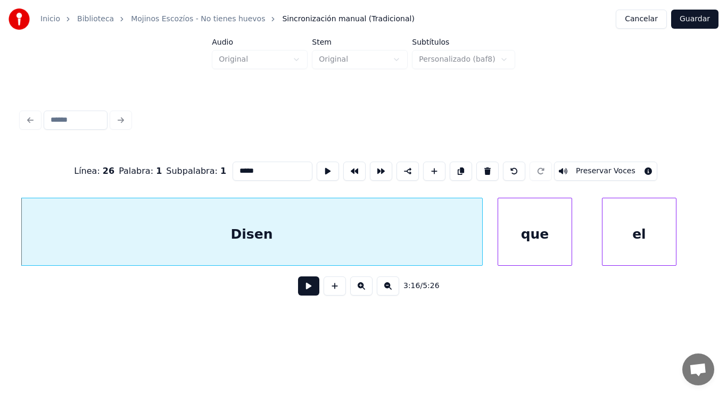
click at [304, 290] on button at bounding box center [308, 286] width 21 height 19
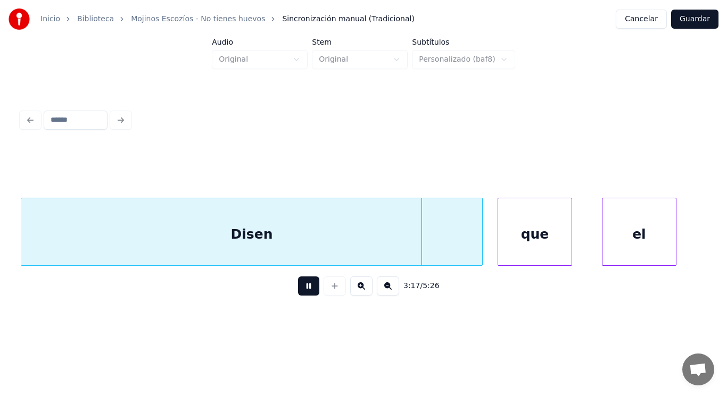
click at [304, 290] on button at bounding box center [308, 286] width 21 height 19
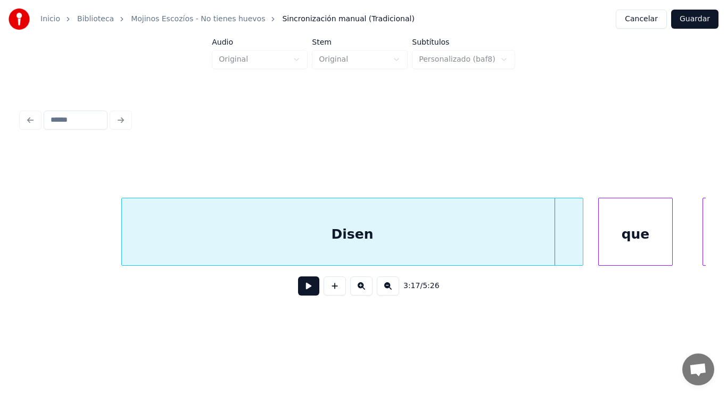
scroll to position [0, 146307]
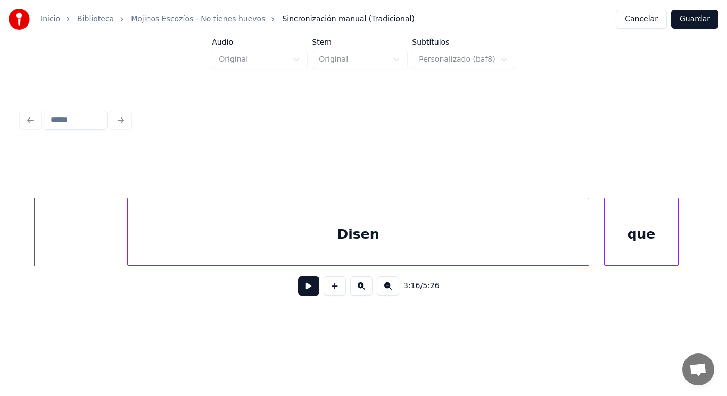
click at [301, 294] on button at bounding box center [308, 286] width 21 height 19
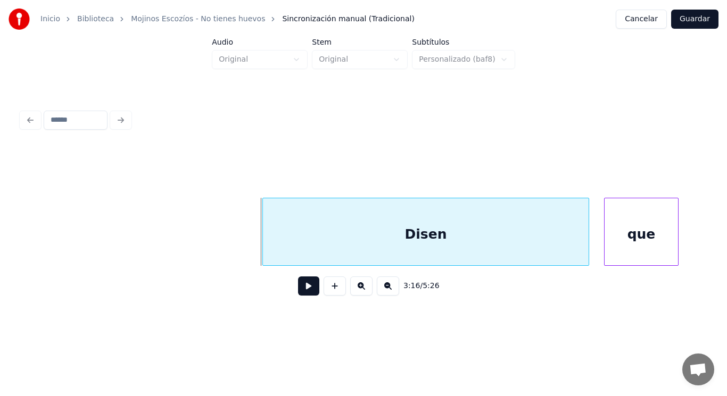
click at [264, 243] on div at bounding box center [264, 231] width 3 height 67
click at [268, 245] on div at bounding box center [267, 231] width 3 height 67
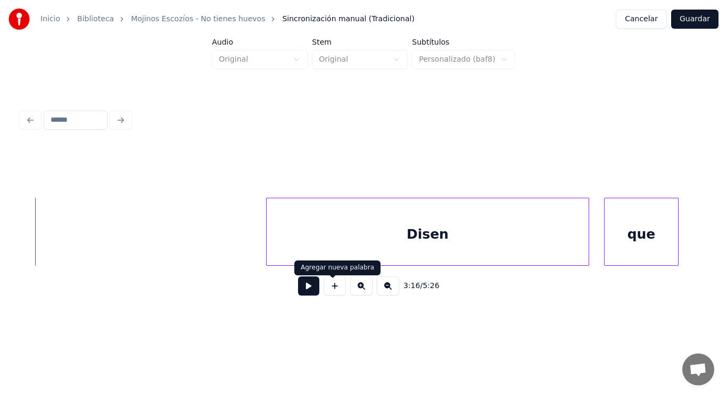
click at [330, 286] on button at bounding box center [334, 286] width 22 height 19
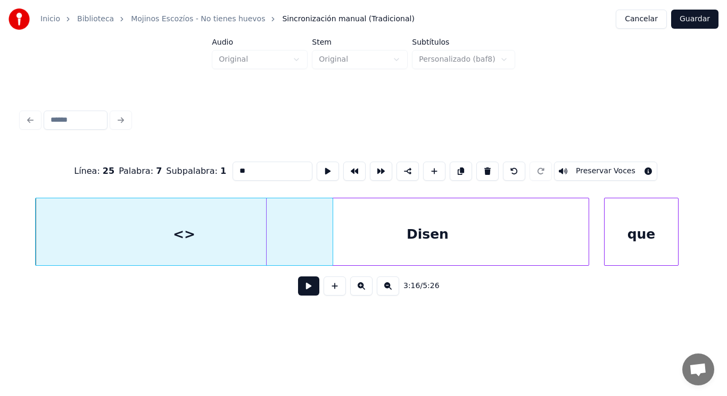
click at [332, 243] on div "<>" at bounding box center [184, 232] width 298 height 68
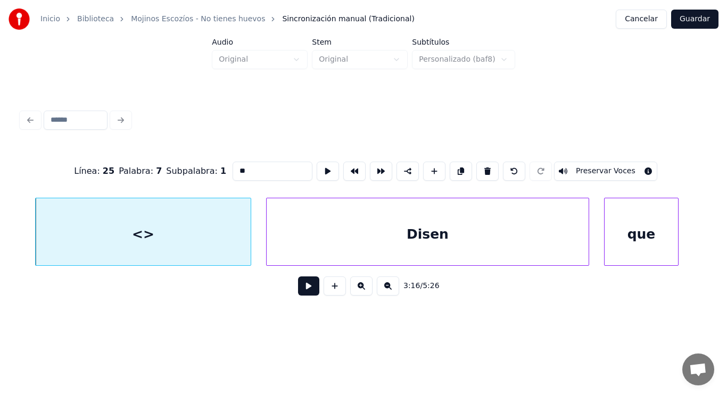
click at [249, 245] on div at bounding box center [248, 231] width 3 height 67
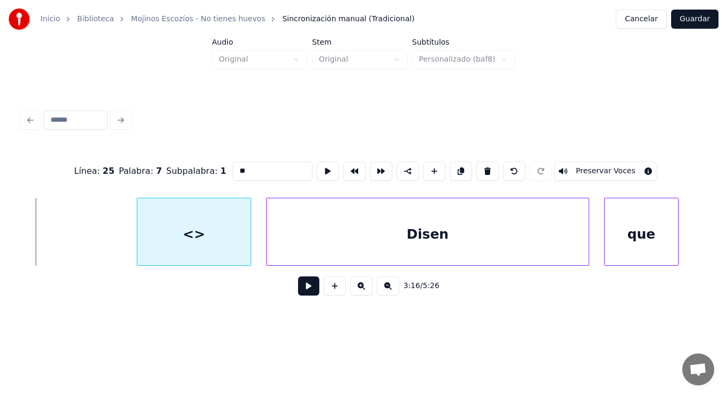
click at [139, 243] on div at bounding box center [138, 231] width 3 height 67
click at [232, 166] on input "**" at bounding box center [272, 171] width 80 height 19
type input "*"
click at [395, 231] on div "Disen" at bounding box center [427, 234] width 322 height 72
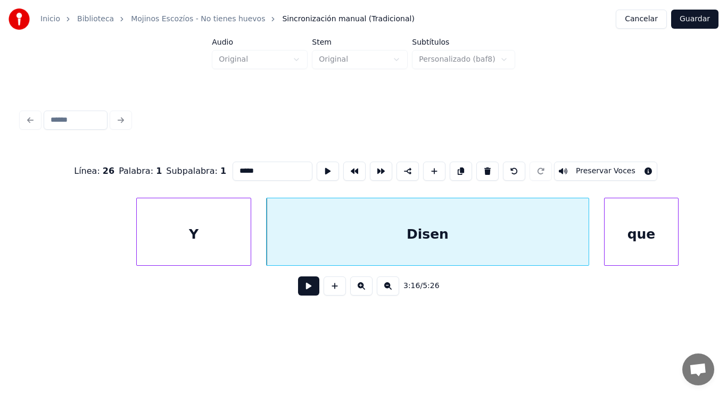
click at [232, 167] on input "*****" at bounding box center [272, 171] width 80 height 19
click at [221, 219] on div "Y" at bounding box center [194, 234] width 114 height 72
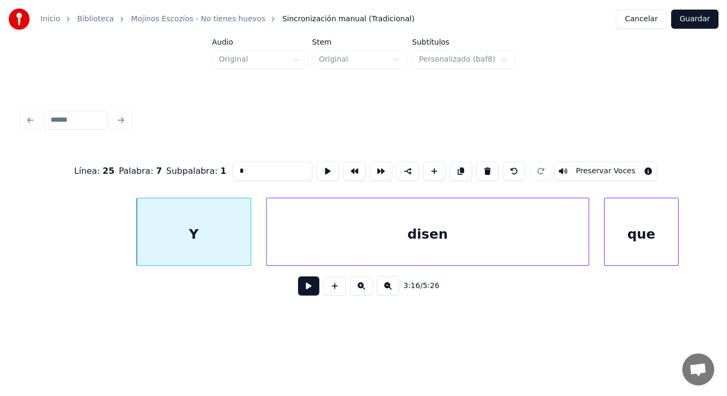
type input "*"
click at [298, 288] on button at bounding box center [308, 286] width 21 height 19
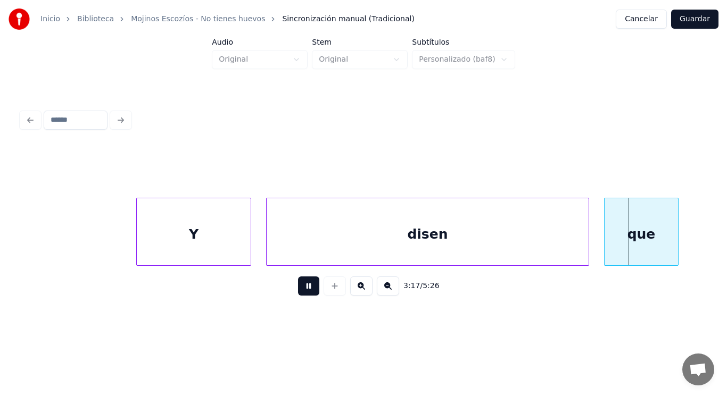
scroll to position [0, 146995]
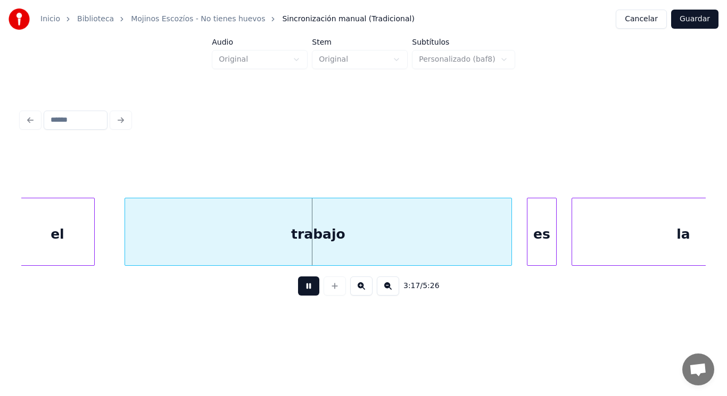
click at [298, 288] on button at bounding box center [308, 286] width 21 height 19
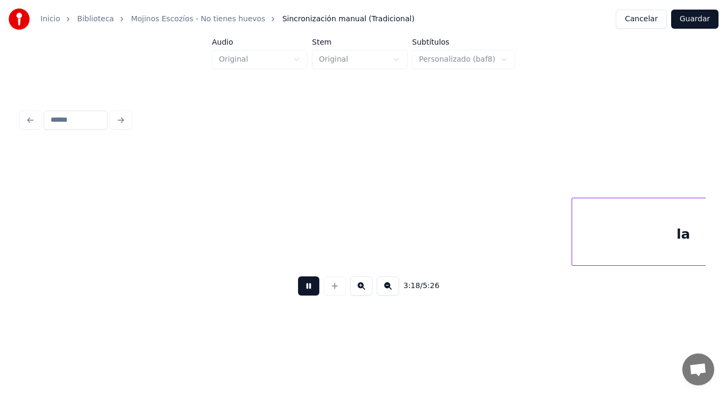
scroll to position [0, 147691]
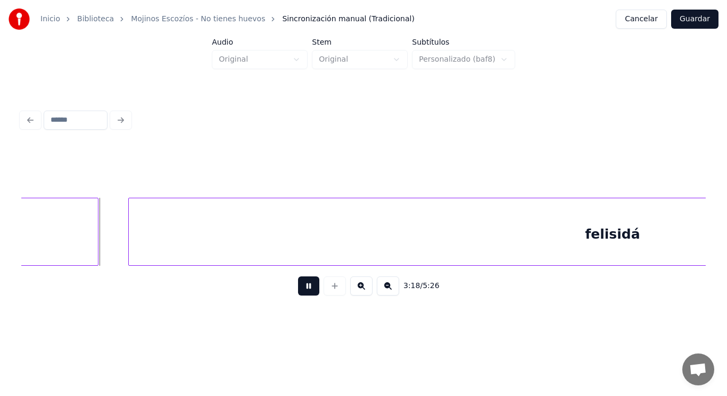
click at [298, 288] on button at bounding box center [308, 286] width 21 height 19
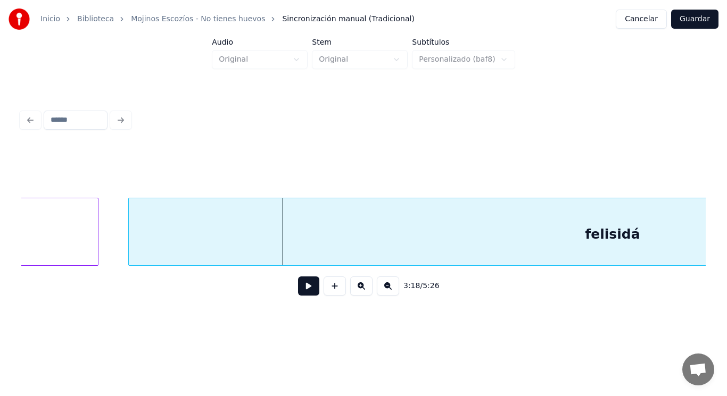
click at [282, 239] on div "felisidá" at bounding box center [612, 234] width 967 height 72
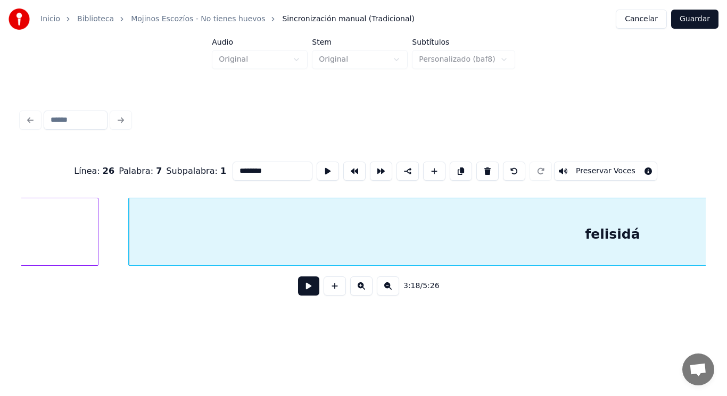
click at [303, 288] on button at bounding box center [308, 286] width 21 height 19
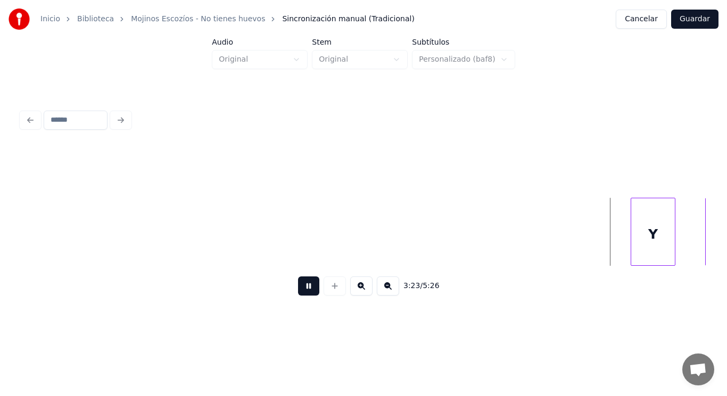
scroll to position [0, 151844]
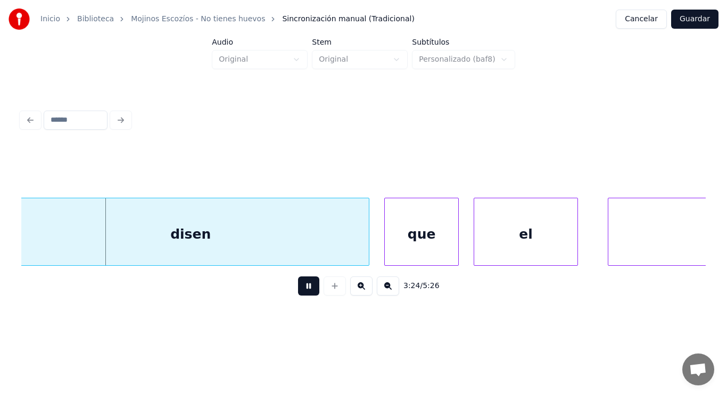
click at [303, 288] on button at bounding box center [308, 286] width 21 height 19
click at [287, 235] on div "disen" at bounding box center [190, 234] width 356 height 72
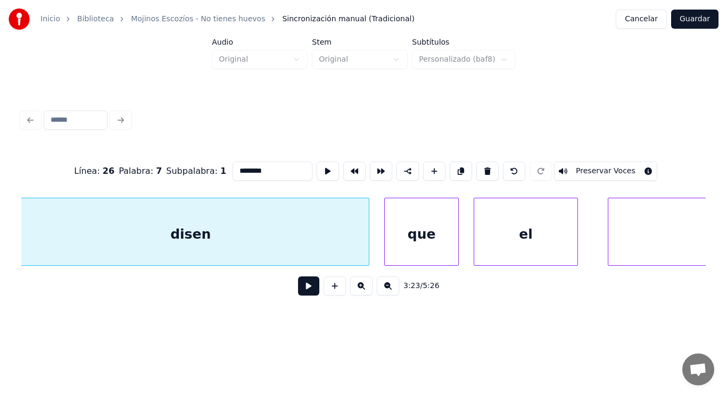
type input "*****"
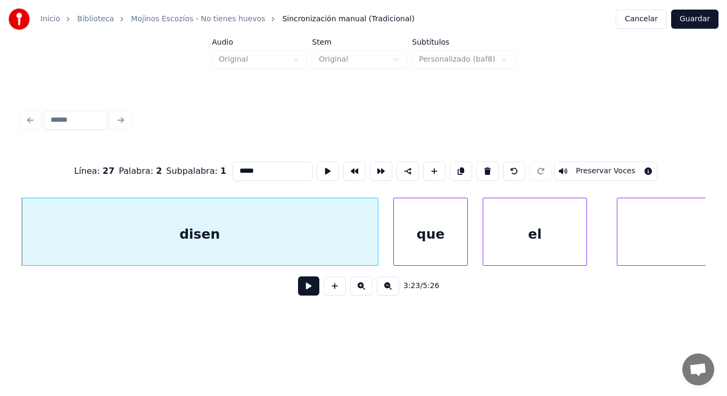
click at [303, 286] on button at bounding box center [308, 286] width 21 height 19
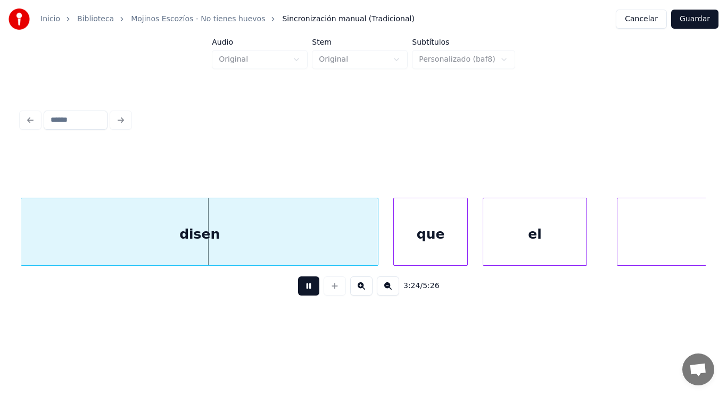
click at [303, 286] on button at bounding box center [308, 286] width 21 height 19
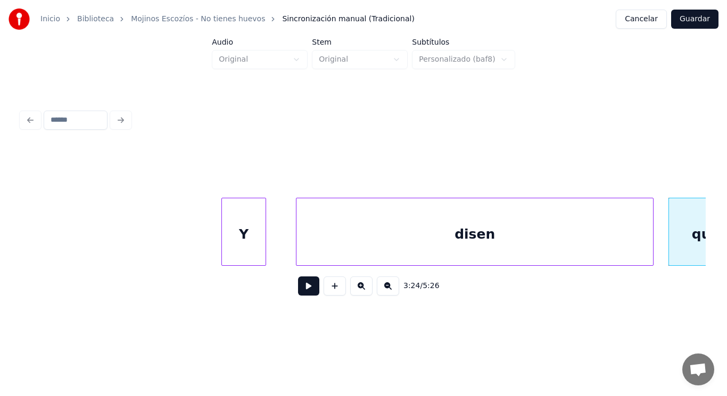
scroll to position [0, 151558]
click at [302, 296] on button at bounding box center [308, 286] width 21 height 19
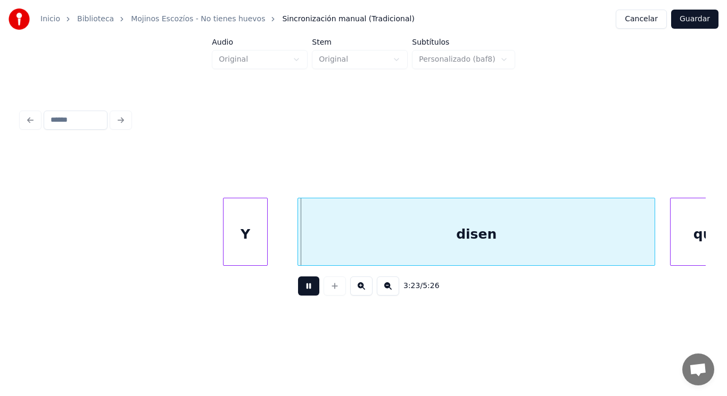
click at [302, 296] on button at bounding box center [308, 286] width 21 height 19
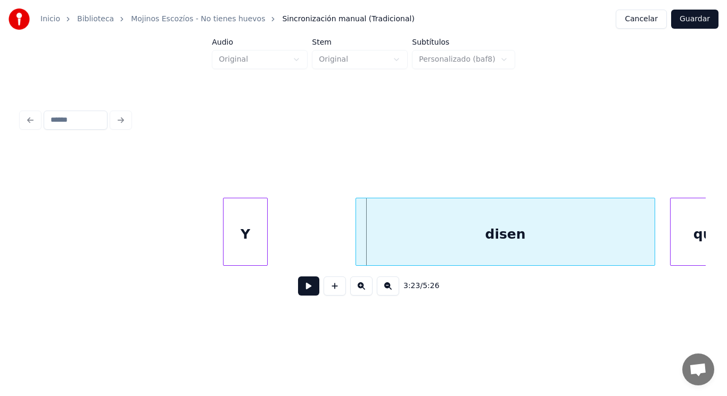
click at [356, 253] on div at bounding box center [357, 231] width 3 height 67
click at [307, 285] on button at bounding box center [308, 286] width 21 height 19
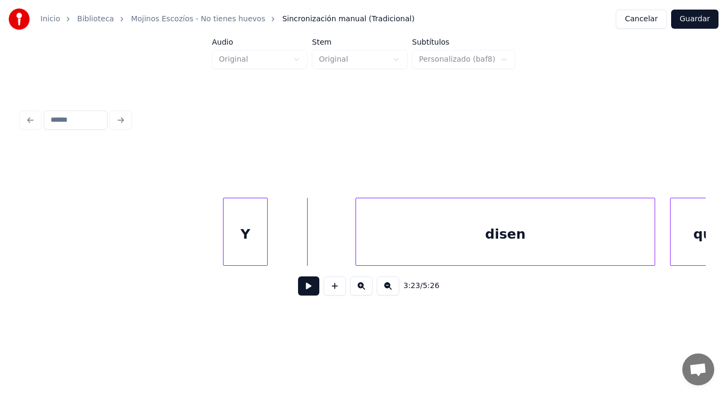
click at [298, 284] on button at bounding box center [308, 286] width 21 height 19
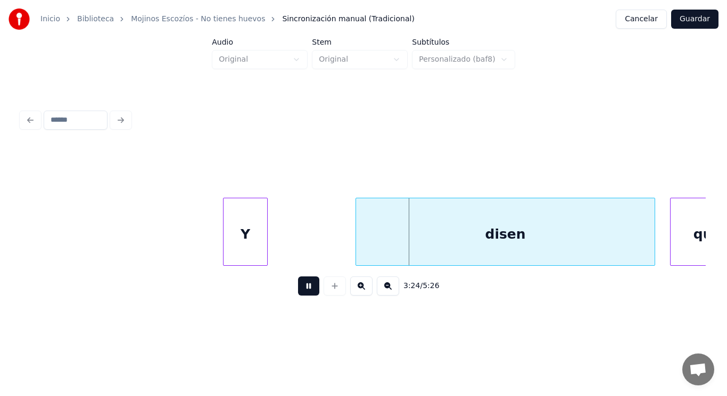
click at [298, 284] on button at bounding box center [308, 286] width 21 height 19
click at [324, 248] on div at bounding box center [324, 231] width 3 height 67
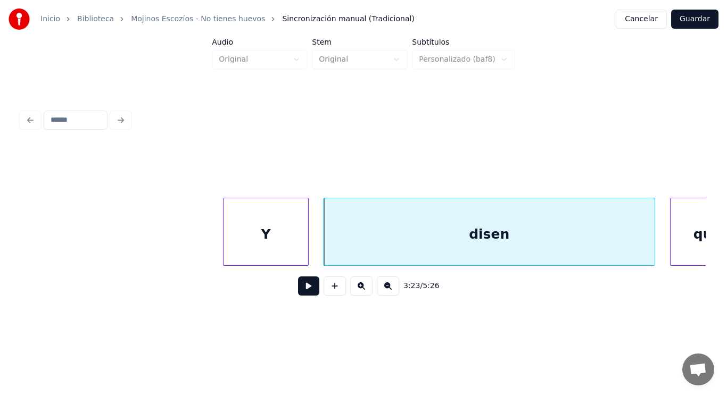
click at [306, 246] on div at bounding box center [306, 231] width 3 height 67
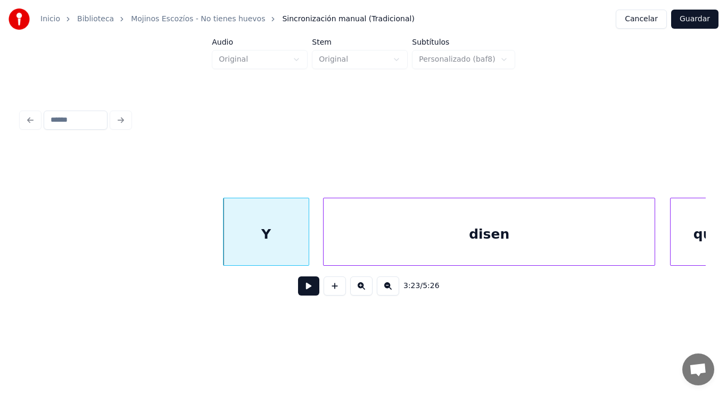
click at [301, 293] on button at bounding box center [308, 286] width 21 height 19
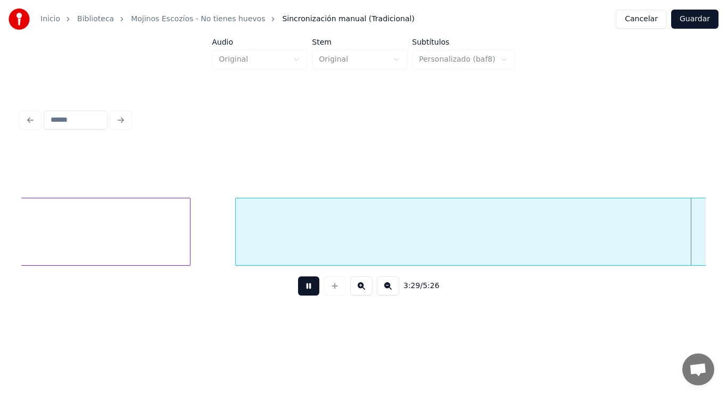
click at [301, 293] on button at bounding box center [308, 286] width 21 height 19
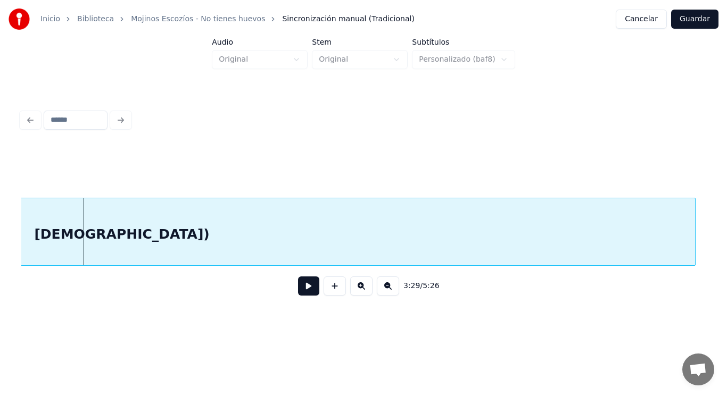
click at [298, 257] on div "[DEMOGRAPHIC_DATA])" at bounding box center [122, 234] width 1146 height 72
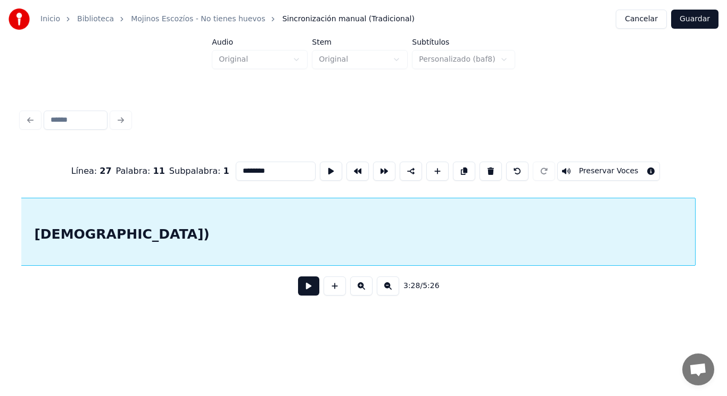
scroll to position [0, 155231]
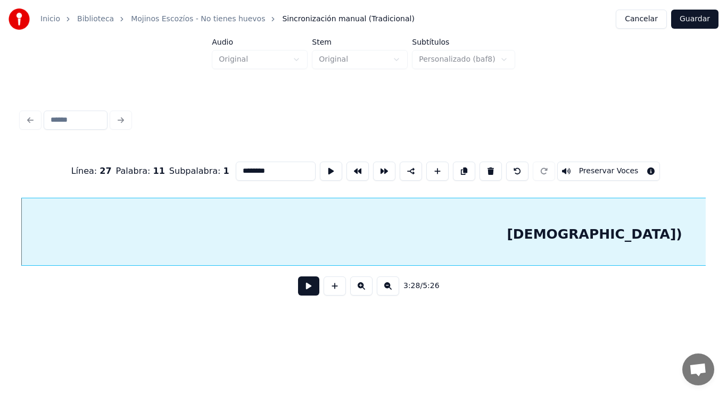
click at [306, 296] on button at bounding box center [308, 286] width 21 height 19
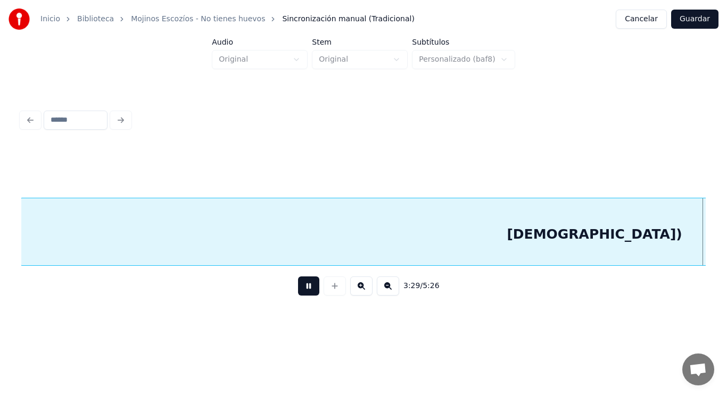
scroll to position [0, 155924]
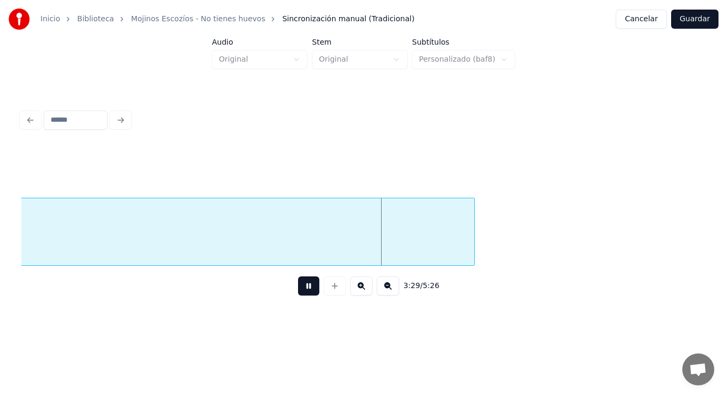
click at [306, 296] on button at bounding box center [308, 286] width 21 height 19
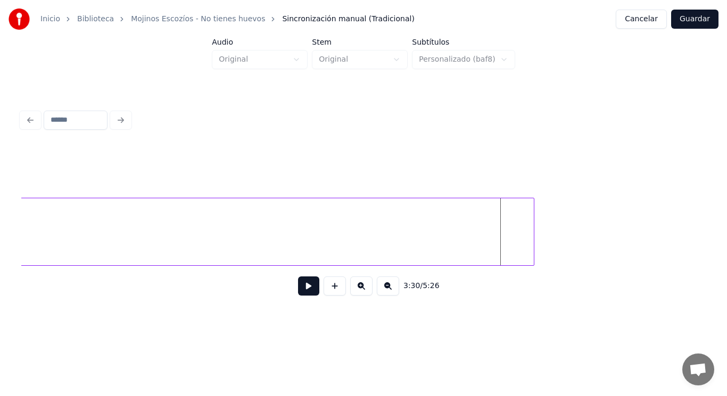
click at [531, 230] on div at bounding box center [531, 231] width 3 height 67
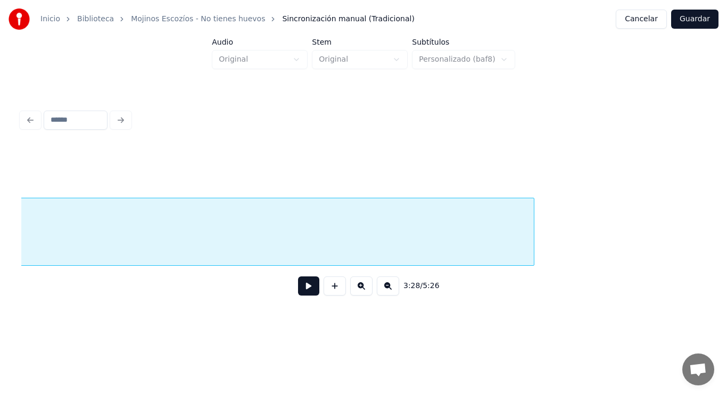
scroll to position [0, 155231]
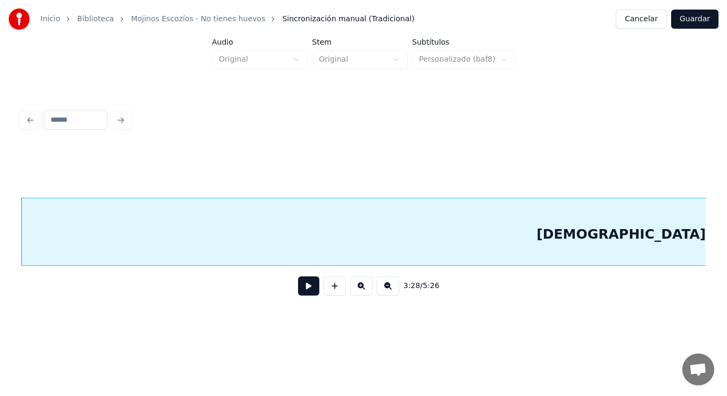
click at [380, 245] on div "[DEMOGRAPHIC_DATA])" at bounding box center [623, 234] width 1205 height 72
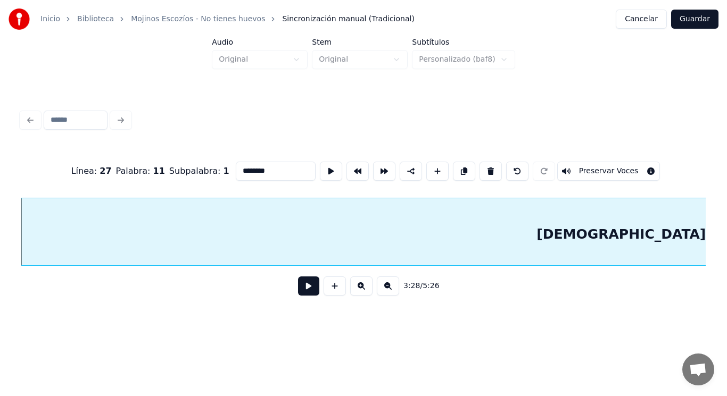
click at [304, 288] on button at bounding box center [308, 286] width 21 height 19
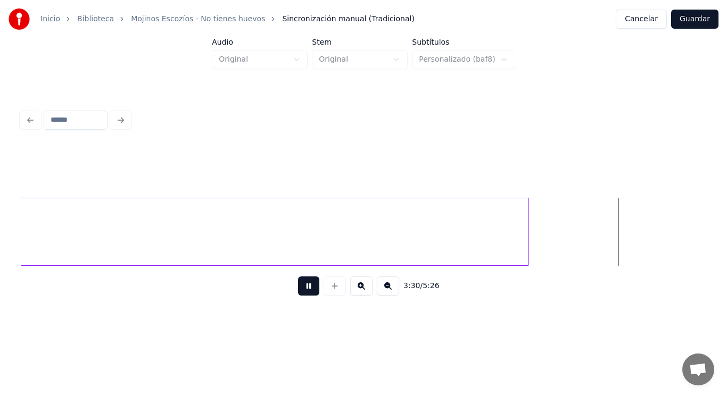
click at [304, 288] on button at bounding box center [308, 286] width 21 height 19
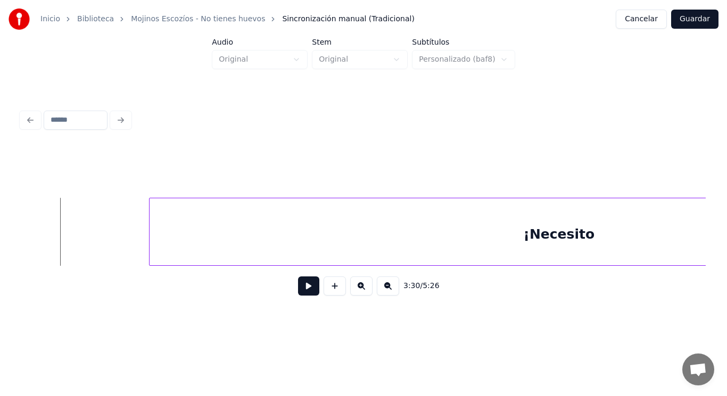
click at [308, 238] on div "¡Necesito" at bounding box center [558, 234] width 818 height 72
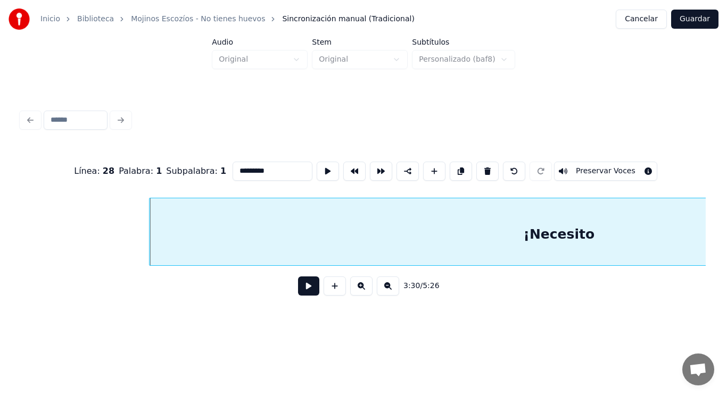
click at [232, 167] on input "*********" at bounding box center [272, 171] width 80 height 19
type input "*********"
click at [298, 291] on button at bounding box center [308, 286] width 21 height 19
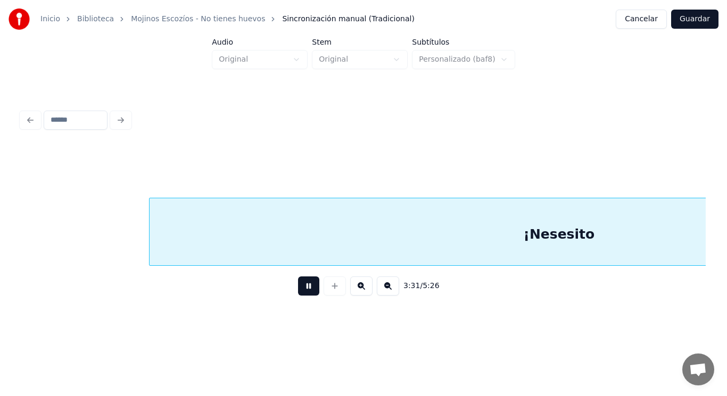
scroll to position [0, 157309]
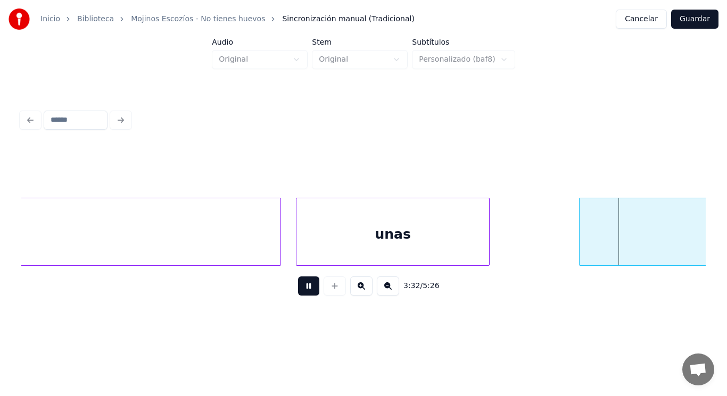
click at [298, 291] on button at bounding box center [308, 286] width 21 height 19
click at [430, 230] on div "unas" at bounding box center [392, 234] width 193 height 72
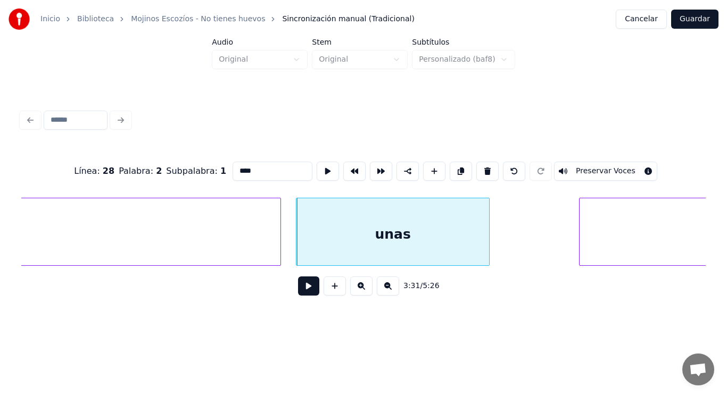
click at [300, 287] on button at bounding box center [308, 286] width 21 height 19
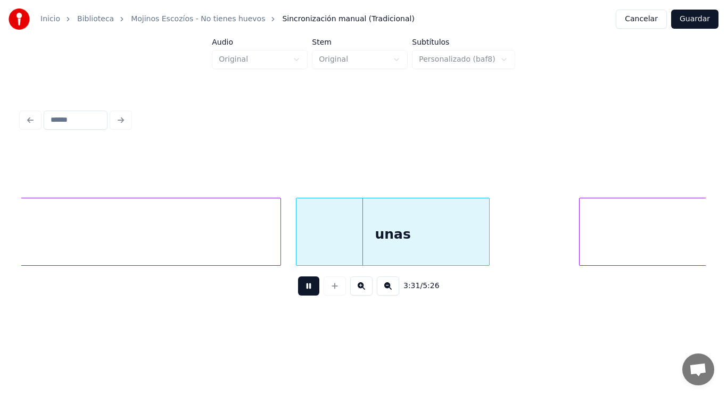
click at [300, 287] on button at bounding box center [308, 286] width 21 height 19
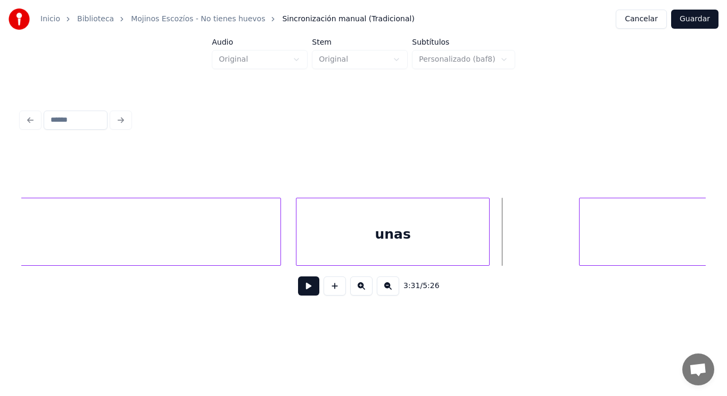
click at [277, 247] on div at bounding box center [278, 231] width 3 height 67
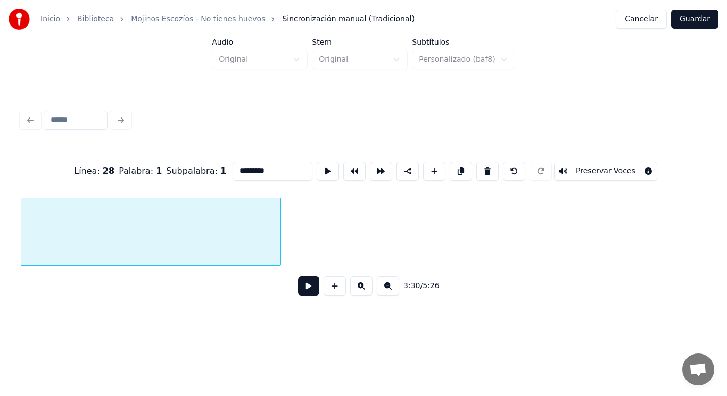
scroll to position [0, 156750]
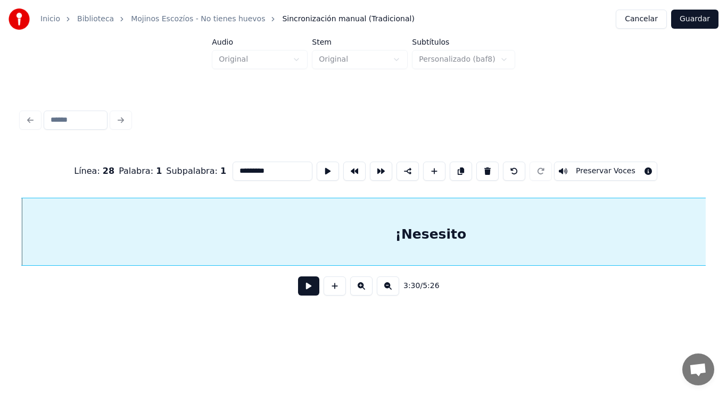
click at [305, 291] on button at bounding box center [308, 286] width 21 height 19
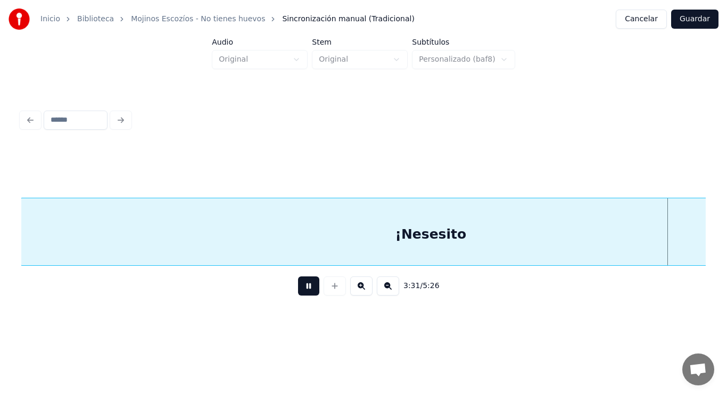
click at [305, 291] on button at bounding box center [308, 286] width 21 height 19
click at [297, 236] on div "¡Nesesito" at bounding box center [430, 234] width 818 height 72
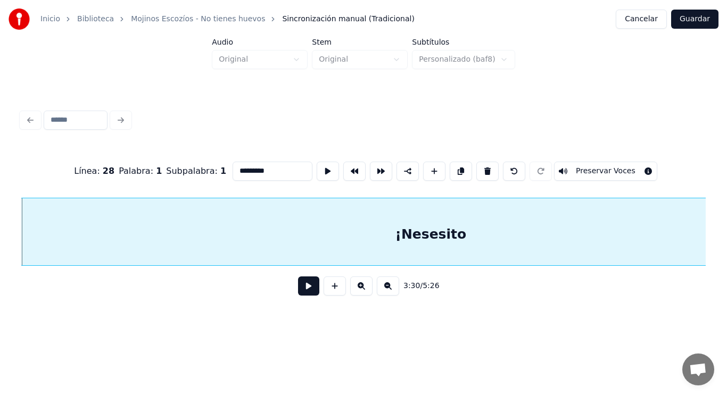
click at [301, 286] on button at bounding box center [308, 286] width 21 height 19
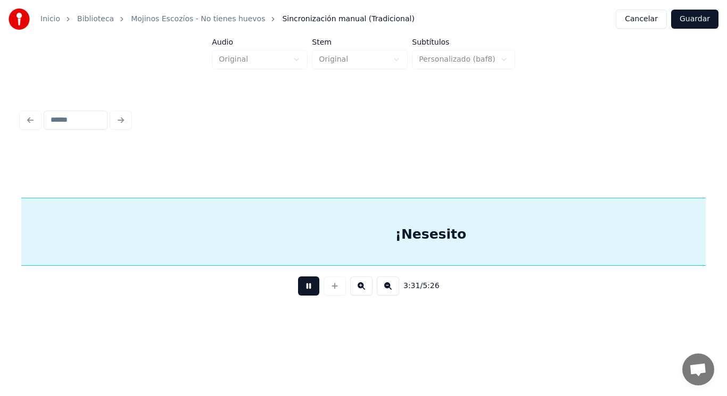
scroll to position [0, 157441]
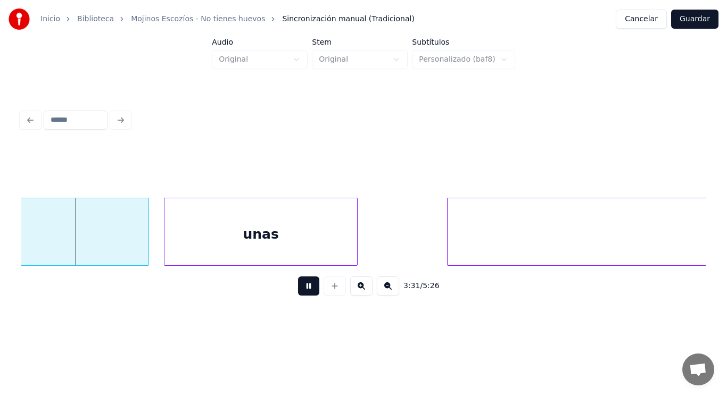
click at [301, 286] on button at bounding box center [308, 286] width 21 height 19
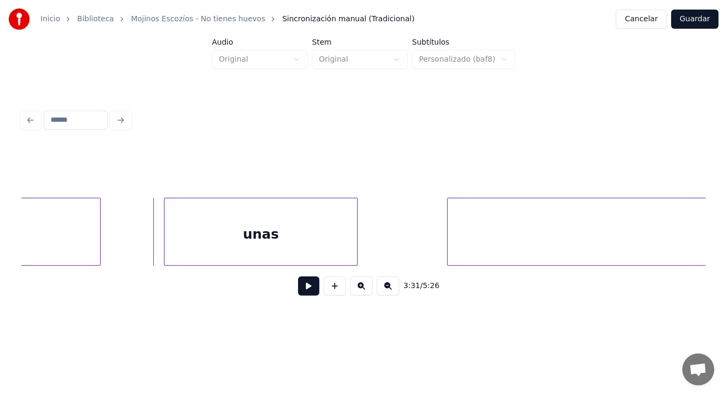
click at [99, 246] on div at bounding box center [98, 231] width 3 height 67
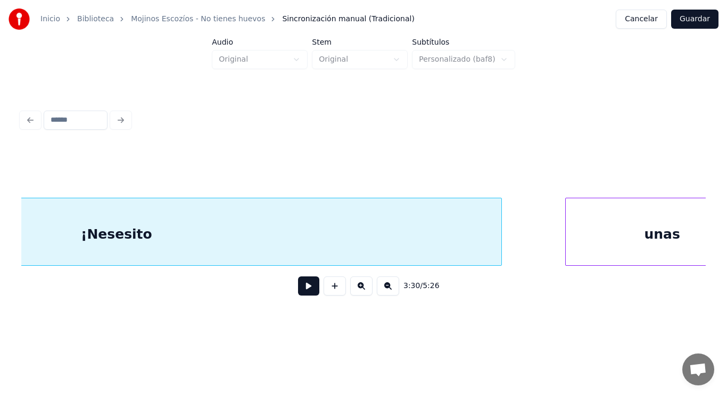
scroll to position [0, 157112]
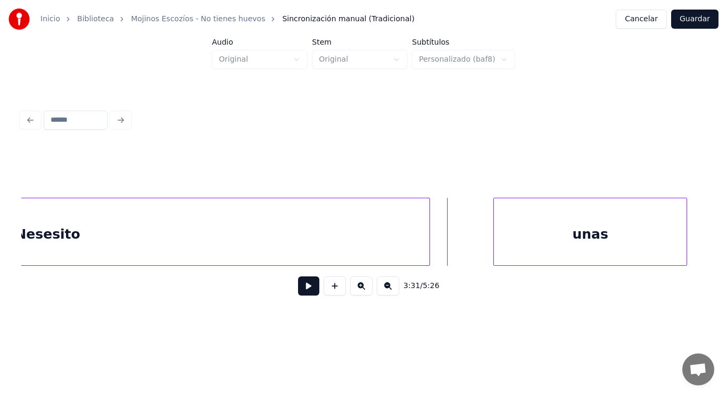
click at [298, 289] on button at bounding box center [308, 286] width 21 height 19
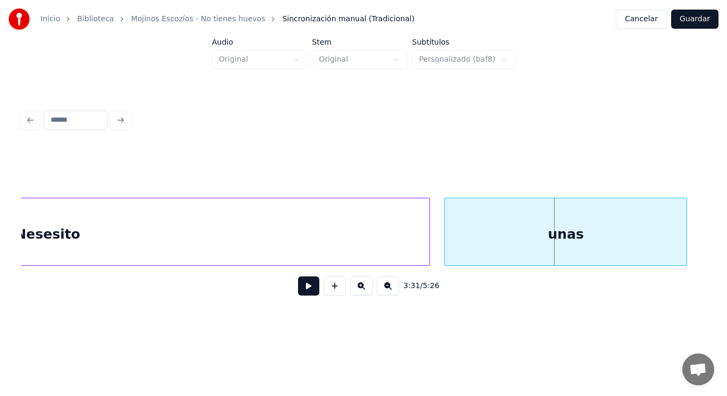
click at [447, 243] on div at bounding box center [446, 231] width 3 height 67
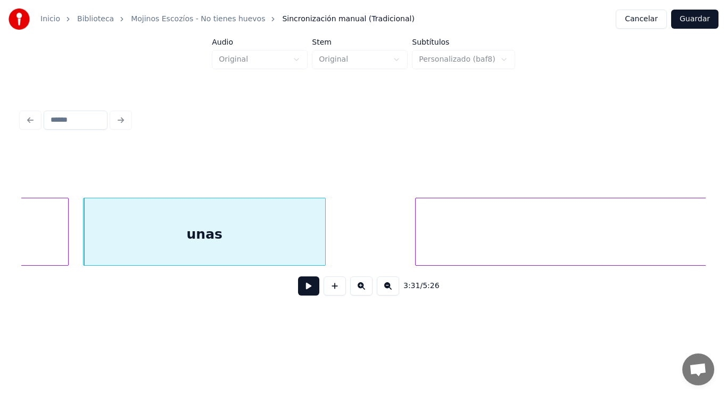
scroll to position [0, 157473]
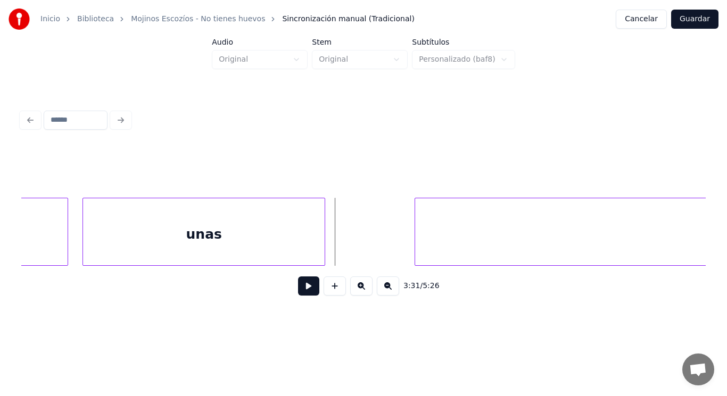
click at [304, 293] on button at bounding box center [308, 286] width 21 height 19
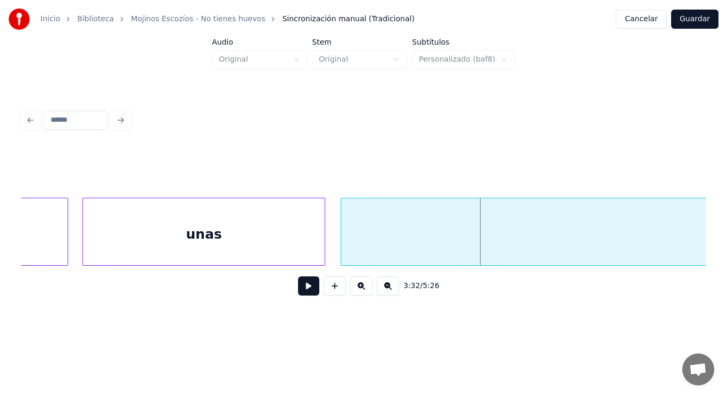
click at [343, 244] on div at bounding box center [342, 231] width 3 height 67
click at [307, 246] on div at bounding box center [306, 231] width 3 height 67
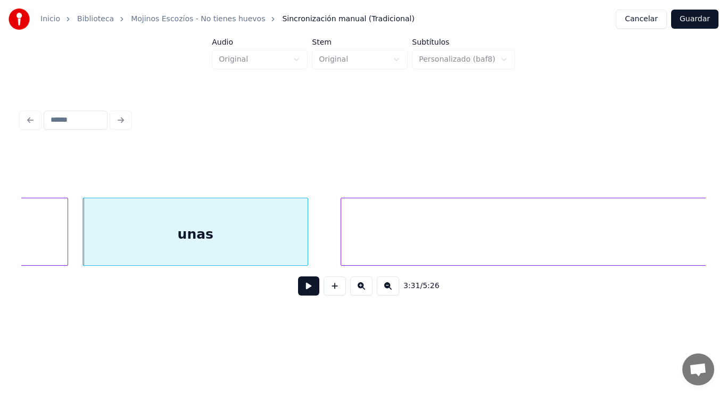
click at [302, 286] on button at bounding box center [308, 286] width 21 height 19
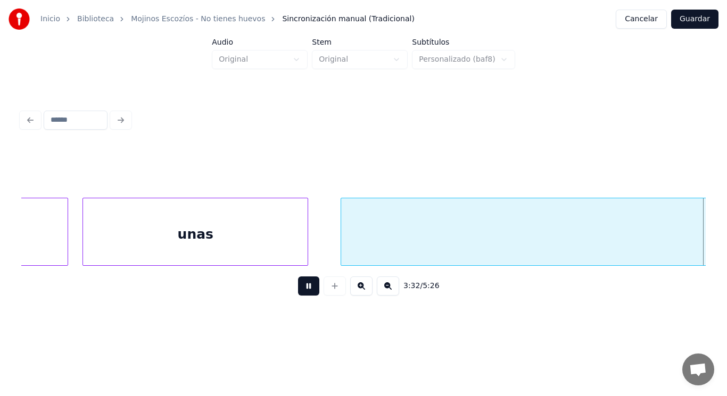
scroll to position [0, 158161]
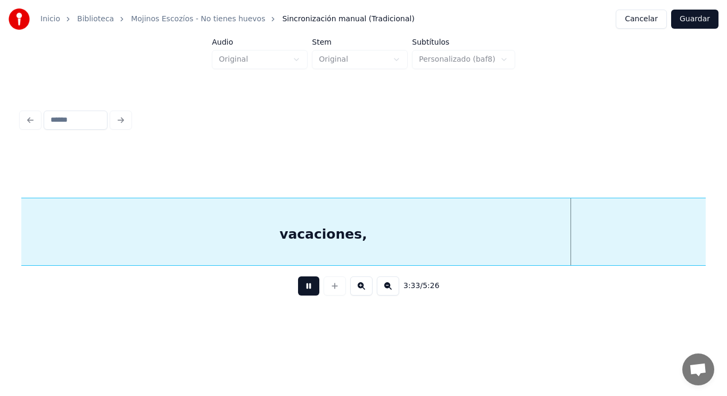
click at [302, 286] on button at bounding box center [308, 286] width 21 height 19
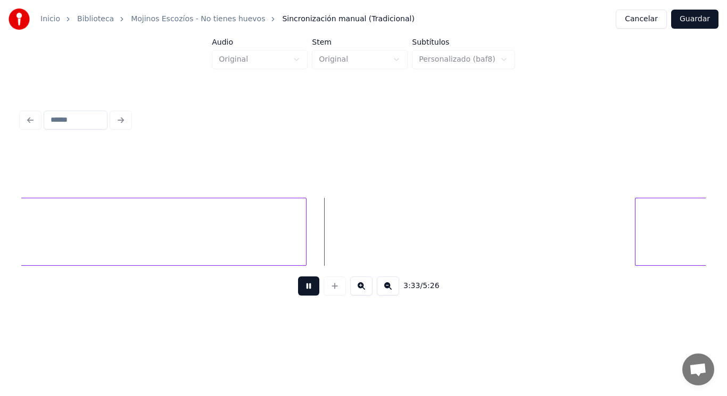
click at [302, 286] on button at bounding box center [308, 286] width 21 height 19
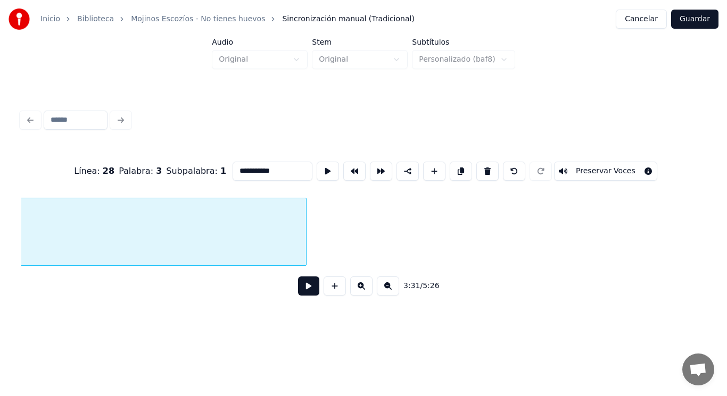
scroll to position [0, 157792]
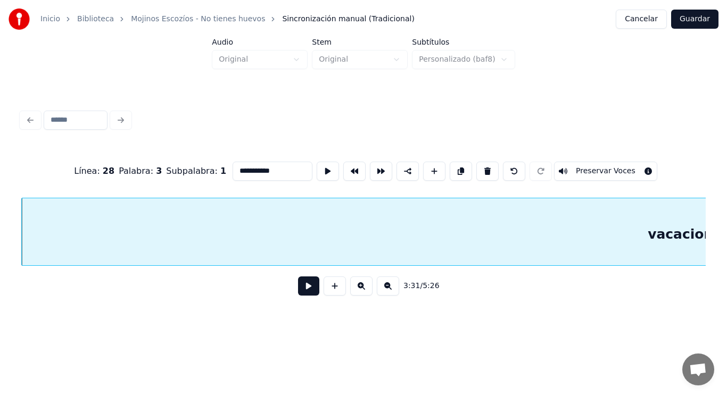
click at [232, 168] on input "**********" at bounding box center [272, 171] width 80 height 19
type input "**********"
click at [300, 288] on button at bounding box center [308, 286] width 21 height 19
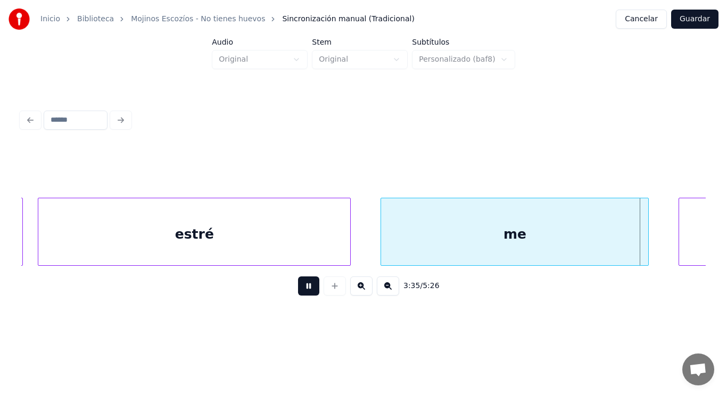
scroll to position [0, 160556]
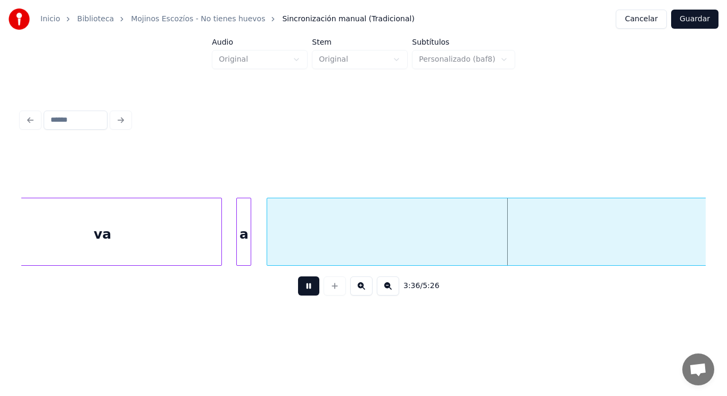
click at [300, 288] on button at bounding box center [308, 286] width 21 height 19
click at [215, 245] on div "va" at bounding box center [102, 234] width 237 height 72
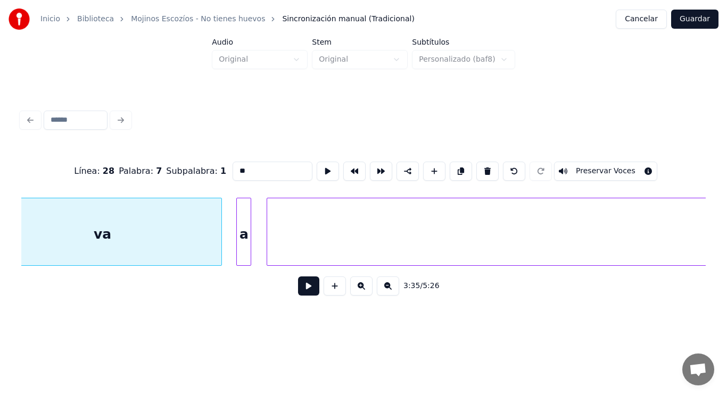
scroll to position [0, 160518]
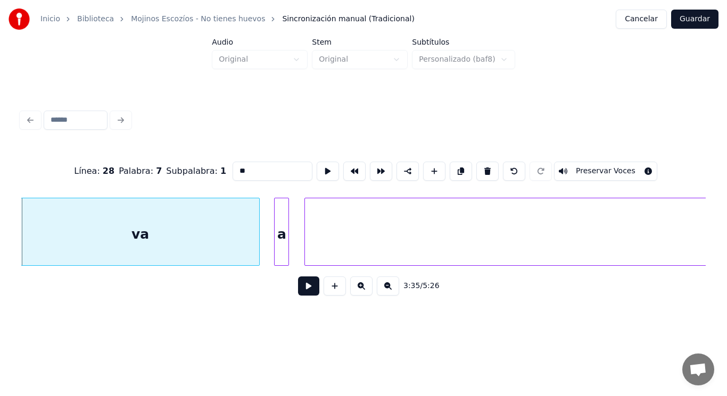
click at [306, 293] on button at bounding box center [308, 286] width 21 height 19
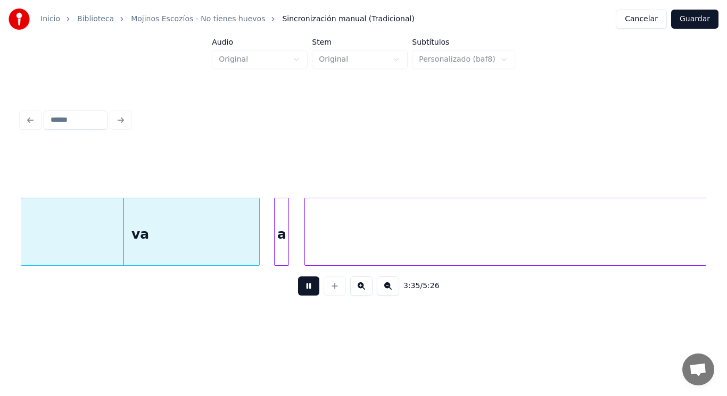
click at [306, 293] on button at bounding box center [308, 286] width 21 height 19
click at [231, 237] on div at bounding box center [231, 231] width 3 height 67
click at [248, 241] on div at bounding box center [248, 231] width 3 height 67
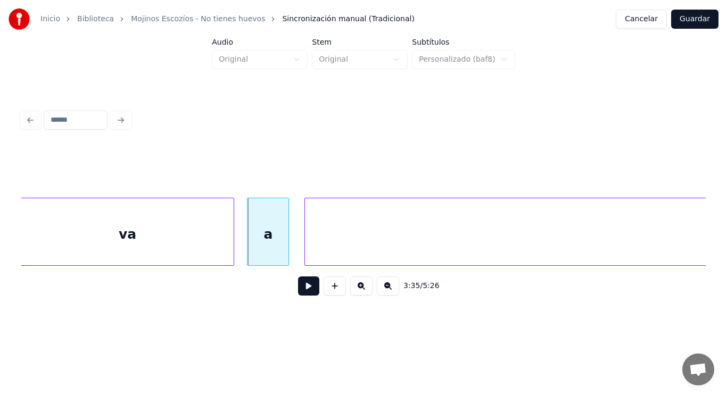
click at [302, 288] on button at bounding box center [308, 286] width 21 height 19
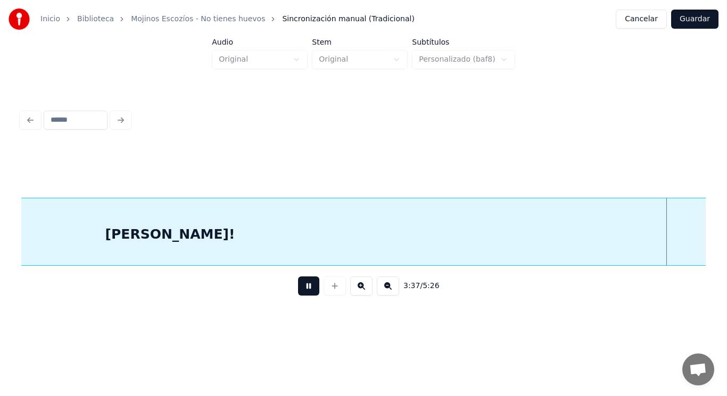
scroll to position [0, 161892]
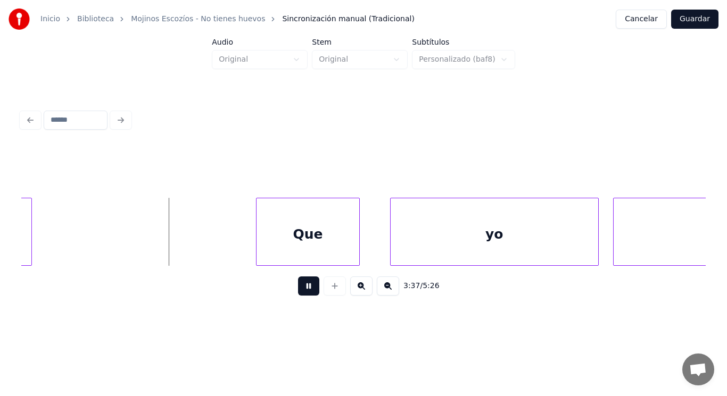
click at [302, 288] on button at bounding box center [308, 286] width 21 height 19
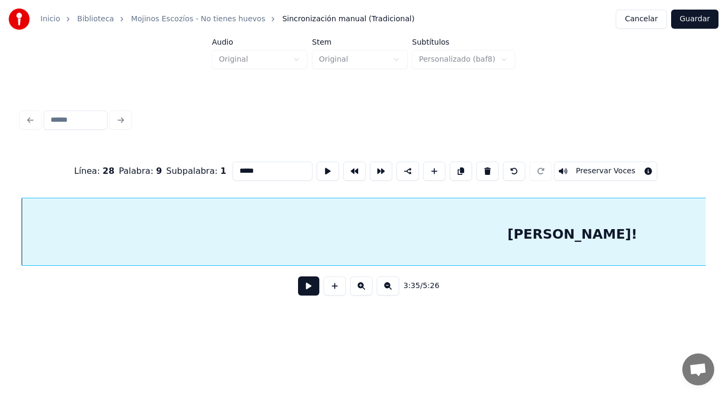
click at [232, 168] on input "*****" at bounding box center [272, 171] width 80 height 19
type input "*******"
click at [304, 291] on button at bounding box center [308, 286] width 21 height 19
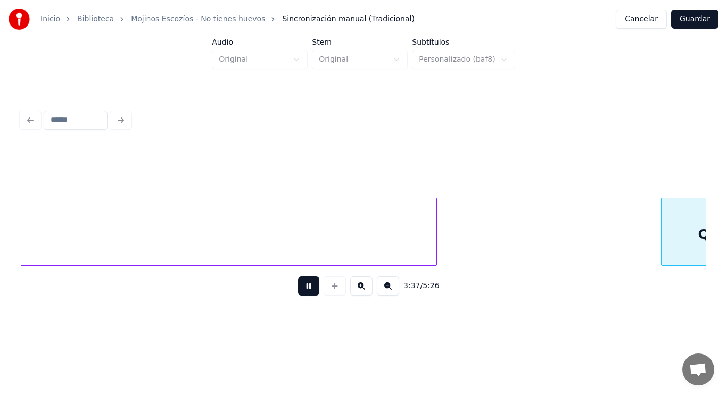
scroll to position [0, 162182]
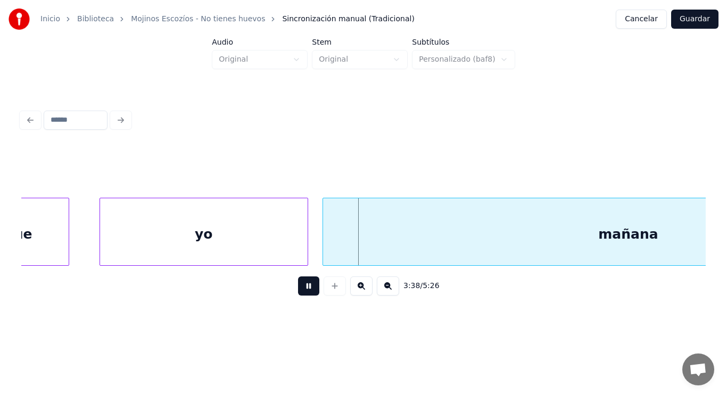
click at [304, 291] on button at bounding box center [308, 286] width 21 height 19
click at [225, 240] on div "yo" at bounding box center [203, 234] width 207 height 72
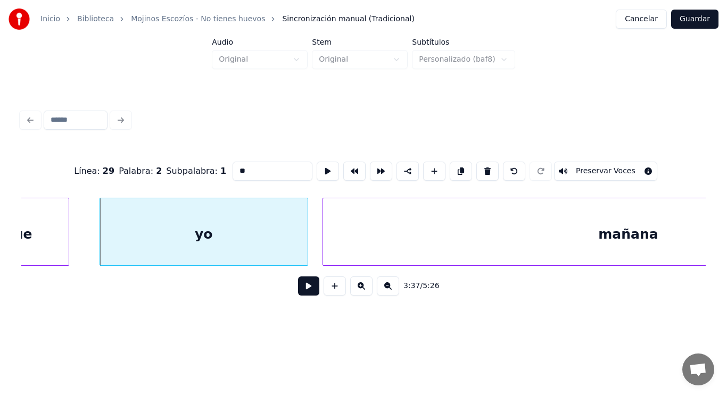
click at [300, 291] on button at bounding box center [308, 286] width 21 height 19
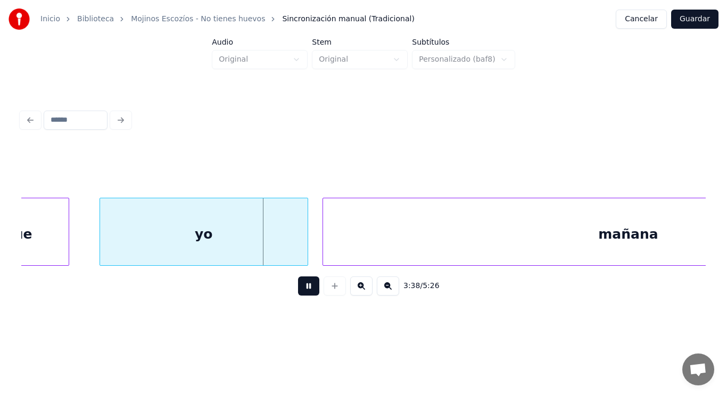
click at [300, 291] on button at bounding box center [308, 286] width 21 height 19
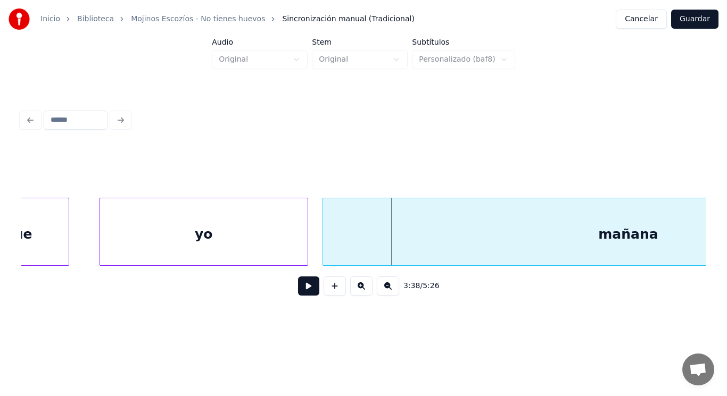
click at [56, 239] on div "Que" at bounding box center [17, 234] width 103 height 72
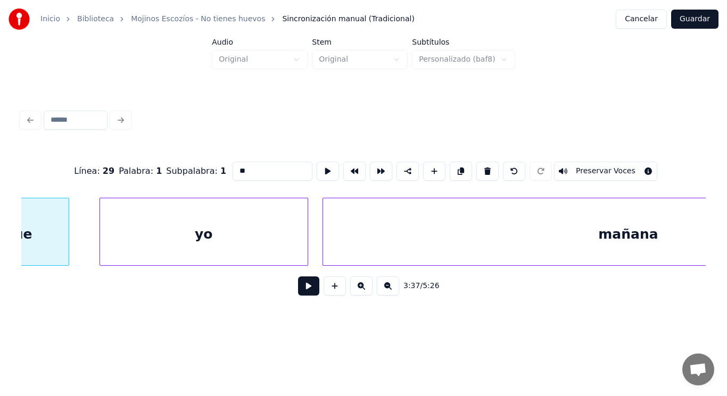
type input "***"
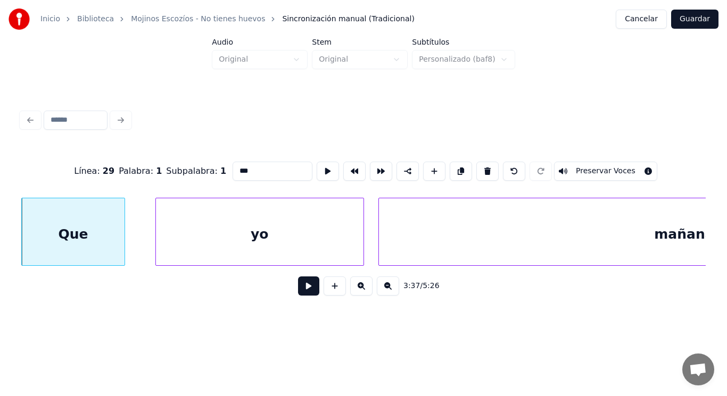
click at [305, 292] on button at bounding box center [308, 286] width 21 height 19
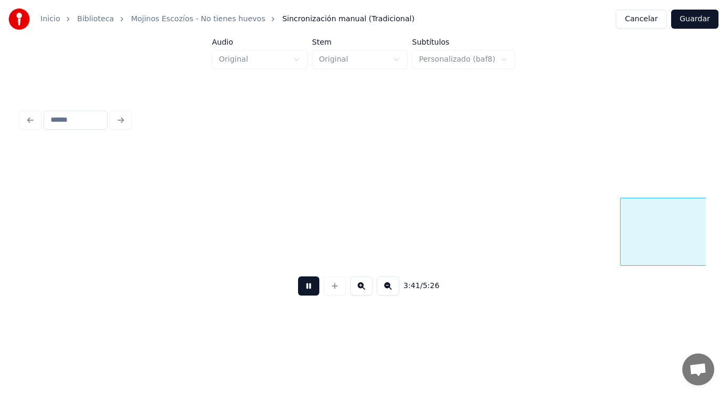
scroll to position [0, 164895]
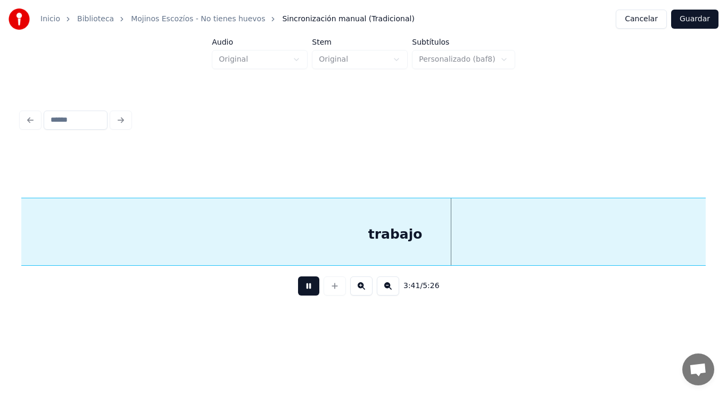
click at [305, 292] on button at bounding box center [308, 286] width 21 height 19
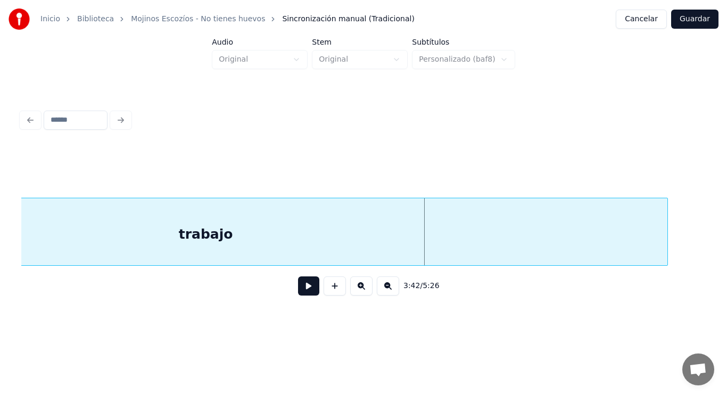
scroll to position [0, 165087]
click at [135, 243] on div at bounding box center [134, 231] width 3 height 67
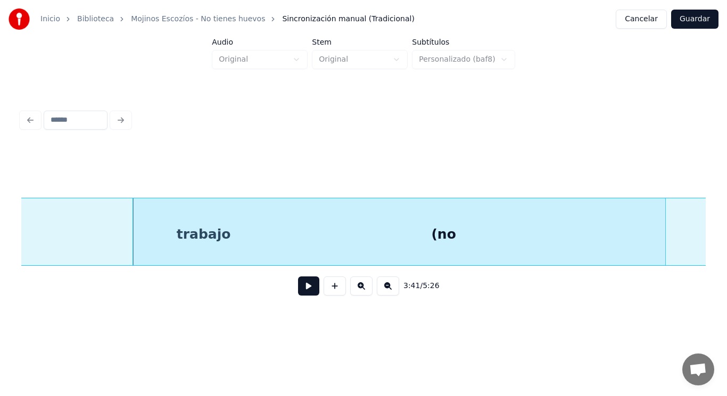
click at [302, 294] on button at bounding box center [308, 286] width 21 height 19
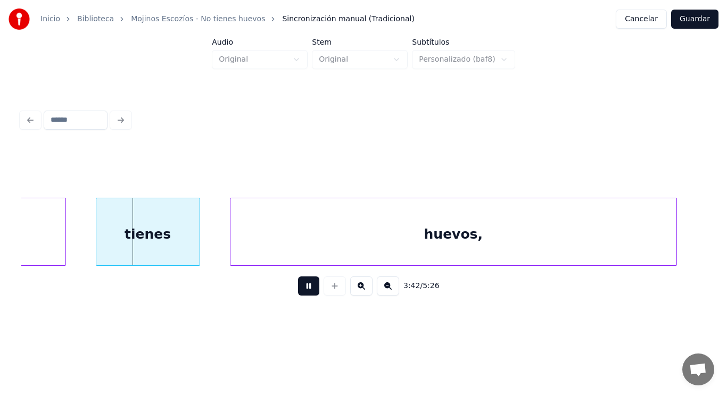
click at [302, 294] on button at bounding box center [308, 286] width 21 height 19
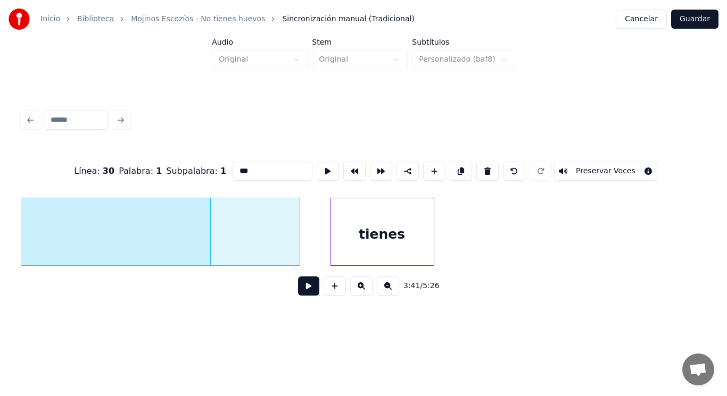
type input "***"
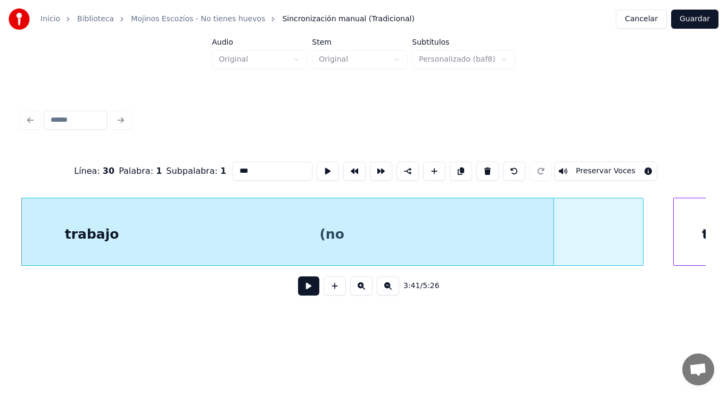
click at [299, 289] on button at bounding box center [308, 286] width 21 height 19
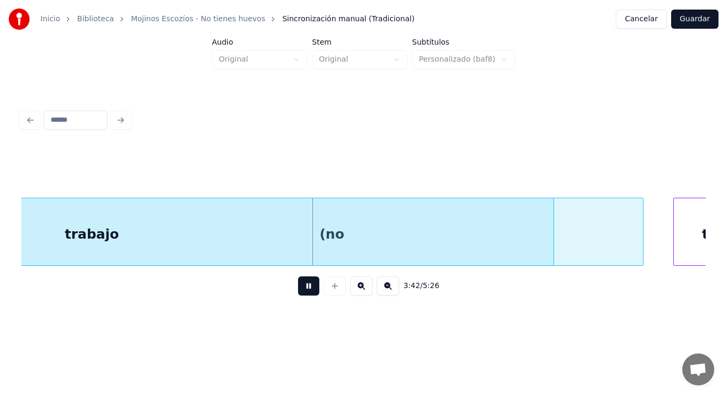
click at [299, 289] on button at bounding box center [308, 286] width 21 height 19
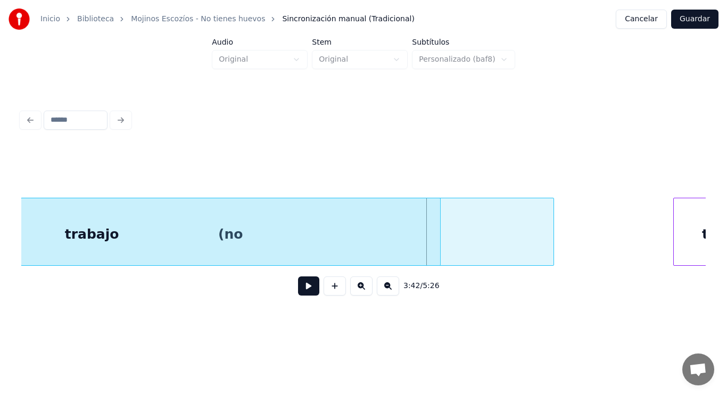
click at [439, 237] on div at bounding box center [438, 231] width 3 height 67
click at [461, 246] on div at bounding box center [461, 231] width 3 height 67
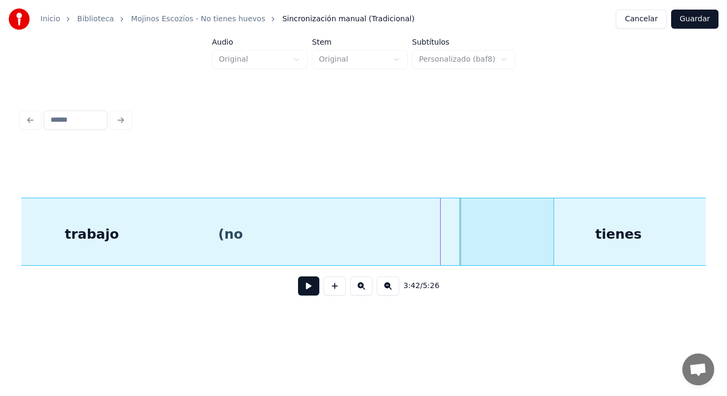
click at [302, 288] on button at bounding box center [308, 286] width 21 height 19
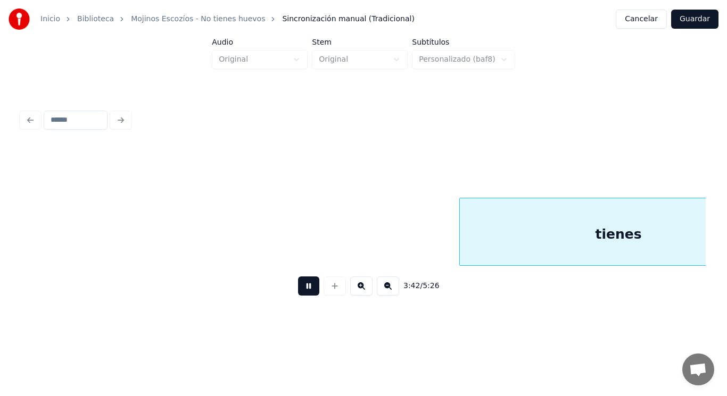
scroll to position [0, 165886]
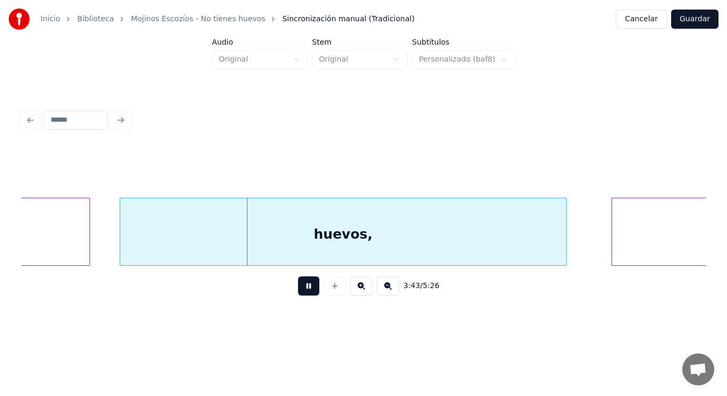
click at [302, 288] on button at bounding box center [308, 286] width 21 height 19
click at [240, 252] on div "huevos," at bounding box center [343, 234] width 446 height 72
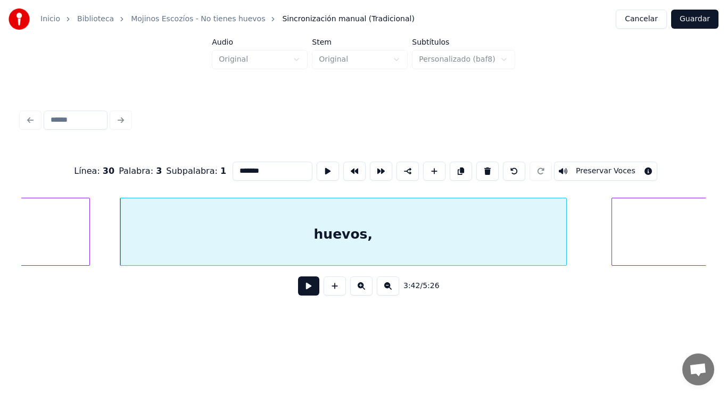
click at [305, 291] on button at bounding box center [308, 286] width 21 height 19
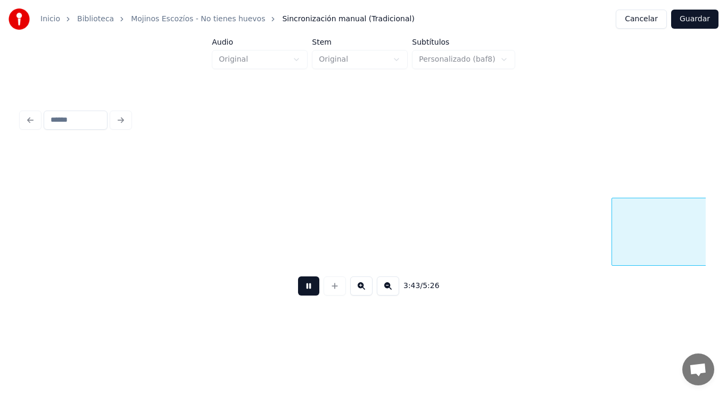
scroll to position [0, 166574]
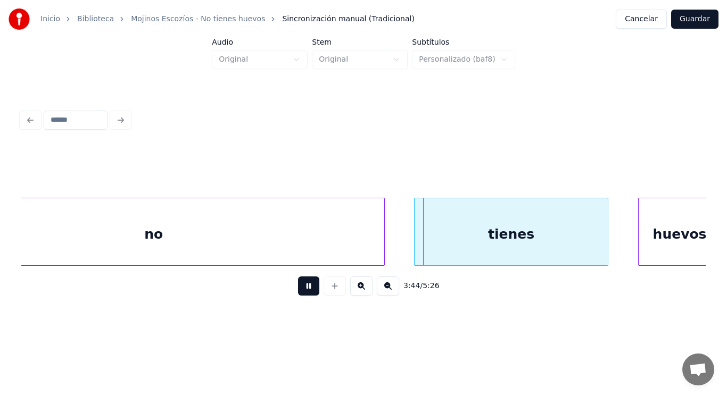
click at [305, 291] on button at bounding box center [308, 286] width 21 height 19
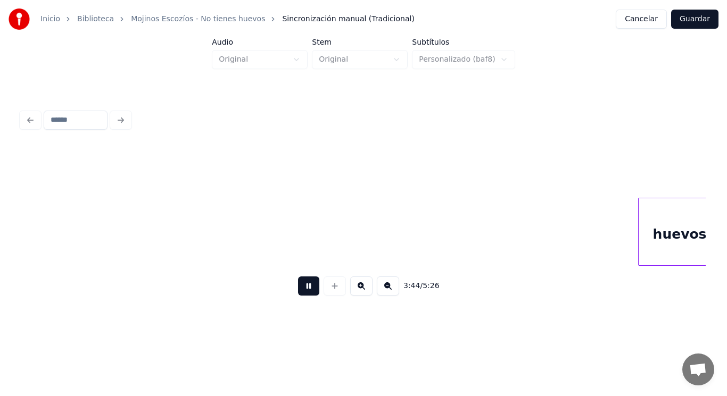
scroll to position [0, 167258]
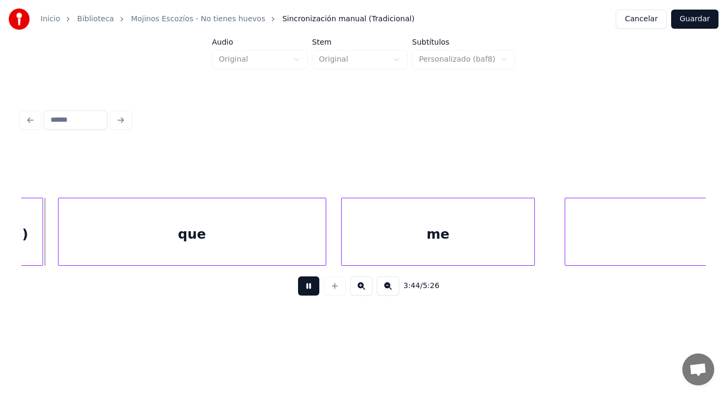
click at [305, 291] on button at bounding box center [308, 286] width 21 height 19
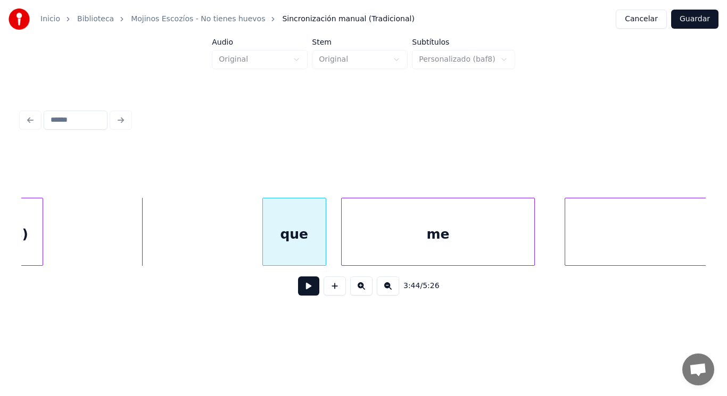
click at [265, 232] on div at bounding box center [264, 231] width 3 height 67
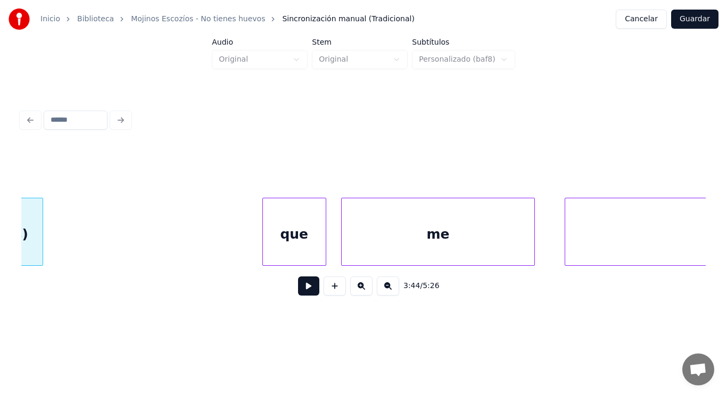
scroll to position [0, 167191]
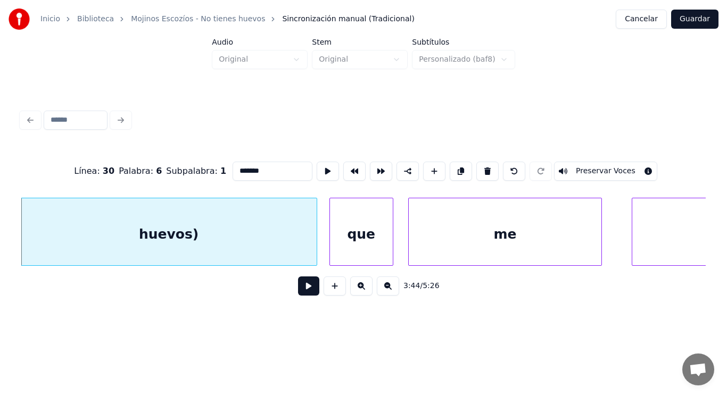
click at [313, 229] on div at bounding box center [314, 231] width 3 height 67
click at [301, 284] on button at bounding box center [308, 286] width 21 height 19
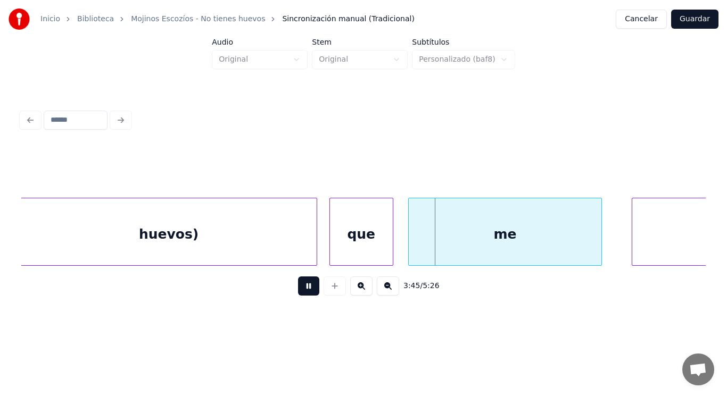
click at [301, 284] on button at bounding box center [308, 286] width 21 height 19
click at [262, 243] on div at bounding box center [262, 231] width 3 height 67
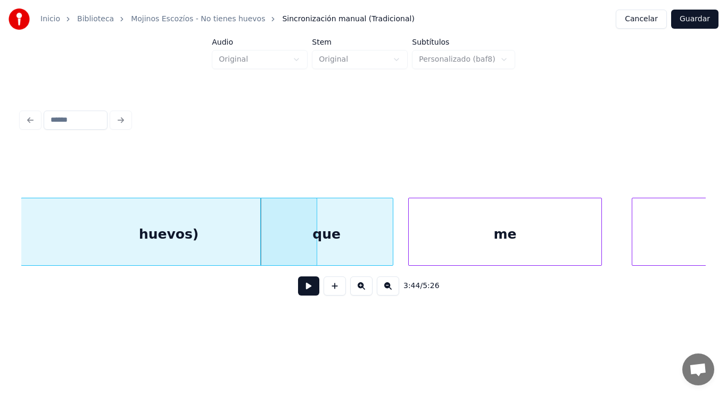
click at [299, 289] on button at bounding box center [308, 286] width 21 height 19
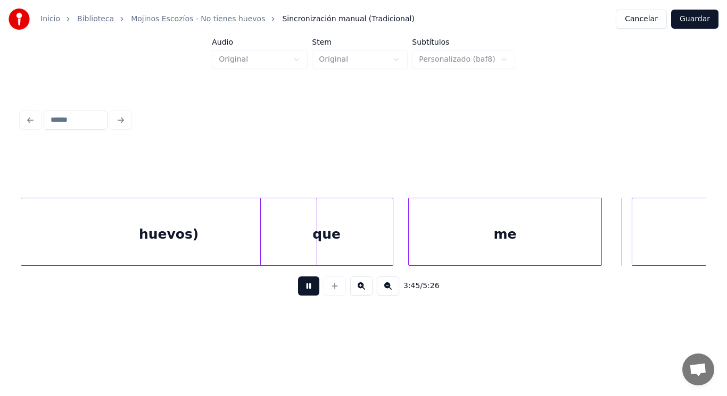
scroll to position [0, 167883]
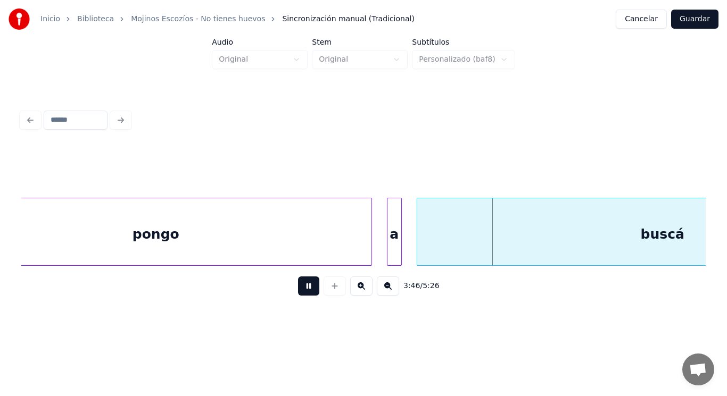
click at [299, 289] on button at bounding box center [308, 286] width 21 height 19
click at [312, 247] on div "pongo" at bounding box center [155, 234] width 431 height 72
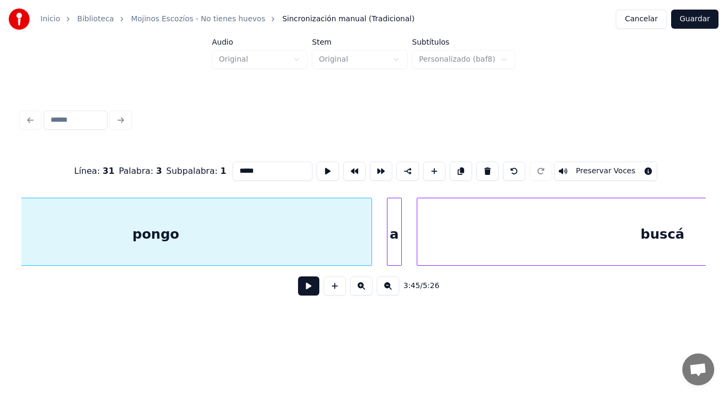
scroll to position [0, 167802]
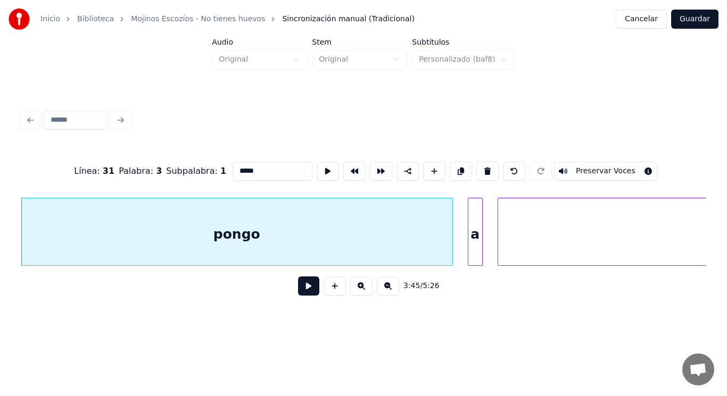
click at [301, 287] on button at bounding box center [308, 286] width 21 height 19
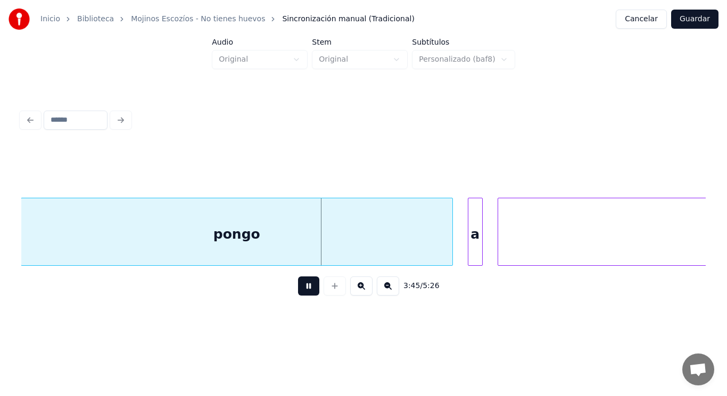
click at [301, 287] on button at bounding box center [308, 286] width 21 height 19
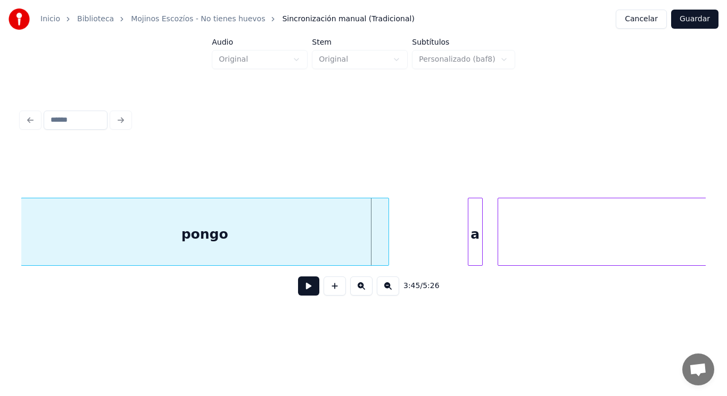
click at [385, 248] on div at bounding box center [386, 231] width 3 height 67
click at [403, 239] on div at bounding box center [404, 231] width 3 height 67
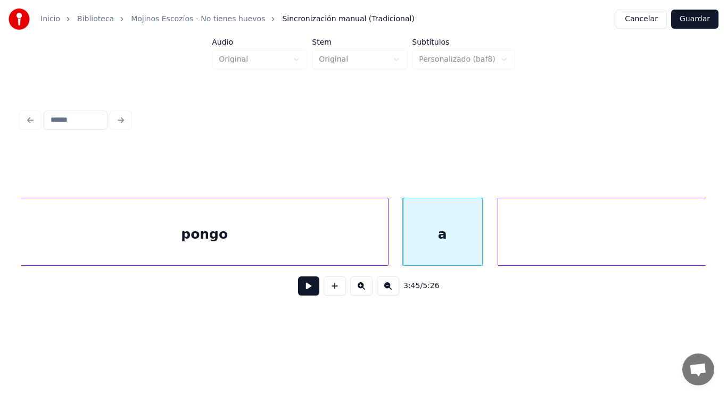
click at [307, 285] on button at bounding box center [308, 286] width 21 height 19
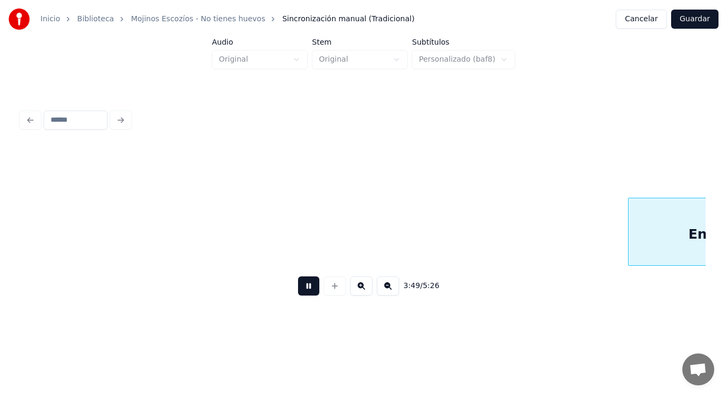
click at [307, 285] on button at bounding box center [308, 286] width 21 height 19
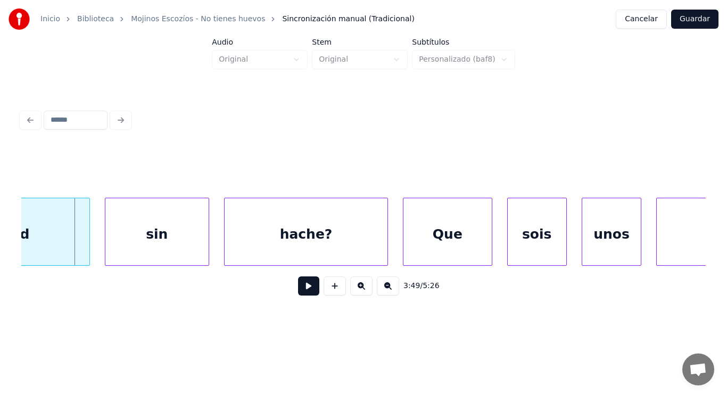
click at [24, 238] on div "End" at bounding box center [15, 234] width 148 height 72
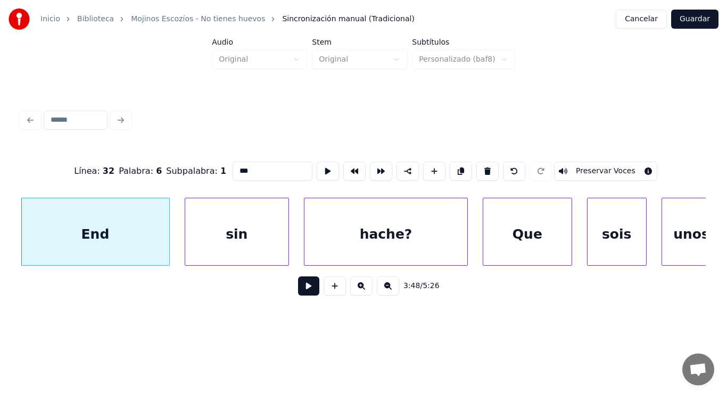
click at [304, 293] on button at bounding box center [308, 286] width 21 height 19
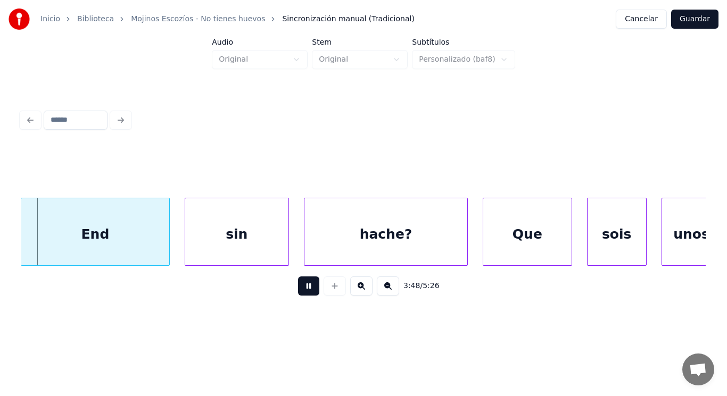
click at [304, 293] on button at bounding box center [308, 286] width 21 height 19
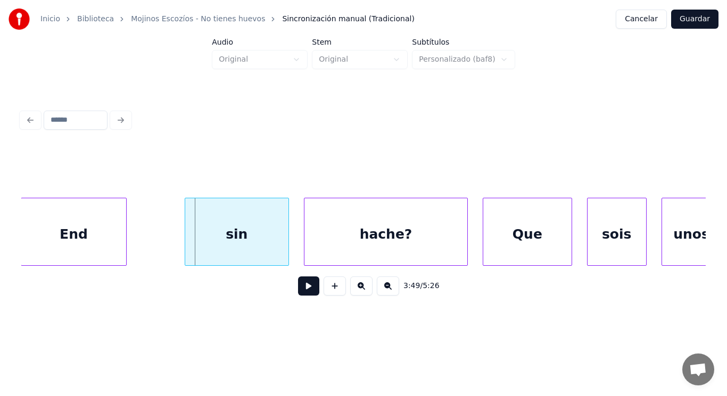
click at [123, 239] on div at bounding box center [124, 231] width 3 height 67
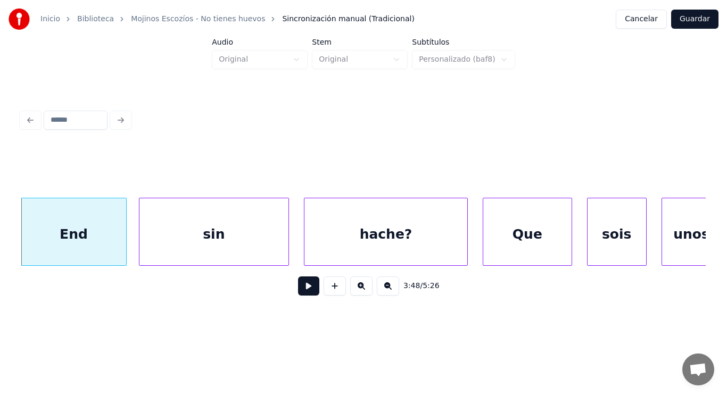
click at [140, 239] on div at bounding box center [140, 231] width 3 height 67
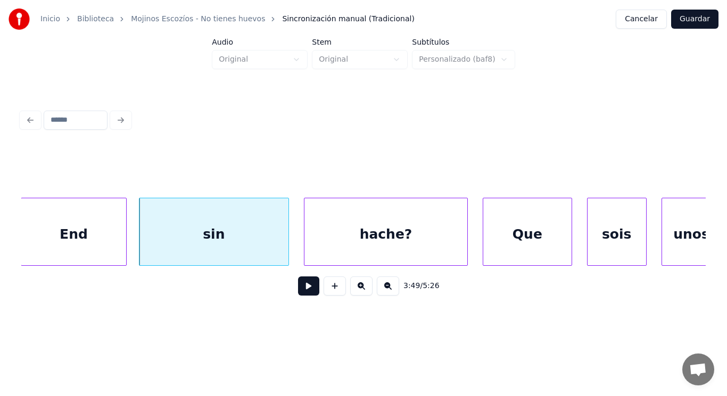
click at [212, 242] on div "sin" at bounding box center [213, 234] width 149 height 72
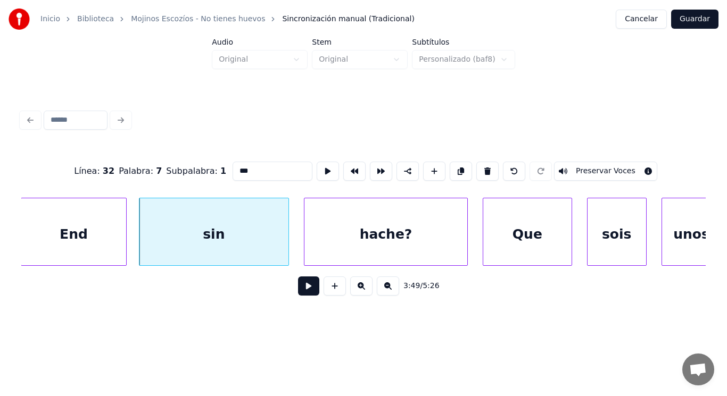
click at [302, 290] on button at bounding box center [308, 286] width 21 height 19
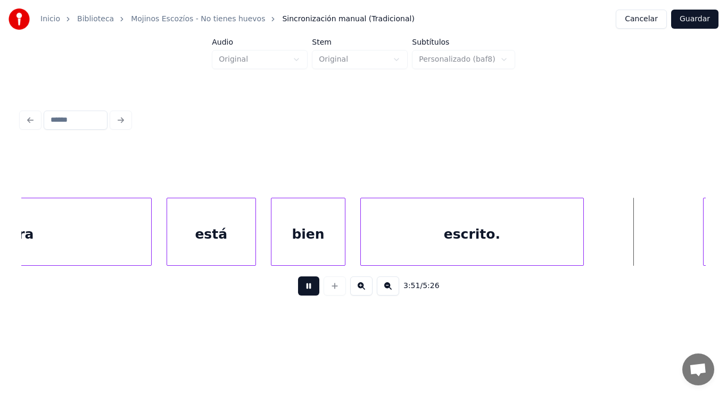
scroll to position [0, 172575]
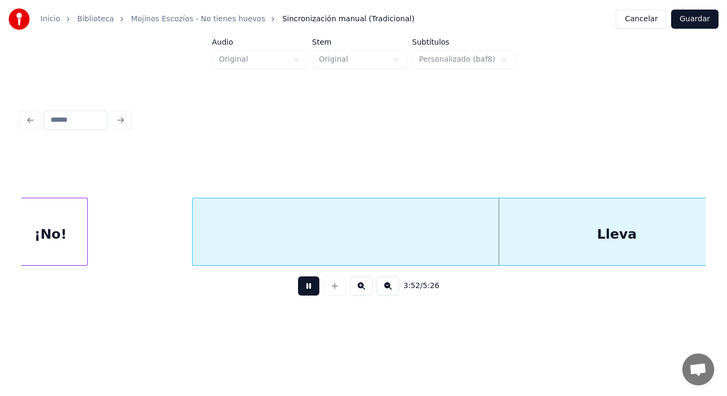
click at [302, 290] on button at bounding box center [308, 286] width 21 height 19
click at [75, 249] on div "¡No!" at bounding box center [50, 234] width 73 height 72
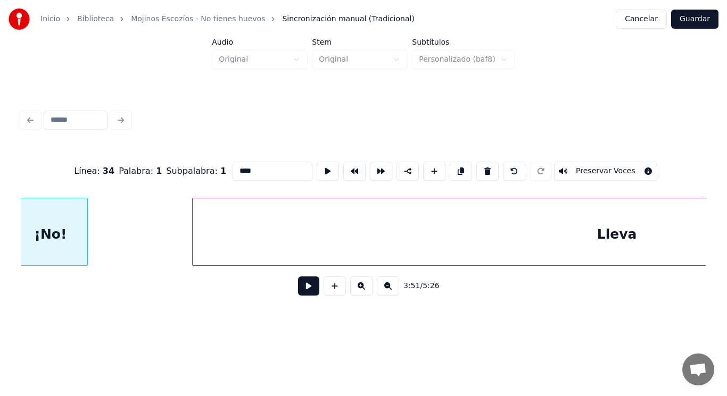
scroll to position [0, 172568]
click at [307, 293] on button at bounding box center [308, 286] width 21 height 19
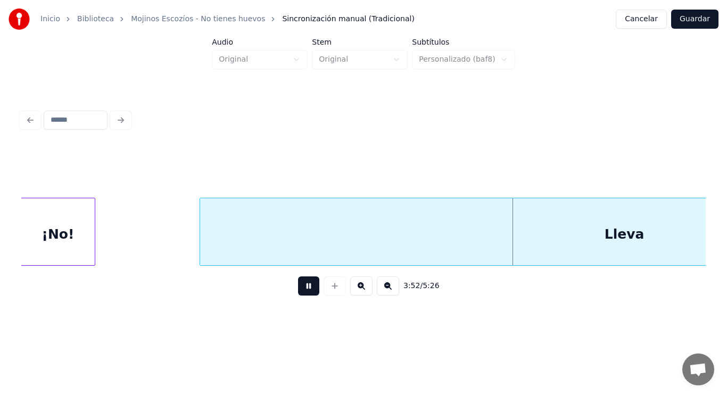
click at [307, 293] on button at bounding box center [308, 286] width 21 height 19
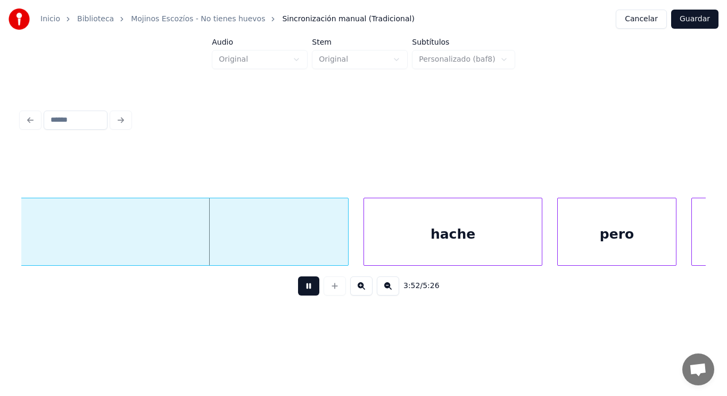
click at [307, 293] on button at bounding box center [308, 286] width 21 height 19
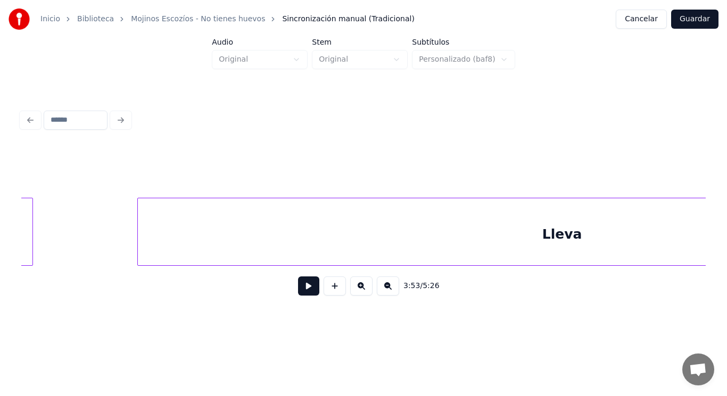
scroll to position [0, 172630]
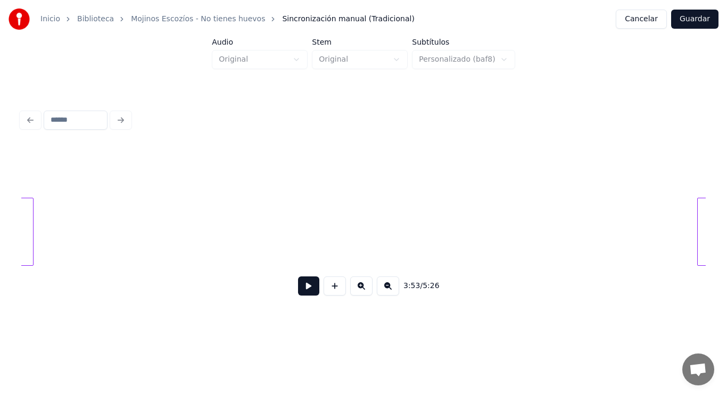
click at [698, 229] on div at bounding box center [698, 231] width 3 height 67
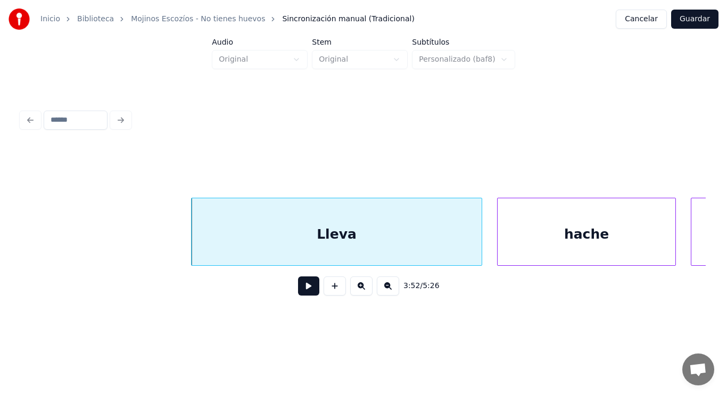
scroll to position [0, 173140]
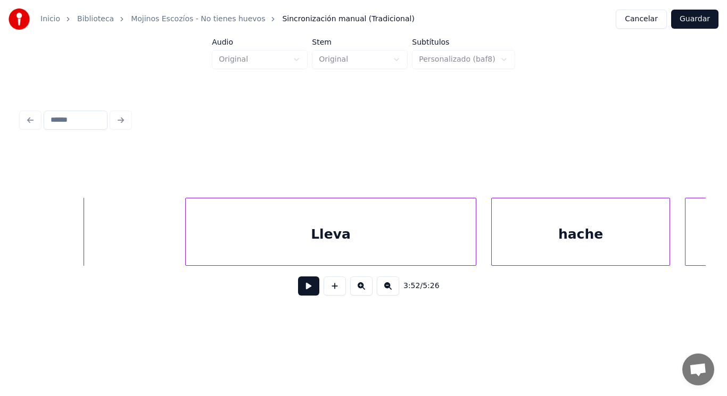
click at [298, 293] on button at bounding box center [308, 286] width 21 height 19
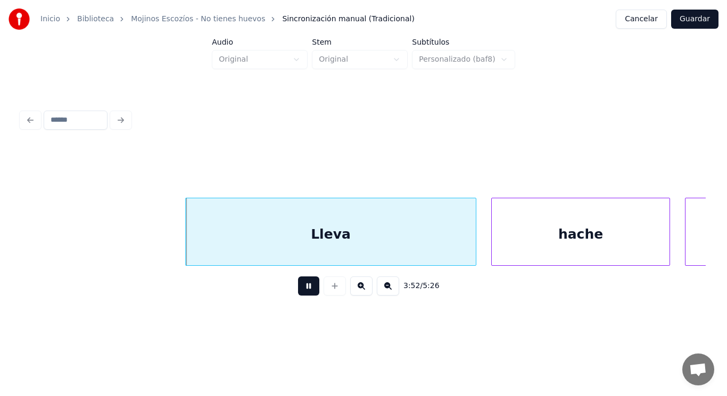
click at [298, 293] on button at bounding box center [308, 286] width 21 height 19
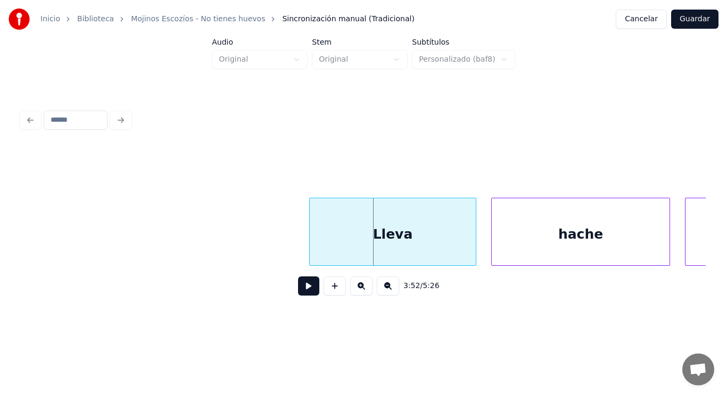
click at [311, 233] on div at bounding box center [311, 231] width 3 height 67
click at [302, 286] on button at bounding box center [308, 286] width 21 height 19
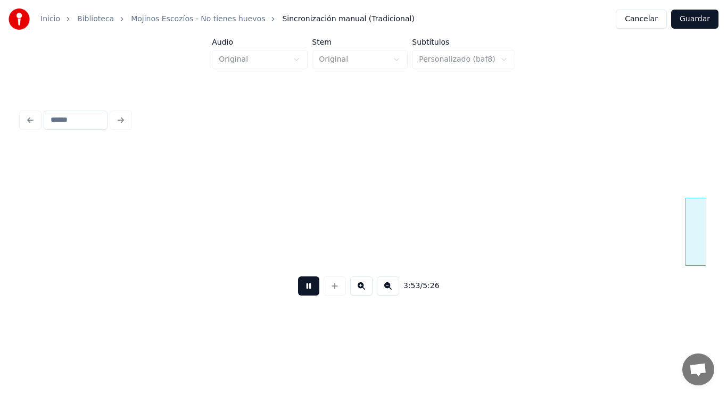
scroll to position [0, 173838]
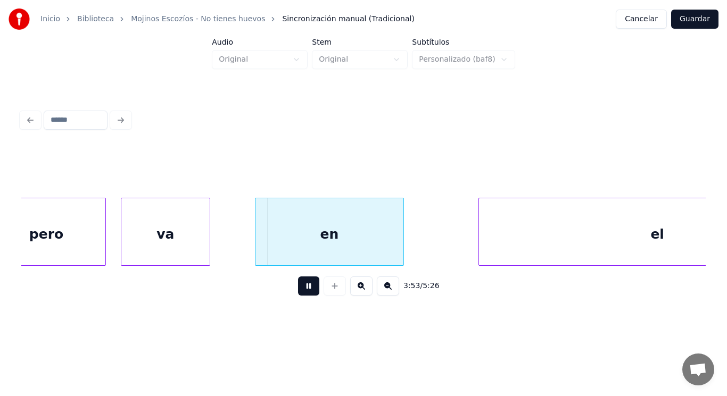
click at [302, 286] on button at bounding box center [308, 286] width 21 height 19
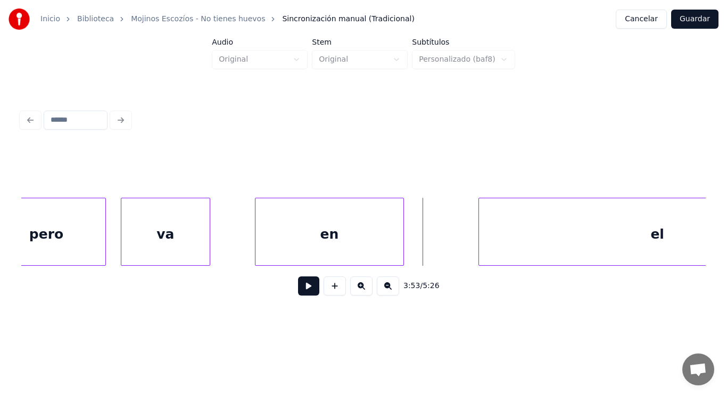
click at [292, 251] on div "en" at bounding box center [329, 234] width 148 height 72
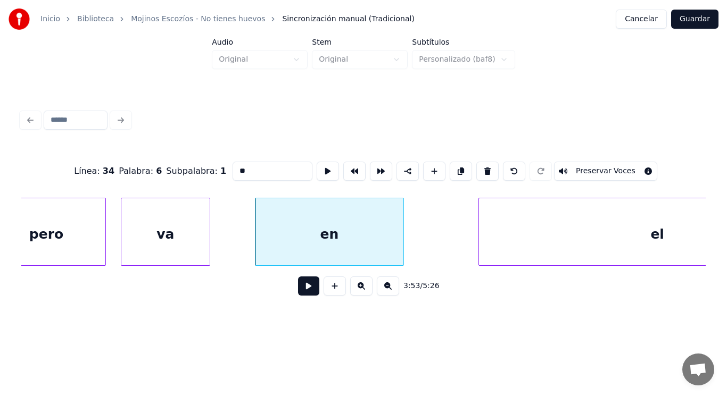
click at [298, 289] on button at bounding box center [308, 286] width 21 height 19
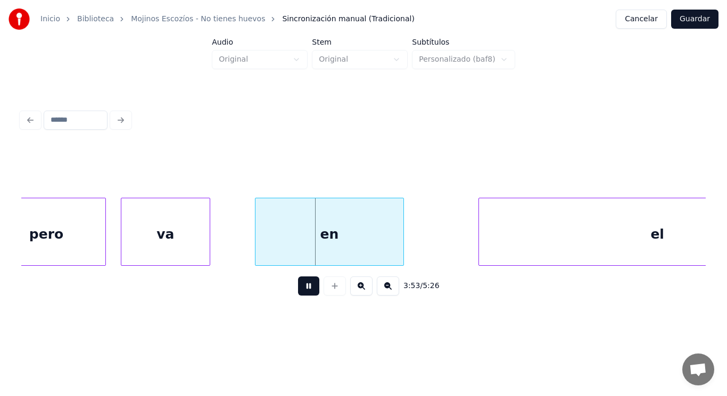
click at [298, 289] on button at bounding box center [308, 286] width 21 height 19
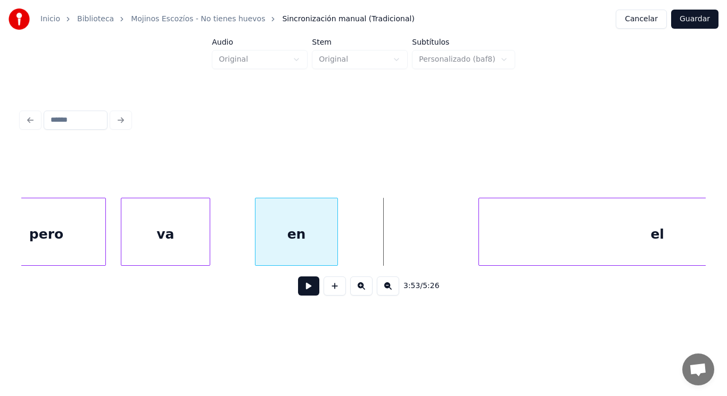
click at [337, 246] on div at bounding box center [335, 231] width 3 height 67
click at [166, 243] on div "va" at bounding box center [165, 234] width 88 height 72
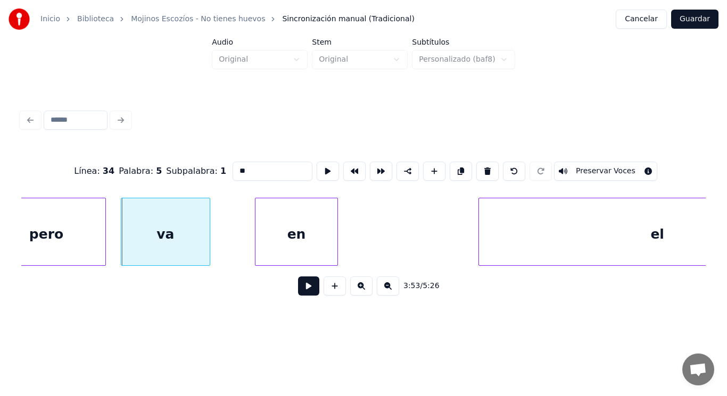
click at [301, 293] on button at bounding box center [308, 286] width 21 height 19
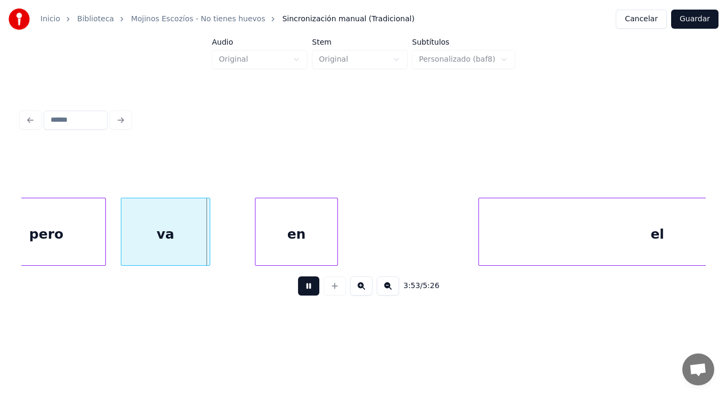
click at [301, 293] on button at bounding box center [308, 286] width 21 height 19
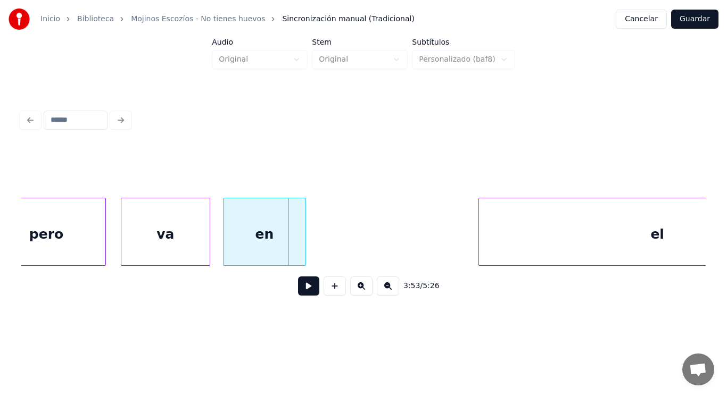
click at [262, 232] on div "en" at bounding box center [264, 234] width 82 height 72
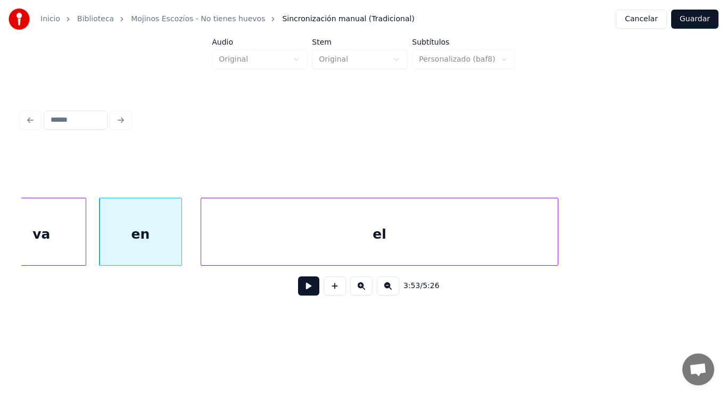
click at [367, 237] on div "el" at bounding box center [379, 234] width 356 height 72
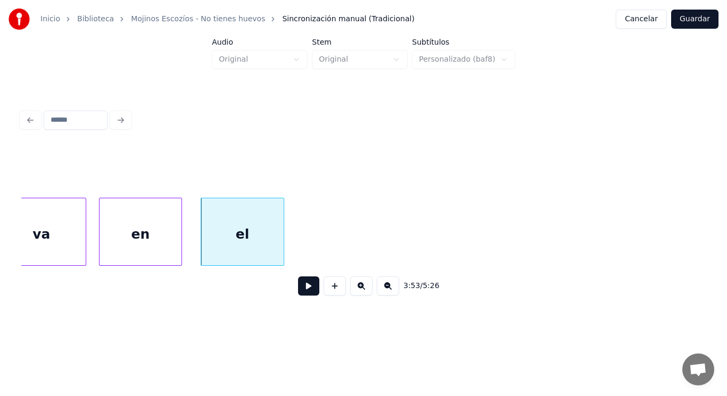
click at [282, 247] on div at bounding box center [281, 231] width 3 height 67
click at [109, 241] on div "en" at bounding box center [140, 234] width 82 height 72
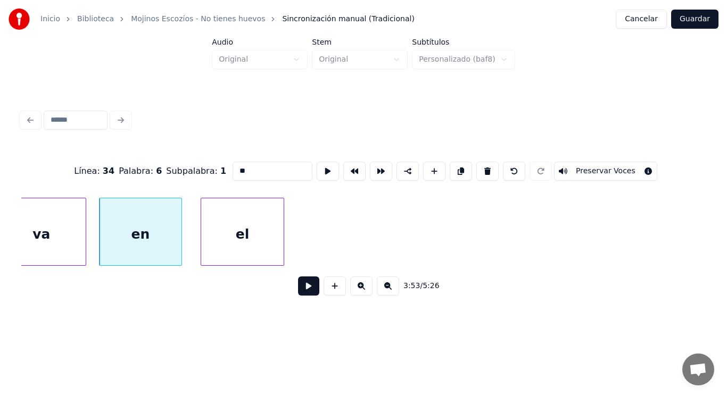
click at [302, 291] on button at bounding box center [308, 286] width 21 height 19
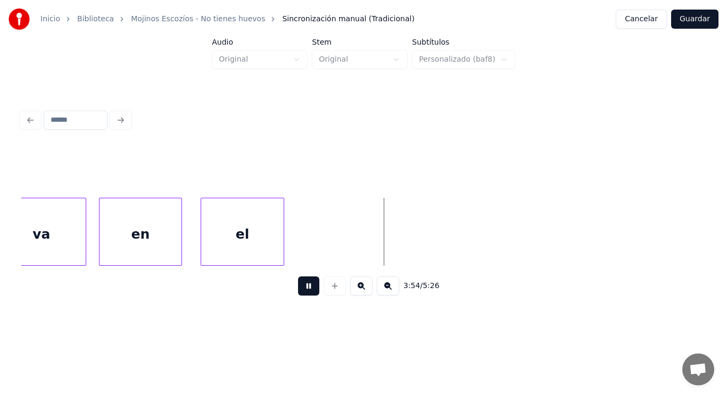
click at [302, 291] on button at bounding box center [308, 286] width 21 height 19
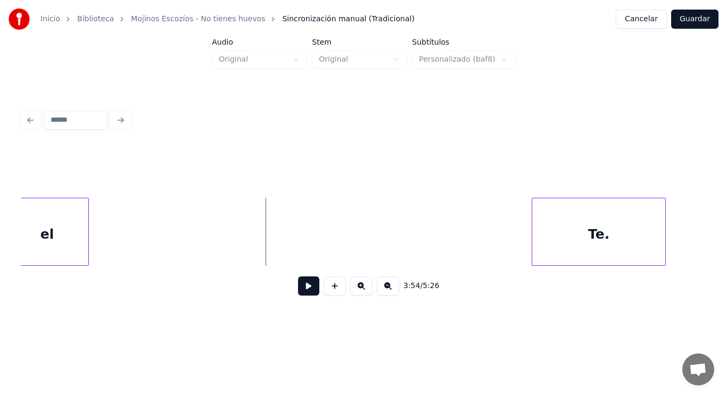
scroll to position [0, 174175]
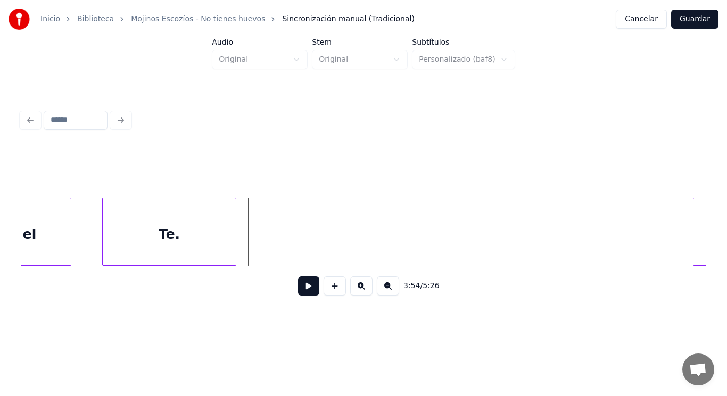
click at [134, 226] on div "Te." at bounding box center [169, 234] width 133 height 72
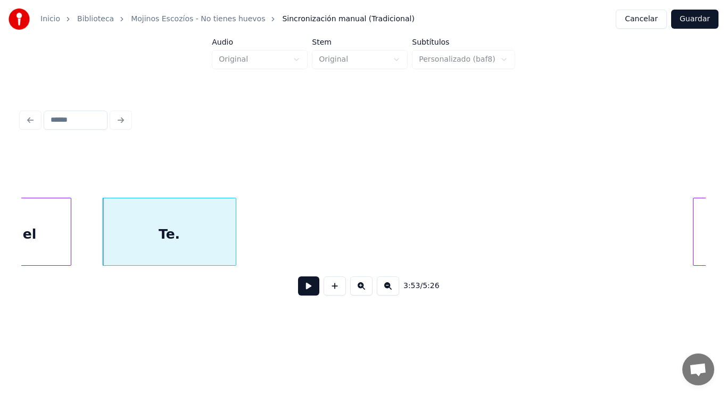
click at [299, 292] on button at bounding box center [308, 286] width 21 height 19
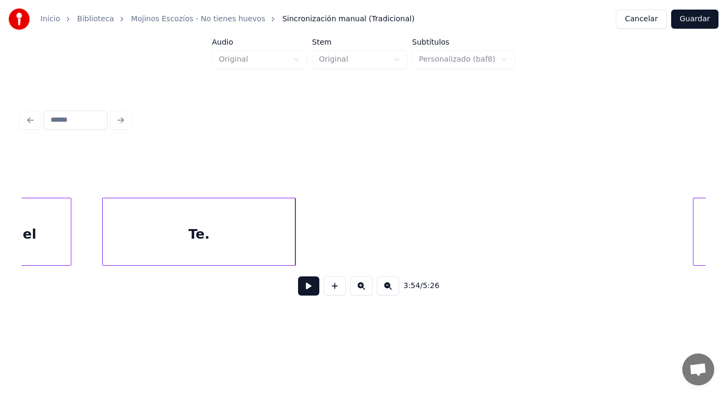
click at [295, 246] on div at bounding box center [293, 231] width 3 height 67
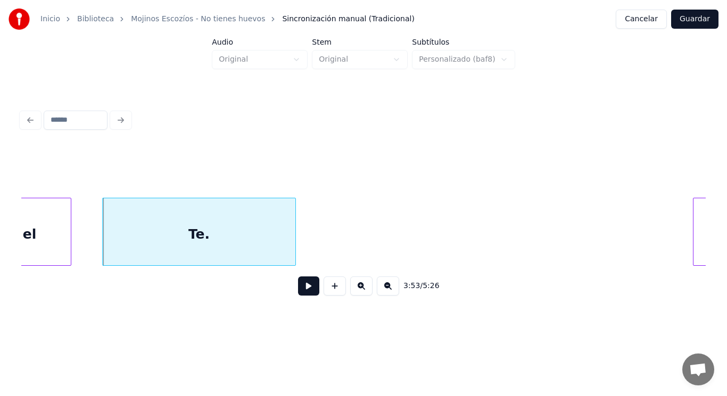
click at [302, 289] on button at bounding box center [308, 286] width 21 height 19
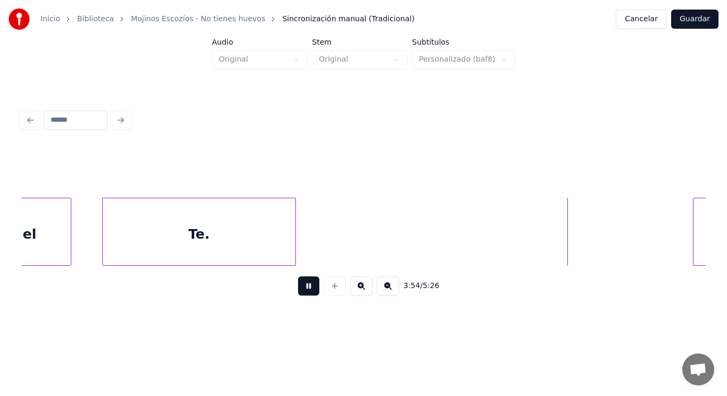
click at [302, 289] on button at bounding box center [308, 286] width 21 height 19
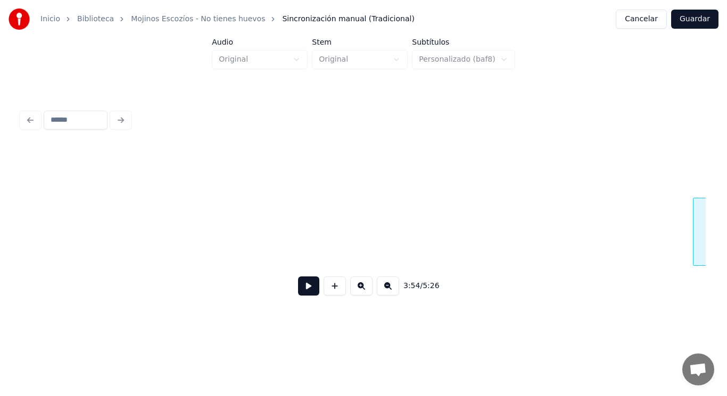
scroll to position [0, 174861]
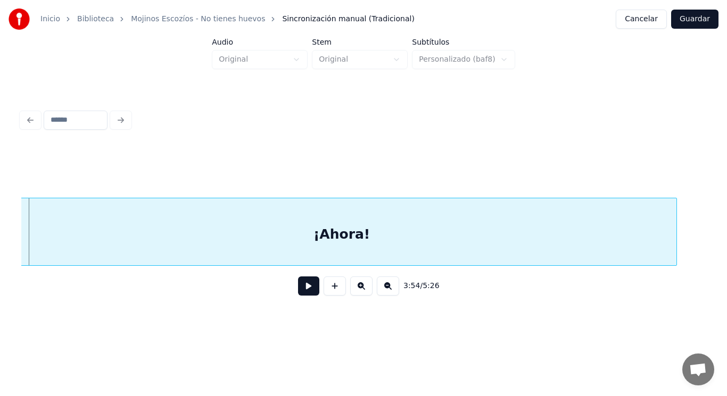
click at [215, 256] on div "¡Ahora!" at bounding box center [341, 234] width 669 height 72
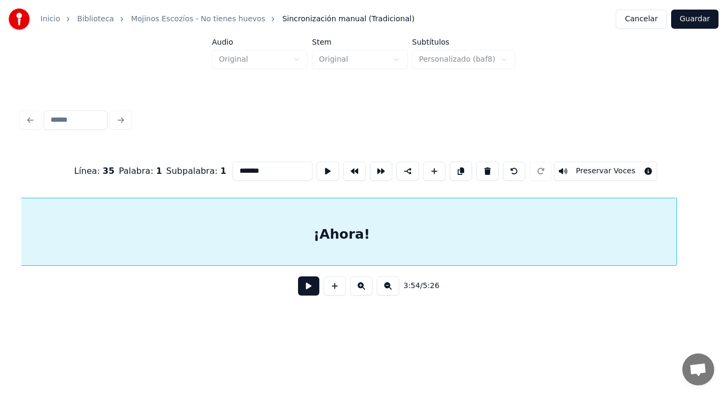
scroll to position [0, 174847]
click at [304, 292] on button at bounding box center [308, 286] width 21 height 19
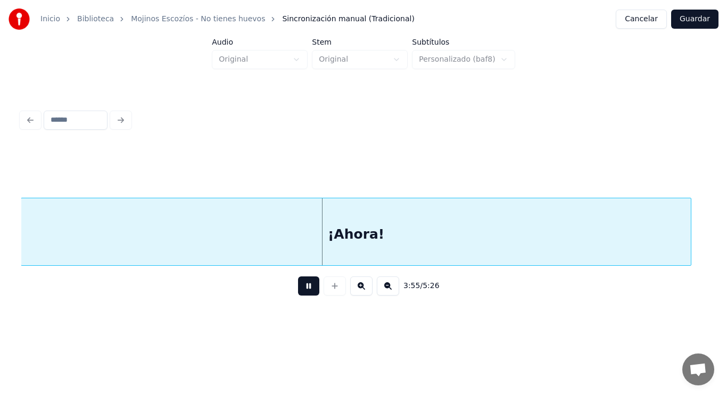
click at [304, 292] on button at bounding box center [308, 286] width 21 height 19
click at [288, 250] on div "¡Ahora!" at bounding box center [355, 234] width 669 height 72
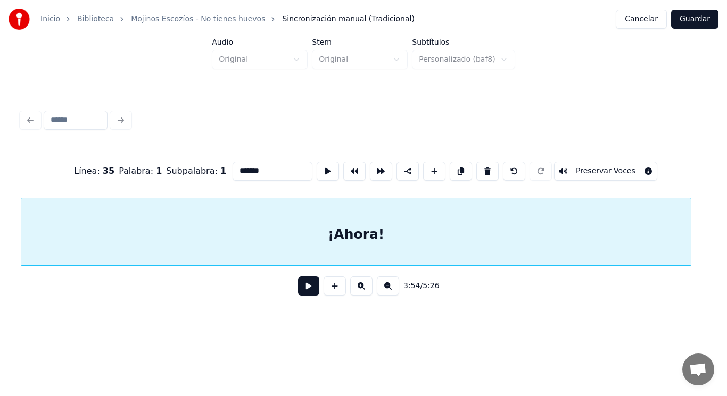
click at [300, 293] on button at bounding box center [308, 286] width 21 height 19
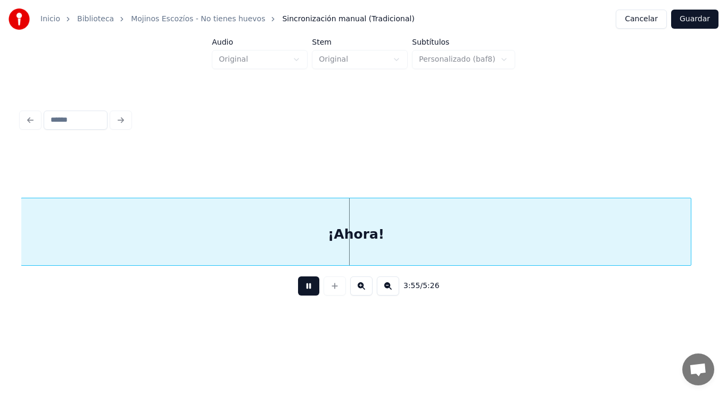
click at [300, 293] on button at bounding box center [308, 286] width 21 height 19
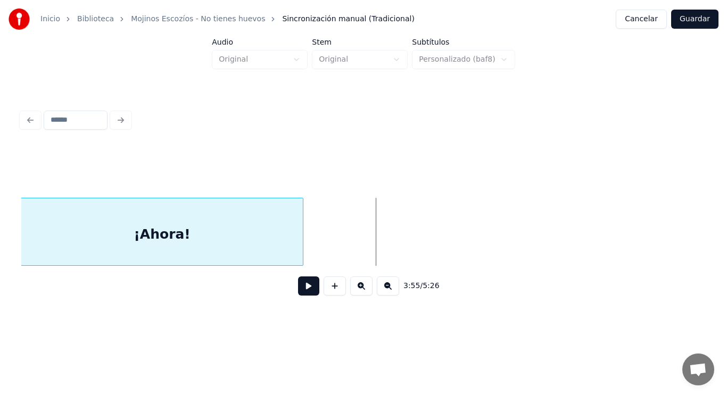
click at [303, 234] on div at bounding box center [300, 231] width 3 height 67
click at [304, 288] on button at bounding box center [308, 286] width 21 height 19
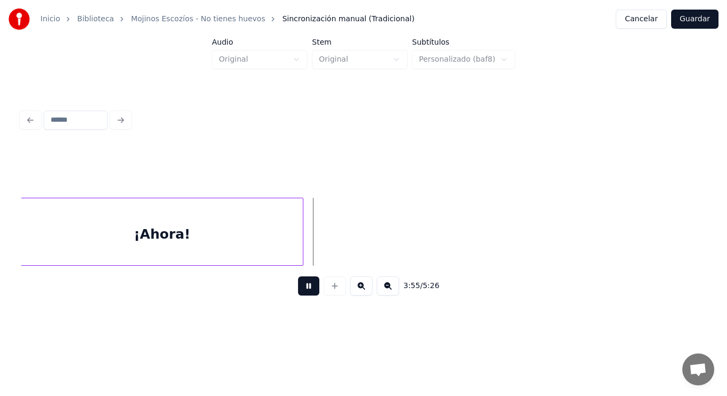
click at [304, 288] on button at bounding box center [308, 286] width 21 height 19
click at [304, 239] on div at bounding box center [302, 231] width 3 height 67
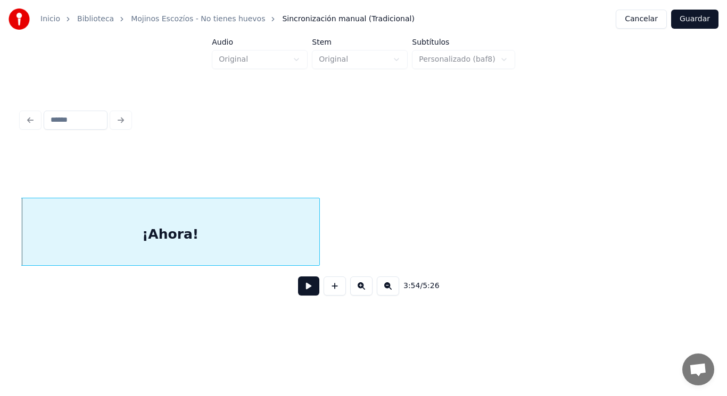
click at [304, 290] on button at bounding box center [308, 286] width 21 height 19
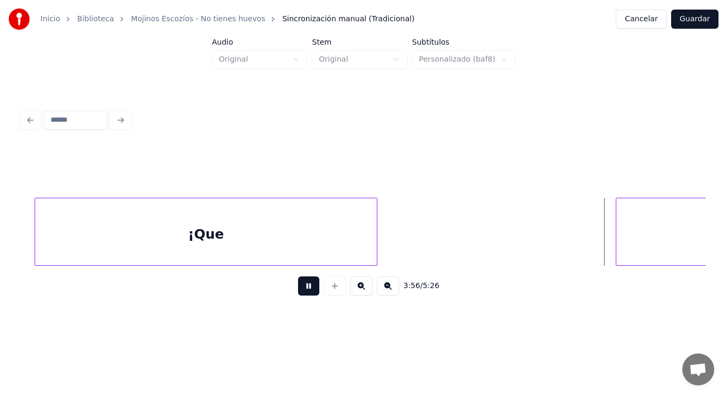
click at [304, 290] on button at bounding box center [308, 286] width 21 height 19
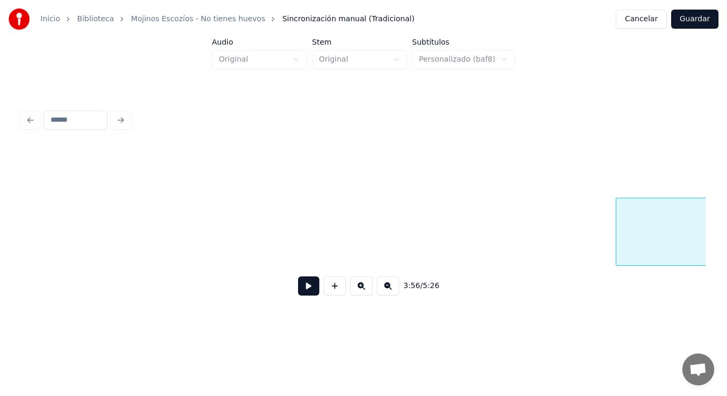
scroll to position [0, 176230]
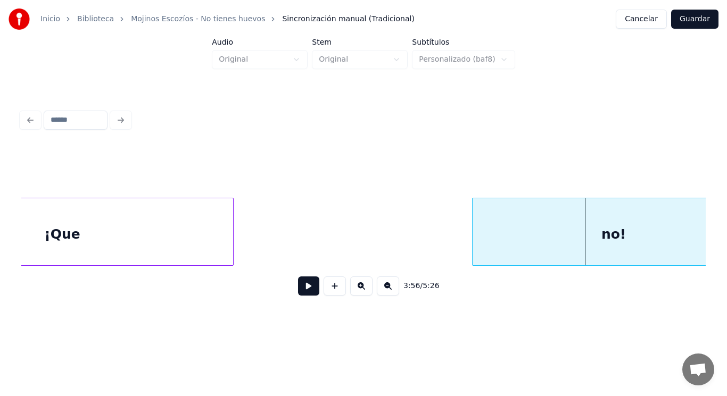
click at [130, 244] on div "¡Que" at bounding box center [62, 234] width 342 height 72
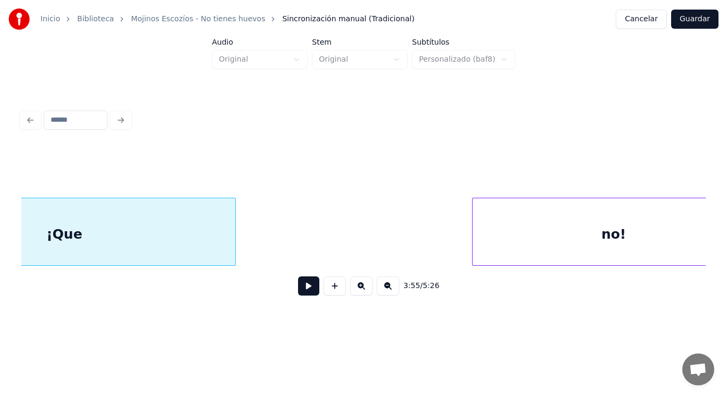
scroll to position [0, 175548]
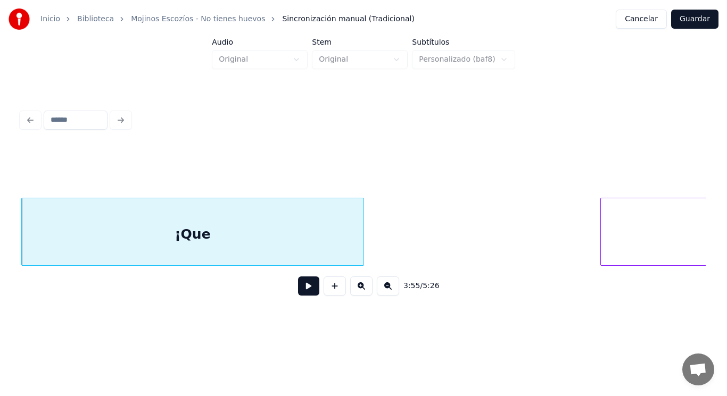
click at [298, 296] on button at bounding box center [308, 286] width 21 height 19
click at [279, 238] on div "¡Que" at bounding box center [193, 234] width 342 height 72
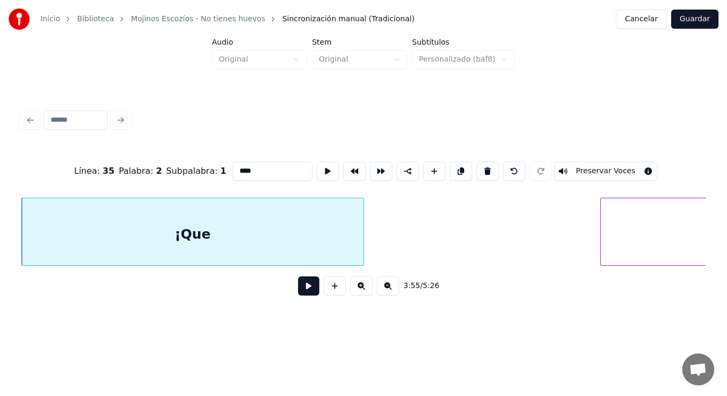
click at [305, 285] on button at bounding box center [308, 286] width 21 height 19
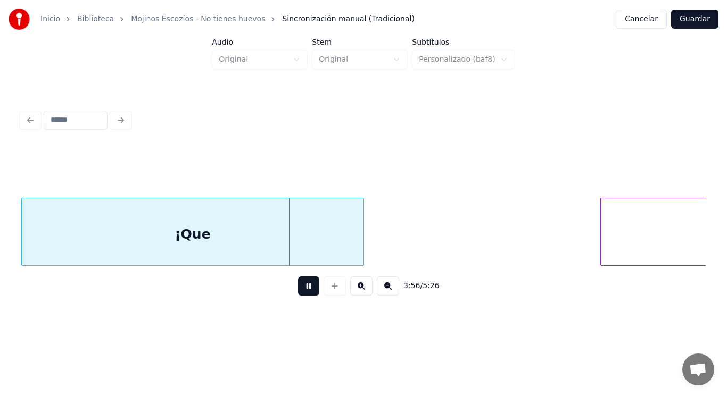
click at [305, 285] on button at bounding box center [308, 286] width 21 height 19
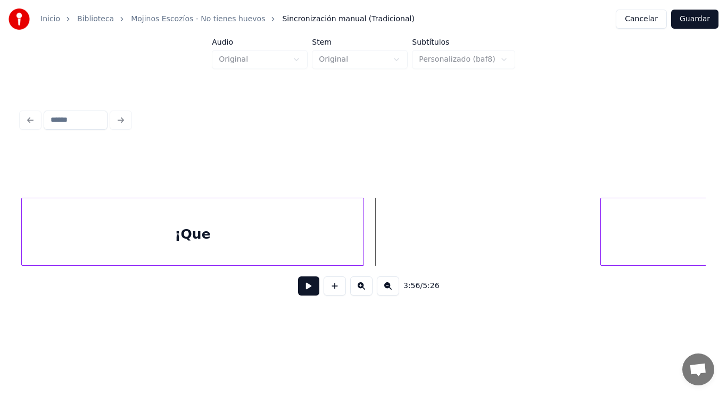
click at [302, 289] on button at bounding box center [308, 286] width 21 height 19
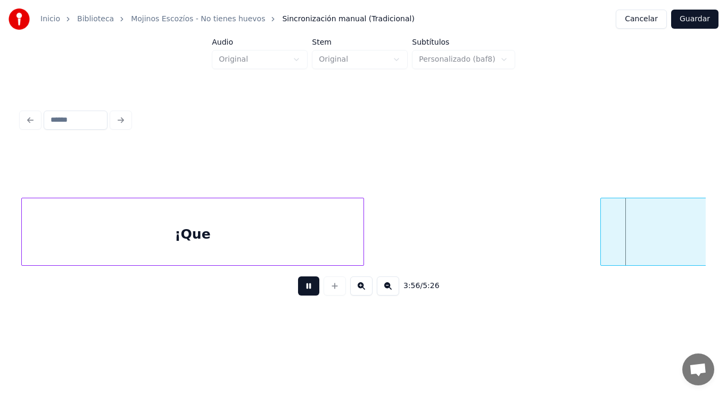
click at [302, 289] on button at bounding box center [308, 286] width 21 height 19
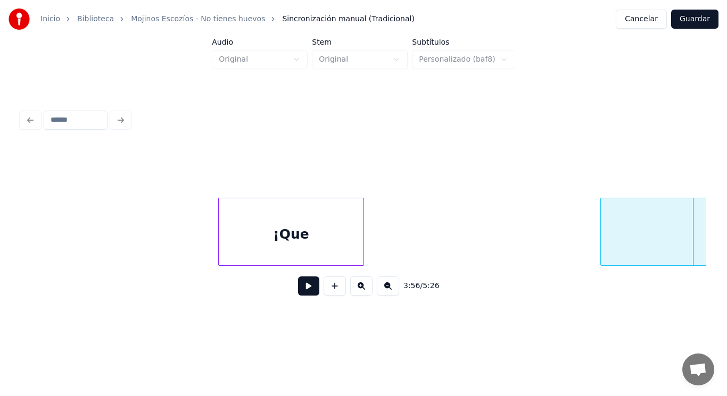
click at [220, 227] on div at bounding box center [220, 231] width 3 height 67
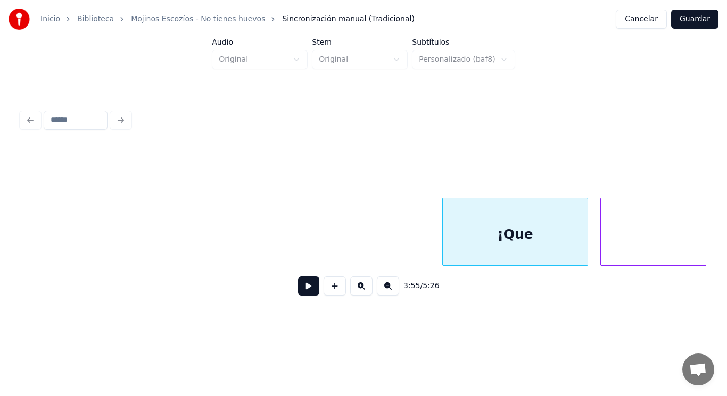
click at [474, 230] on div "¡Que" at bounding box center [515, 234] width 145 height 72
click at [306, 287] on button at bounding box center [308, 286] width 21 height 19
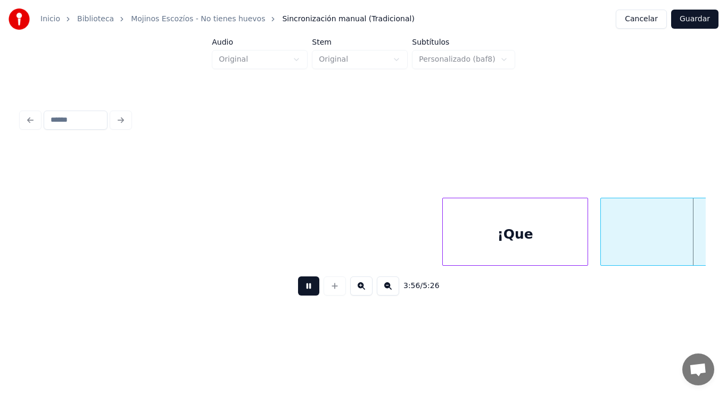
scroll to position [0, 176234]
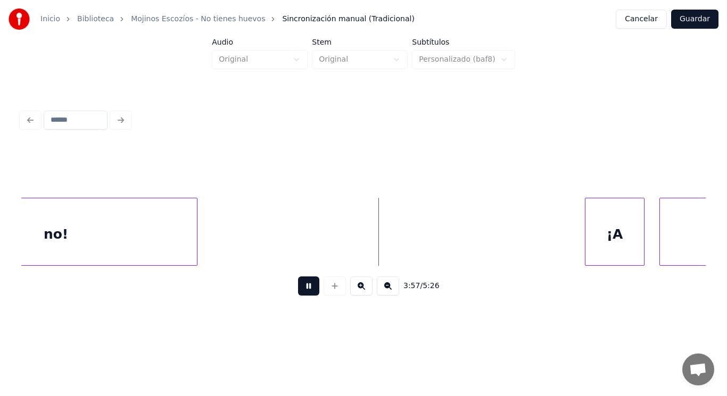
click at [306, 287] on button at bounding box center [308, 286] width 21 height 19
click at [302, 291] on button at bounding box center [308, 286] width 21 height 19
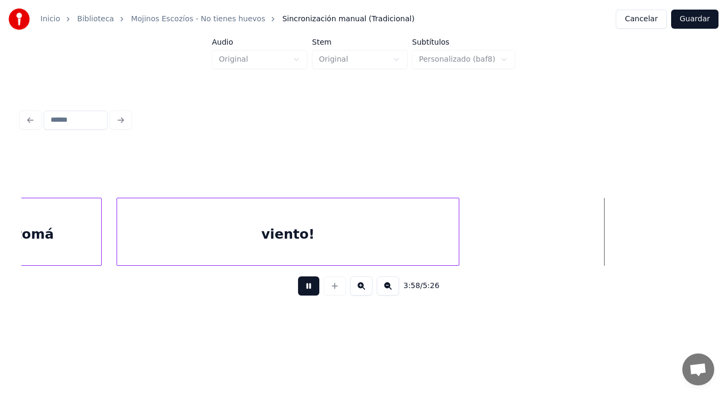
scroll to position [0, 177612]
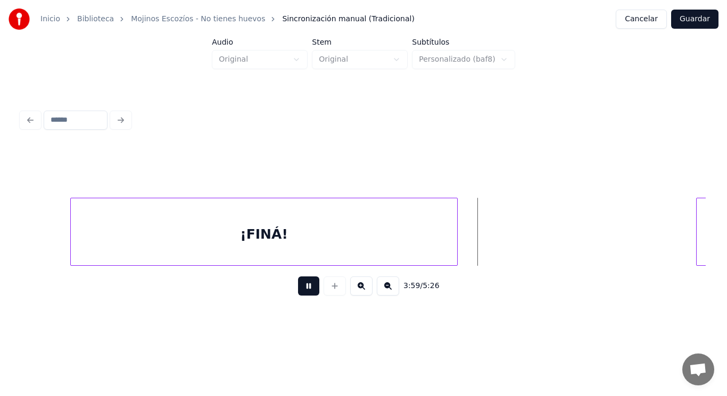
click at [302, 291] on button at bounding box center [308, 286] width 21 height 19
click at [269, 231] on div "¡FINÁ!" at bounding box center [264, 234] width 386 height 72
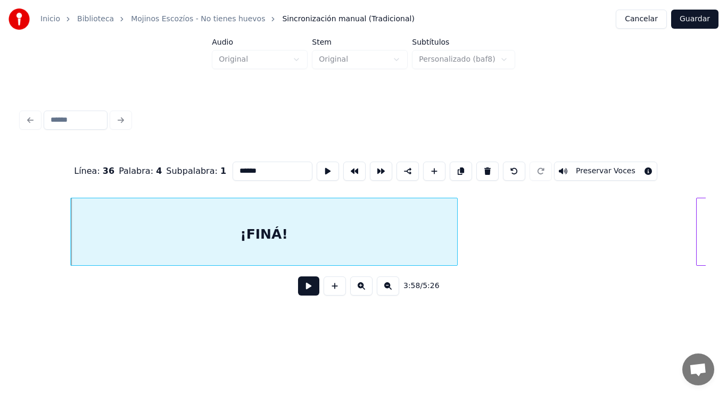
click at [301, 293] on button at bounding box center [308, 286] width 21 height 19
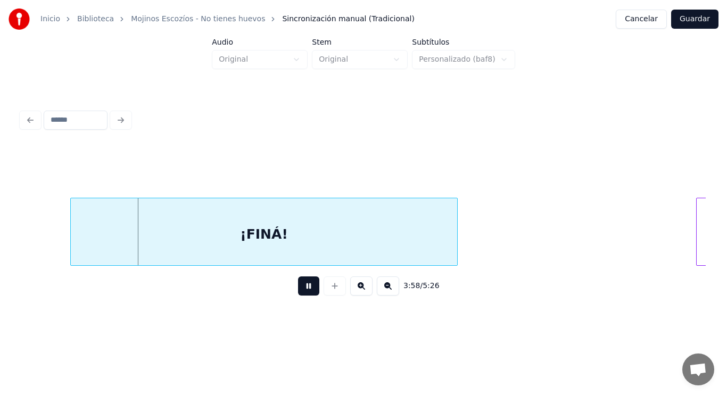
click at [301, 293] on button at bounding box center [308, 286] width 21 height 19
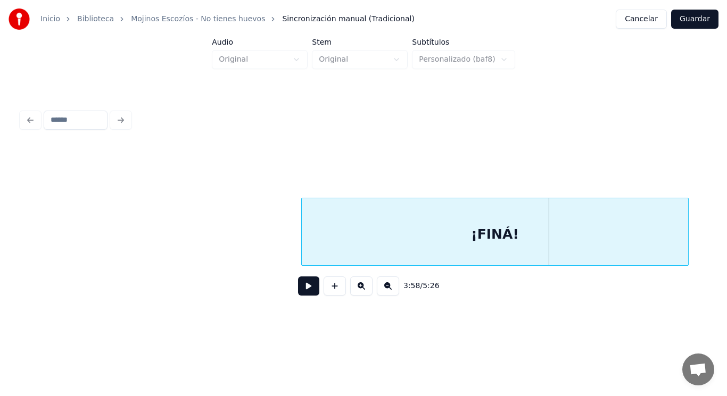
scroll to position [0, 177357]
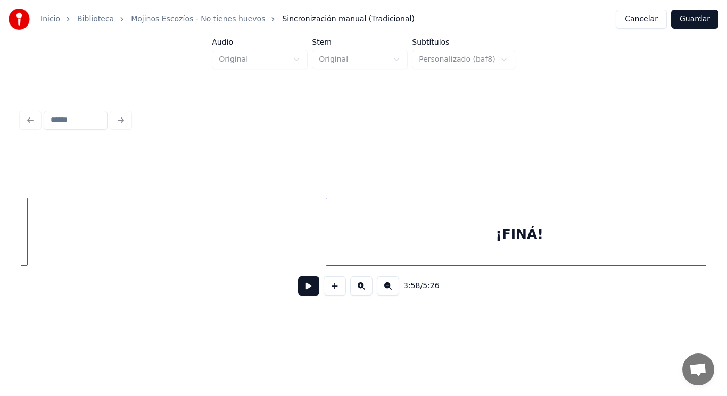
click at [302, 287] on button at bounding box center [308, 286] width 21 height 19
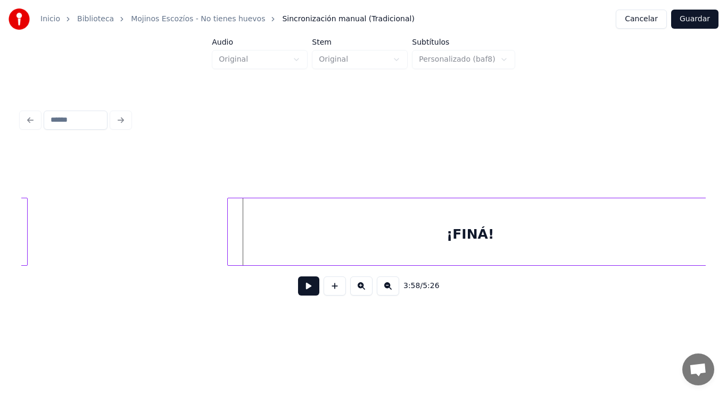
click at [230, 232] on div at bounding box center [229, 231] width 3 height 67
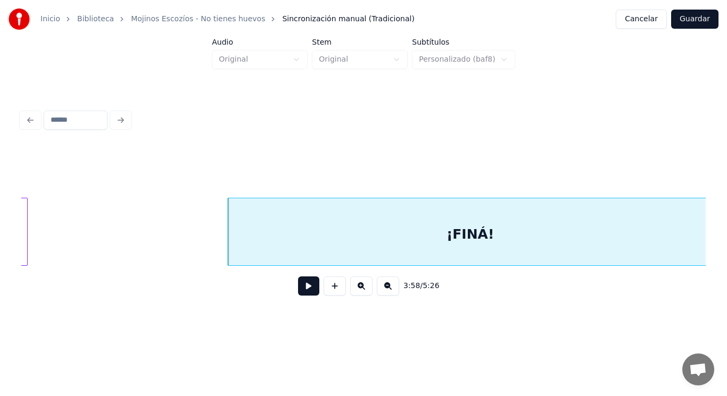
click at [298, 291] on button at bounding box center [308, 286] width 21 height 19
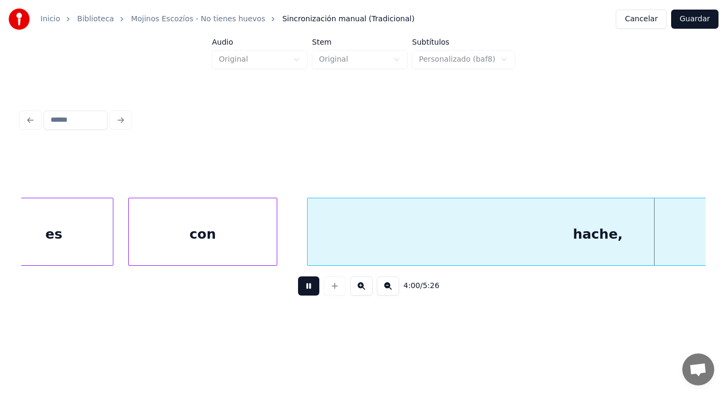
scroll to position [0, 179441]
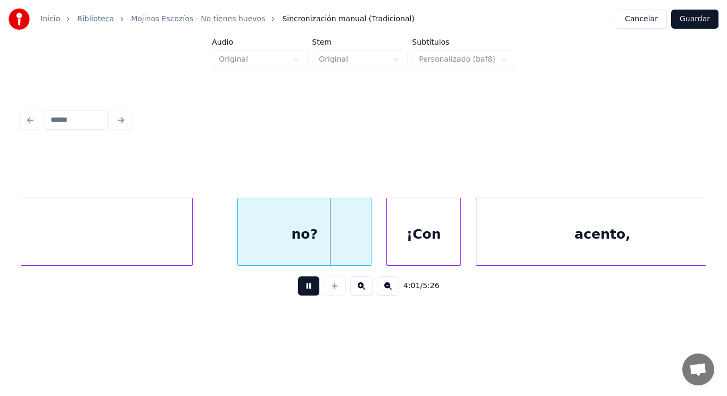
click at [298, 291] on button at bounding box center [308, 286] width 21 height 19
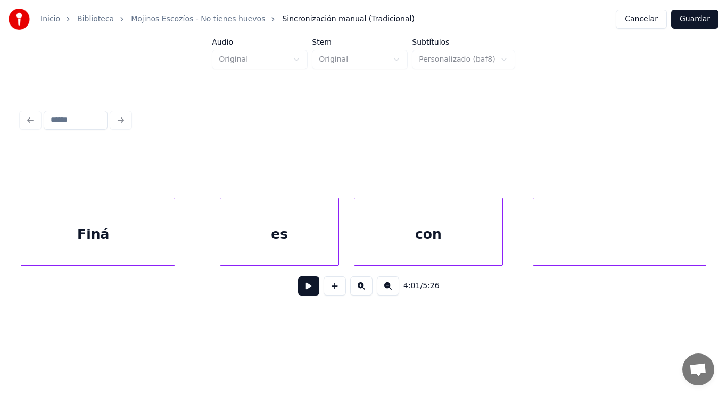
scroll to position [0, 178484]
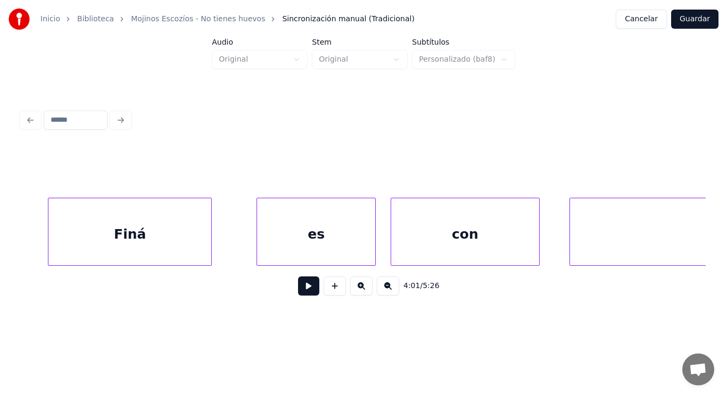
click at [88, 253] on div "Finá" at bounding box center [129, 234] width 163 height 72
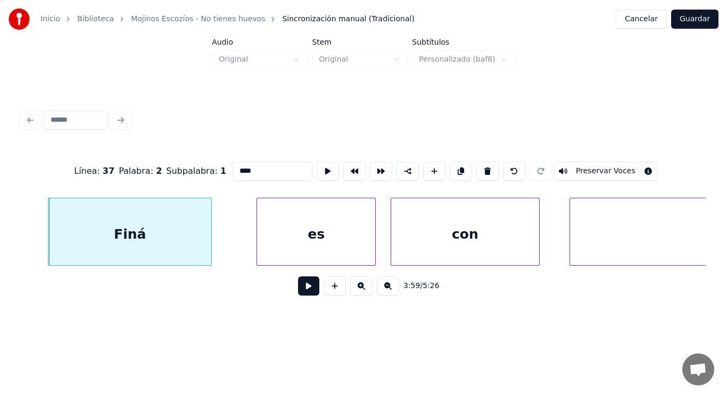
click at [300, 295] on button at bounding box center [308, 286] width 21 height 19
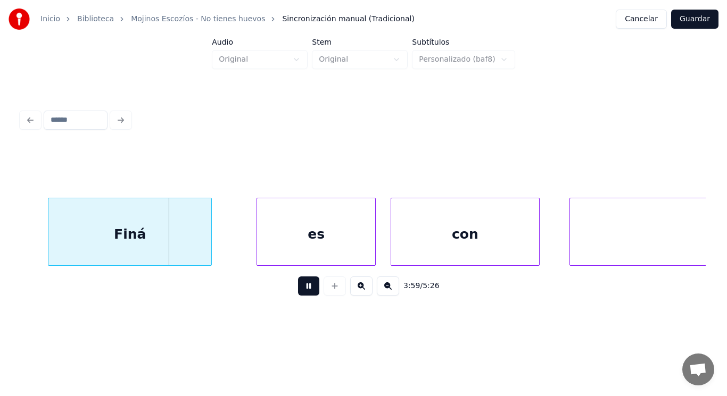
click at [300, 295] on button at bounding box center [308, 286] width 21 height 19
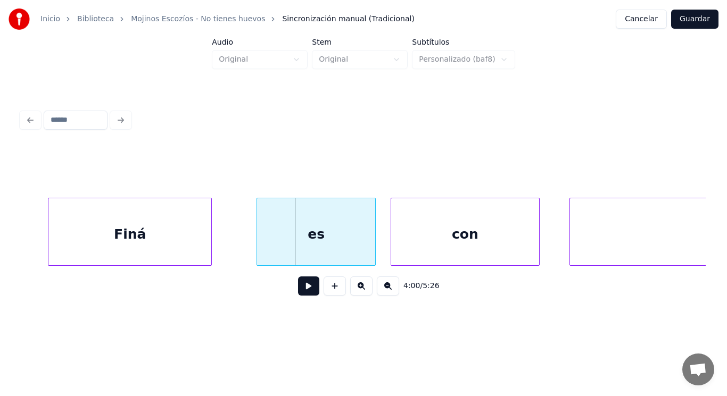
click at [155, 243] on div "Finá" at bounding box center [129, 234] width 163 height 72
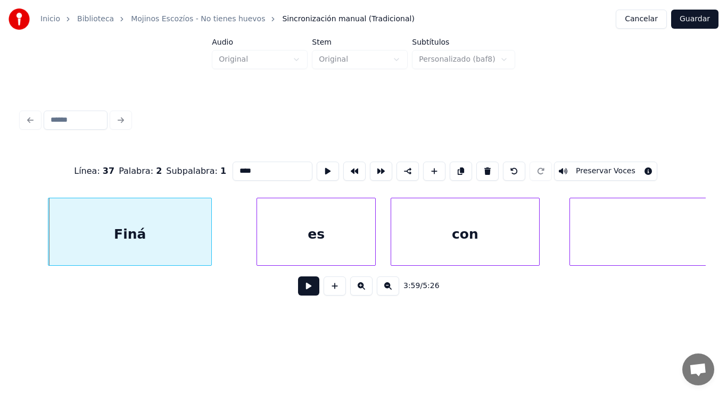
click at [298, 296] on button at bounding box center [308, 286] width 21 height 19
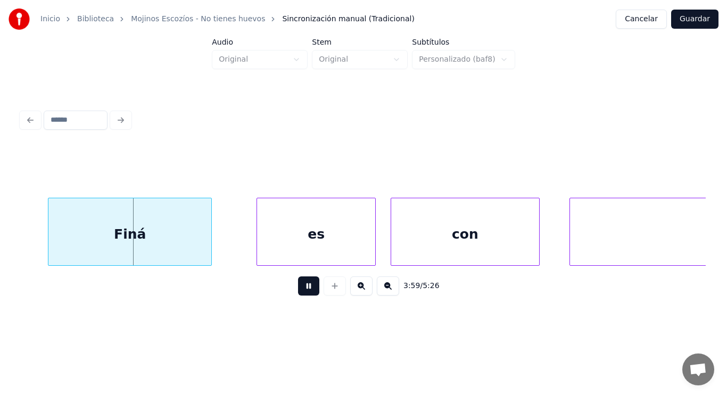
click at [298, 296] on button at bounding box center [308, 286] width 21 height 19
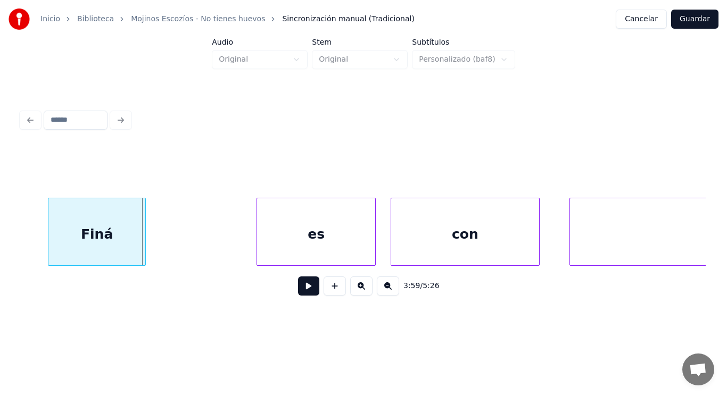
click at [142, 248] on div at bounding box center [143, 231] width 3 height 67
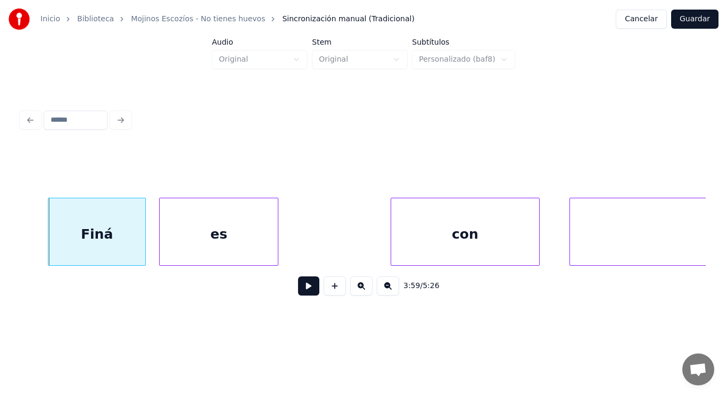
click at [210, 243] on div "es" at bounding box center [219, 234] width 118 height 72
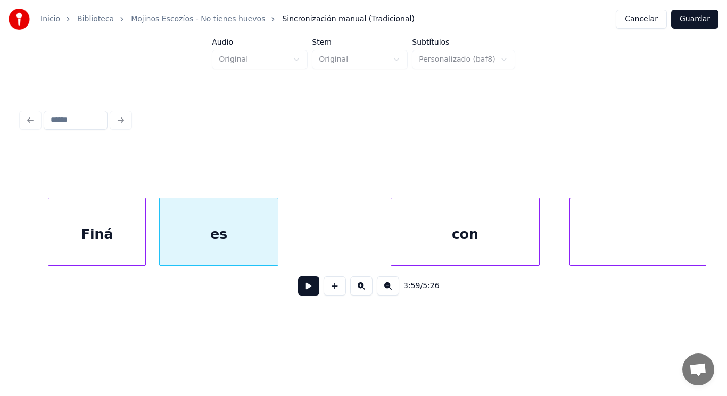
click at [299, 294] on button at bounding box center [308, 286] width 21 height 19
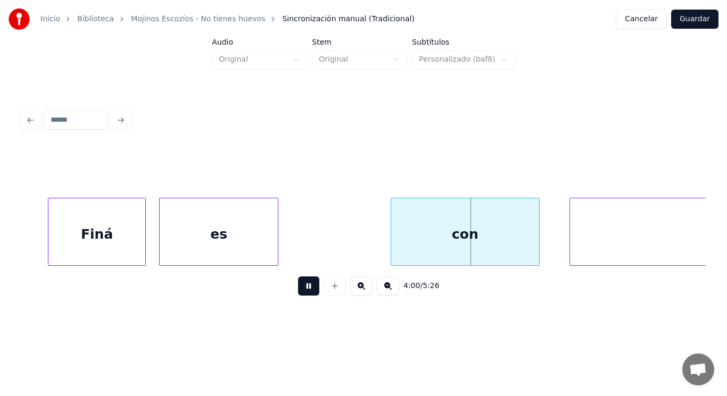
click at [299, 294] on button at bounding box center [308, 286] width 21 height 19
click at [206, 239] on div at bounding box center [205, 231] width 3 height 67
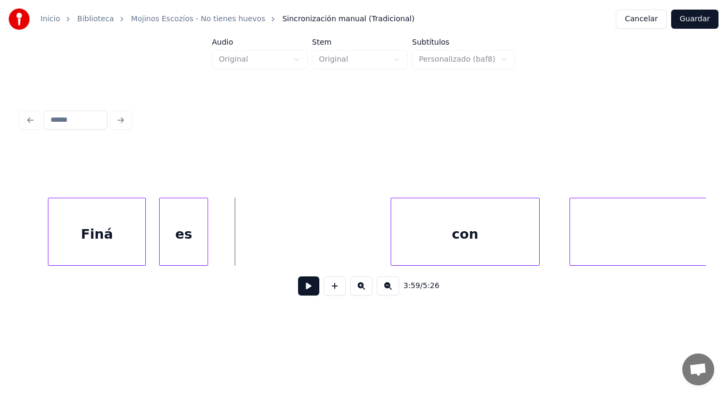
click at [298, 294] on button at bounding box center [308, 286] width 21 height 19
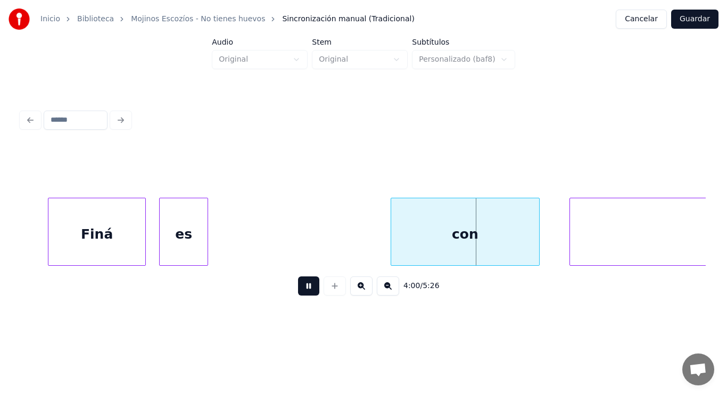
click at [298, 294] on button at bounding box center [308, 286] width 21 height 19
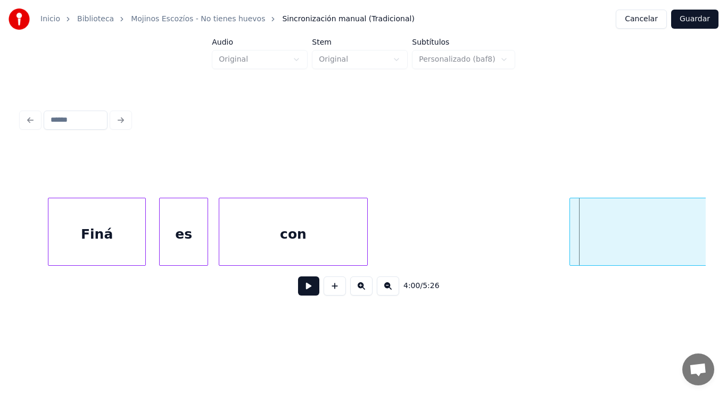
click at [255, 241] on div "con" at bounding box center [293, 234] width 148 height 72
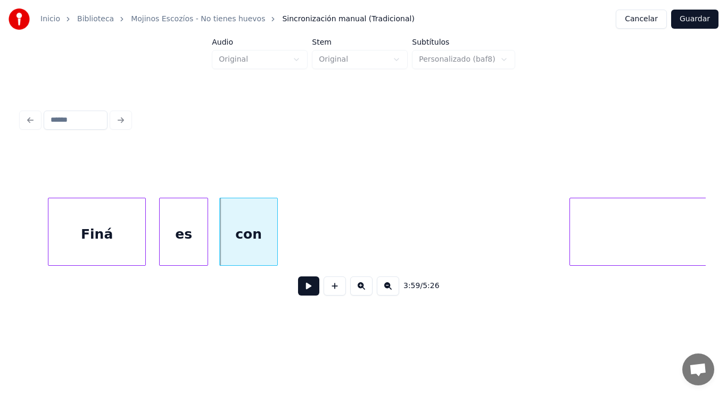
click at [274, 235] on div at bounding box center [275, 231] width 3 height 67
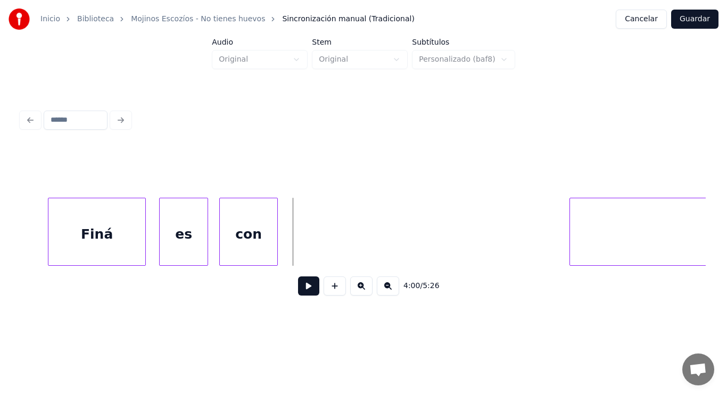
click at [298, 285] on button at bounding box center [308, 286] width 21 height 19
click at [273, 241] on div "con" at bounding box center [248, 234] width 57 height 72
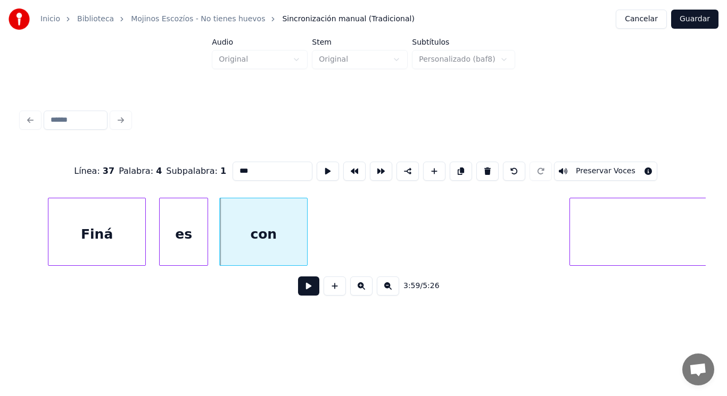
click at [305, 241] on div at bounding box center [305, 231] width 3 height 67
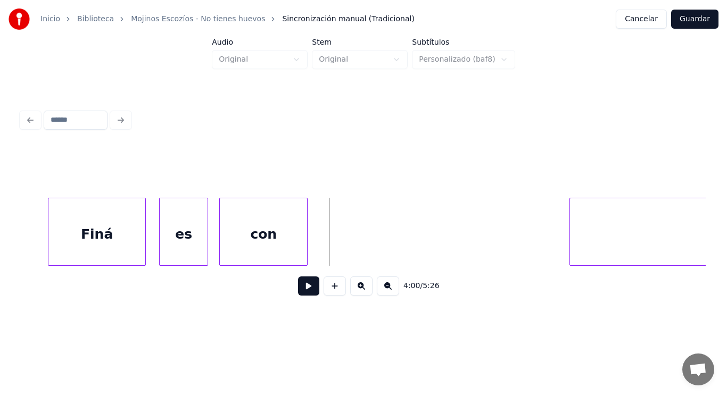
click at [306, 279] on div "4:00 / 5:26" at bounding box center [363, 285] width 667 height 23
click at [303, 287] on button at bounding box center [308, 286] width 21 height 19
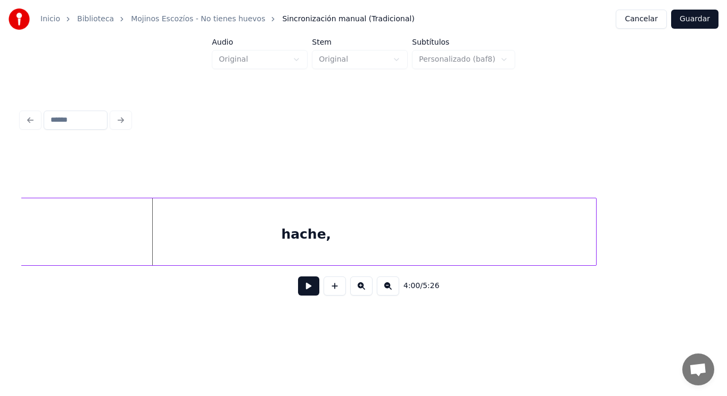
scroll to position [0, 178848]
click at [406, 235] on div "hache," at bounding box center [313, 234] width 580 height 72
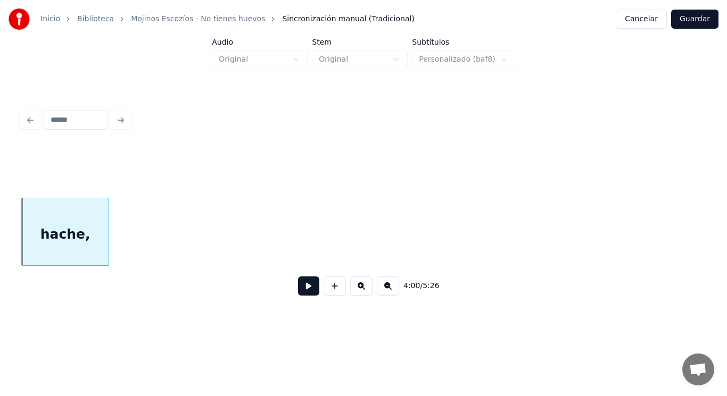
click at [107, 243] on div at bounding box center [106, 231] width 3 height 67
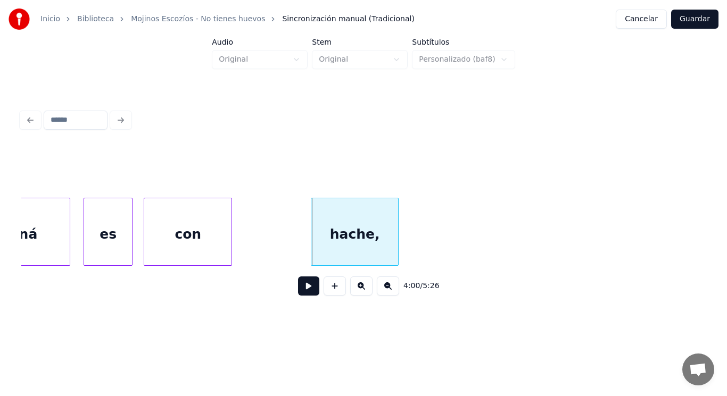
scroll to position [0, 178529]
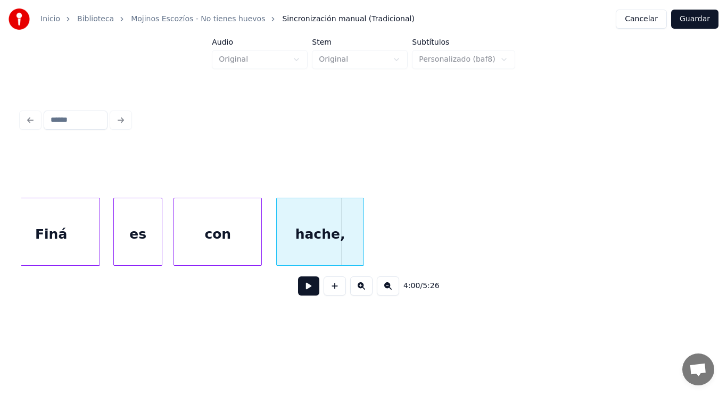
click at [323, 222] on div "hache," at bounding box center [320, 234] width 87 height 72
click at [305, 288] on button at bounding box center [308, 286] width 21 height 19
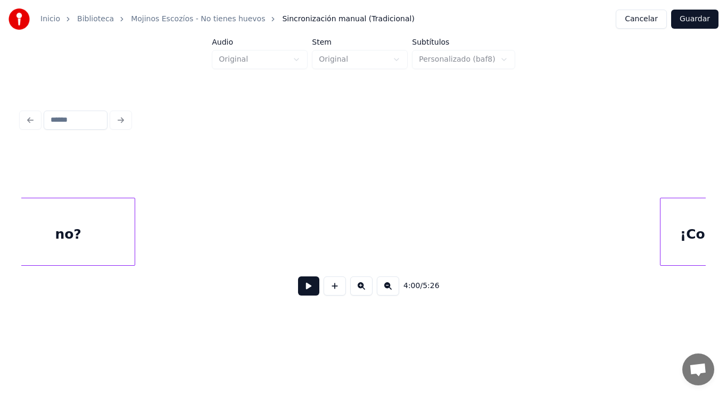
scroll to position [0, 179147]
click at [96, 252] on div "no?" at bounding box center [88, 234] width 133 height 72
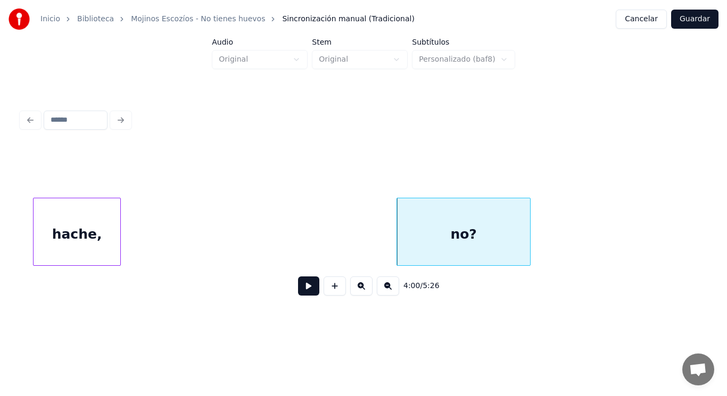
scroll to position [0, 178743]
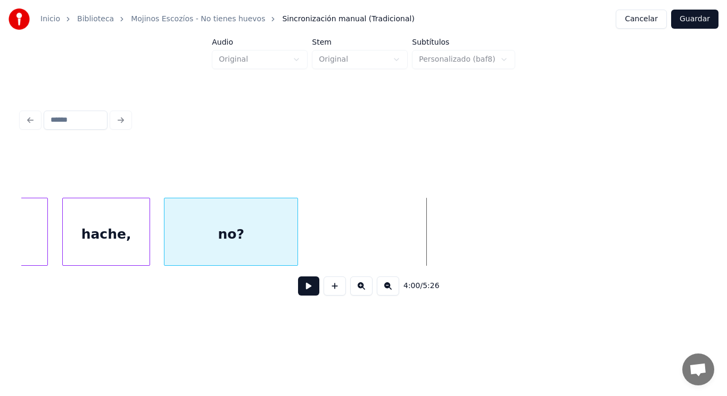
click at [221, 235] on div "no?" at bounding box center [230, 234] width 133 height 72
click at [298, 287] on button at bounding box center [308, 286] width 21 height 19
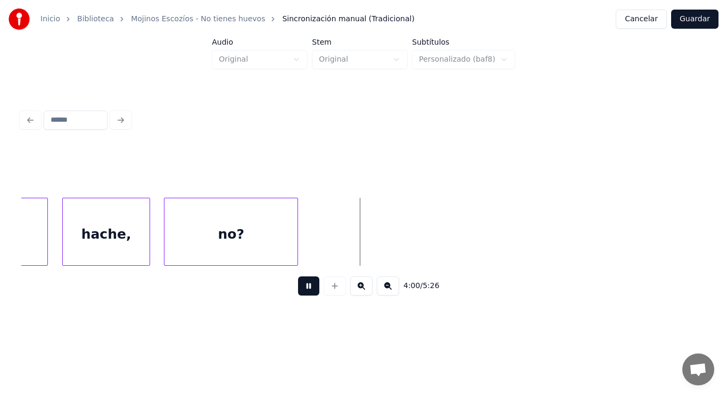
click at [298, 287] on button at bounding box center [308, 286] width 21 height 19
click at [251, 237] on div at bounding box center [250, 231] width 3 height 67
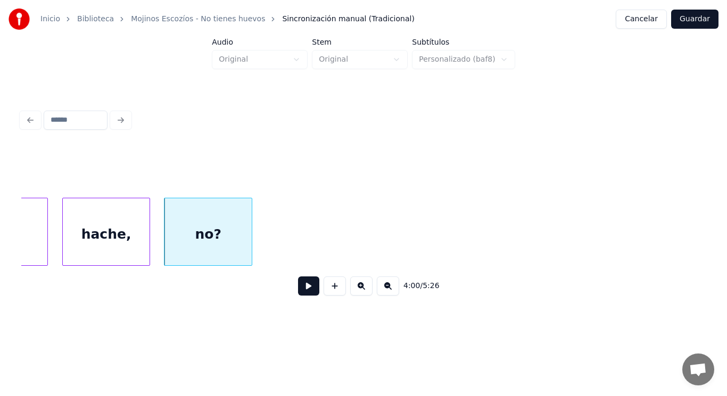
click at [298, 287] on button at bounding box center [308, 286] width 21 height 19
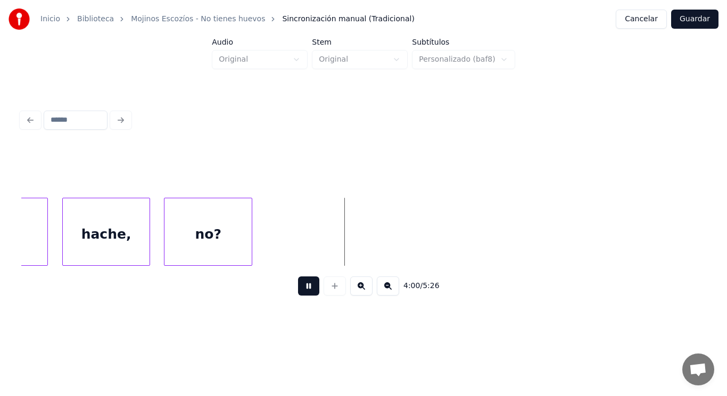
click at [298, 287] on button at bounding box center [308, 286] width 21 height 19
click at [298, 290] on button at bounding box center [308, 286] width 21 height 19
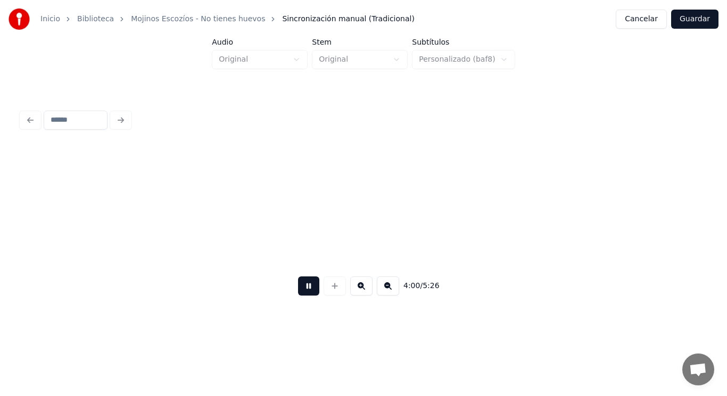
scroll to position [0, 179433]
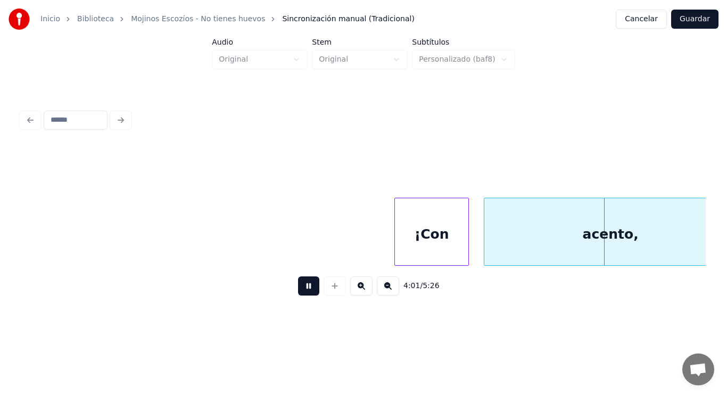
click at [298, 290] on button at bounding box center [308, 286] width 21 height 19
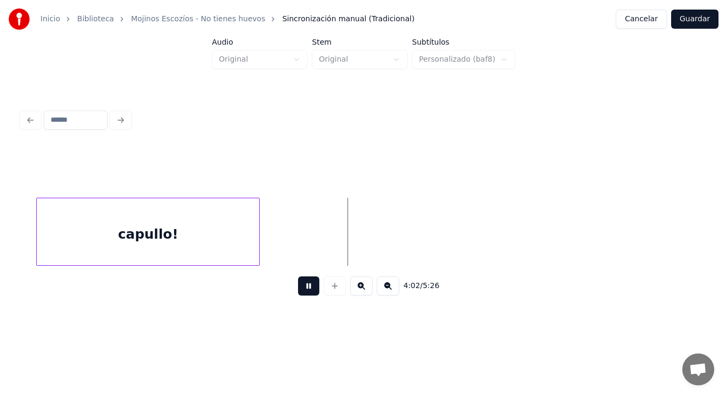
click at [298, 290] on button at bounding box center [308, 286] width 21 height 19
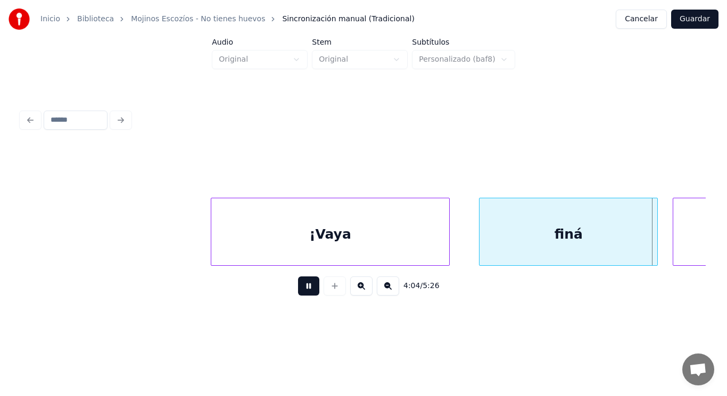
scroll to position [0, 182231]
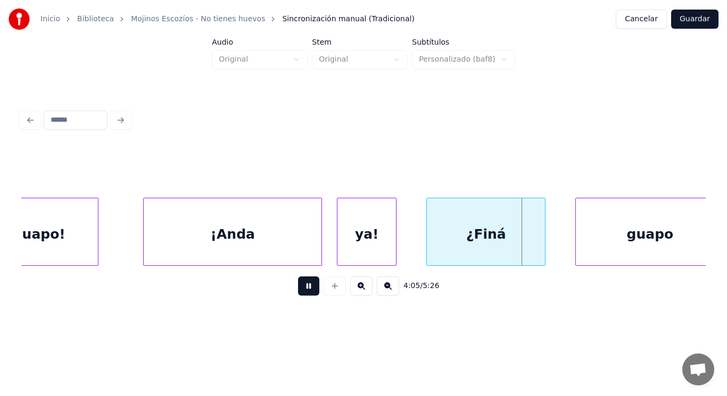
click at [298, 290] on button at bounding box center [308, 286] width 21 height 19
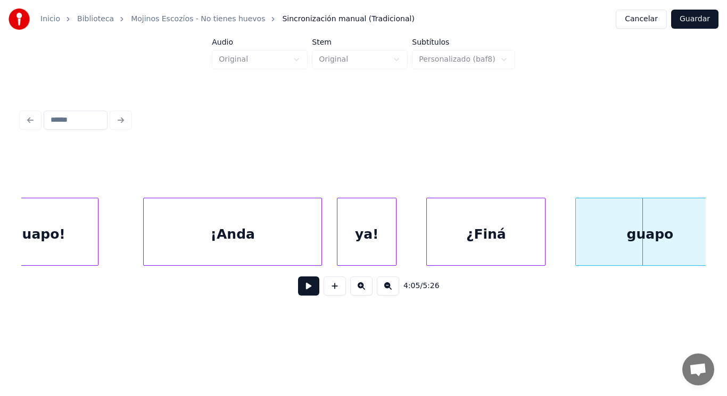
click at [298, 290] on button at bounding box center [308, 286] width 21 height 19
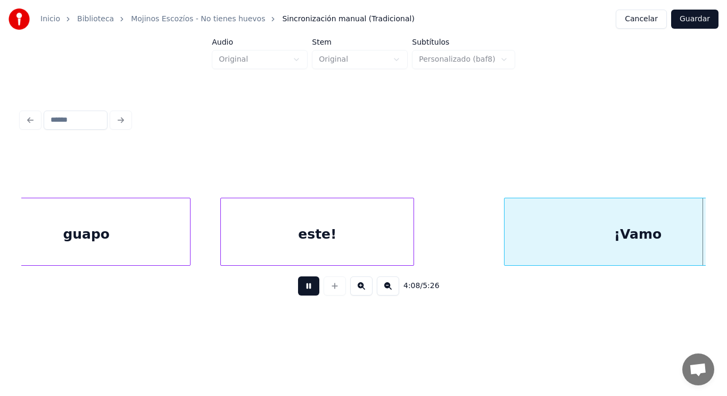
scroll to position [0, 184994]
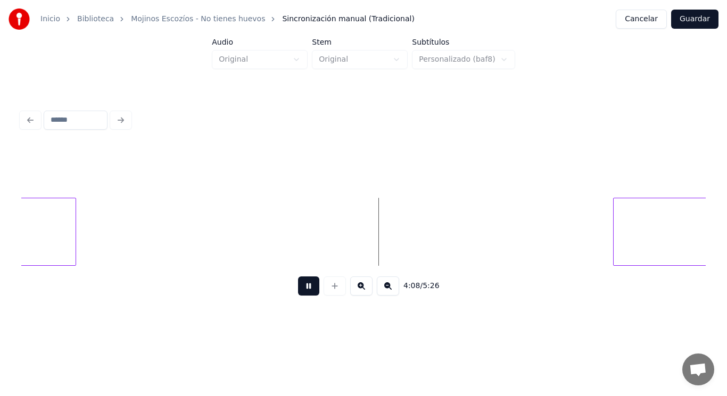
click at [298, 290] on button at bounding box center [308, 286] width 21 height 19
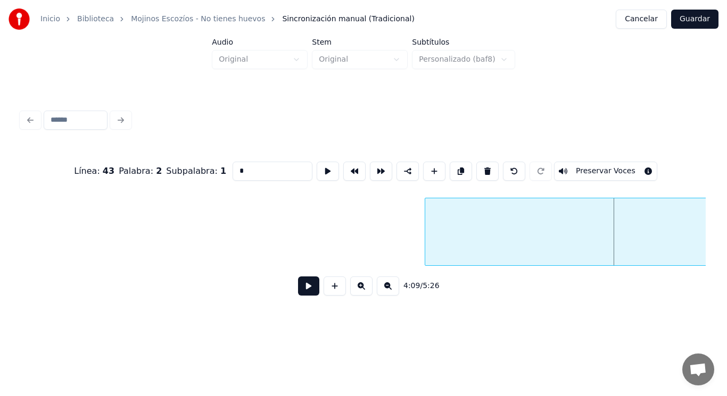
scroll to position [0, 185285]
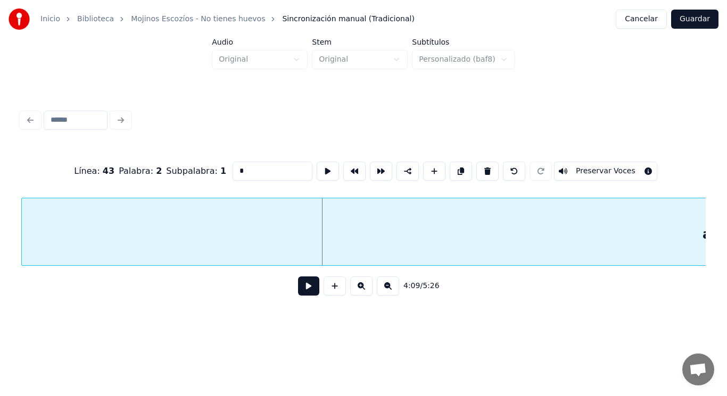
click at [342, 232] on div "a" at bounding box center [706, 234] width 1369 height 72
click at [605, 235] on div "a" at bounding box center [110, 234] width 1369 height 72
click at [490, 168] on button at bounding box center [487, 171] width 22 height 19
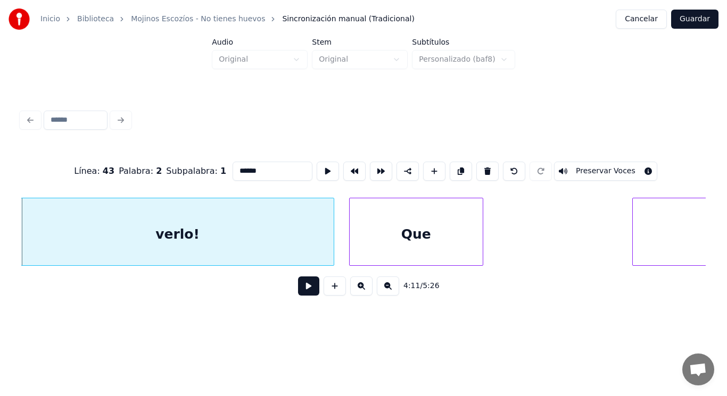
click at [326, 238] on div "verlo!" at bounding box center [177, 234] width 312 height 72
click at [492, 170] on button at bounding box center [487, 171] width 22 height 19
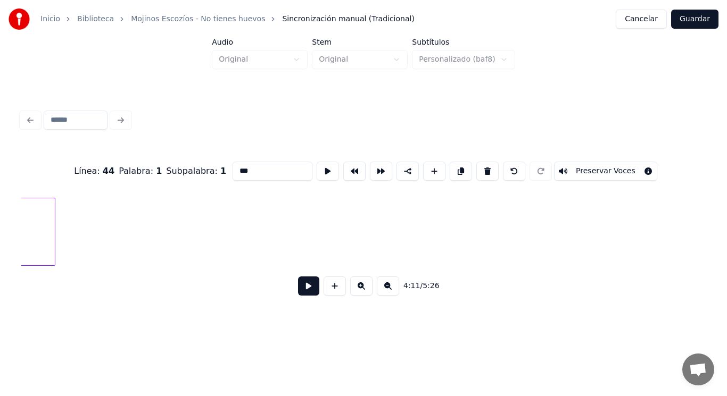
scroll to position [0, 184622]
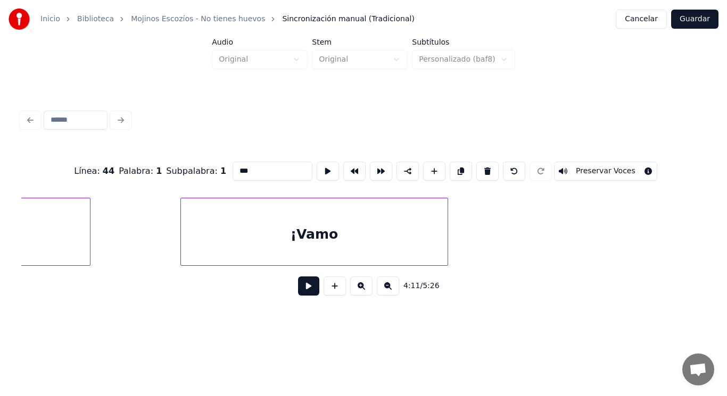
click at [334, 238] on div "¡Vamo" at bounding box center [314, 234] width 267 height 72
type input "*****"
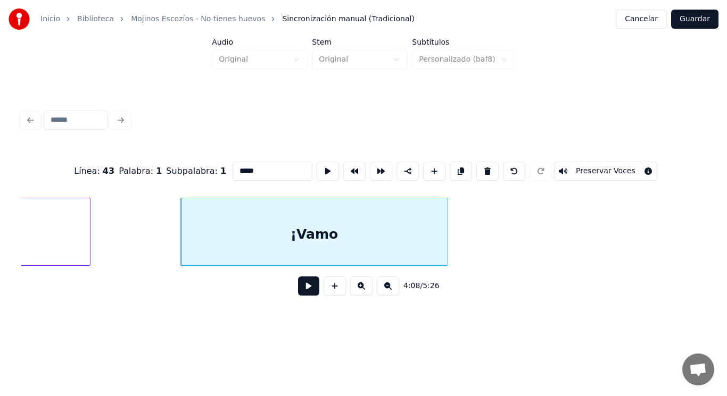
click at [302, 284] on button at bounding box center [308, 286] width 21 height 19
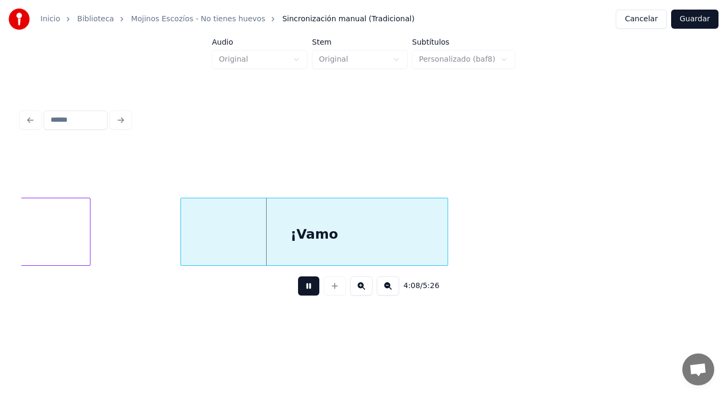
click at [302, 284] on button at bounding box center [308, 286] width 21 height 19
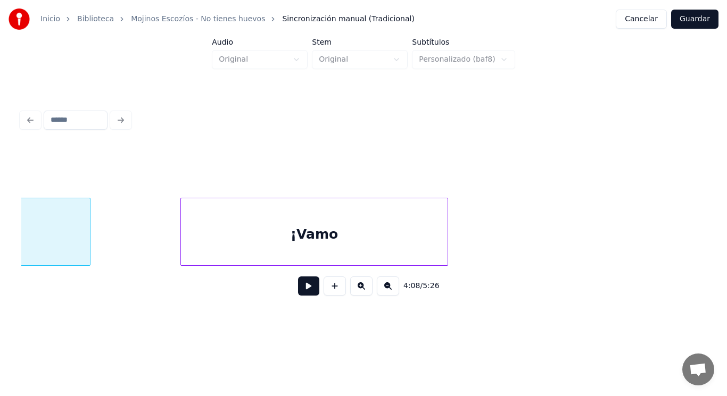
scroll to position [0, 184498]
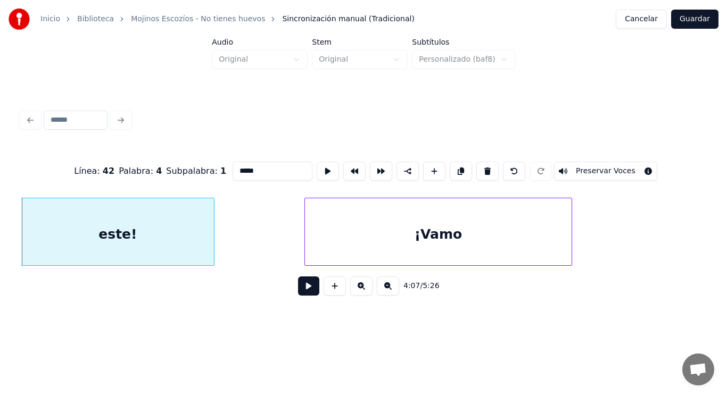
click at [300, 295] on button at bounding box center [308, 286] width 21 height 19
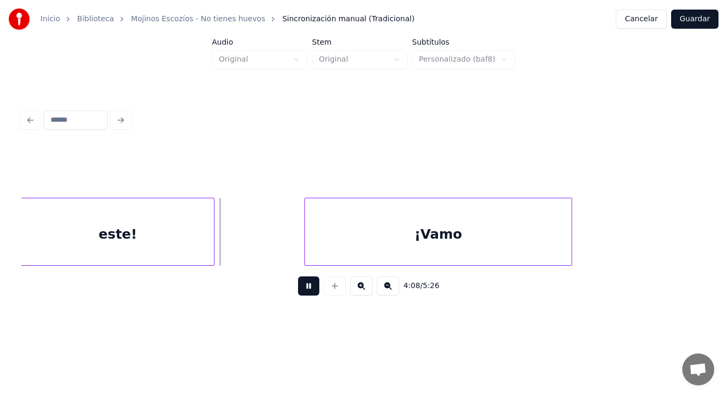
click at [300, 295] on button at bounding box center [308, 286] width 21 height 19
click at [320, 234] on div "¡Vamo" at bounding box center [438, 234] width 267 height 72
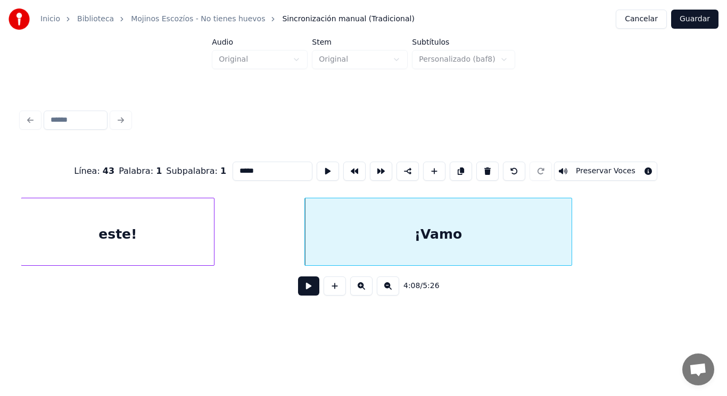
click at [299, 288] on button at bounding box center [308, 286] width 21 height 19
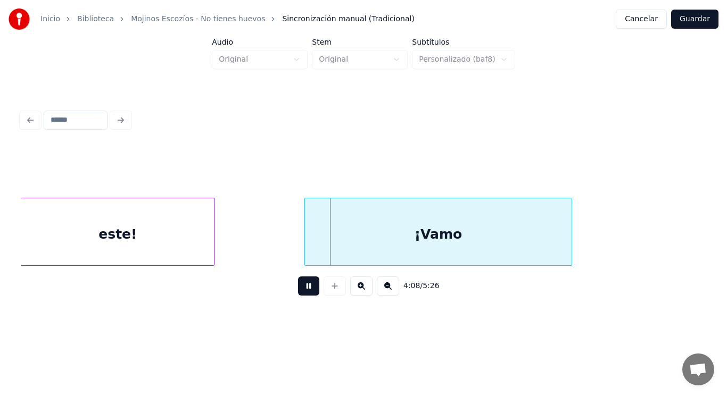
click at [299, 288] on button at bounding box center [308, 286] width 21 height 19
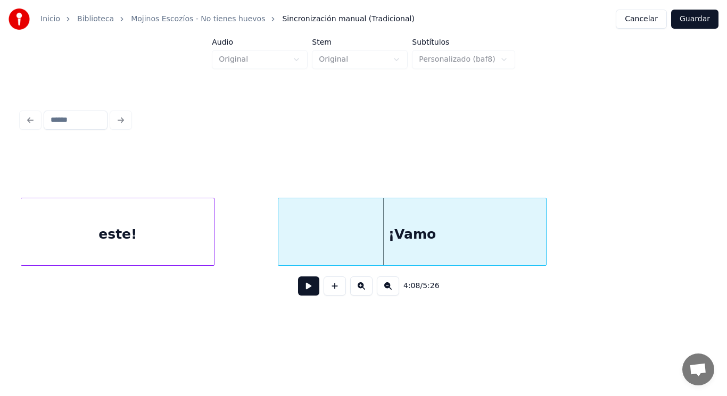
click at [495, 241] on div "¡Vamo" at bounding box center [411, 234] width 267 height 72
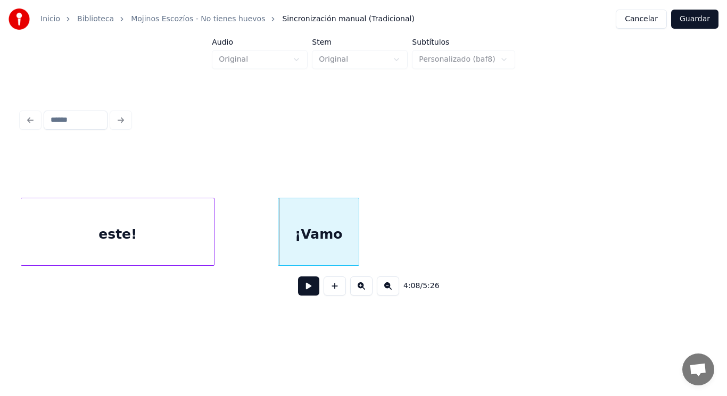
click at [356, 238] on div at bounding box center [356, 231] width 3 height 67
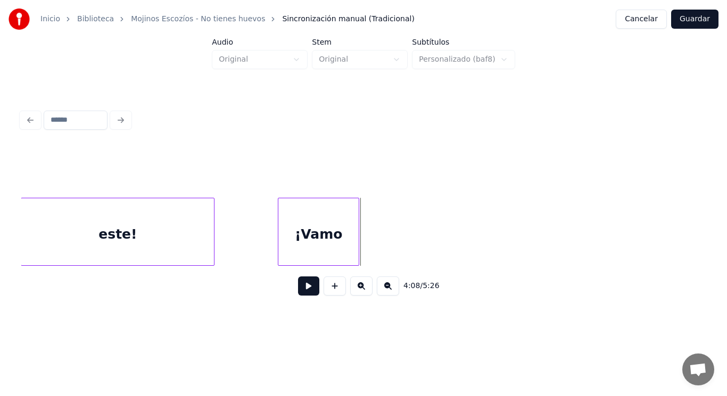
click at [301, 288] on button at bounding box center [308, 286] width 21 height 19
click at [312, 253] on div "¡Vamo" at bounding box center [294, 234] width 80 height 72
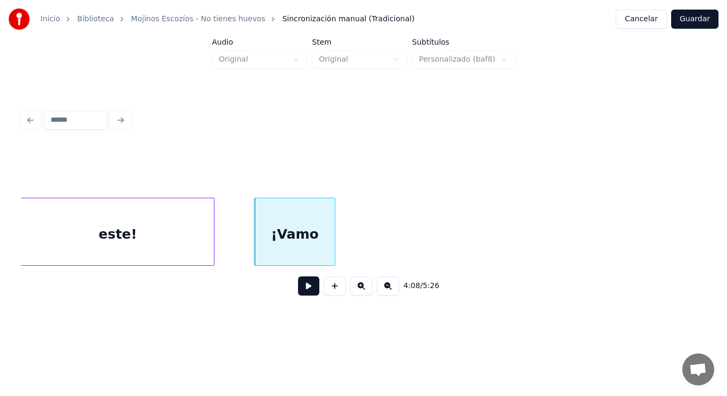
click at [301, 284] on button at bounding box center [308, 286] width 21 height 19
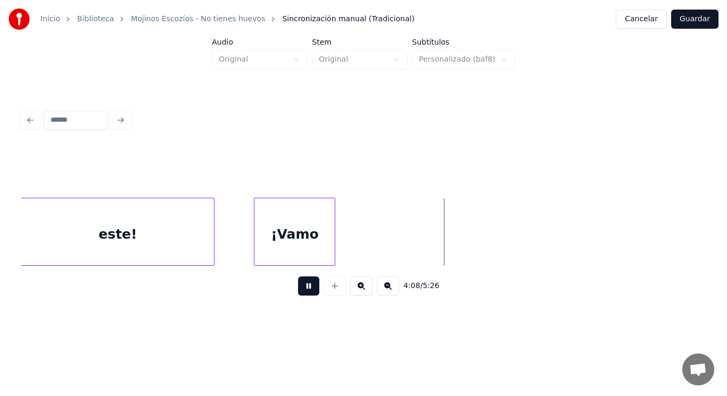
click at [301, 284] on button at bounding box center [308, 286] width 21 height 19
click at [326, 286] on button at bounding box center [334, 286] width 22 height 19
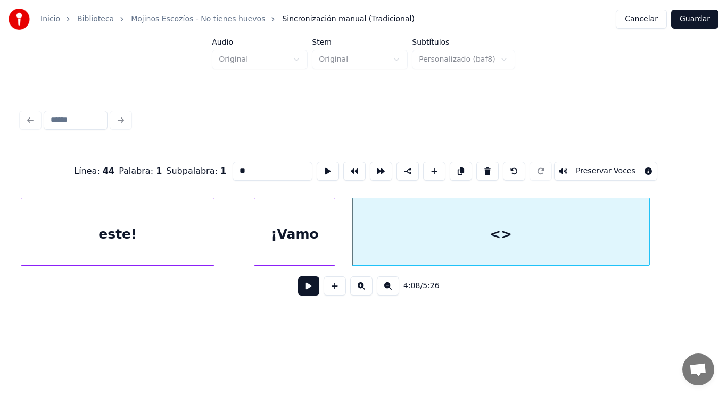
drag, startPoint x: 227, startPoint y: 164, endPoint x: 179, endPoint y: 167, distance: 48.0
click at [179, 167] on div "Línea : 44 Palabra : 1 Subpalabra : 1 ** Preservar Voces" at bounding box center [363, 171] width 684 height 53
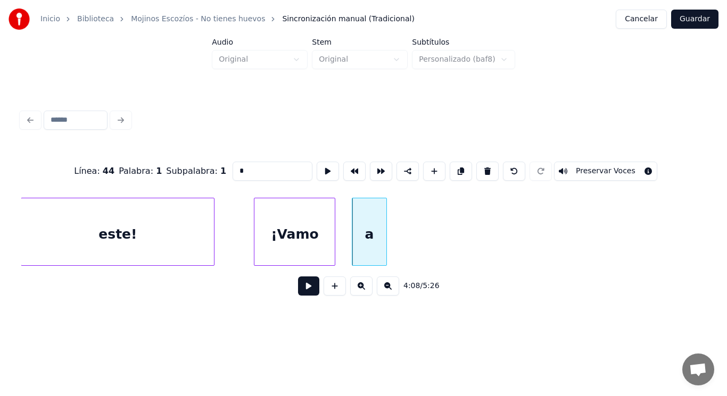
click at [385, 235] on div at bounding box center [384, 231] width 3 height 67
type input "*"
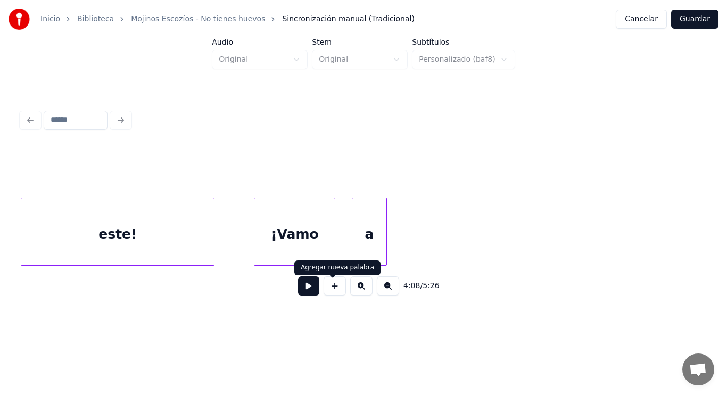
click at [333, 288] on button at bounding box center [334, 286] width 22 height 19
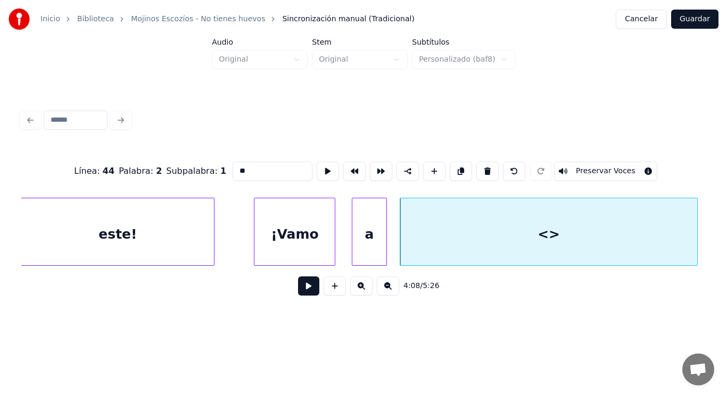
drag, startPoint x: 227, startPoint y: 167, endPoint x: 168, endPoint y: 175, distance: 59.6
click
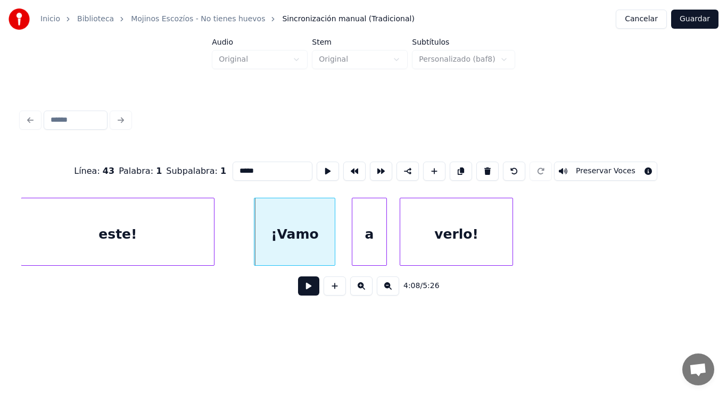
type input "*****"
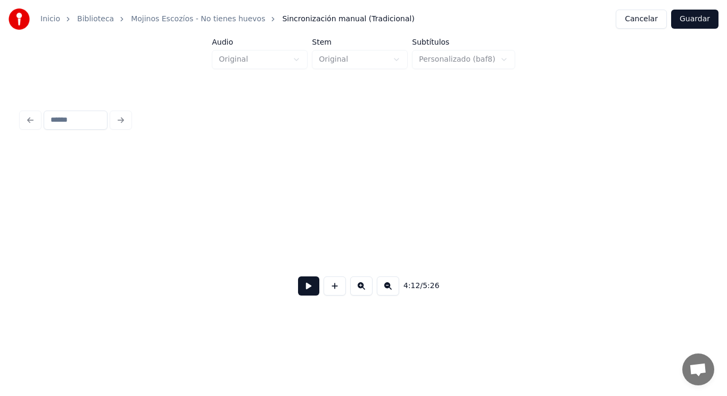
scroll to position [0, 186312]
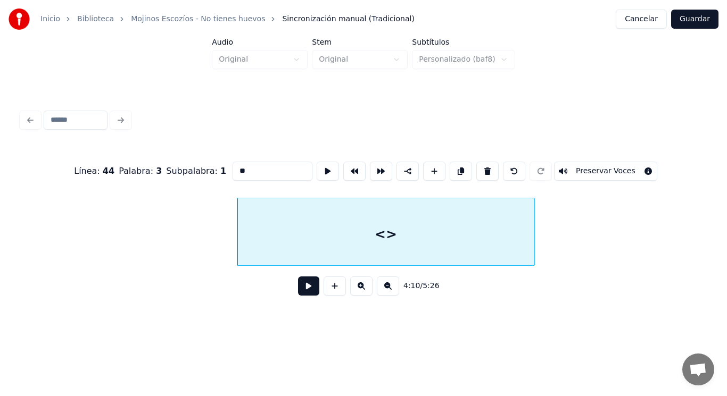
drag, startPoint x: 227, startPoint y: 165, endPoint x: 187, endPoint y: 165, distance: 39.9
type input "*"
type input "***"
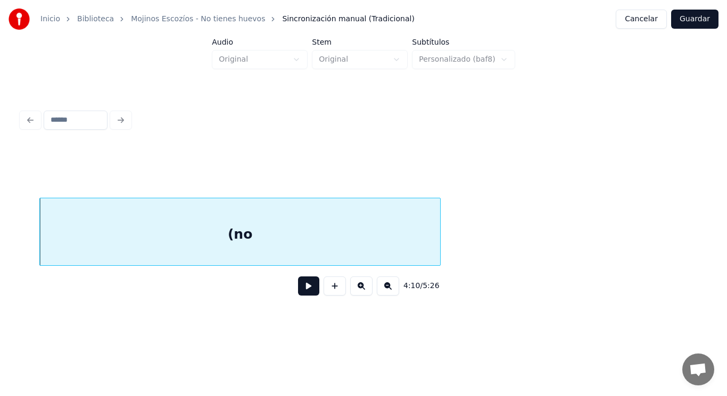
scroll to position [0, 186525]
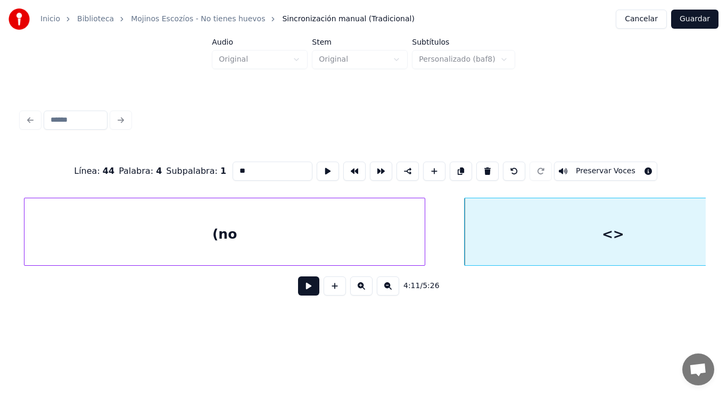
drag, startPoint x: 222, startPoint y: 166, endPoint x: 179, endPoint y: 170, distance: 43.3
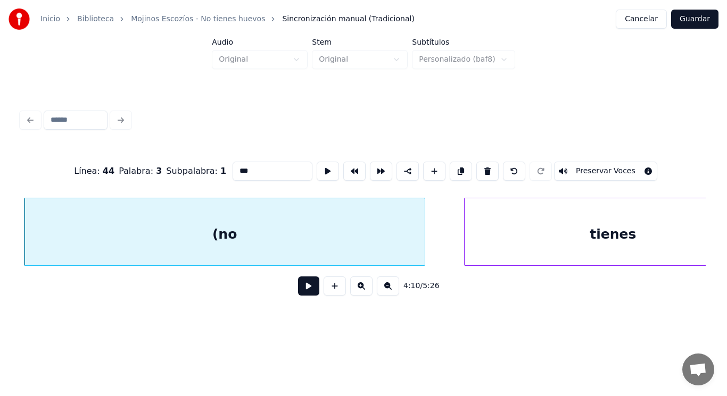
type input "***"
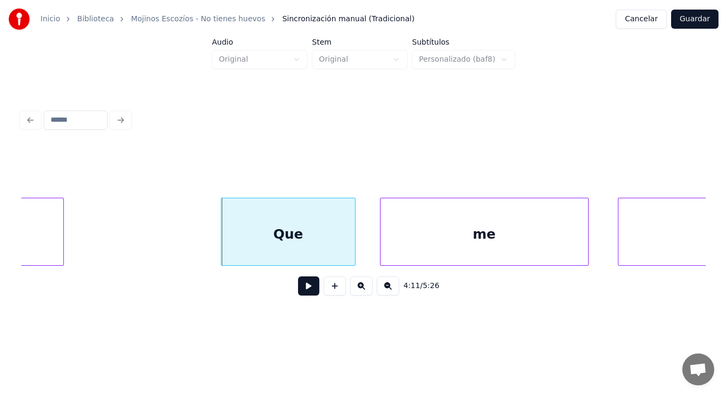
scroll to position [0, 186968]
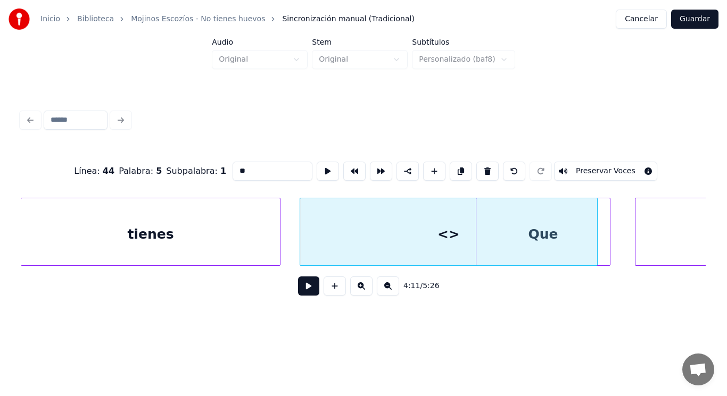
drag, startPoint x: 227, startPoint y: 166, endPoint x: 180, endPoint y: 166, distance: 46.8
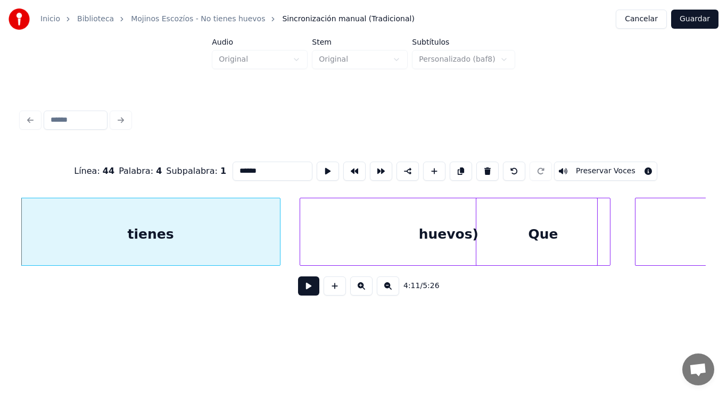
type input "******"
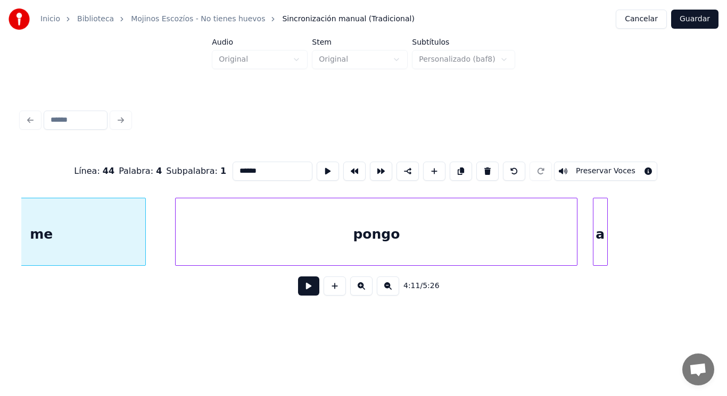
type input "**"
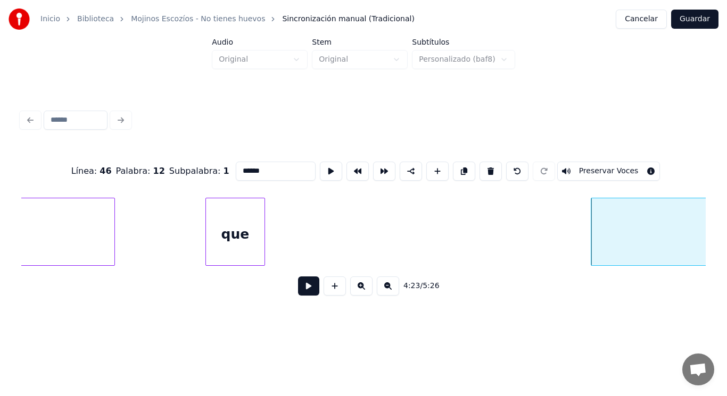
scroll to position [0, 195962]
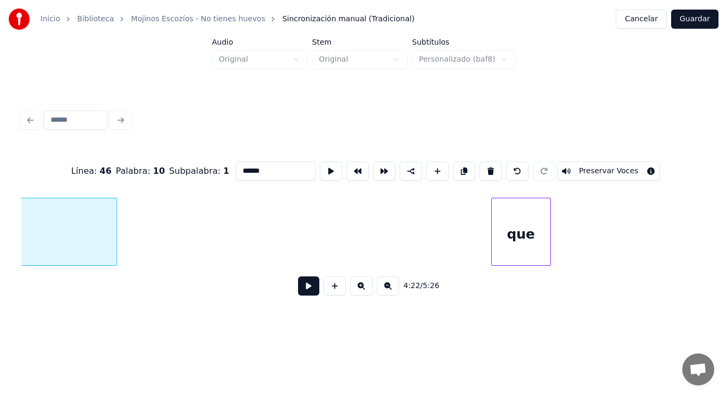
type input "****"
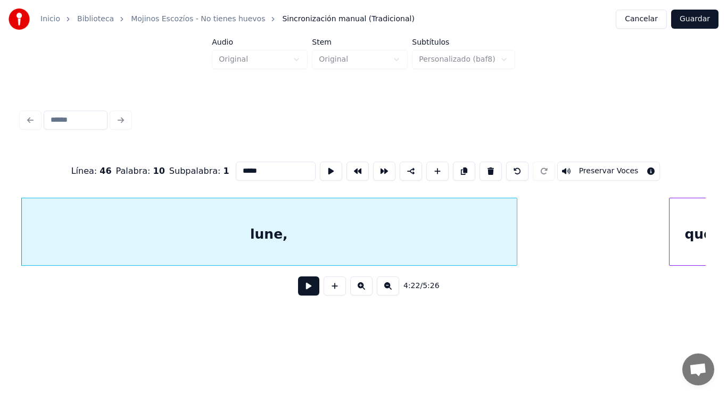
type input "*****"
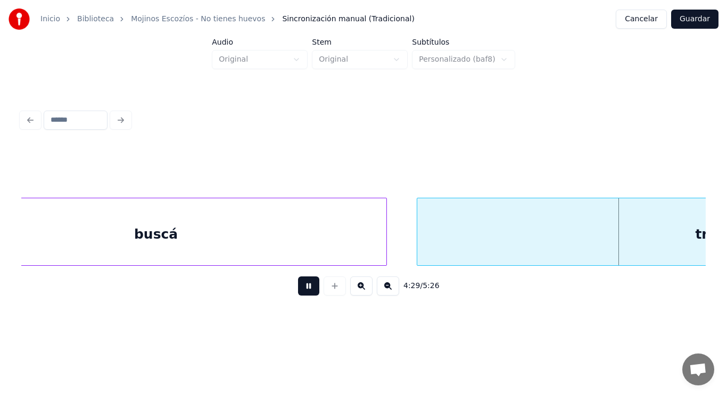
scroll to position [0, 201122]
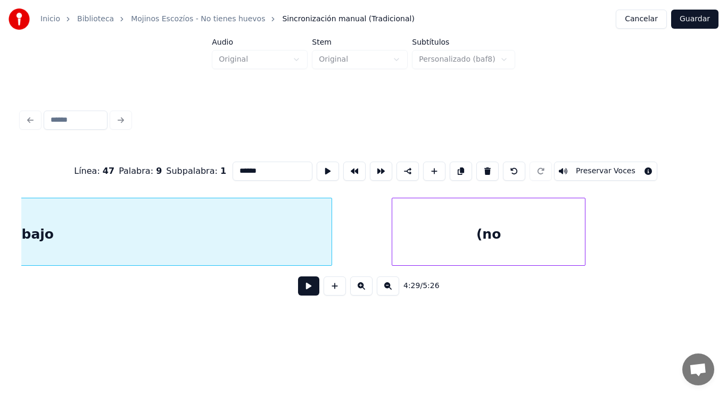
type input "*******"
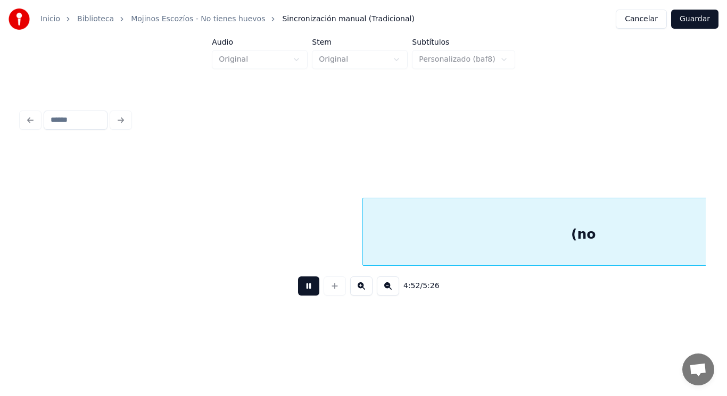
scroll to position [0, 217603]
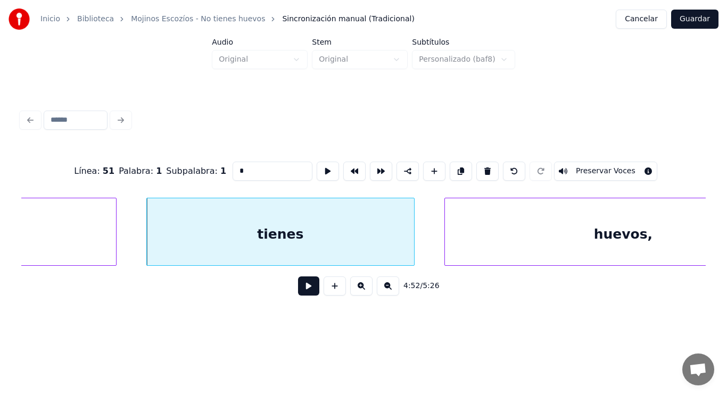
type input "******"
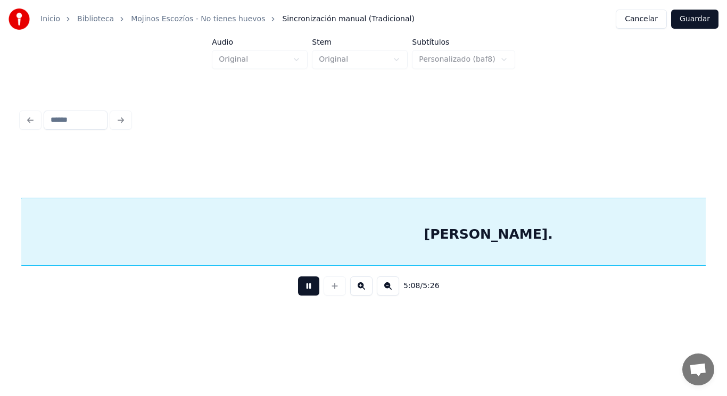
scroll to position [0, 229775]
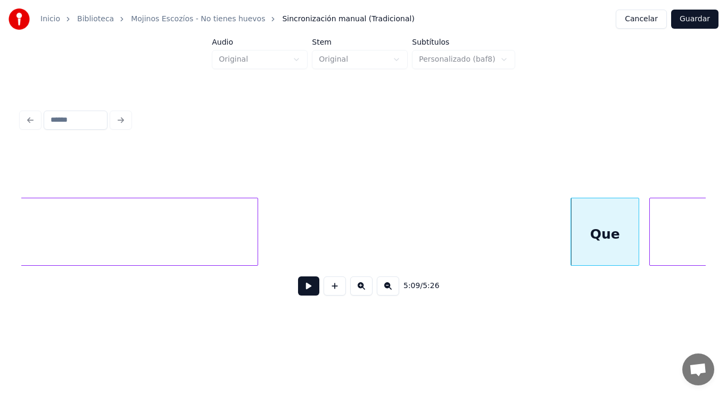
drag, startPoint x: 304, startPoint y: 234, endPoint x: 301, endPoint y: 294, distance: 59.6
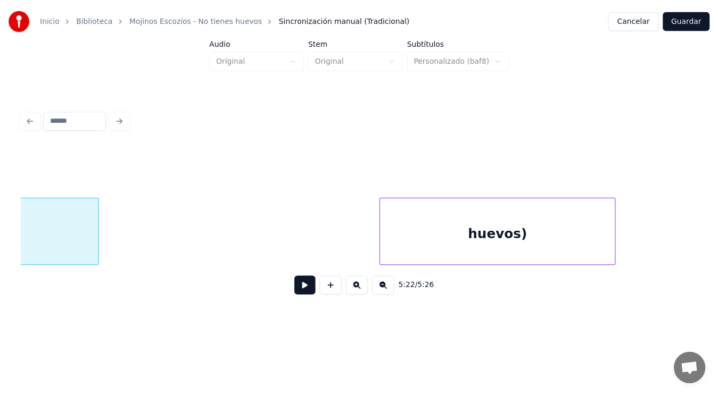
scroll to position [0, 240678]
